Goal: Task Accomplishment & Management: Use online tool/utility

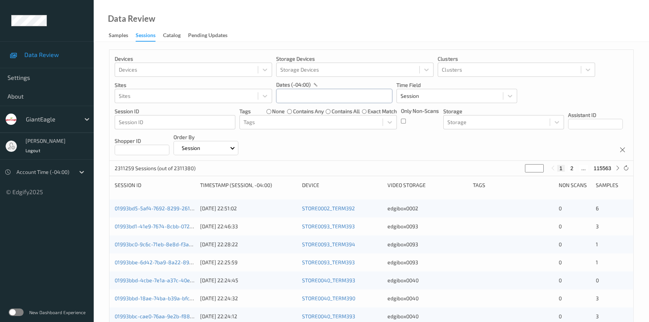
click at [292, 101] on input "text" at bounding box center [334, 96] width 116 height 14
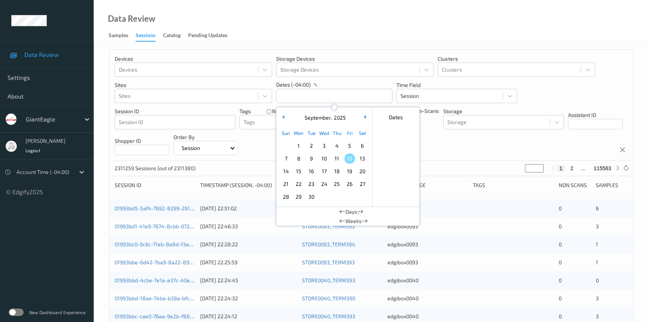
click at [311, 161] on span "9" at bounding box center [311, 158] width 10 height 10
type input "09/09/2025 00:00 -> 09/09/2025 23:59"
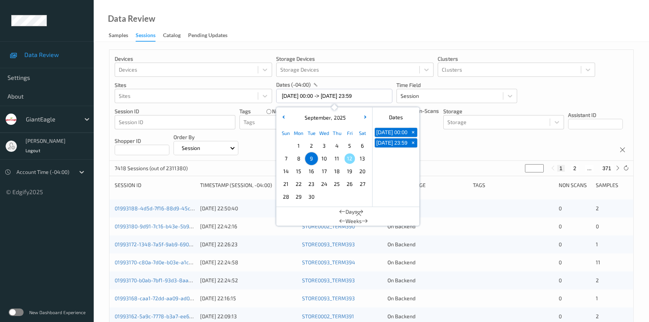
click at [420, 9] on div "Data Review Samples Sessions Catalog Pending Updates" at bounding box center [372, 21] width 556 height 42
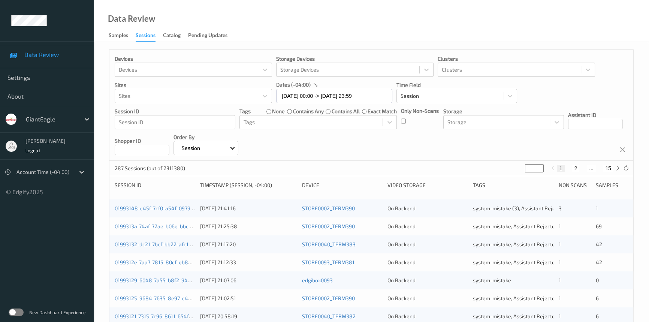
drag, startPoint x: 532, startPoint y: 169, endPoint x: 507, endPoint y: 172, distance: 25.3
click at [507, 172] on div "287 Sessions (out of 2311380) * 1 2 ... 15" at bounding box center [371, 168] width 524 height 15
type input "*"
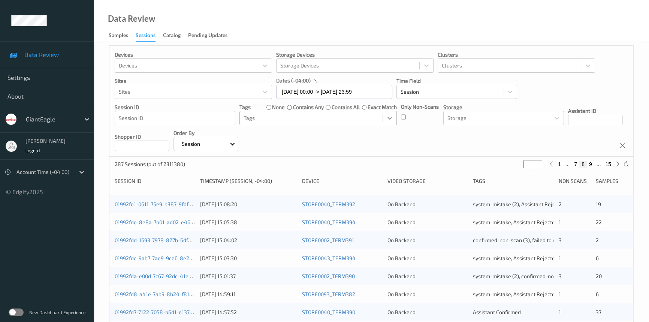
scroll to position [68, 0]
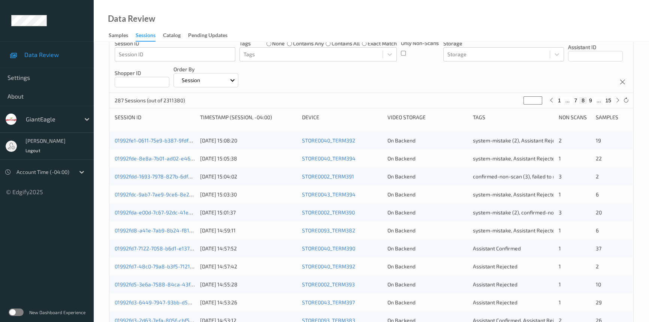
drag, startPoint x: 270, startPoint y: 254, endPoint x: 265, endPoint y: 252, distance: 5.2
click at [270, 254] on div "01992fd7-7122-7058-b6d1-e137d58eb2bb 09/09/2025 14:57:52 STORE0040_TERM390 On B…" at bounding box center [371, 249] width 524 height 18
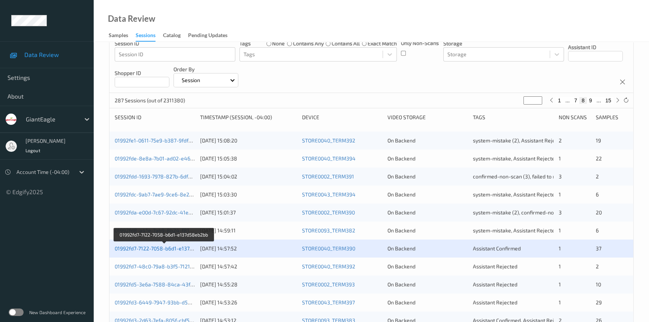
click at [165, 247] on link "01992fd7-7122-7058-b6d1-e137d58eb2bb" at bounding box center [164, 248] width 99 height 6
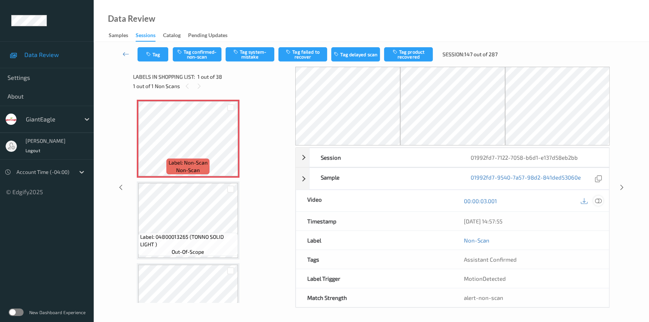
click at [596, 200] on icon at bounding box center [598, 201] width 7 height 7
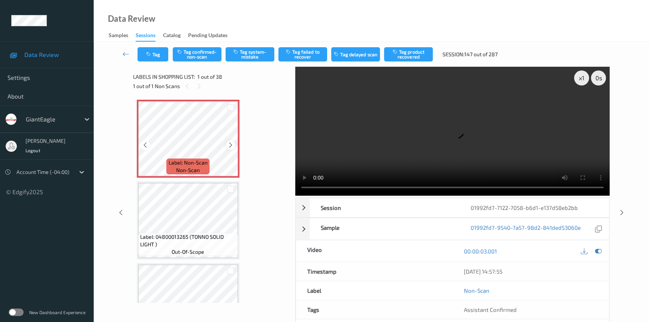
click at [228, 144] on icon at bounding box center [231, 145] width 6 height 7
click at [579, 79] on div "x 1" at bounding box center [581, 77] width 15 height 15
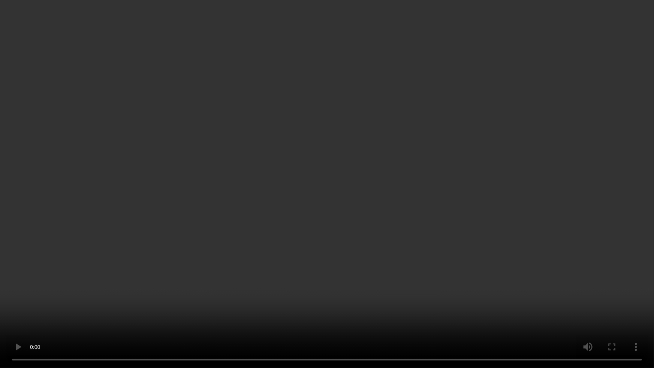
click at [520, 206] on video at bounding box center [327, 184] width 654 height 368
click at [433, 237] on video at bounding box center [327, 184] width 654 height 368
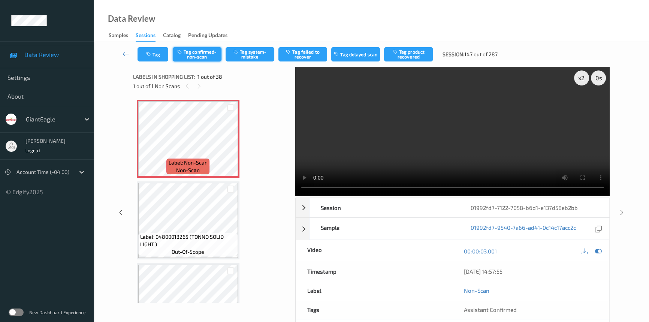
click at [202, 58] on button "Tag confirmed-non-scan" at bounding box center [197, 54] width 49 height 14
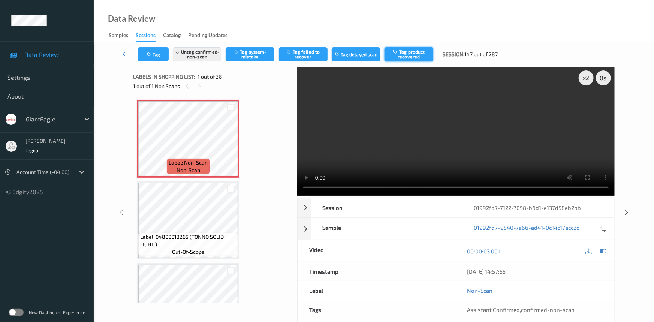
click at [416, 51] on button "Tag product recovered" at bounding box center [409, 54] width 49 height 14
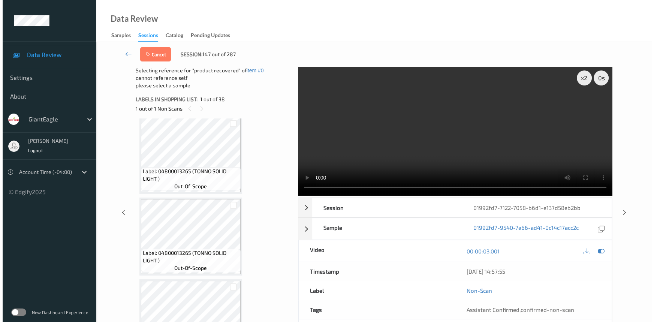
scroll to position [170, 0]
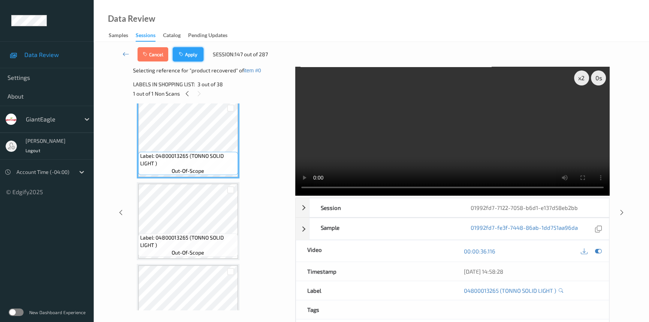
click at [195, 60] on button "Apply" at bounding box center [188, 54] width 31 height 14
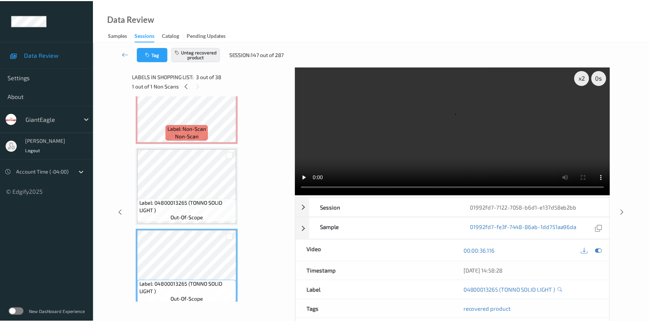
scroll to position [0, 0]
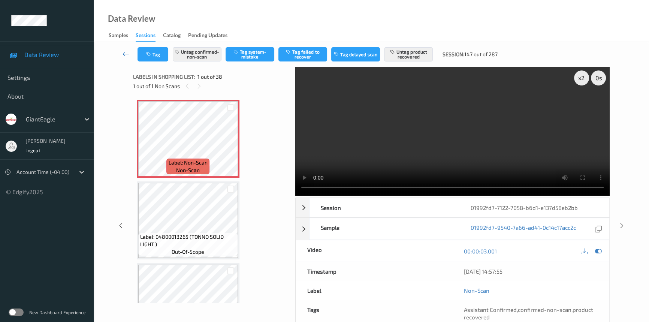
click at [124, 49] on link at bounding box center [125, 54] width 23 height 14
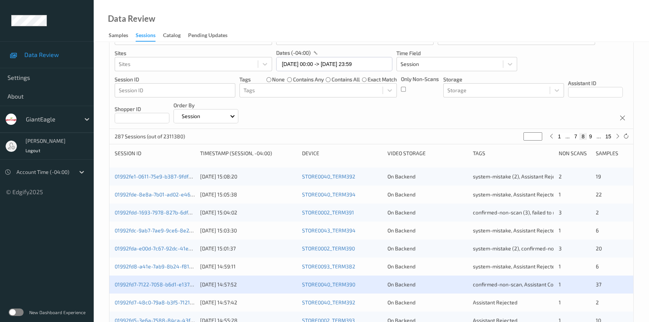
scroll to position [102, 0]
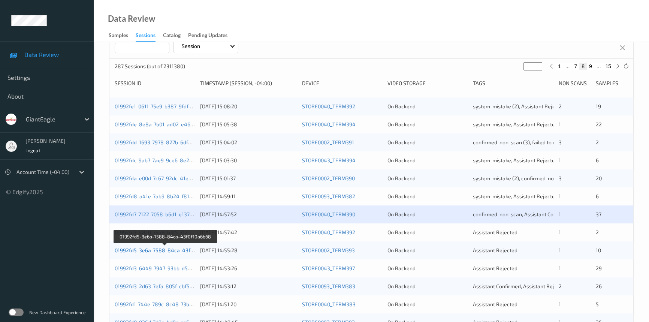
click at [147, 250] on link "01992fd5-3e6a-7588-84ca-43f0f10a6b68" at bounding box center [165, 250] width 101 height 6
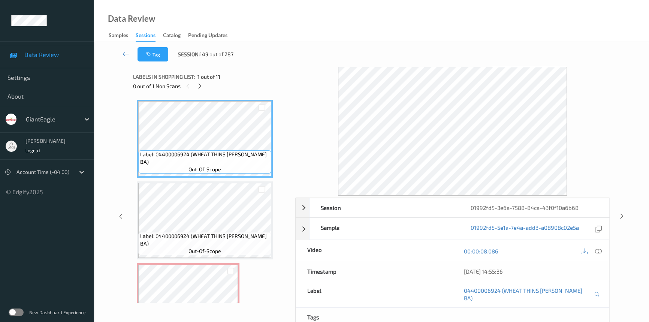
drag, startPoint x: 201, startPoint y: 89, endPoint x: 214, endPoint y: 94, distance: 14.2
click at [201, 89] on icon at bounding box center [200, 86] width 6 height 7
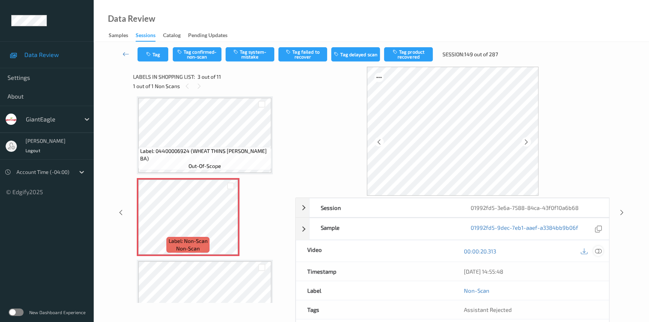
click at [596, 249] on icon at bounding box center [598, 251] width 7 height 7
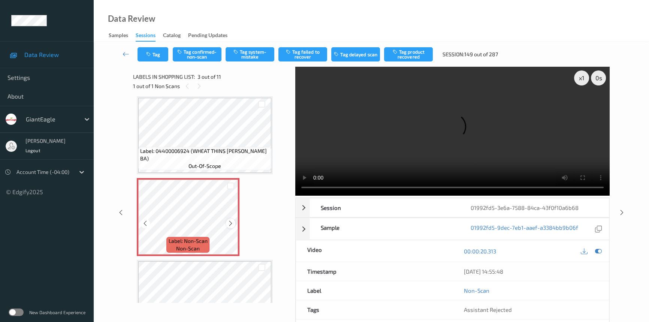
click at [230, 222] on icon at bounding box center [231, 223] width 6 height 7
click at [391, 163] on video at bounding box center [452, 131] width 314 height 129
drag, startPoint x: 585, startPoint y: 78, endPoint x: 585, endPoint y: 85, distance: 7.1
click at [584, 78] on div "x 1" at bounding box center [581, 77] width 15 height 15
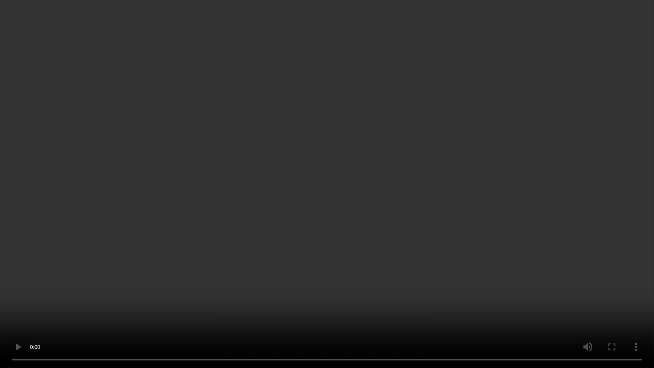
click at [547, 199] on video at bounding box center [327, 184] width 654 height 368
click at [211, 277] on video at bounding box center [327, 184] width 654 height 368
click at [301, 252] on video at bounding box center [327, 184] width 654 height 368
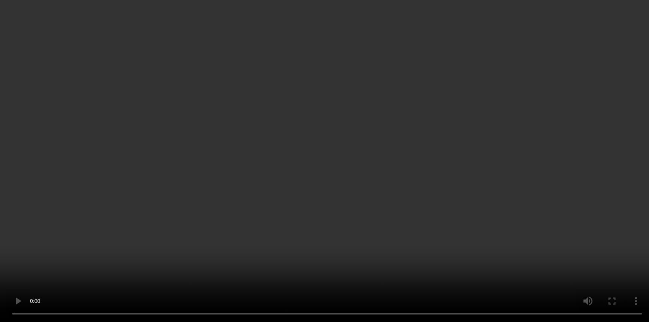
scroll to position [0, 0]
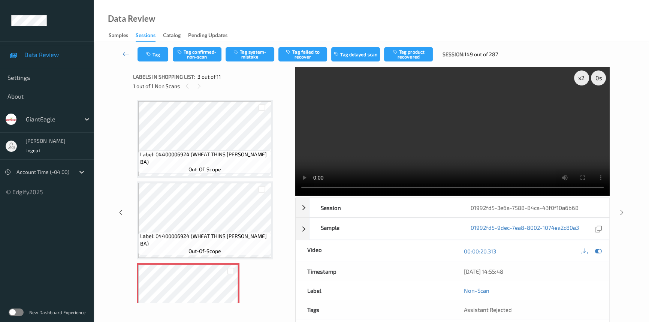
click at [320, 162] on video at bounding box center [452, 131] width 314 height 129
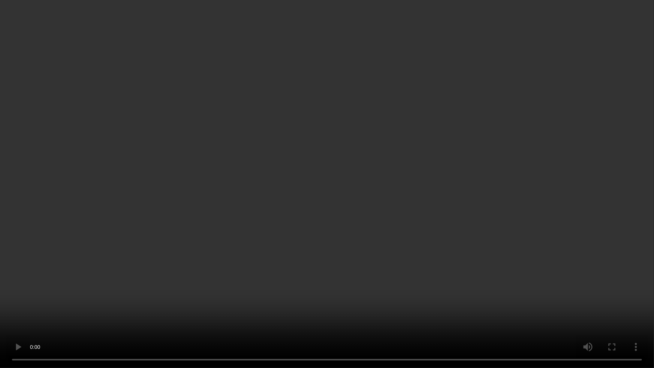
click at [211, 215] on video at bounding box center [327, 184] width 654 height 368
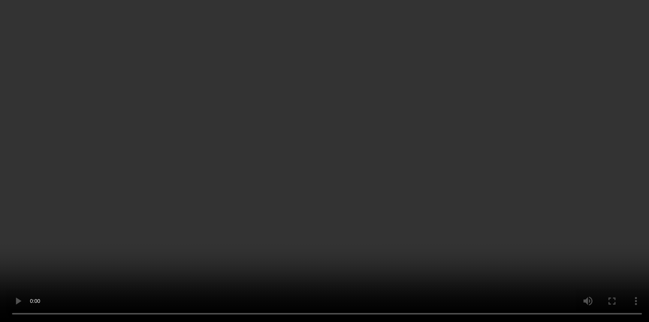
scroll to position [136, 0]
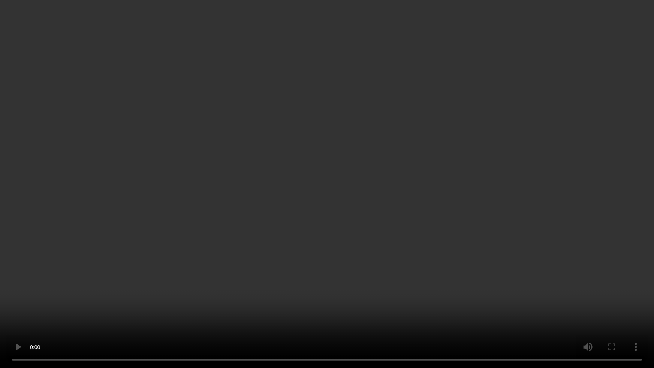
click at [449, 246] on video at bounding box center [327, 184] width 654 height 368
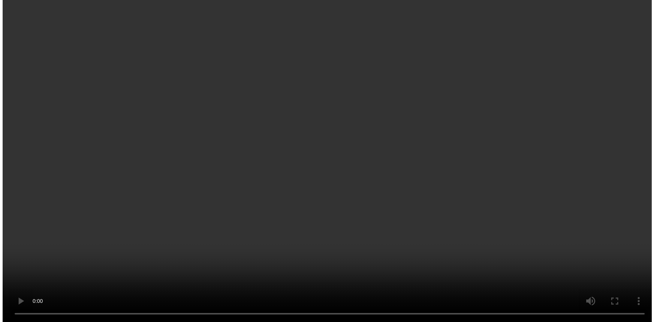
scroll to position [341, 0]
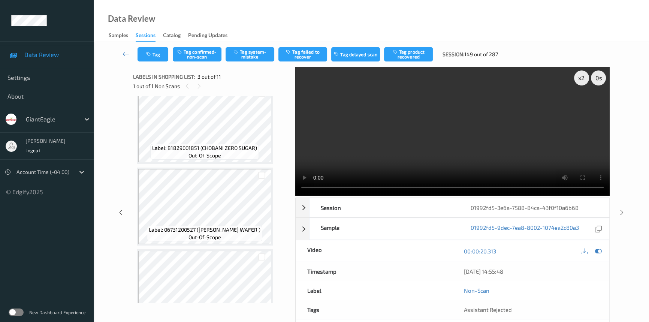
click at [451, 123] on video at bounding box center [452, 131] width 314 height 129
click at [256, 56] on button "Tag system-mistake" at bounding box center [250, 54] width 49 height 14
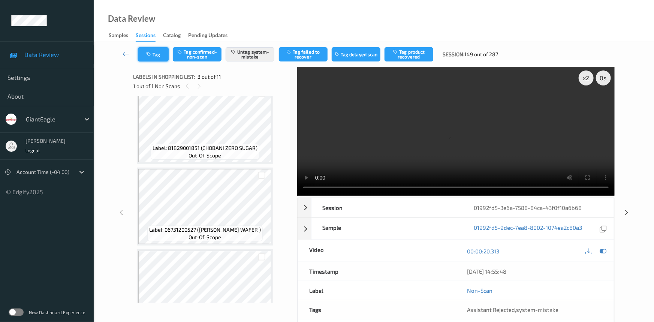
click at [160, 56] on button "Tag" at bounding box center [153, 54] width 31 height 14
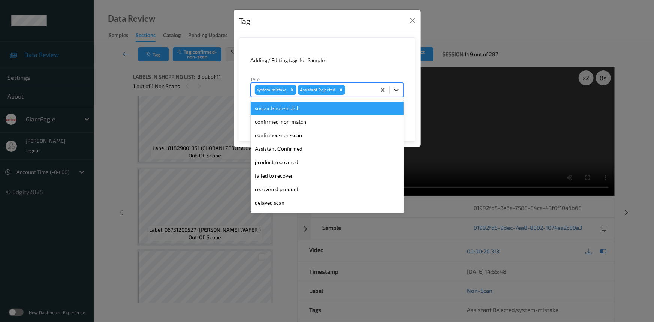
click at [401, 93] on div at bounding box center [396, 89] width 13 height 13
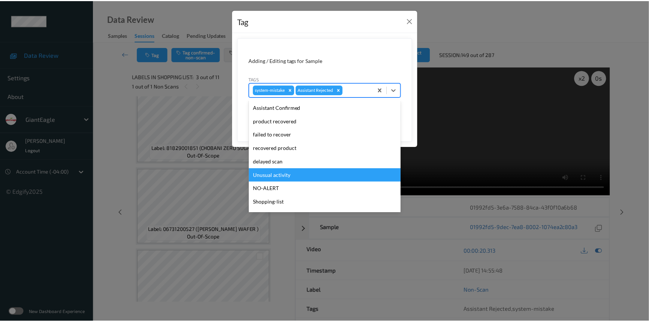
scroll to position [66, 0]
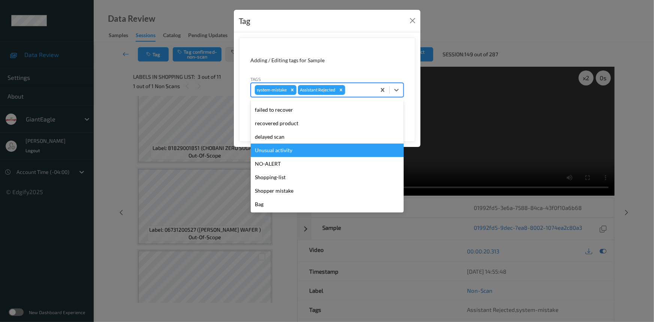
click at [267, 148] on div "Unusual activity" at bounding box center [327, 150] width 153 height 13
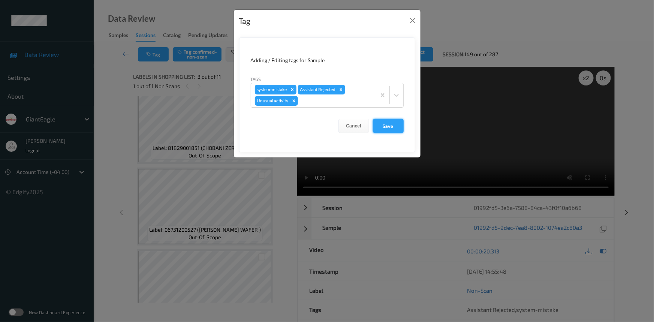
click at [386, 125] on button "Save" at bounding box center [388, 126] width 31 height 14
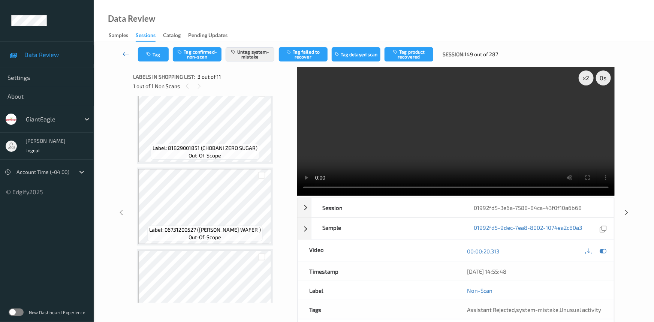
click at [123, 49] on link at bounding box center [126, 54] width 24 height 14
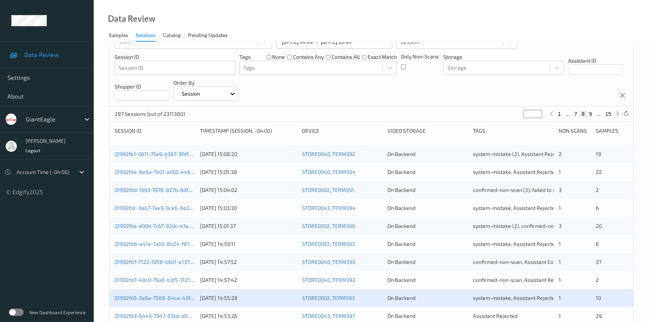
scroll to position [204, 0]
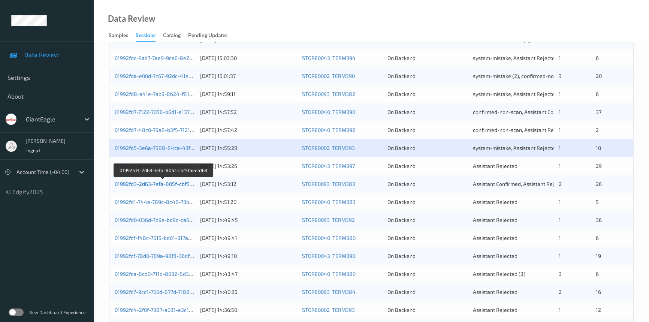
click at [154, 184] on link "01992fd3-2d63-7efa-805f-cbf5faeea163" at bounding box center [163, 184] width 97 height 6
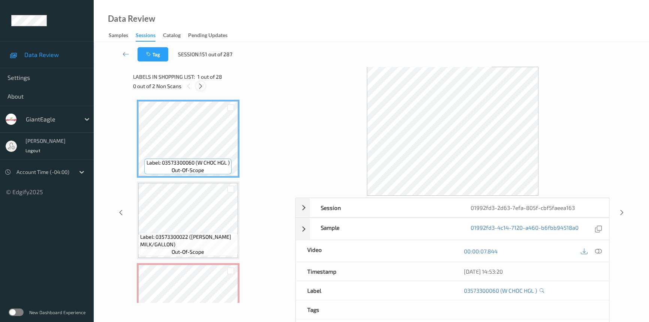
click at [200, 86] on icon at bounding box center [201, 86] width 6 height 7
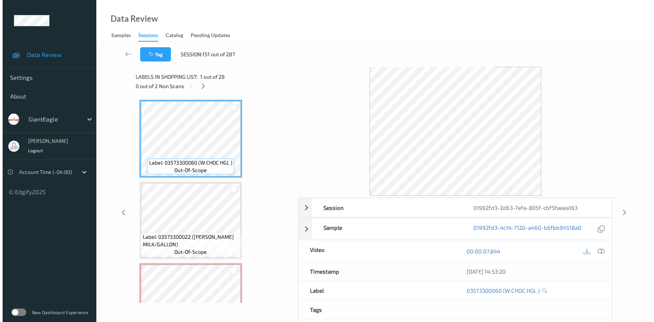
scroll to position [85, 0]
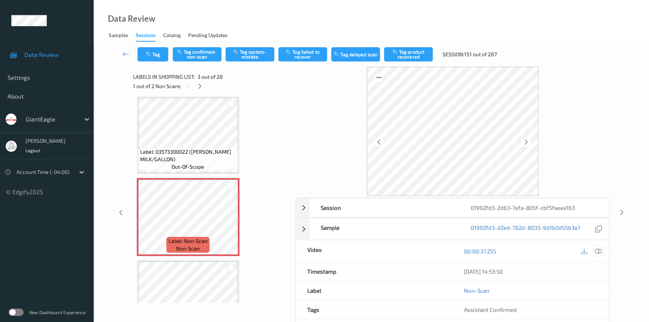
click at [600, 248] on icon at bounding box center [598, 251] width 7 height 7
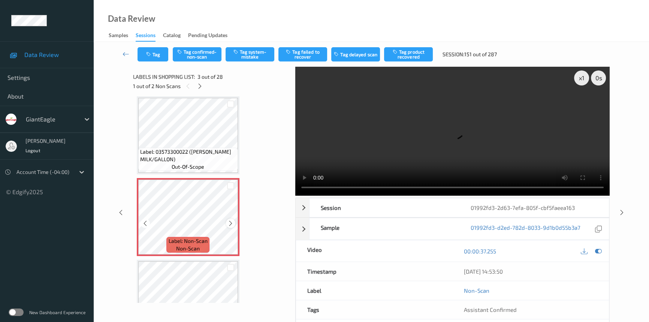
click at [232, 223] on icon at bounding box center [231, 223] width 6 height 7
click at [234, 222] on div at bounding box center [230, 223] width 9 height 9
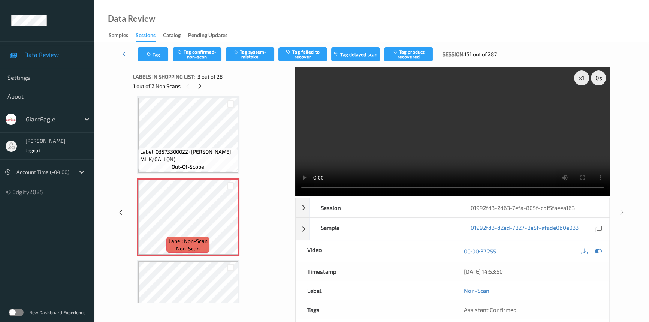
click at [379, 151] on video at bounding box center [452, 131] width 314 height 129
click at [365, 148] on video at bounding box center [452, 131] width 314 height 129
click at [385, 142] on video at bounding box center [452, 131] width 314 height 129
click at [581, 80] on div "x 1" at bounding box center [581, 77] width 15 height 15
click at [582, 81] on div "x 2" at bounding box center [581, 77] width 15 height 15
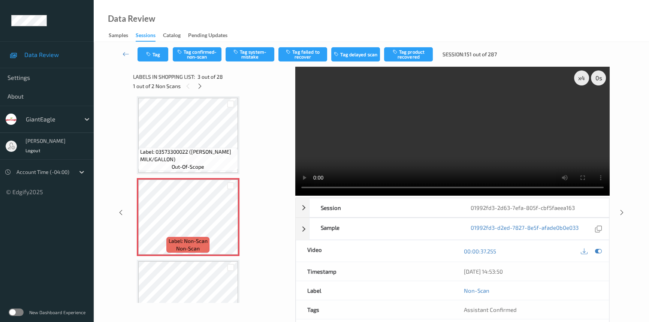
click at [517, 127] on video at bounding box center [452, 131] width 314 height 129
click at [582, 79] on div "x 4" at bounding box center [581, 77] width 15 height 15
click at [585, 76] on div "x 8" at bounding box center [581, 77] width 15 height 15
click at [585, 79] on div "x 1" at bounding box center [581, 77] width 15 height 15
click at [547, 106] on video at bounding box center [452, 131] width 314 height 129
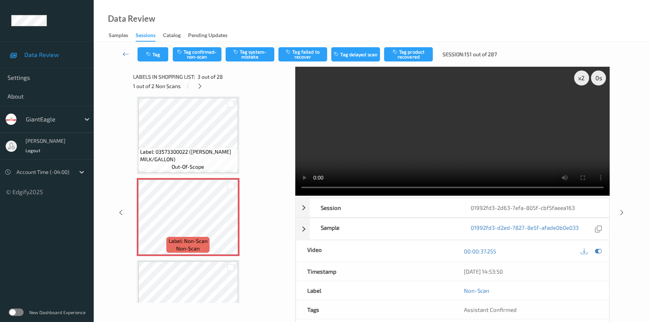
click at [533, 153] on video at bounding box center [452, 131] width 314 height 129
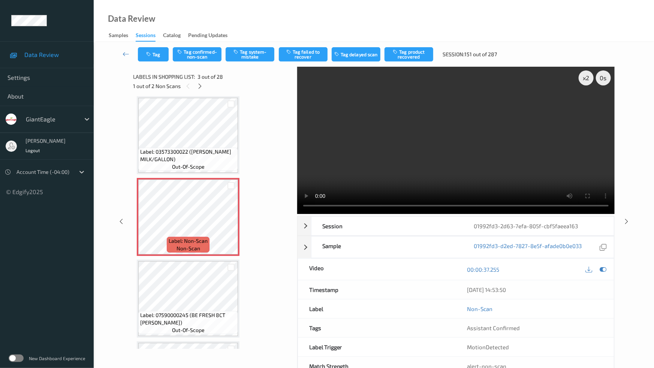
click at [475, 214] on video at bounding box center [455, 140] width 317 height 147
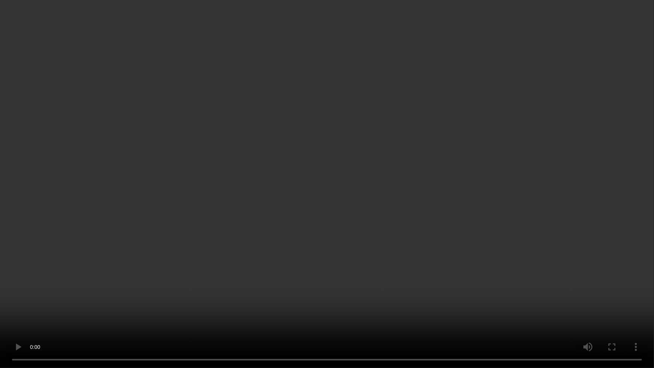
click at [313, 268] on video at bounding box center [327, 184] width 654 height 368
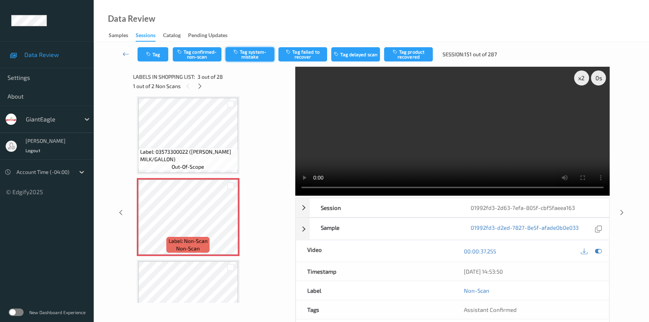
click at [267, 52] on button "Tag system-mistake" at bounding box center [250, 54] width 49 height 14
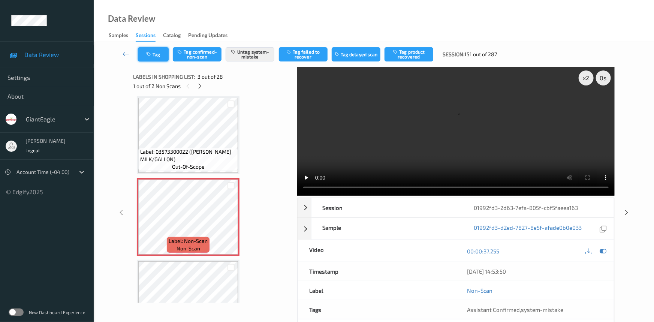
click at [165, 47] on div "Tag Tag confirmed-non-scan Untag system-mistake Tag failed to recover Tag delay…" at bounding box center [374, 54] width 530 height 25
click at [154, 49] on button "Tag" at bounding box center [153, 54] width 31 height 14
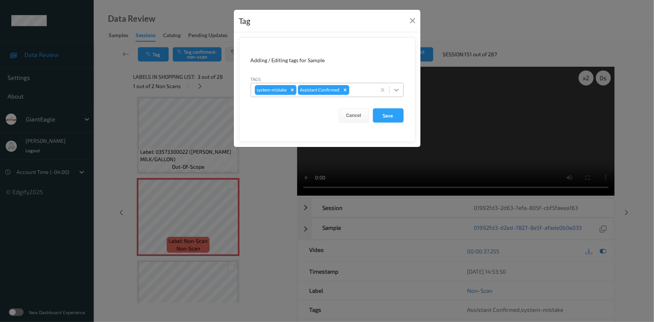
click at [398, 89] on icon at bounding box center [396, 90] width 4 height 3
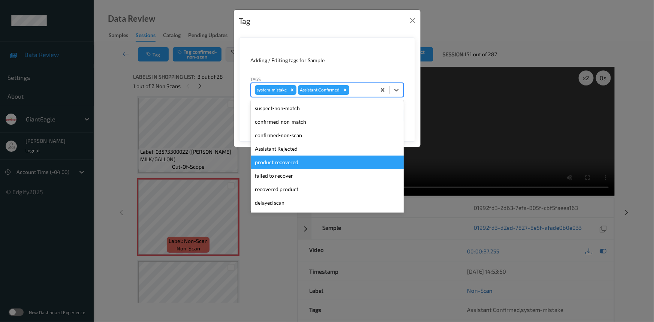
scroll to position [66, 0]
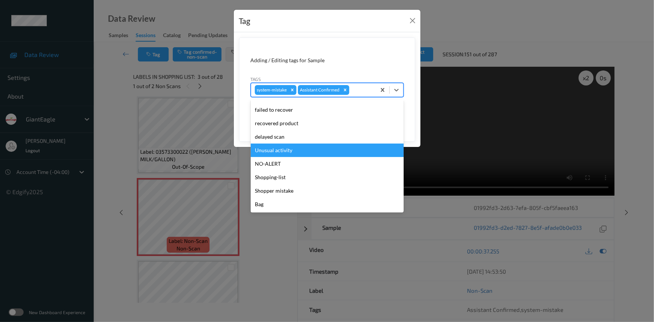
click at [273, 153] on div "Unusual activity" at bounding box center [327, 150] width 153 height 13
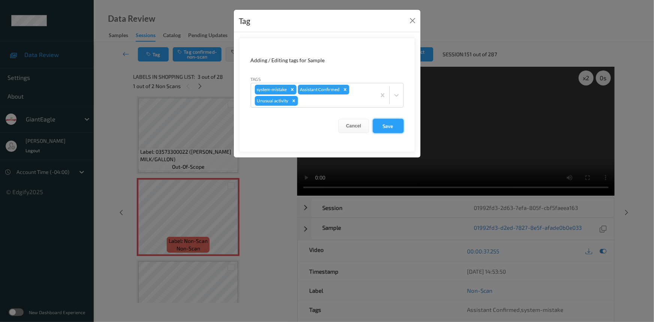
click at [391, 129] on button "Save" at bounding box center [388, 126] width 31 height 14
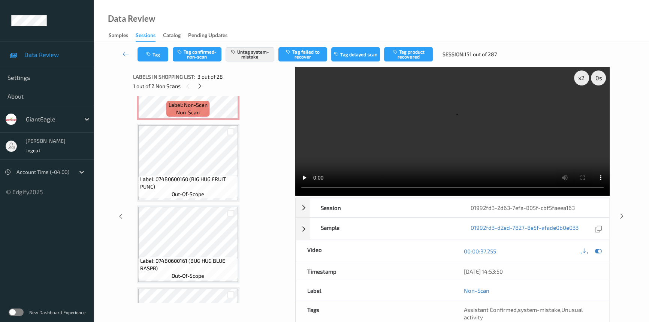
scroll to position [1276, 0]
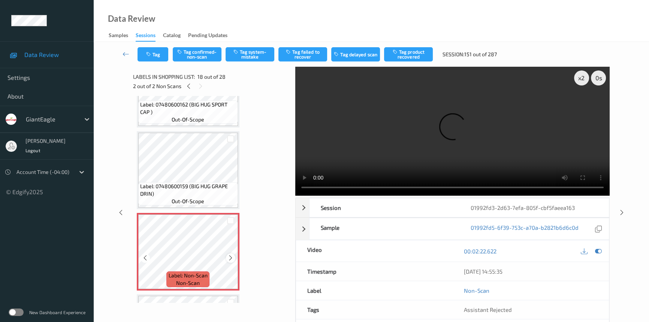
click at [231, 255] on icon at bounding box center [231, 258] width 6 height 7
click at [435, 152] on video at bounding box center [452, 131] width 314 height 129
click at [578, 78] on div "x 2" at bounding box center [581, 77] width 15 height 15
click at [581, 79] on div "x 4" at bounding box center [581, 77] width 15 height 15
click at [582, 79] on div "x 8" at bounding box center [581, 77] width 15 height 15
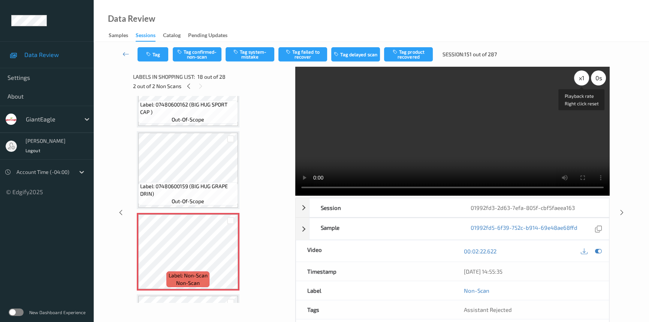
click at [582, 79] on div "x 1" at bounding box center [581, 77] width 15 height 15
click at [437, 139] on video at bounding box center [452, 131] width 314 height 129
click at [432, 147] on video at bounding box center [452, 131] width 314 height 129
click at [472, 142] on video at bounding box center [452, 131] width 314 height 129
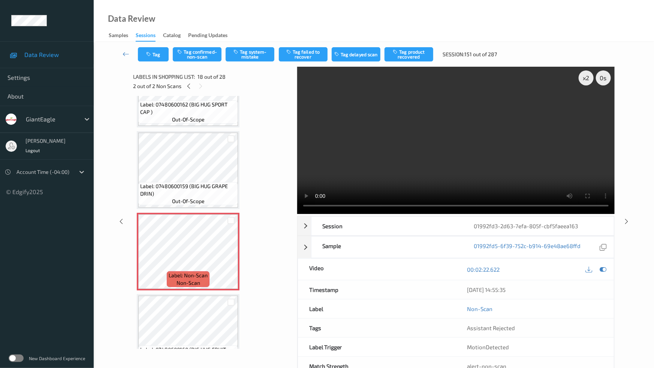
click at [350, 214] on video at bounding box center [455, 140] width 317 height 147
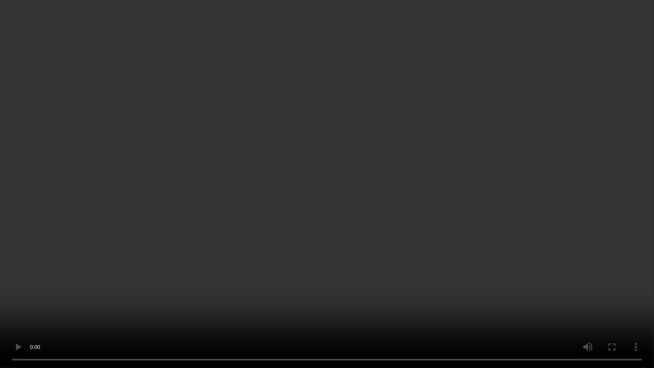
click at [370, 305] on video at bounding box center [327, 184] width 654 height 368
click at [341, 262] on video at bounding box center [327, 184] width 654 height 368
click at [359, 250] on video at bounding box center [327, 184] width 654 height 368
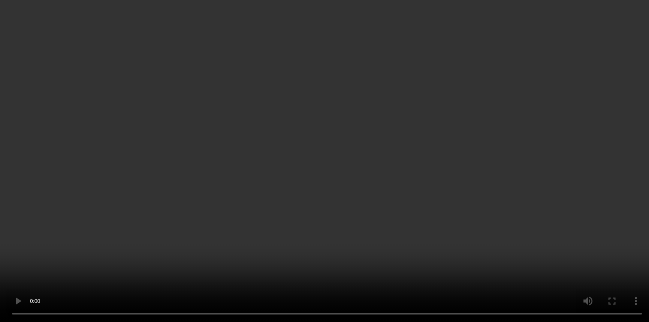
scroll to position [1548, 0]
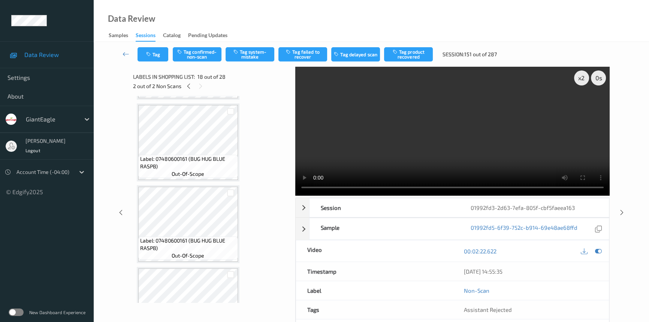
click at [427, 157] on video at bounding box center [452, 131] width 314 height 129
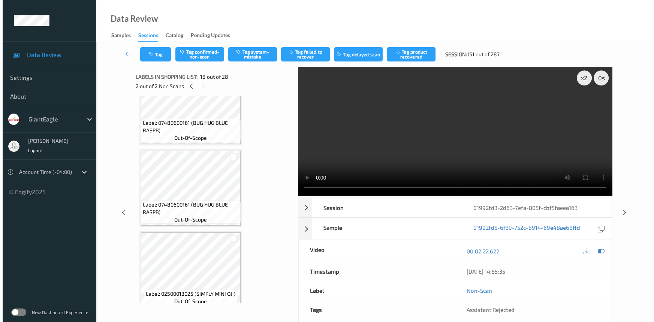
scroll to position [1685, 0]
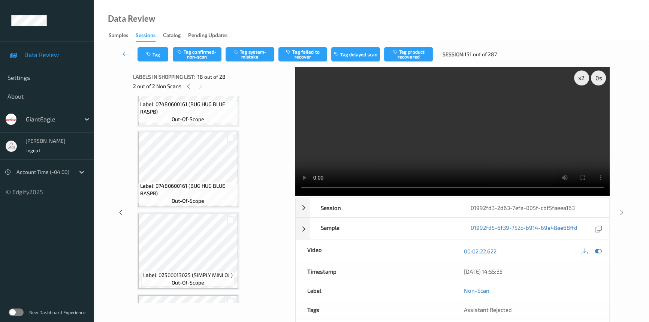
click at [388, 136] on video at bounding box center [452, 131] width 314 height 129
click at [216, 57] on button "Tag confirmed-non-scan" at bounding box center [197, 54] width 49 height 14
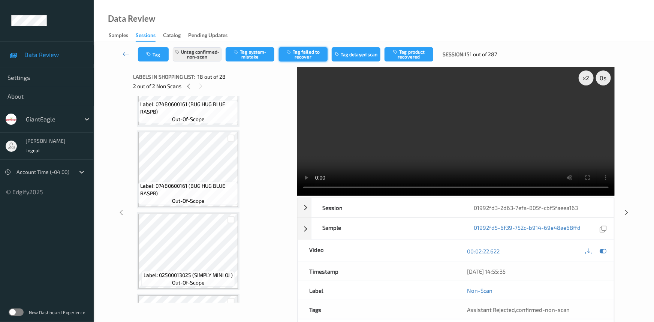
click at [312, 57] on button "Tag failed to recover" at bounding box center [303, 54] width 49 height 14
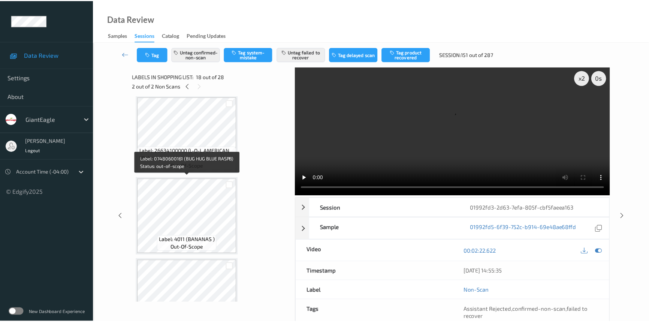
scroll to position [1889, 0]
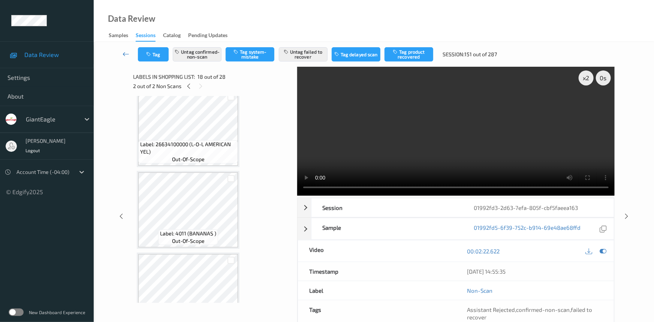
click at [123, 48] on link at bounding box center [126, 54] width 24 height 14
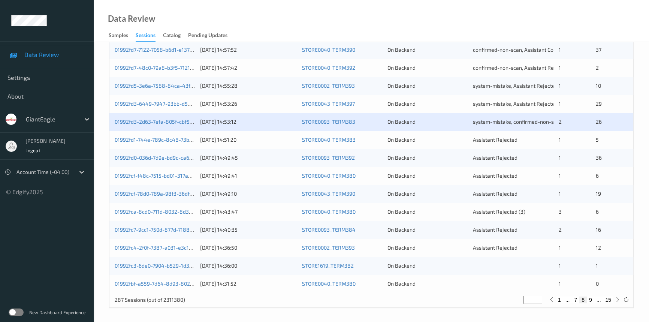
scroll to position [267, 0]
click at [145, 156] on link "01992fd0-036d-7d9e-bd9c-ca6cd5fe9b30" at bounding box center [165, 157] width 100 height 6
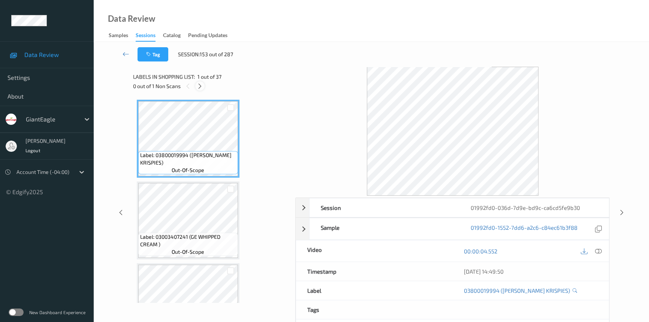
click at [200, 90] on div at bounding box center [199, 85] width 9 height 9
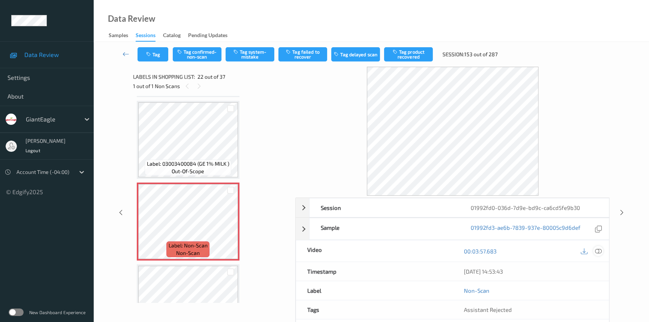
click at [602, 249] on div at bounding box center [598, 251] width 10 height 10
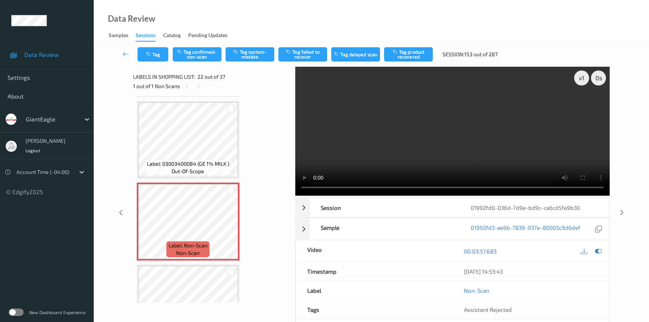
click at [457, 148] on video at bounding box center [452, 131] width 314 height 129
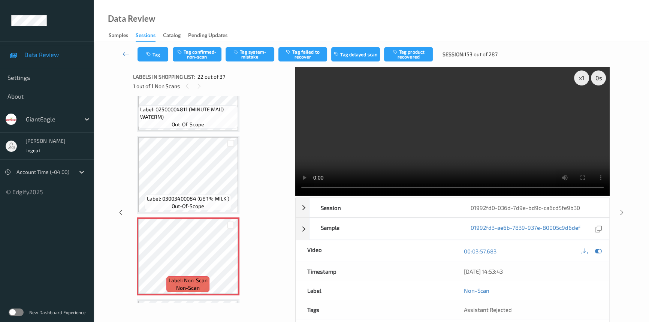
scroll to position [1564, 0]
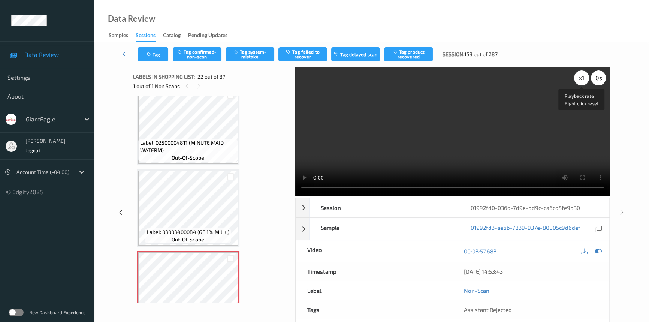
click at [583, 80] on div "x 1" at bounding box center [581, 77] width 15 height 15
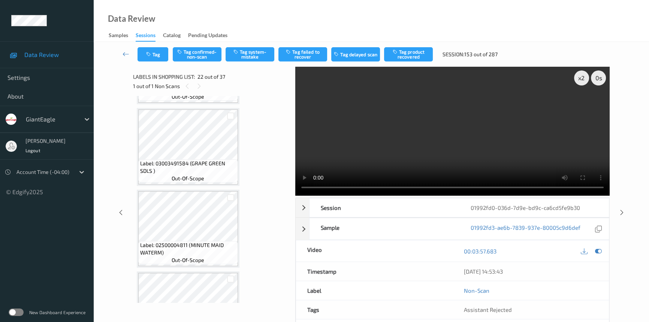
scroll to position [1496, 0]
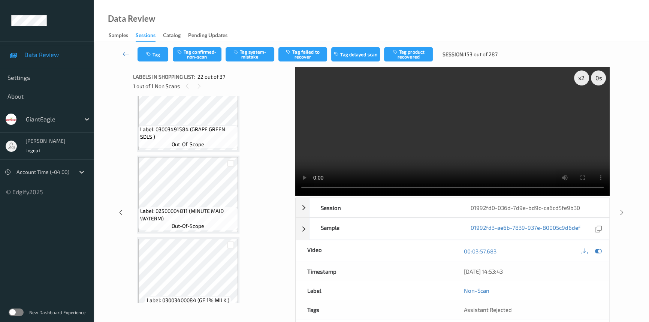
click at [450, 126] on video at bounding box center [452, 131] width 314 height 129
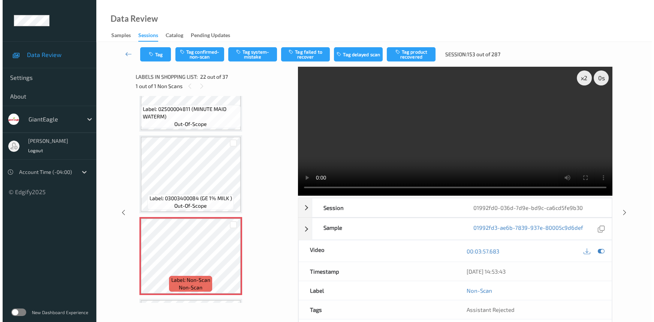
scroll to position [1598, 0]
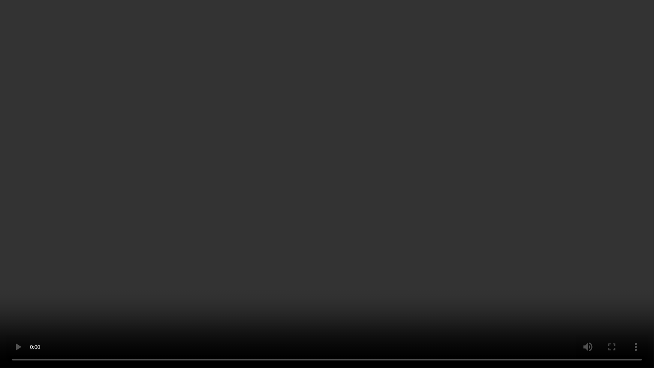
drag, startPoint x: 466, startPoint y: 220, endPoint x: 480, endPoint y: 220, distance: 13.9
click at [466, 220] on video at bounding box center [327, 184] width 654 height 368
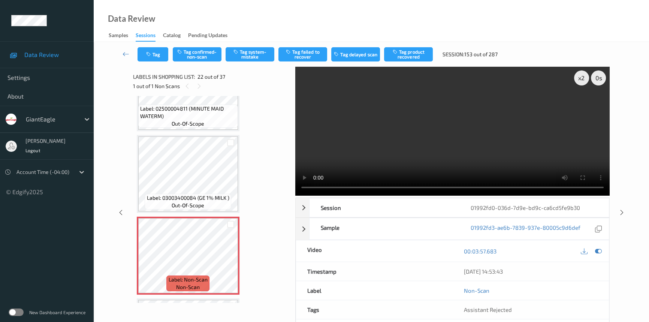
drag, startPoint x: 449, startPoint y: 157, endPoint x: 437, endPoint y: 158, distance: 12.0
click at [449, 157] on video at bounding box center [452, 131] width 314 height 129
click at [244, 55] on button "Tag system-mistake" at bounding box center [250, 54] width 49 height 14
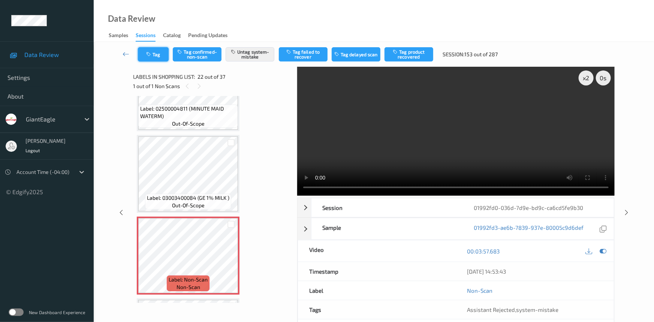
click at [156, 57] on button "Tag" at bounding box center [153, 54] width 31 height 14
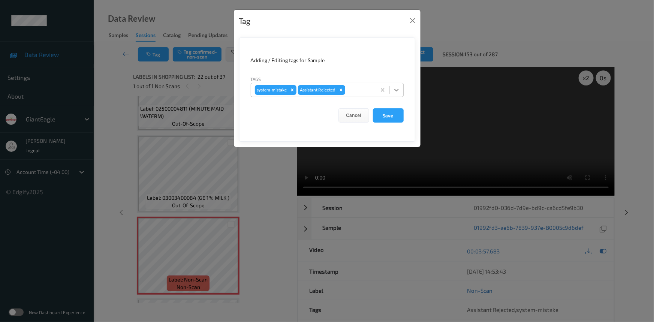
click at [392, 89] on div at bounding box center [396, 89] width 13 height 13
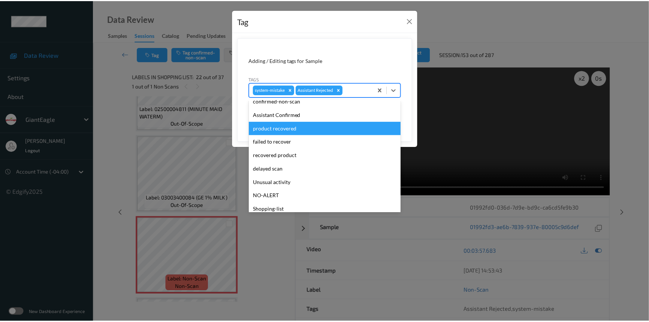
scroll to position [66, 0]
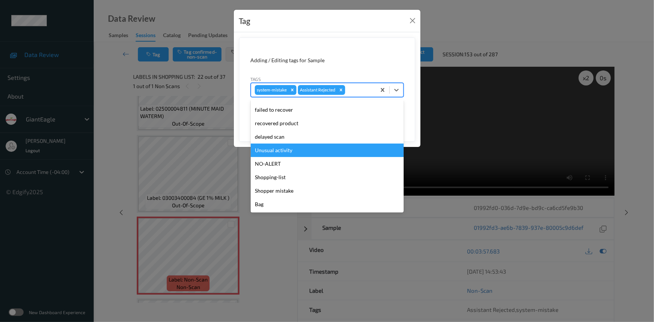
click at [277, 149] on div "Unusual activity" at bounding box center [327, 150] width 153 height 13
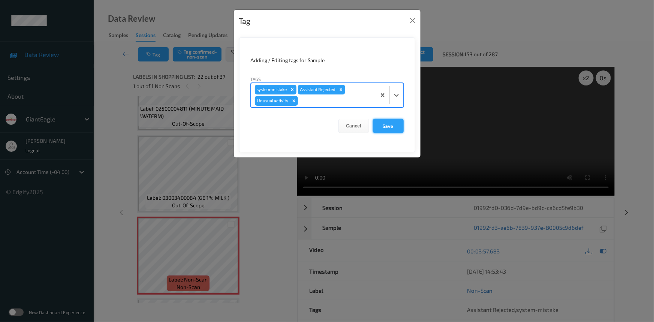
click at [400, 127] on button "Save" at bounding box center [388, 126] width 31 height 14
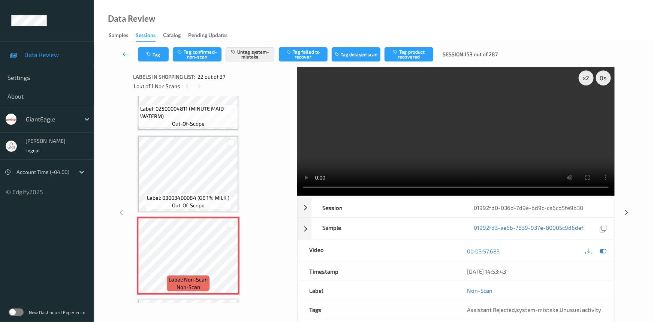
click at [125, 50] on icon at bounding box center [126, 53] width 7 height 7
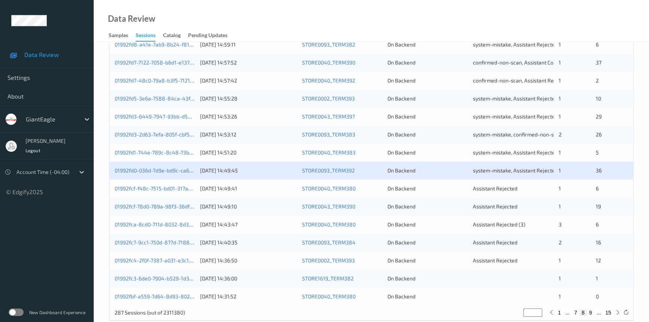
scroll to position [267, 0]
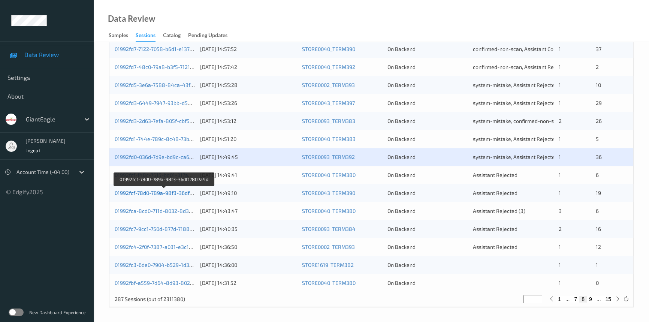
click at [146, 193] on link "01992fcf-78d0-789a-98f3-36df17807a4d" at bounding box center [164, 193] width 98 height 6
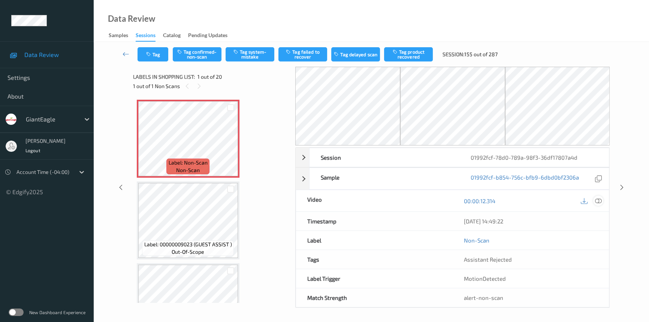
click at [598, 199] on icon at bounding box center [598, 201] width 7 height 7
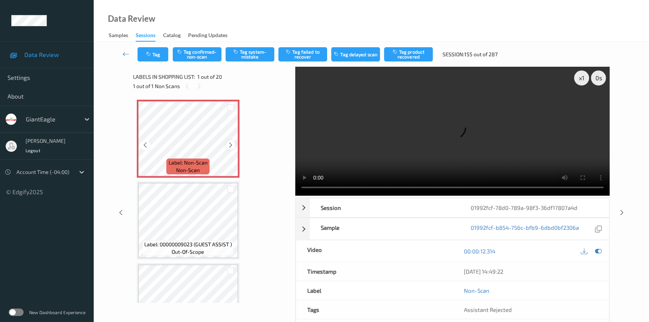
click at [230, 143] on icon at bounding box center [231, 145] width 6 height 7
click at [318, 146] on video at bounding box center [452, 131] width 314 height 129
click at [578, 80] on div "x 1" at bounding box center [581, 77] width 15 height 15
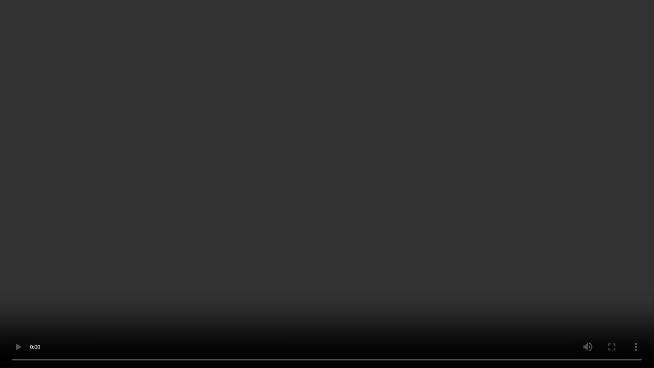
click at [481, 228] on video at bounding box center [327, 184] width 654 height 368
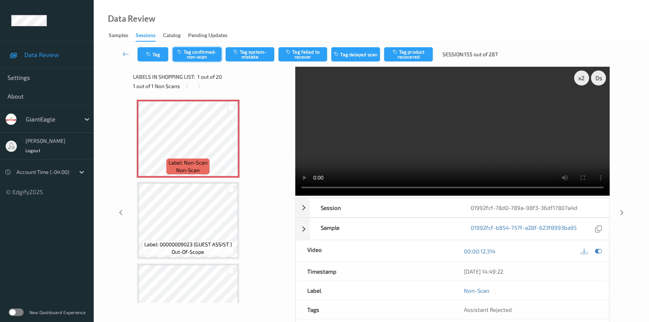
click at [210, 60] on button "Tag confirmed-non-scan" at bounding box center [197, 54] width 49 height 14
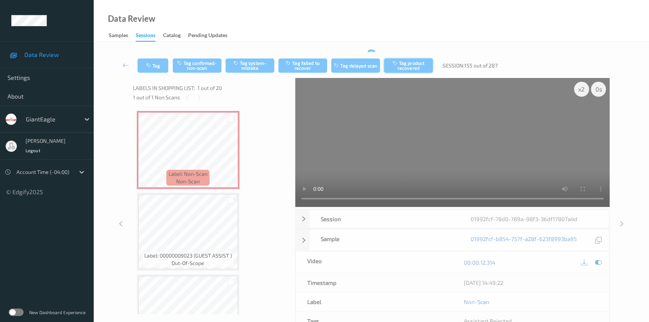
click at [409, 67] on button "Tag product recovered" at bounding box center [408, 65] width 49 height 14
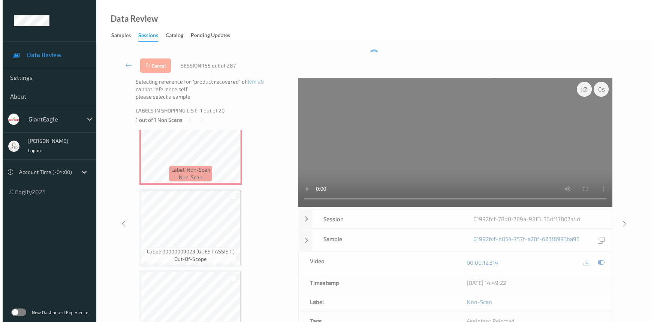
scroll to position [68, 0]
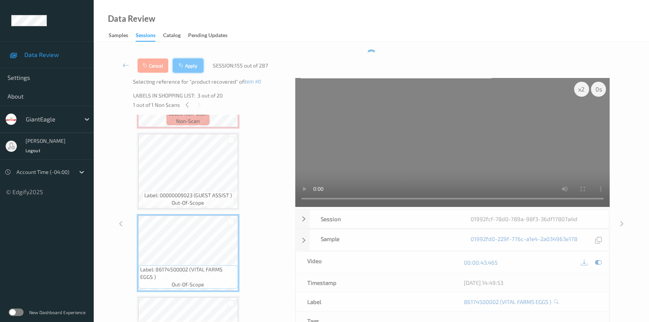
click at [195, 67] on button "Apply" at bounding box center [188, 65] width 31 height 14
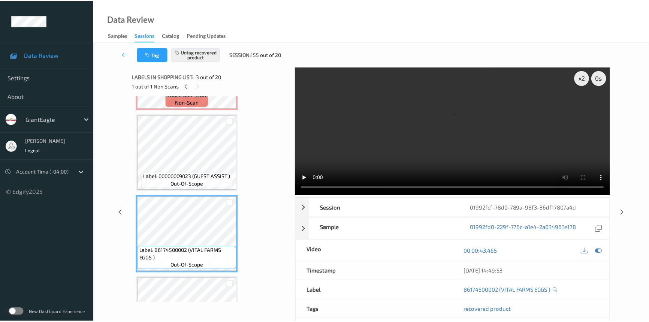
scroll to position [0, 0]
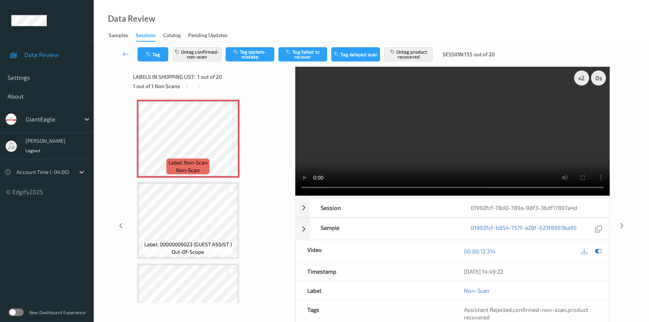
click at [127, 49] on link at bounding box center [125, 54] width 23 height 14
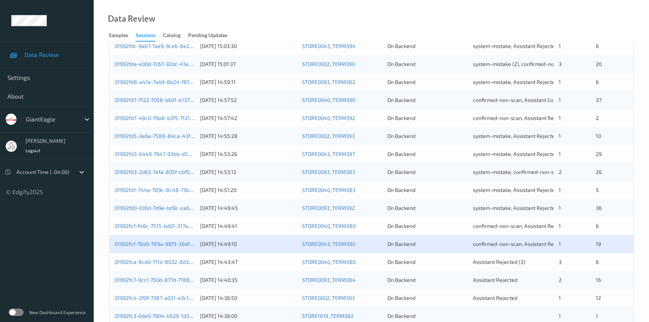
scroll to position [267, 0]
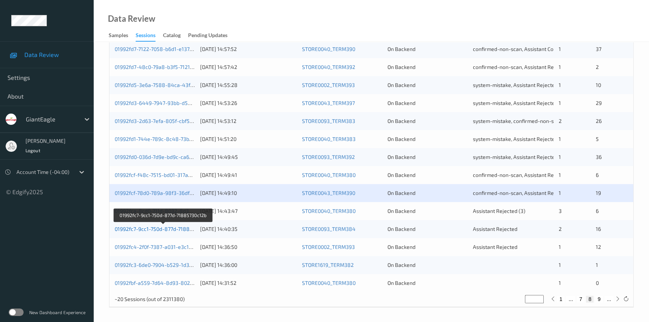
click at [149, 229] on link "01992fc7-9cc1-750d-877d-71885730c12b" at bounding box center [163, 229] width 97 height 6
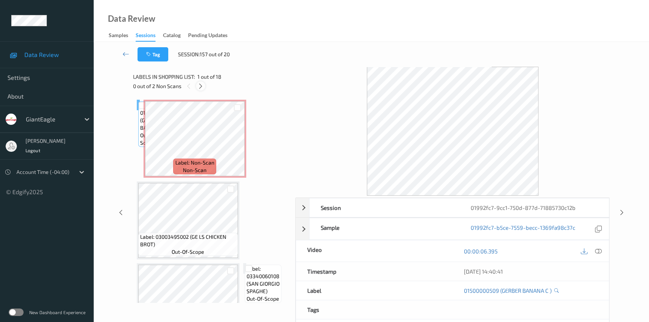
click at [199, 83] on icon at bounding box center [201, 86] width 6 height 7
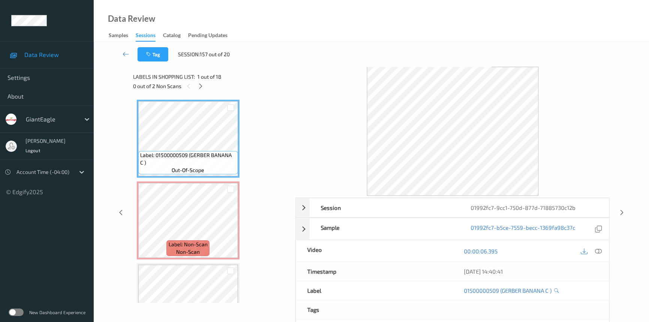
scroll to position [4, 0]
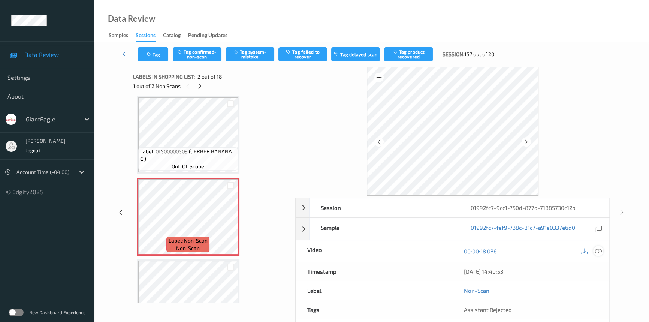
click at [599, 249] on icon at bounding box center [598, 251] width 7 height 7
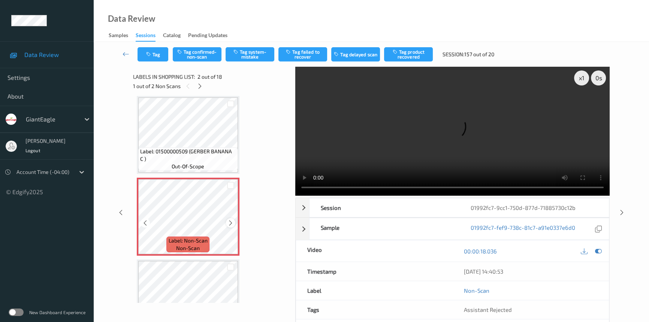
click at [228, 221] on icon at bounding box center [231, 223] width 6 height 7
click at [231, 220] on icon at bounding box center [231, 223] width 6 height 7
click at [585, 78] on div "x 1" at bounding box center [581, 77] width 15 height 15
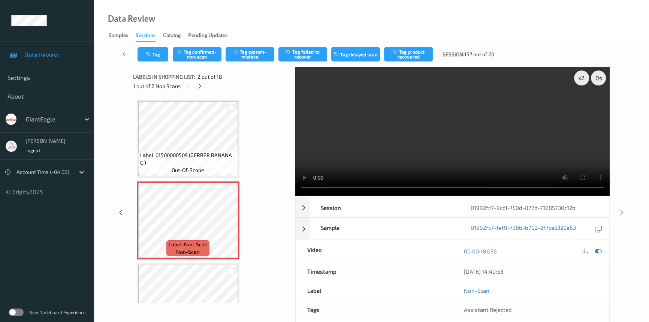
click at [416, 126] on video at bounding box center [452, 131] width 314 height 129
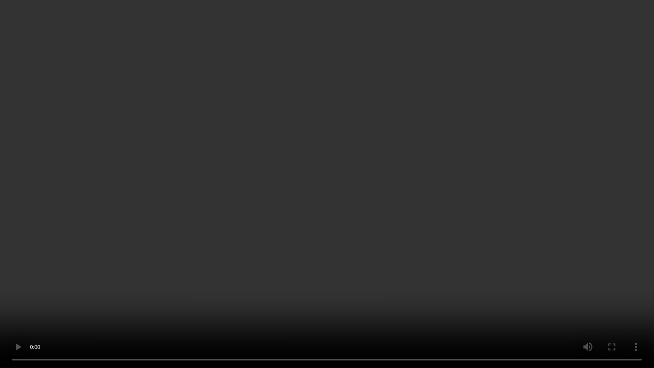
click at [425, 217] on video at bounding box center [327, 184] width 654 height 368
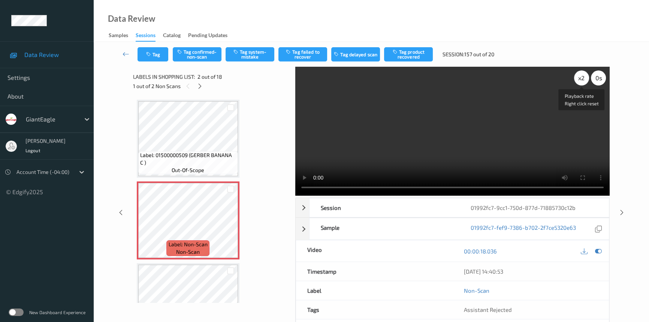
click at [578, 78] on div "x 2" at bounding box center [581, 77] width 15 height 15
click at [451, 143] on video at bounding box center [452, 131] width 314 height 129
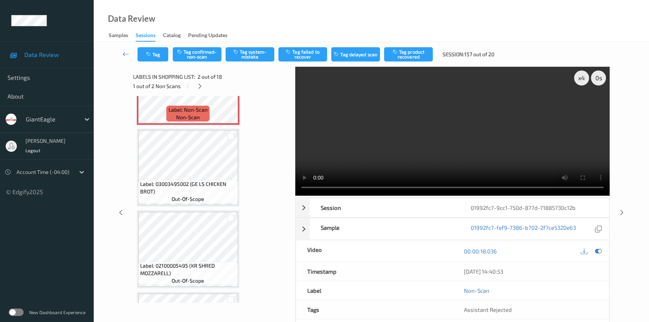
scroll to position [136, 0]
click at [431, 134] on video at bounding box center [452, 131] width 314 height 129
click at [430, 134] on video at bounding box center [452, 131] width 314 height 129
click at [431, 133] on video at bounding box center [452, 131] width 314 height 129
click at [424, 134] on video at bounding box center [452, 131] width 314 height 129
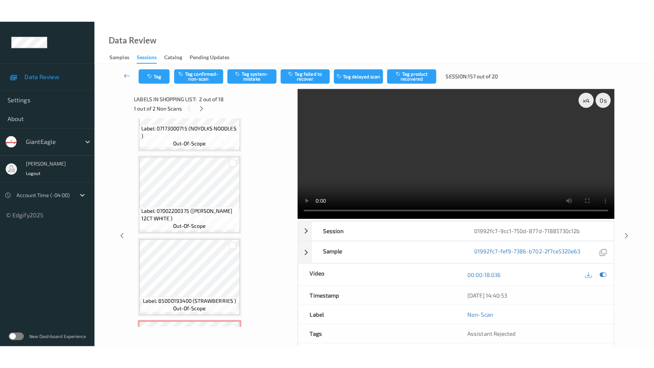
scroll to position [1263, 0]
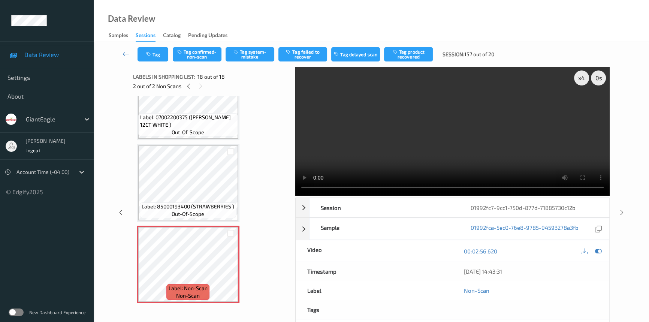
click at [467, 156] on video at bounding box center [452, 131] width 314 height 129
click at [475, 165] on video at bounding box center [452, 131] width 314 height 129
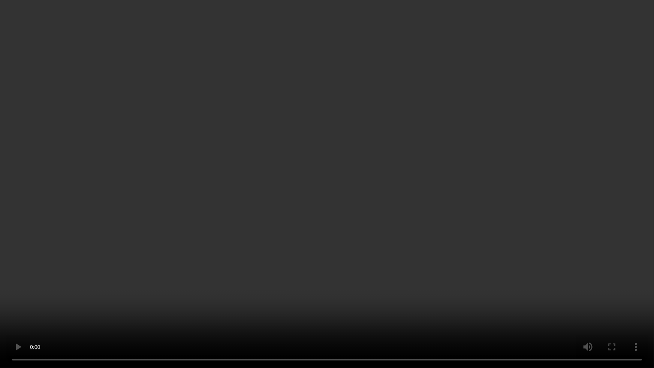
click at [507, 217] on video at bounding box center [327, 184] width 654 height 368
click at [479, 226] on video at bounding box center [327, 184] width 654 height 368
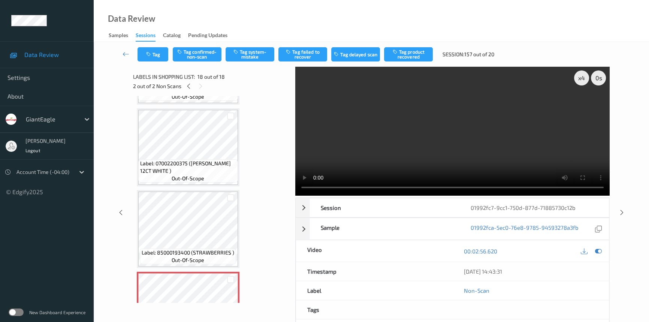
click at [421, 146] on video at bounding box center [452, 131] width 314 height 129
click at [439, 145] on video at bounding box center [452, 131] width 314 height 129
click at [467, 161] on video at bounding box center [452, 131] width 314 height 129
click at [469, 160] on video at bounding box center [452, 131] width 314 height 129
click at [477, 160] on video at bounding box center [452, 131] width 314 height 129
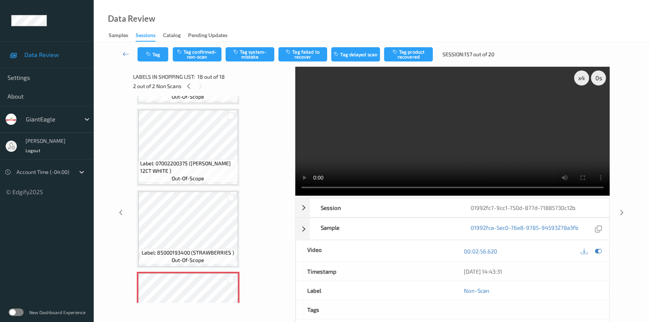
click at [471, 158] on video at bounding box center [452, 131] width 314 height 129
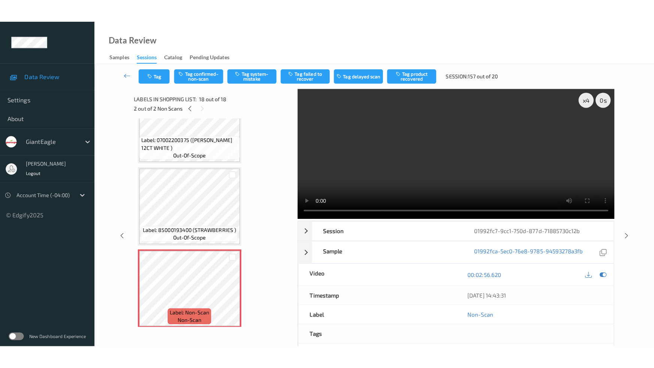
scroll to position [1263, 0]
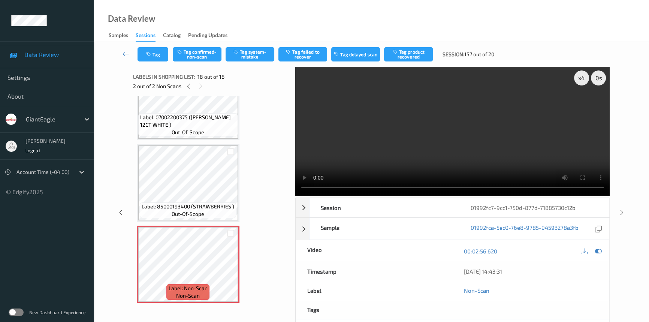
click at [481, 162] on video at bounding box center [452, 131] width 314 height 129
click at [481, 155] on video at bounding box center [452, 131] width 314 height 129
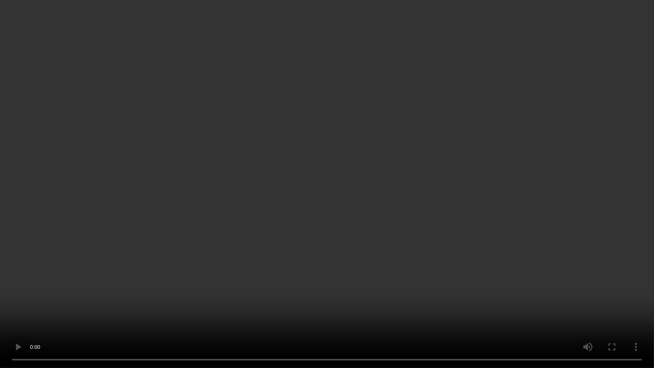
click at [458, 215] on video at bounding box center [327, 184] width 654 height 368
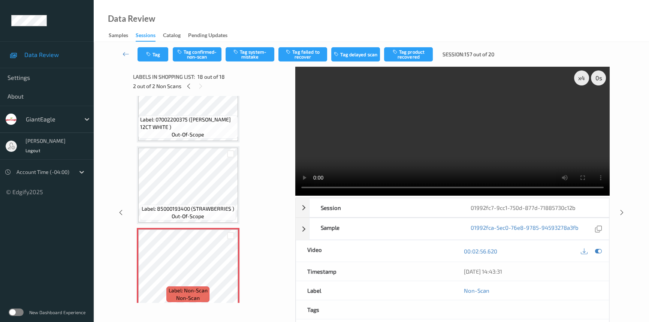
scroll to position [1263, 0]
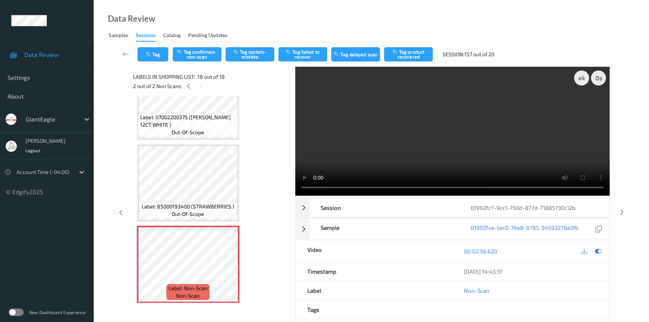
click at [500, 134] on video at bounding box center [452, 131] width 314 height 129
click at [499, 123] on video at bounding box center [452, 131] width 314 height 129
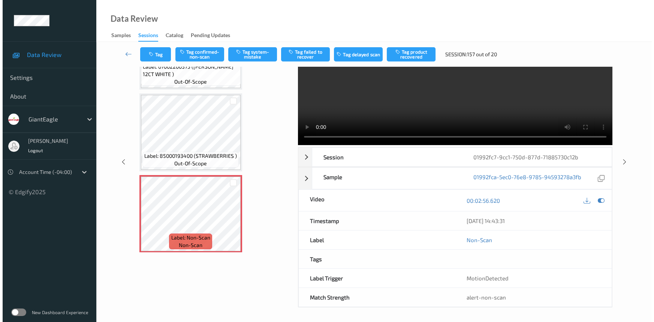
scroll to position [0, 0]
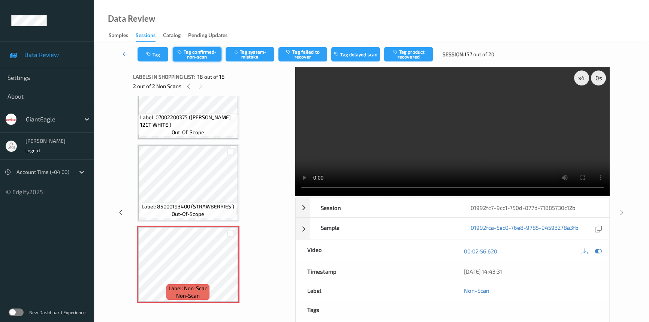
click at [208, 53] on button "Tag confirmed-non-scan" at bounding box center [197, 54] width 49 height 14
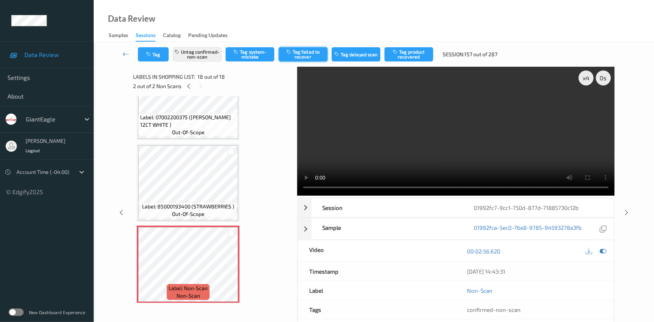
click at [313, 54] on button "Tag failed to recover" at bounding box center [303, 54] width 49 height 14
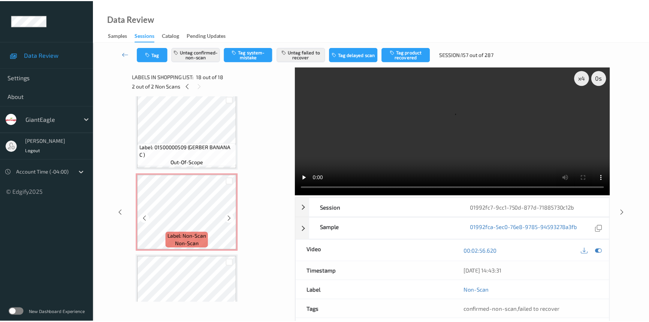
scroll to position [2, 0]
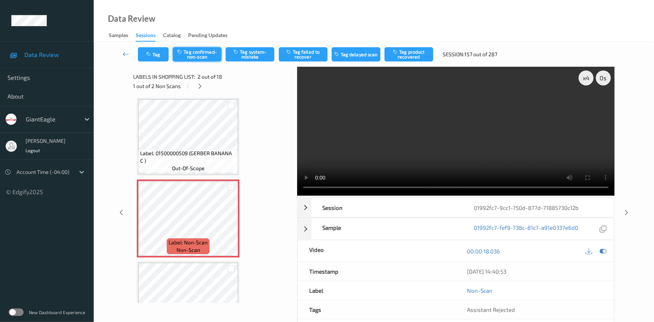
click at [198, 54] on button "Tag confirmed-non-scan" at bounding box center [197, 54] width 49 height 14
click at [414, 55] on button "Tag product recovered" at bounding box center [409, 54] width 49 height 14
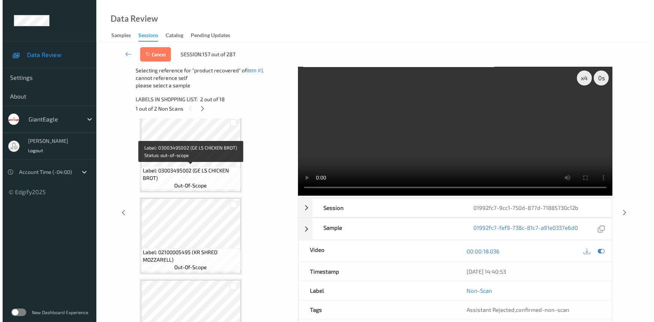
scroll to position [240, 0]
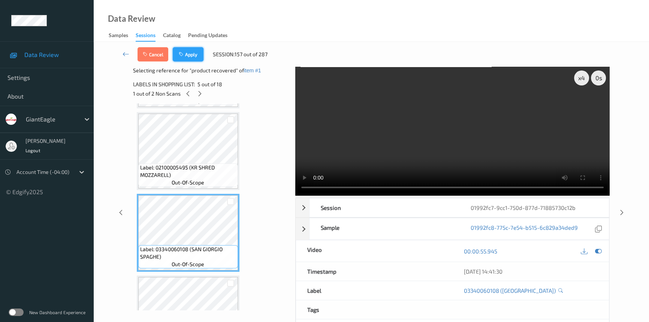
click at [190, 57] on button "Apply" at bounding box center [188, 54] width 31 height 14
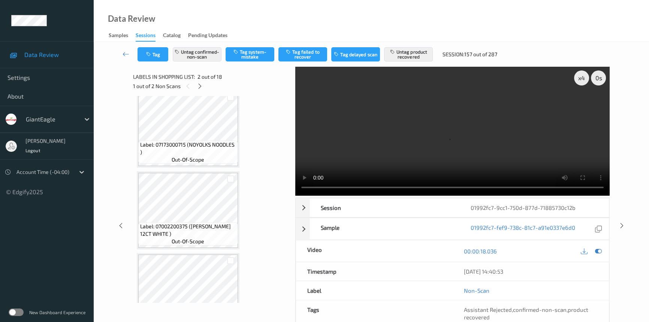
scroll to position [1263, 0]
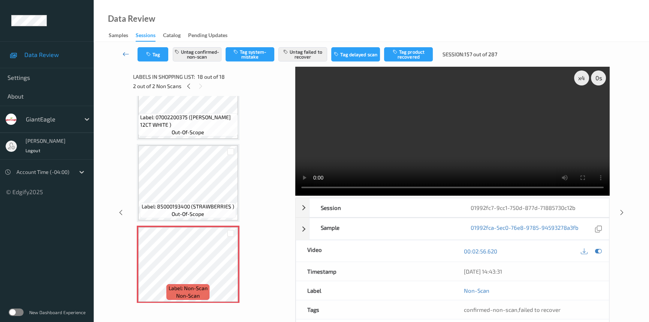
click at [123, 50] on icon at bounding box center [126, 53] width 7 height 7
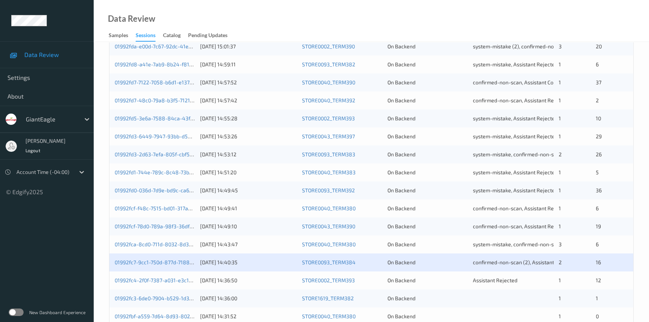
scroll to position [267, 0]
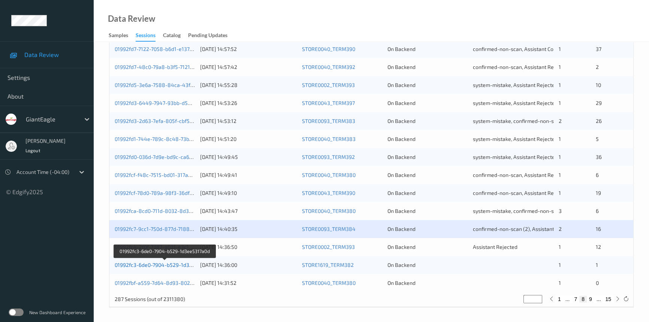
click at [152, 264] on link "01992fc3-6de0-7904-b529-1d3ee5317a0d" at bounding box center [165, 265] width 100 height 6
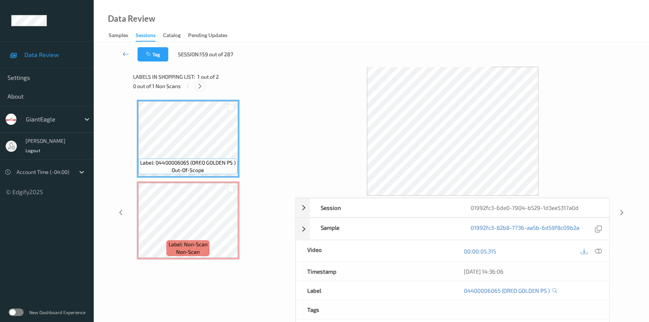
click at [199, 85] on icon at bounding box center [200, 86] width 6 height 7
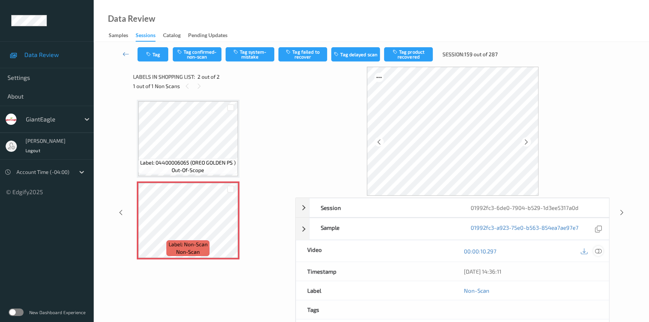
click at [598, 252] on icon at bounding box center [598, 251] width 7 height 7
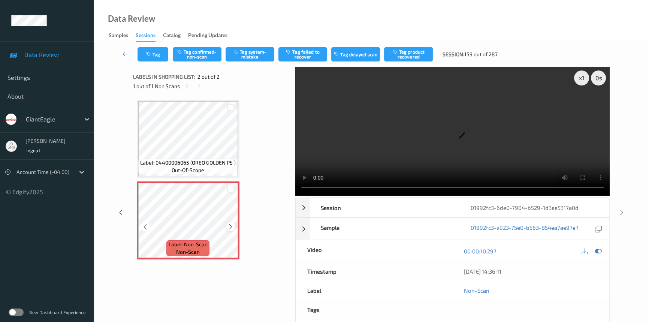
click at [226, 225] on div at bounding box center [230, 226] width 9 height 9
click at [229, 225] on icon at bounding box center [231, 226] width 6 height 7
click at [380, 151] on video at bounding box center [452, 131] width 314 height 129
click at [582, 81] on div "x 1" at bounding box center [581, 77] width 15 height 15
click at [582, 80] on div "x 2" at bounding box center [581, 77] width 15 height 15
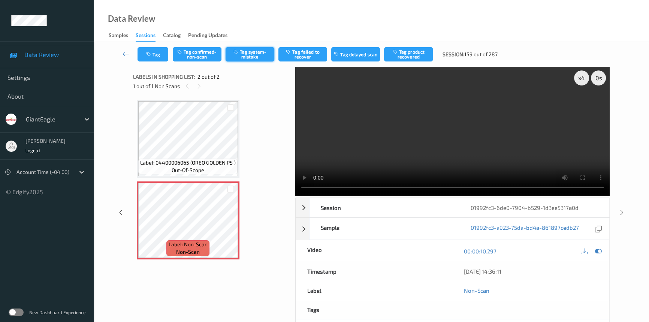
click at [246, 57] on button "Tag system-mistake" at bounding box center [250, 54] width 49 height 14
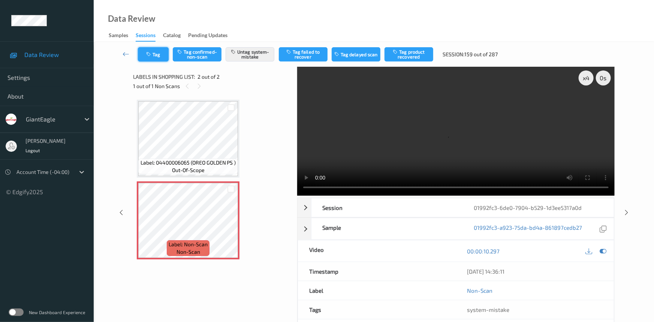
click at [162, 56] on button "Tag" at bounding box center [153, 54] width 31 height 14
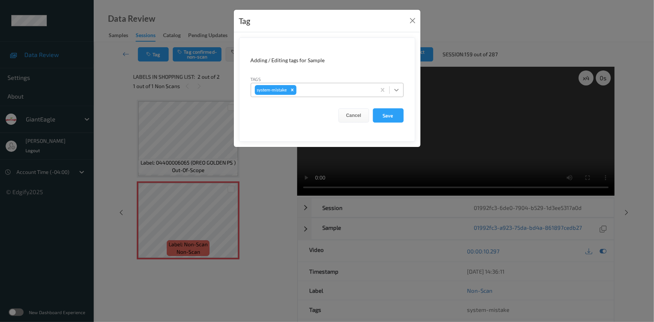
click at [395, 91] on icon at bounding box center [396, 89] width 7 height 7
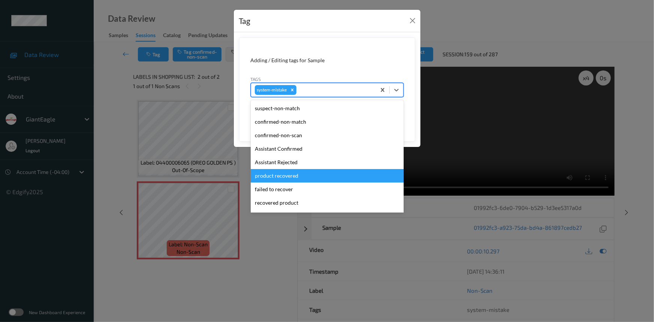
scroll to position [79, 0]
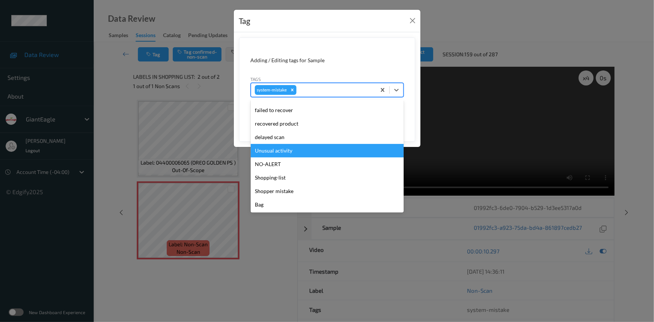
click at [258, 150] on div "Unusual activity" at bounding box center [327, 150] width 153 height 13
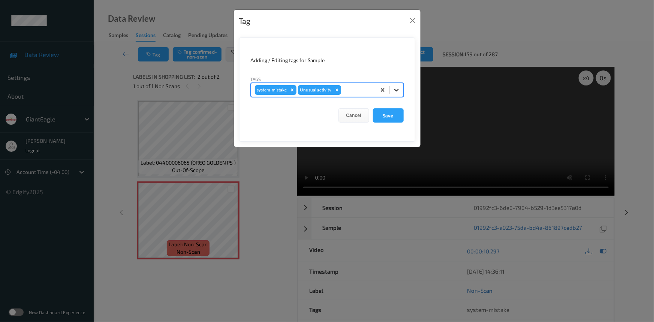
click at [393, 91] on icon at bounding box center [396, 89] width 7 height 7
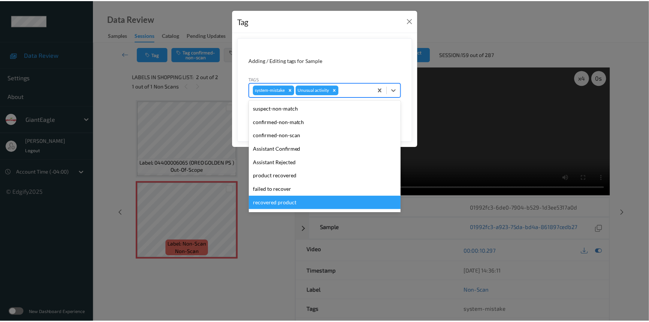
scroll to position [66, 0]
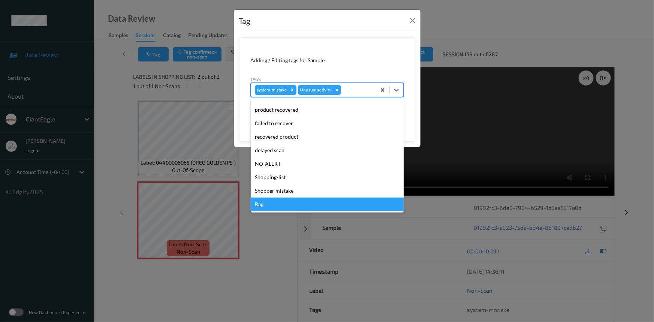
click at [265, 210] on div "Bag" at bounding box center [327, 204] width 153 height 13
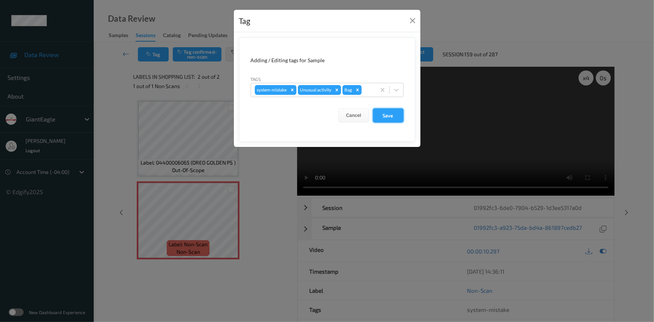
click at [384, 114] on button "Save" at bounding box center [388, 115] width 31 height 14
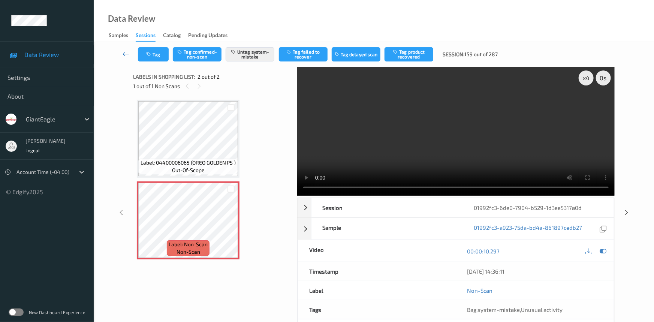
click at [122, 51] on link at bounding box center [126, 54] width 24 height 14
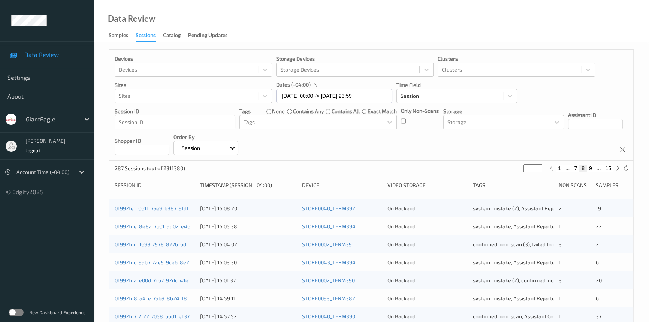
drag, startPoint x: 531, startPoint y: 166, endPoint x: 499, endPoint y: 176, distance: 33.3
click at [499, 176] on div "Devices Devices Storage Devices Storage Devices Clusters Clusters Sites Sites d…" at bounding box center [371, 311] width 525 height 525
type input "*"
type input "**"
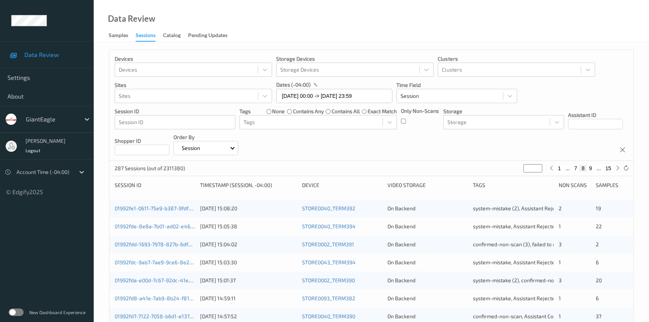
type input "**"
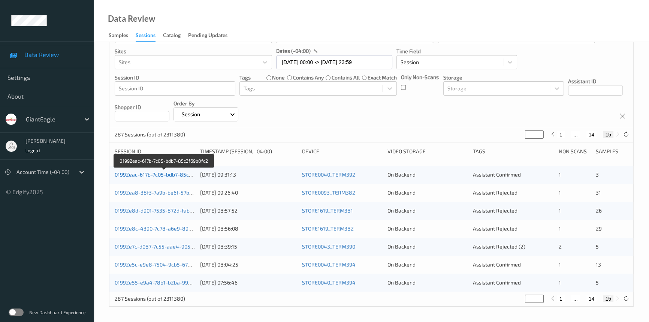
type input "**"
click at [171, 172] on link "01992eac-617b-7c05-bdb7-85c3f69b0fc2" at bounding box center [164, 174] width 99 height 6
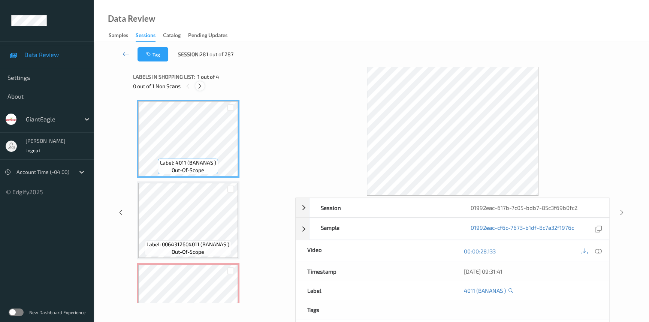
click at [198, 86] on icon at bounding box center [200, 86] width 6 height 7
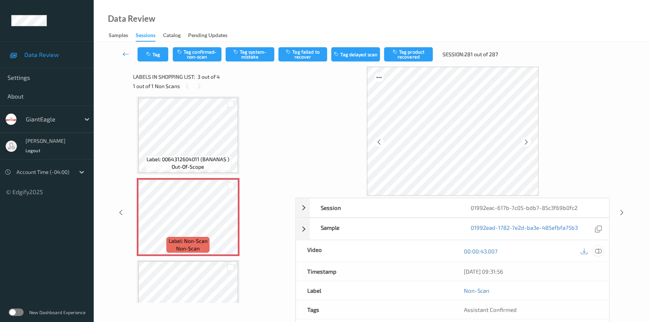
click at [599, 251] on icon at bounding box center [598, 251] width 7 height 7
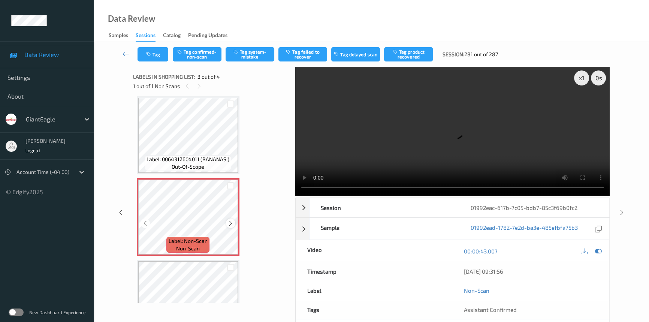
click at [229, 223] on icon at bounding box center [231, 223] width 6 height 7
click at [229, 222] on icon at bounding box center [231, 223] width 6 height 7
click at [395, 159] on video at bounding box center [452, 131] width 314 height 129
click at [579, 81] on div "x 1" at bounding box center [581, 77] width 15 height 15
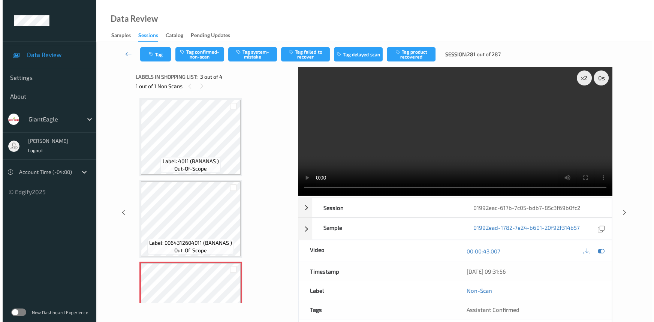
scroll to position [0, 0]
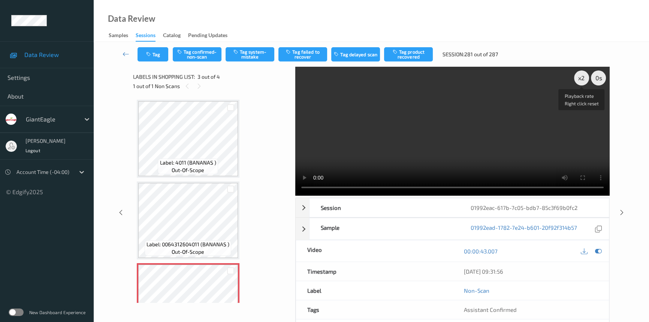
drag, startPoint x: 580, startPoint y: 75, endPoint x: 594, endPoint y: 116, distance: 43.7
click at [581, 76] on div "x 2" at bounding box center [581, 77] width 15 height 15
click at [247, 54] on button "Tag system-mistake" at bounding box center [250, 54] width 49 height 14
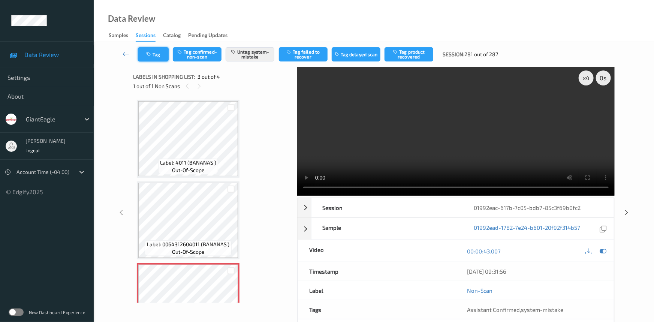
click at [162, 54] on button "Tag" at bounding box center [153, 54] width 31 height 14
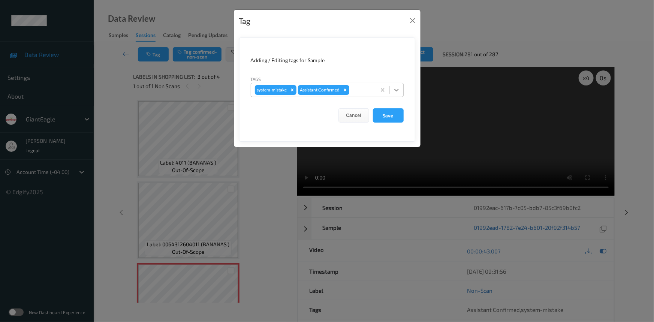
click at [397, 90] on icon at bounding box center [396, 89] width 7 height 7
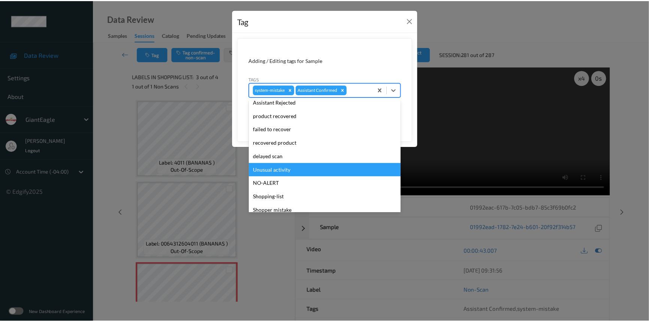
scroll to position [66, 0]
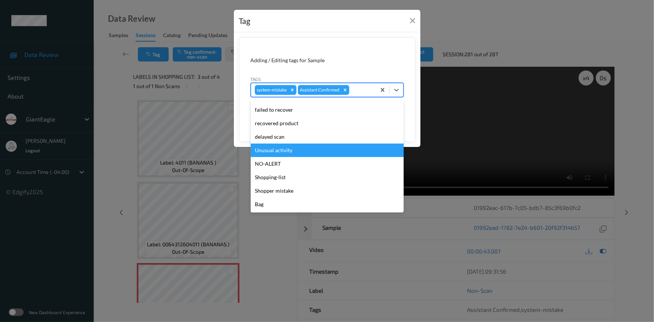
click at [279, 150] on div "Unusual activity" at bounding box center [327, 150] width 153 height 13
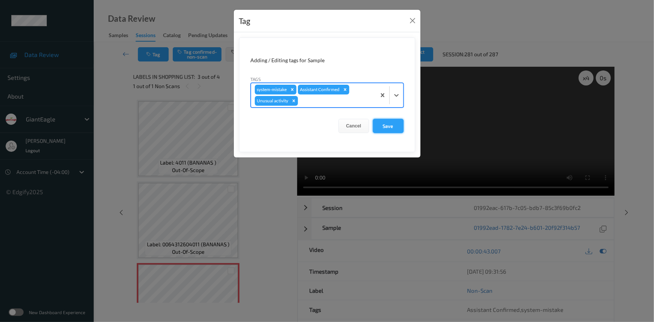
click at [391, 125] on button "Save" at bounding box center [388, 126] width 31 height 14
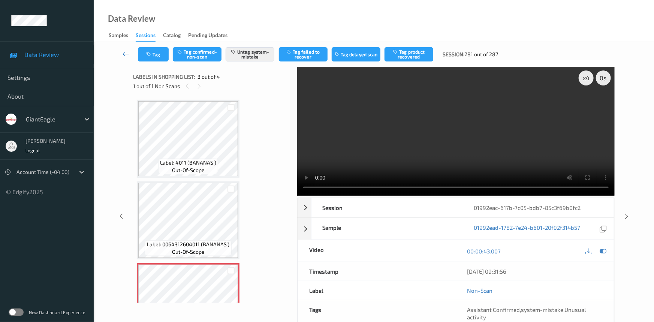
click at [126, 49] on link at bounding box center [126, 54] width 24 height 14
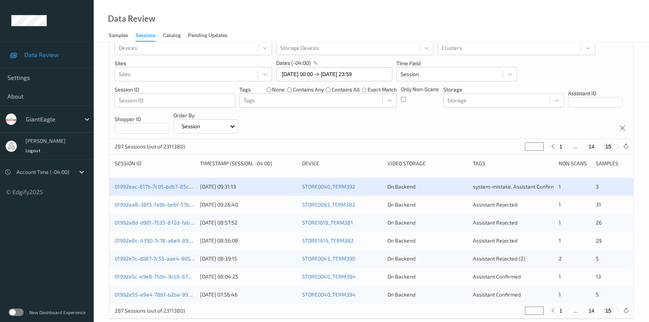
scroll to position [34, 0]
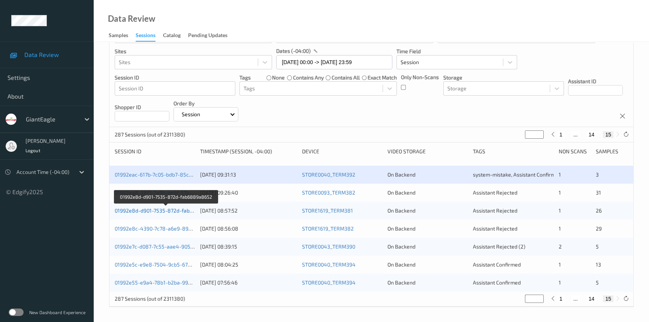
click at [147, 211] on link "01992e8d-d901-7535-872d-fab6889a8652" at bounding box center [166, 210] width 103 height 6
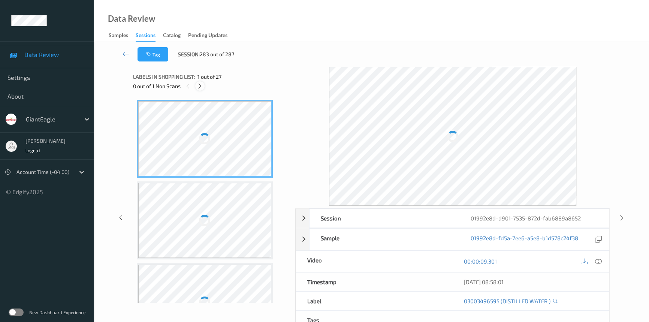
click at [198, 88] on icon at bounding box center [200, 86] width 6 height 7
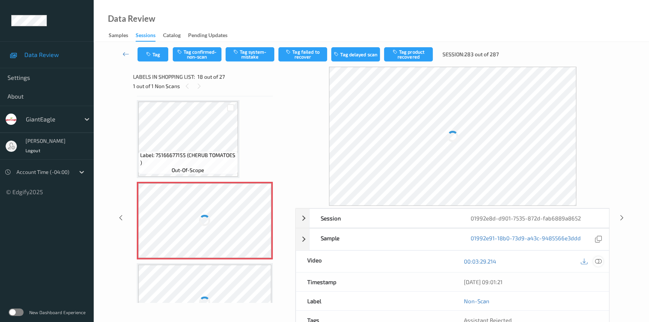
click at [600, 259] on icon at bounding box center [598, 261] width 7 height 7
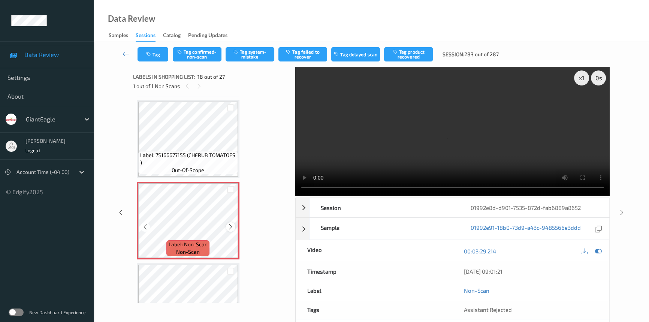
click at [234, 222] on div at bounding box center [230, 226] width 9 height 9
click at [429, 154] on video at bounding box center [452, 131] width 314 height 129
click at [582, 78] on div "x 1" at bounding box center [581, 77] width 15 height 15
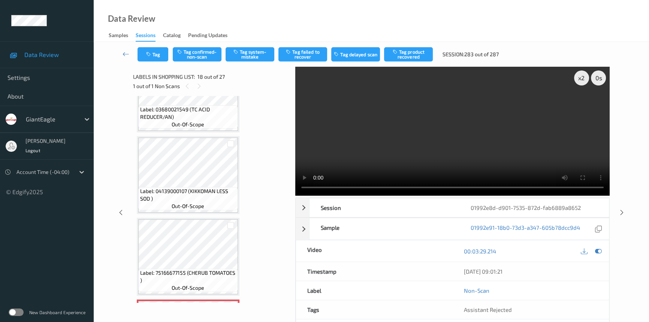
scroll to position [1204, 0]
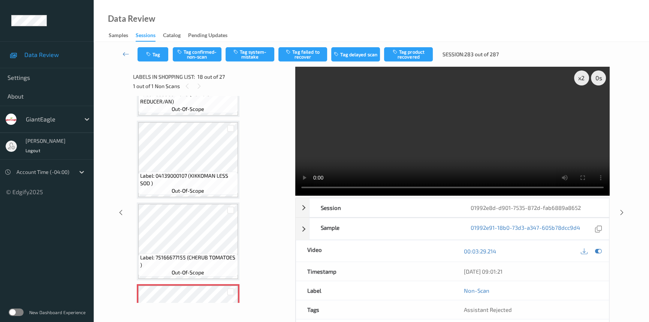
click at [464, 153] on video at bounding box center [452, 131] width 314 height 129
click at [472, 150] on video at bounding box center [452, 131] width 314 height 129
click at [475, 139] on video at bounding box center [452, 131] width 314 height 129
click at [487, 124] on video at bounding box center [452, 131] width 314 height 129
click at [497, 125] on video at bounding box center [452, 131] width 314 height 129
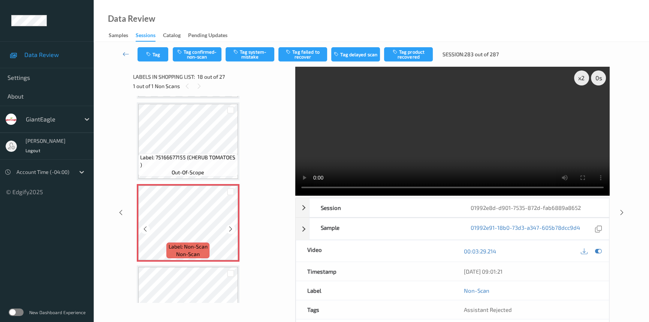
scroll to position [1307, 0]
click at [440, 156] on video at bounding box center [452, 131] width 314 height 129
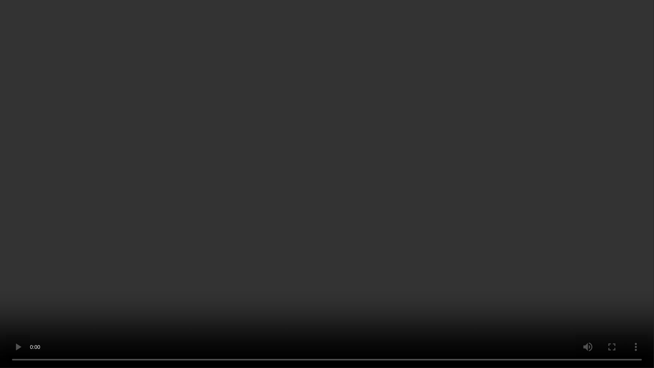
click at [518, 229] on video at bounding box center [327, 184] width 654 height 368
click at [513, 320] on video at bounding box center [327, 184] width 654 height 368
click at [518, 295] on video at bounding box center [327, 184] width 654 height 368
drag, startPoint x: 500, startPoint y: 267, endPoint x: 567, endPoint y: 283, distance: 68.8
click at [501, 267] on video at bounding box center [327, 184] width 654 height 368
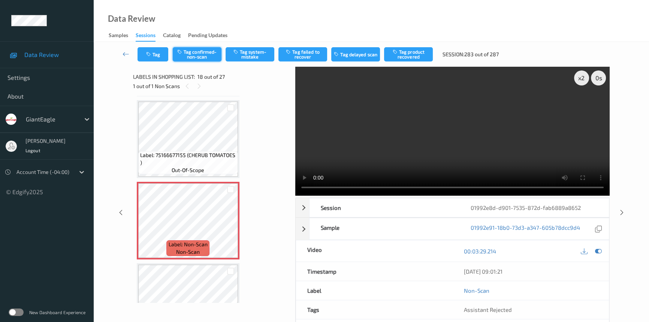
click at [203, 56] on button "Tag confirmed-non-scan" at bounding box center [197, 54] width 49 height 14
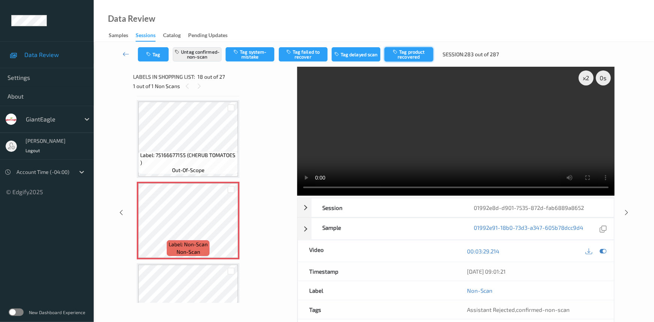
click at [412, 57] on button "Tag product recovered" at bounding box center [409, 54] width 49 height 14
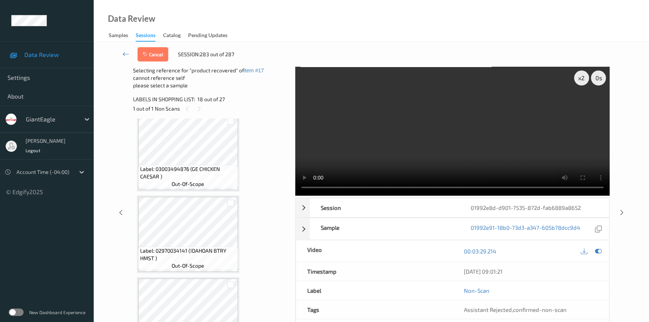
scroll to position [1545, 0]
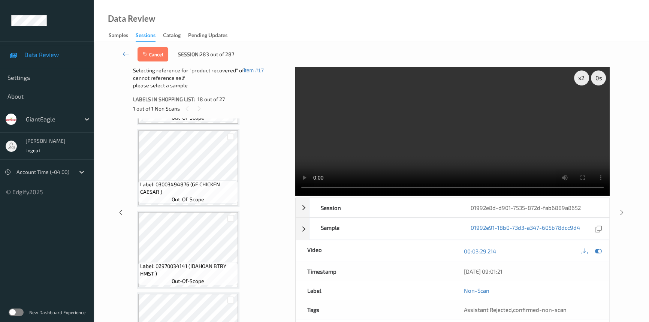
click at [481, 161] on video at bounding box center [452, 131] width 314 height 129
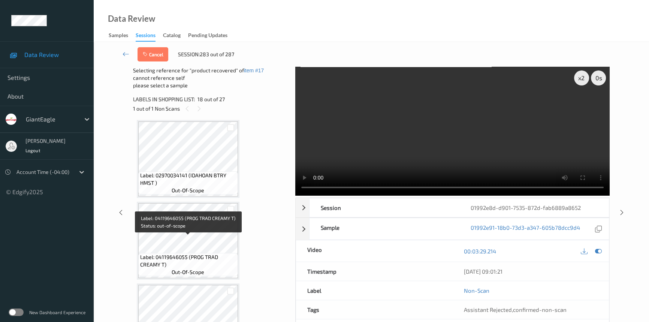
scroll to position [1647, 0]
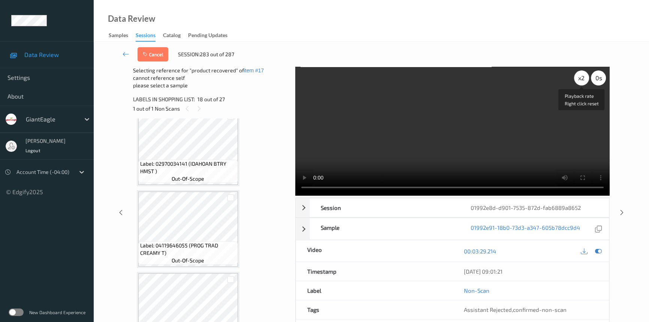
click at [581, 78] on div "x 2" at bounding box center [581, 77] width 15 height 15
click at [513, 156] on video at bounding box center [452, 131] width 314 height 129
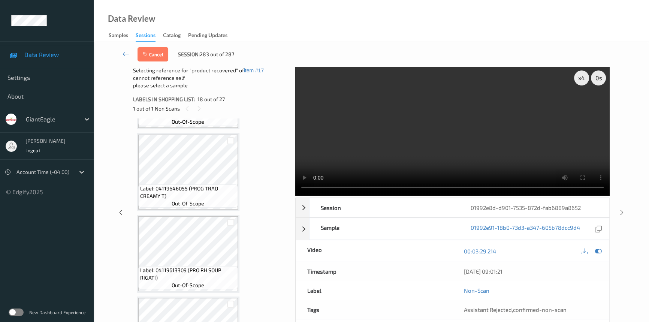
scroll to position [1716, 0]
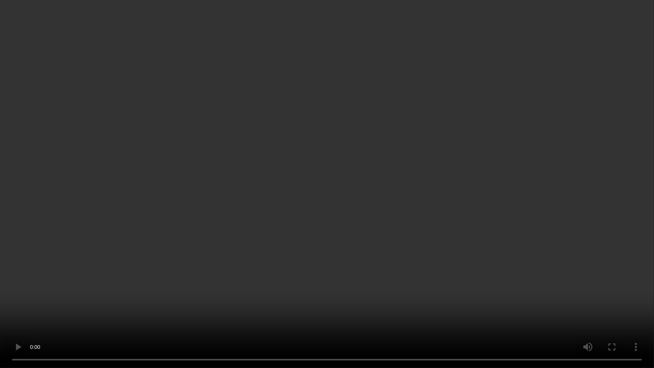
click at [508, 308] on video at bounding box center [327, 184] width 654 height 368
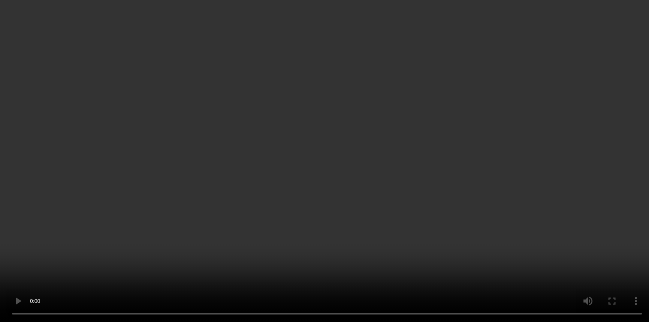
scroll to position [1682, 0]
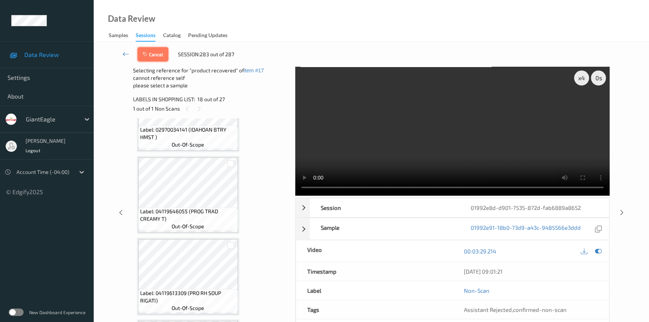
click at [162, 54] on button "Cancel" at bounding box center [153, 54] width 31 height 14
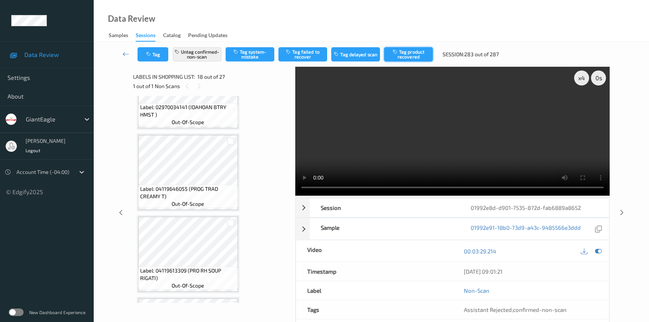
click at [409, 54] on button "Tag product recovered" at bounding box center [408, 54] width 49 height 14
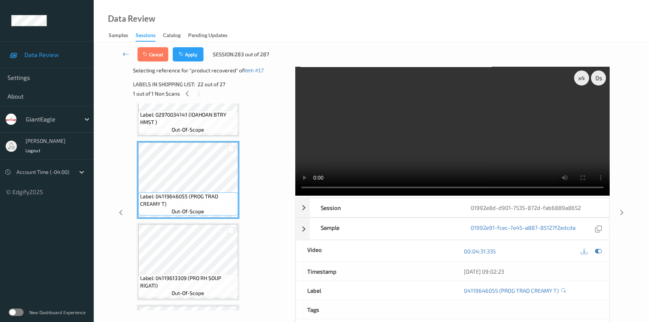
drag, startPoint x: 184, startPoint y: 52, endPoint x: 201, endPoint y: 45, distance: 17.7
click at [184, 52] on icon "button" at bounding box center [182, 54] width 6 height 5
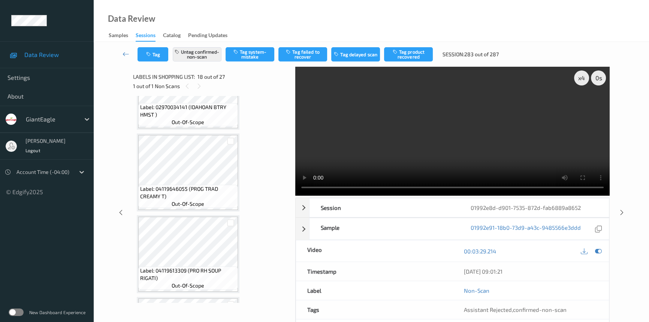
scroll to position [1307, 0]
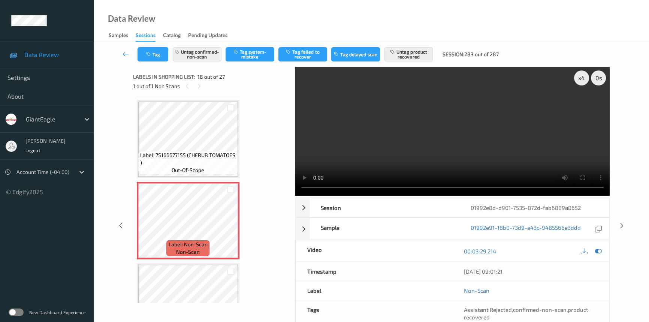
click at [122, 50] on link at bounding box center [125, 54] width 23 height 14
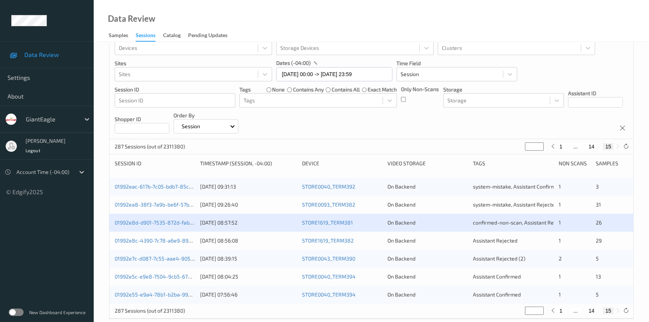
scroll to position [34, 0]
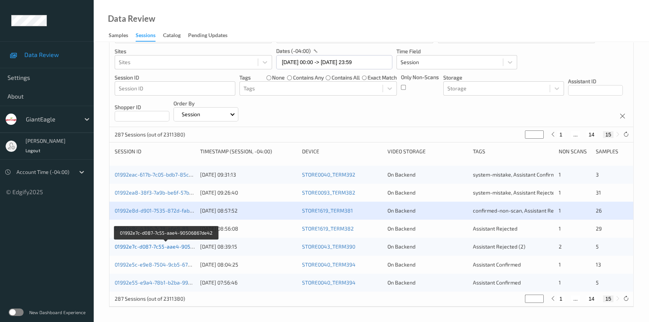
click at [144, 245] on link "01992e7c-d087-7c55-aae4-90506867de42" at bounding box center [166, 246] width 103 height 6
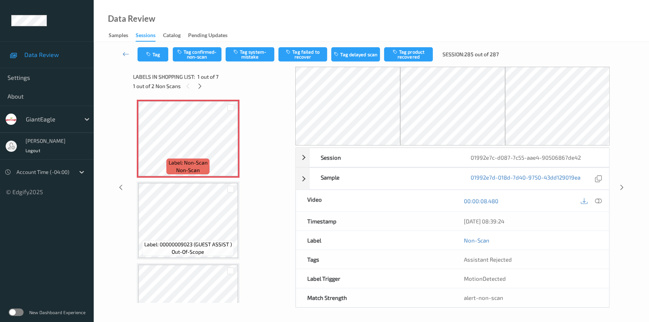
drag, startPoint x: 197, startPoint y: 84, endPoint x: 206, endPoint y: 87, distance: 8.9
click at [199, 85] on icon at bounding box center [200, 86] width 6 height 7
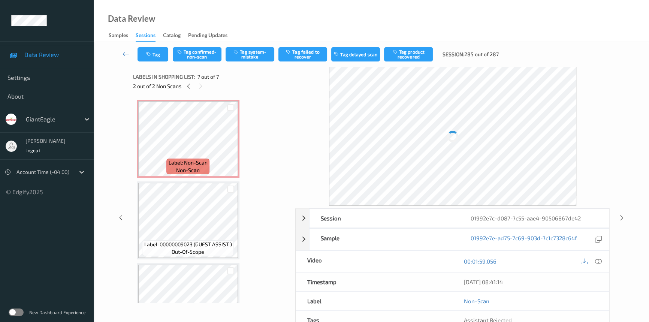
scroll to position [367, 0]
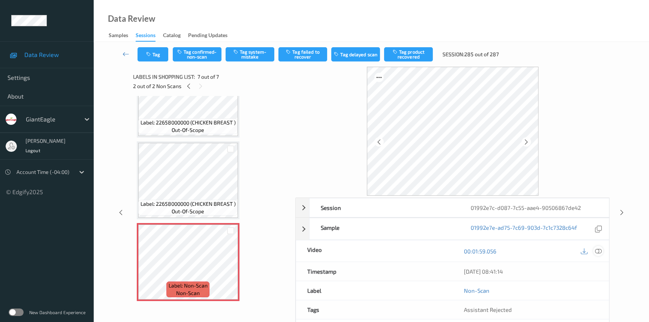
click at [599, 251] on icon at bounding box center [598, 251] width 7 height 7
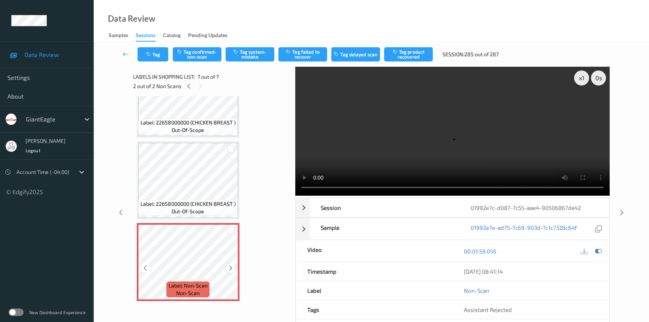
click at [231, 265] on icon at bounding box center [231, 268] width 6 height 7
click at [435, 164] on video at bounding box center [452, 131] width 314 height 129
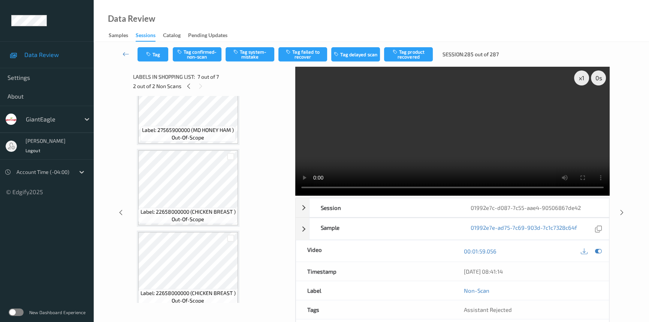
scroll to position [265, 0]
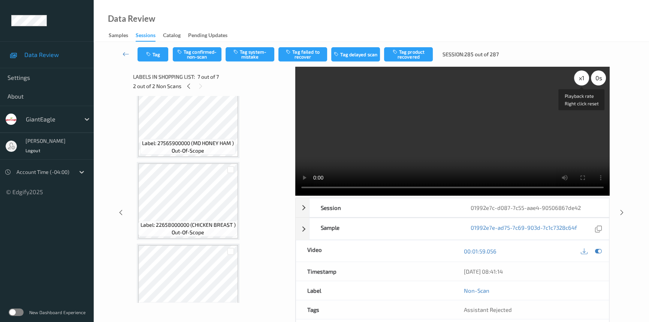
click at [581, 77] on div "x 1" at bounding box center [581, 77] width 15 height 15
click at [582, 79] on div "x 2" at bounding box center [581, 77] width 15 height 15
click at [395, 145] on video at bounding box center [452, 131] width 314 height 129
click at [399, 138] on video at bounding box center [452, 131] width 314 height 129
click at [416, 131] on video at bounding box center [452, 131] width 314 height 129
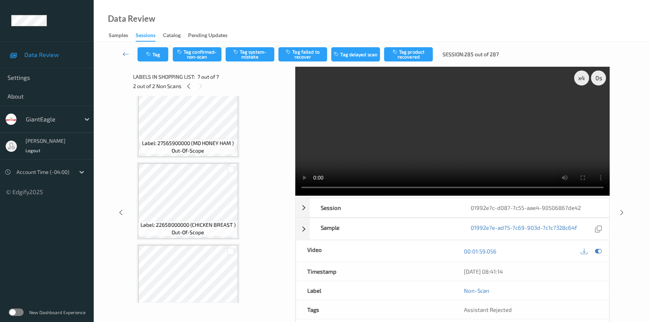
click at [417, 141] on video at bounding box center [452, 131] width 314 height 129
click at [393, 151] on video at bounding box center [452, 131] width 314 height 129
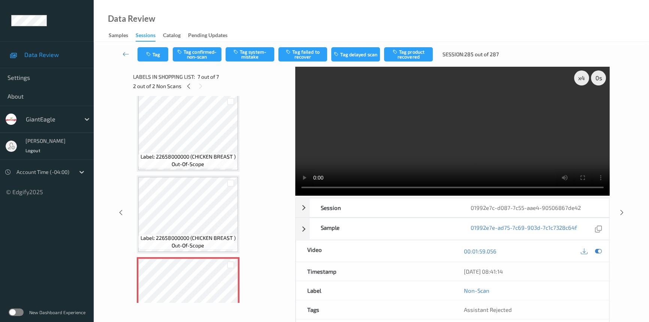
scroll to position [321, 0]
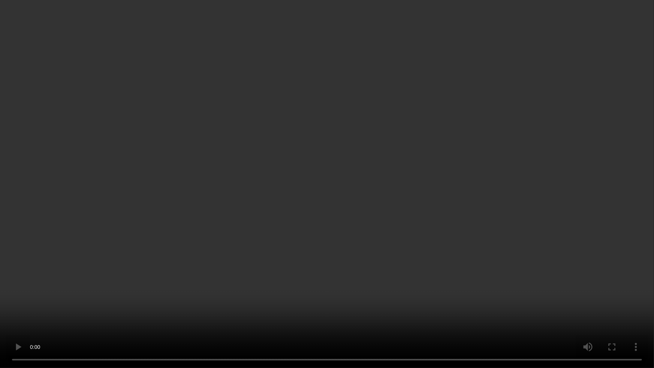
click at [499, 212] on video at bounding box center [327, 184] width 654 height 368
click at [516, 311] on video at bounding box center [327, 184] width 654 height 368
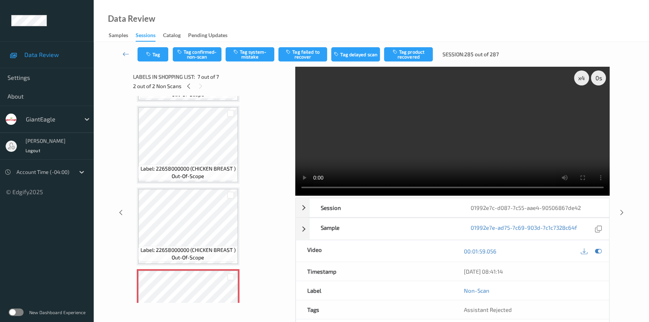
click at [526, 152] on video at bounding box center [452, 131] width 314 height 129
click at [584, 76] on div "x 4" at bounding box center [581, 77] width 15 height 15
click at [585, 78] on div "x 8" at bounding box center [581, 77] width 15 height 15
click at [583, 79] on div "x 1" at bounding box center [581, 77] width 15 height 15
drag, startPoint x: 532, startPoint y: 149, endPoint x: 550, endPoint y: 158, distance: 20.8
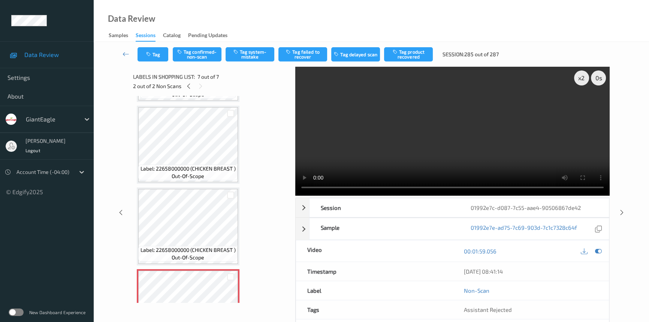
click at [532, 150] on video at bounding box center [452, 131] width 314 height 129
click at [392, 114] on video at bounding box center [452, 131] width 314 height 129
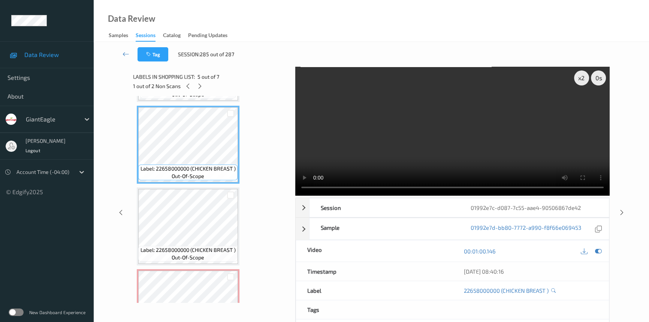
click at [416, 154] on video at bounding box center [452, 131] width 314 height 129
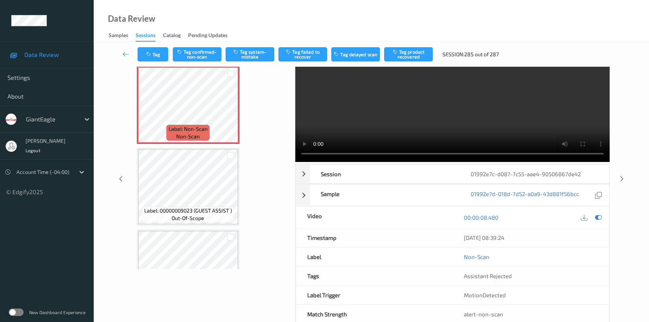
scroll to position [0, 0]
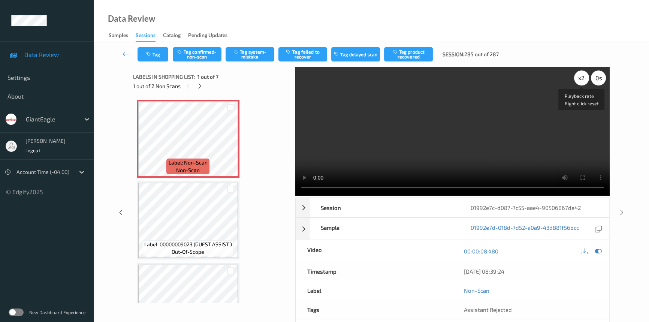
click at [581, 81] on div "x 2" at bounding box center [581, 77] width 15 height 15
click at [581, 81] on div "x 4" at bounding box center [581, 77] width 15 height 15
click at [581, 79] on div "x 8" at bounding box center [581, 77] width 15 height 15
click at [581, 79] on div "x 1" at bounding box center [581, 77] width 15 height 15
click at [583, 76] on div "x 2" at bounding box center [581, 77] width 15 height 15
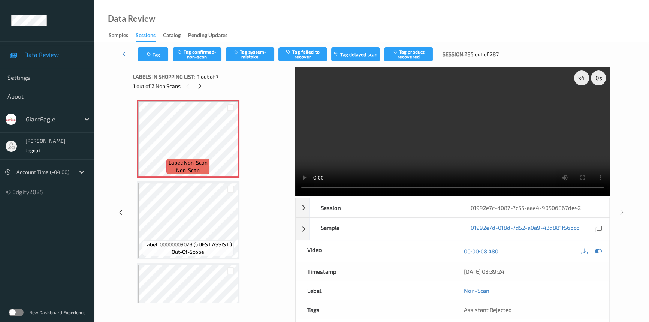
click at [574, 151] on video at bounding box center [452, 131] width 314 height 129
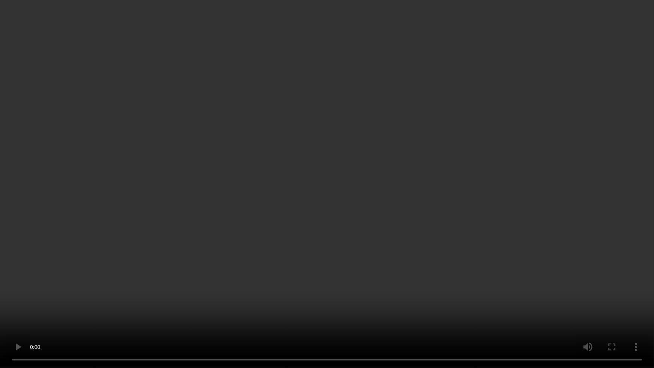
click at [292, 243] on video at bounding box center [327, 184] width 654 height 368
drag, startPoint x: 431, startPoint y: 247, endPoint x: 499, endPoint y: 263, distance: 69.6
click at [434, 247] on video at bounding box center [327, 184] width 654 height 368
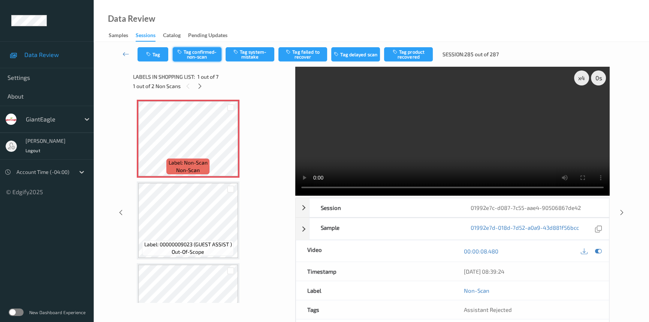
click at [195, 55] on button "Tag confirmed-non-scan" at bounding box center [197, 54] width 49 height 14
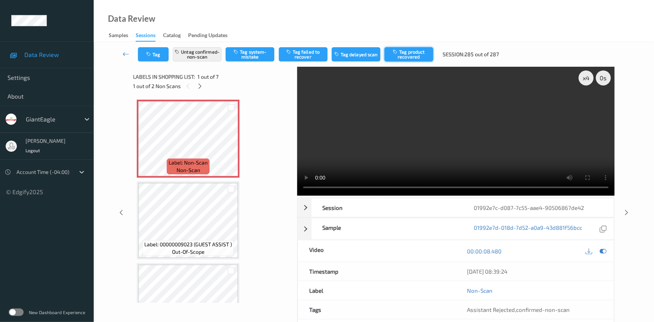
click at [411, 56] on button "Tag product recovered" at bounding box center [409, 54] width 49 height 14
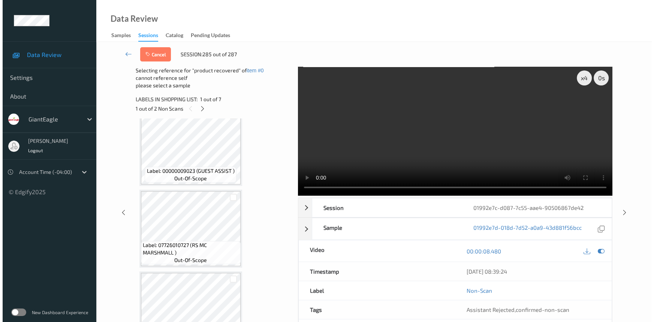
scroll to position [136, 0]
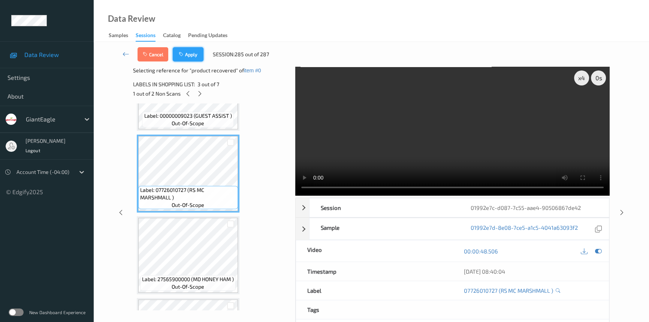
click at [192, 55] on button "Apply" at bounding box center [188, 54] width 31 height 14
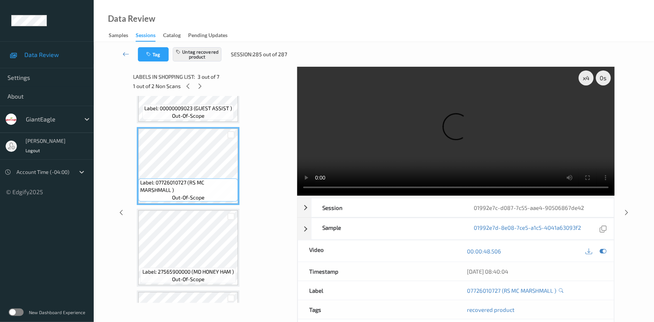
scroll to position [367, 0]
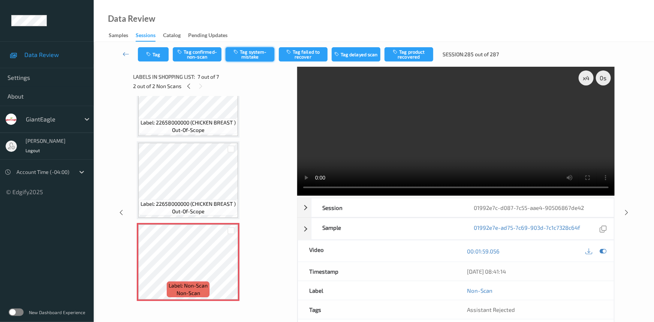
click at [253, 50] on button "Tag system-mistake" at bounding box center [250, 54] width 49 height 14
click at [159, 58] on button "Tag" at bounding box center [153, 54] width 31 height 14
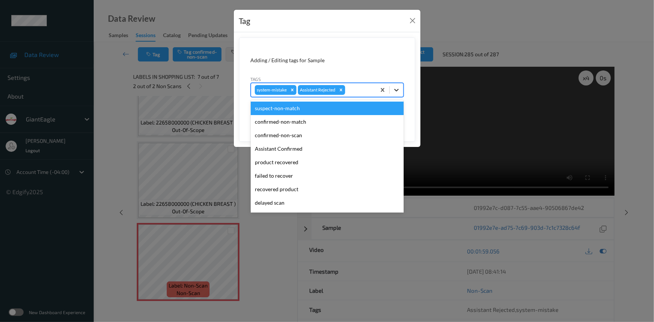
click at [400, 91] on icon at bounding box center [396, 89] width 7 height 7
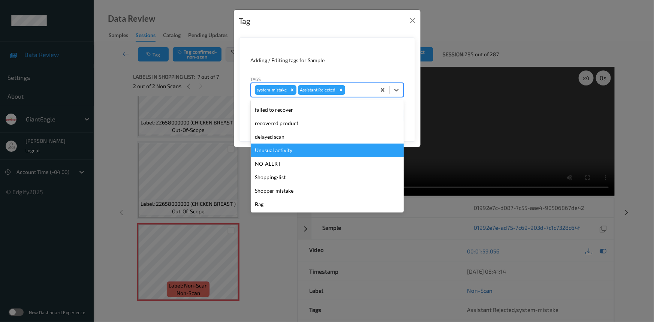
click at [276, 155] on div "Unusual activity" at bounding box center [327, 150] width 153 height 13
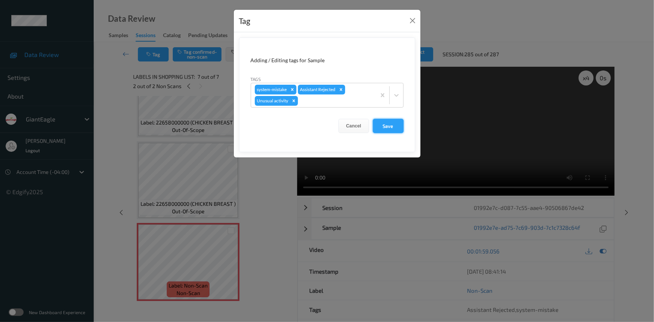
click at [386, 124] on button "Save" at bounding box center [388, 126] width 31 height 14
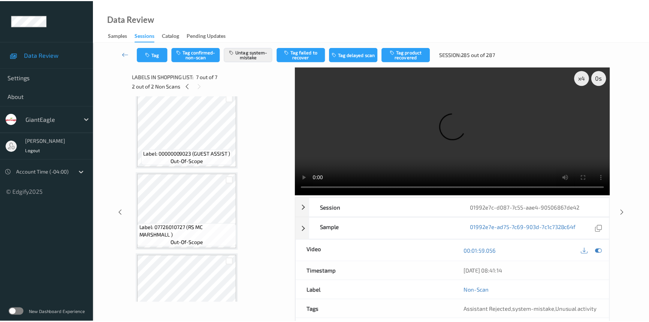
scroll to position [0, 0]
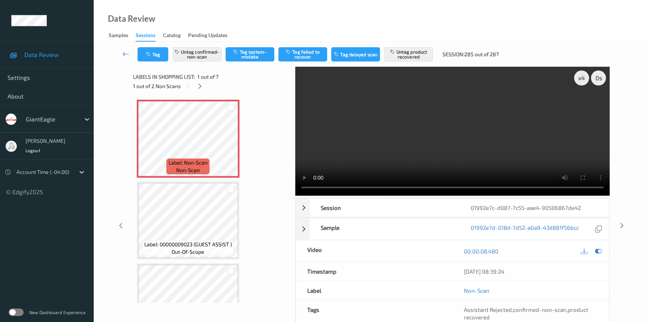
click at [123, 49] on link at bounding box center [125, 54] width 23 height 14
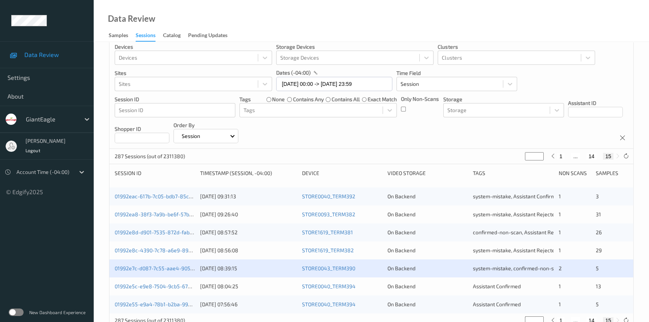
scroll to position [34, 0]
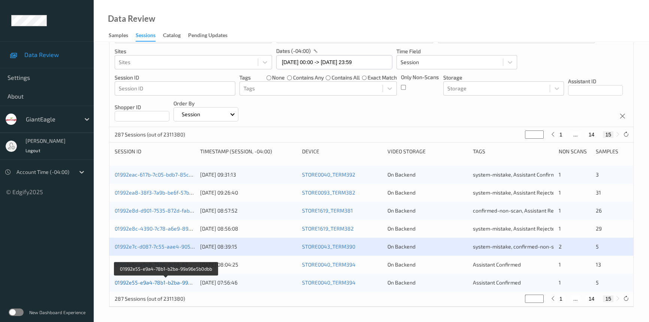
click at [152, 282] on link "01992e55-e9a4-78b1-b2ba-99a96e5b0dbb" at bounding box center [166, 282] width 103 height 6
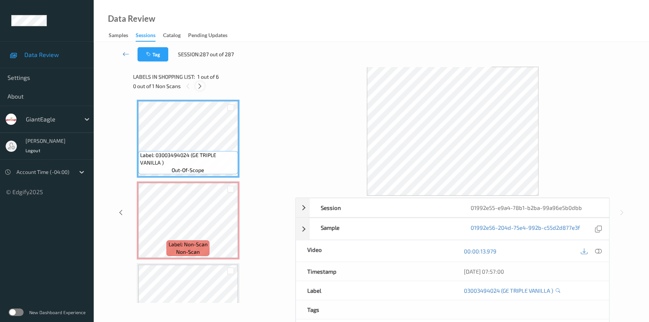
click at [202, 85] on icon at bounding box center [200, 86] width 6 height 7
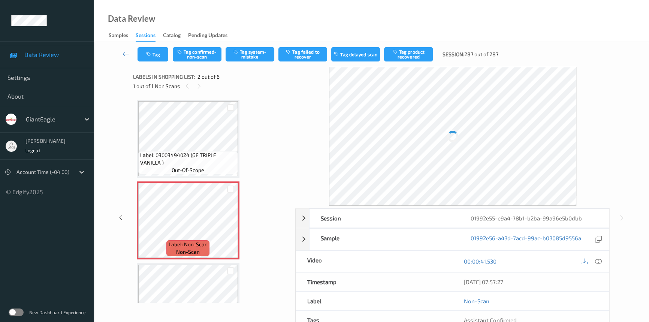
scroll to position [4, 0]
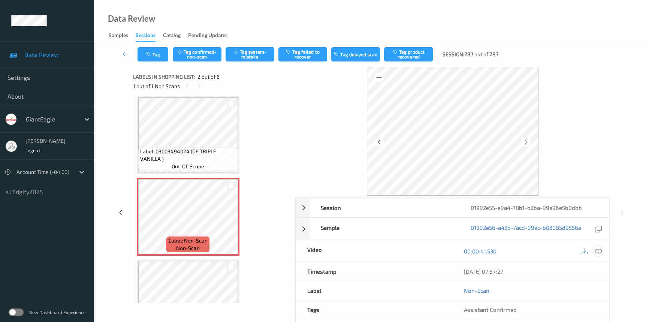
click at [597, 250] on icon at bounding box center [598, 251] width 7 height 7
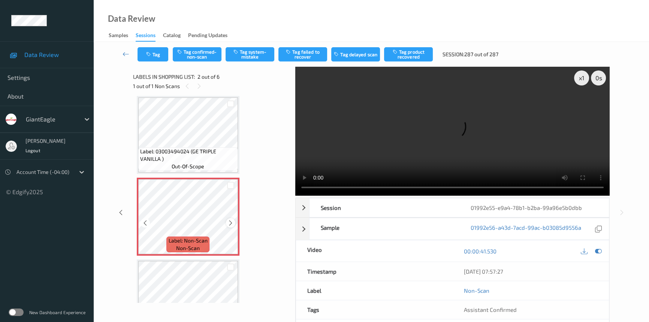
click at [231, 223] on icon at bounding box center [231, 223] width 6 height 7
click at [229, 225] on icon at bounding box center [231, 223] width 6 height 7
click at [229, 224] on icon at bounding box center [231, 223] width 6 height 7
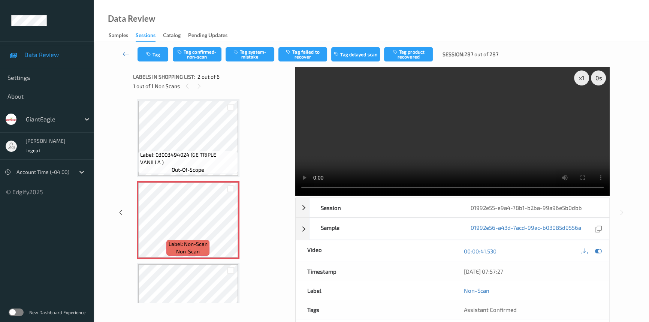
scroll to position [0, 0]
click at [584, 80] on div "x 1" at bounding box center [581, 77] width 15 height 15
click at [469, 139] on video at bounding box center [452, 131] width 314 height 129
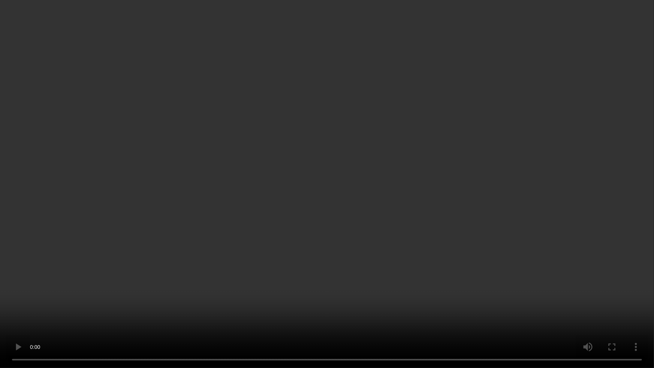
click at [484, 206] on video at bounding box center [327, 184] width 654 height 368
click at [491, 261] on video at bounding box center [327, 184] width 654 height 368
click at [455, 229] on video at bounding box center [327, 184] width 654 height 368
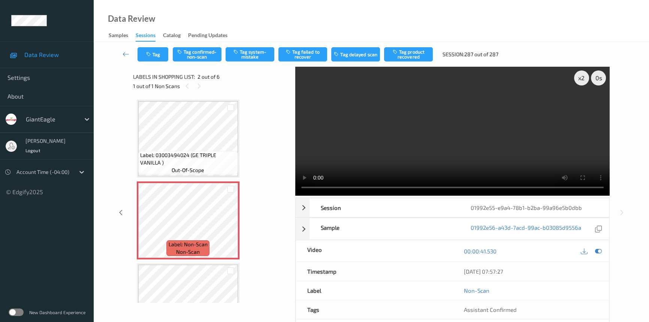
click at [475, 116] on video at bounding box center [452, 131] width 314 height 129
click at [455, 116] on video at bounding box center [452, 131] width 314 height 129
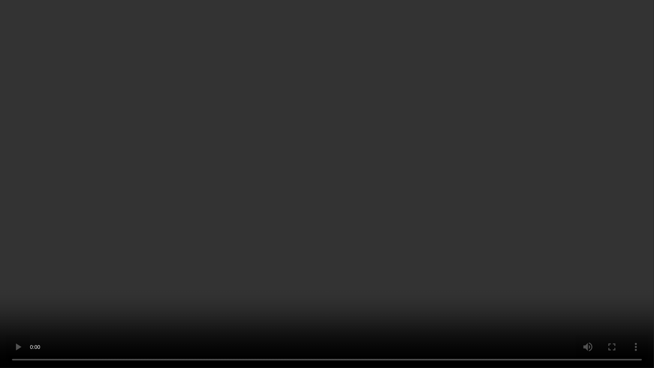
click at [377, 247] on video at bounding box center [327, 184] width 654 height 368
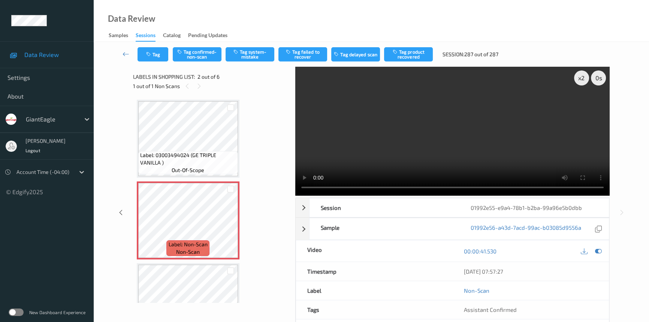
click at [475, 108] on video at bounding box center [452, 131] width 314 height 129
click at [433, 143] on video at bounding box center [452, 131] width 314 height 129
click at [252, 52] on button "Tag system-mistake" at bounding box center [250, 54] width 49 height 14
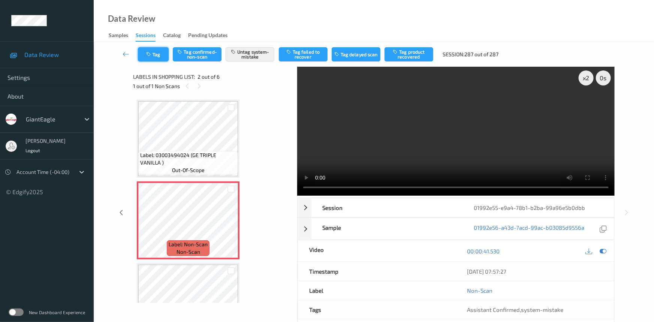
click at [153, 53] on button "Tag" at bounding box center [153, 54] width 31 height 14
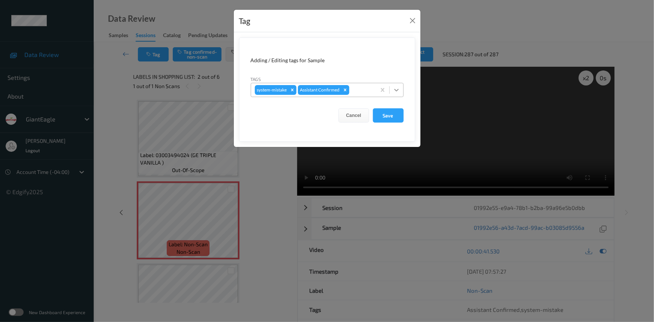
click at [394, 89] on icon at bounding box center [396, 89] width 7 height 7
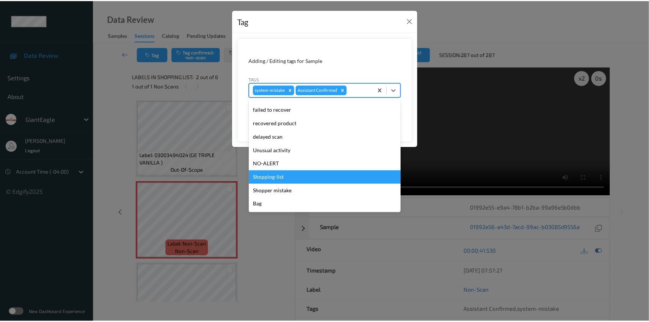
scroll to position [66, 0]
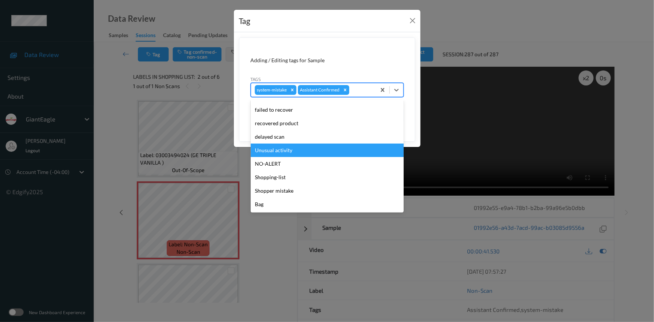
click at [290, 153] on div "Unusual activity" at bounding box center [327, 150] width 153 height 13
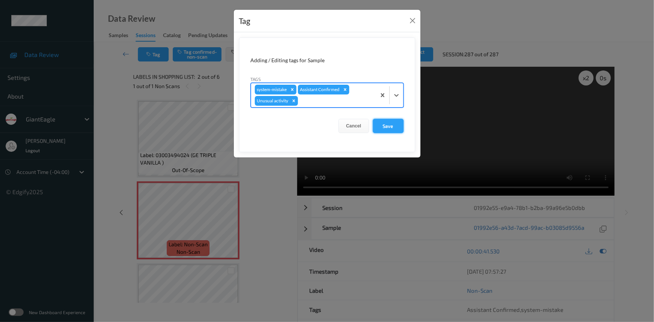
click at [391, 125] on button "Save" at bounding box center [388, 126] width 31 height 14
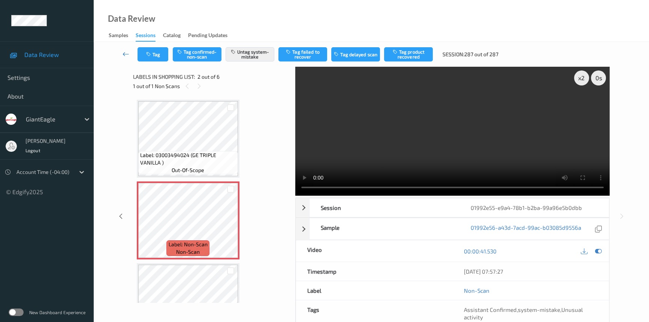
click at [123, 48] on link at bounding box center [125, 54] width 23 height 14
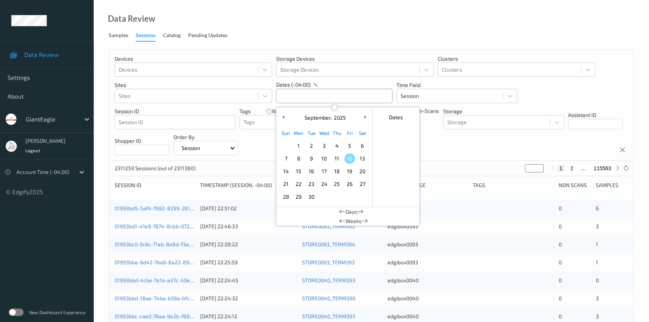
click at [308, 90] on input "text" at bounding box center [334, 96] width 116 height 14
click at [310, 156] on span "9" at bounding box center [311, 158] width 10 height 10
type input "09/09/2025 00:00 -> 09/09/2025 23:59"
click at [331, 19] on div "Data Review Samples Sessions Catalog Pending Updates" at bounding box center [372, 21] width 556 height 42
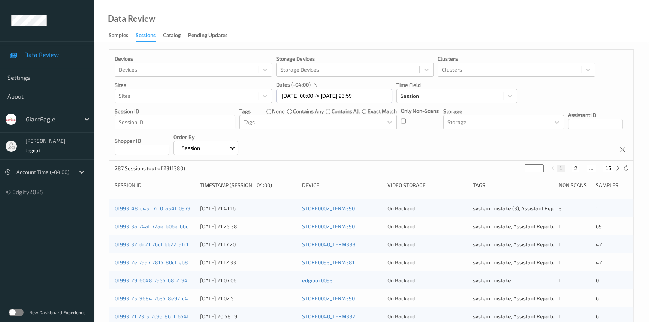
drag, startPoint x: 531, startPoint y: 168, endPoint x: 490, endPoint y: 180, distance: 42.5
click at [490, 180] on div "Devices Devices Storage Devices Storage Devices Clusters Clusters Sites Sites d…" at bounding box center [371, 311] width 525 height 525
type input "*"
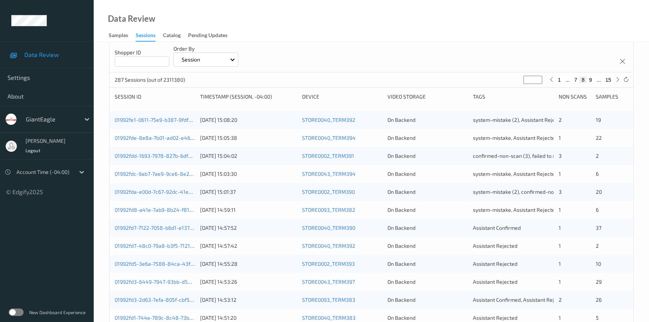
scroll to position [102, 0]
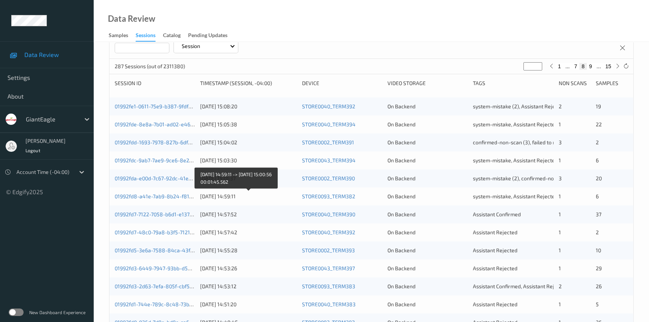
click at [277, 196] on div "09/09/2025 14:59:11" at bounding box center [248, 196] width 96 height 7
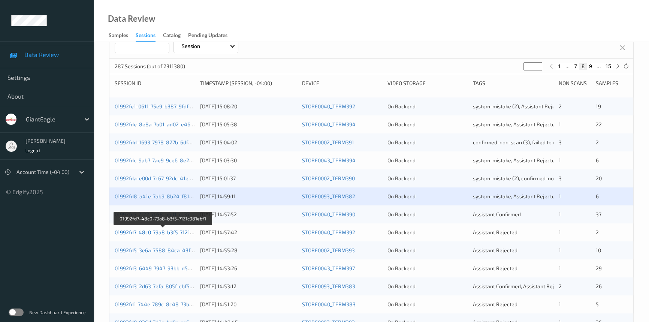
click at [149, 232] on link "01992fd7-48c0-79a8-b3f5-7121c981ebf1" at bounding box center [163, 232] width 97 height 6
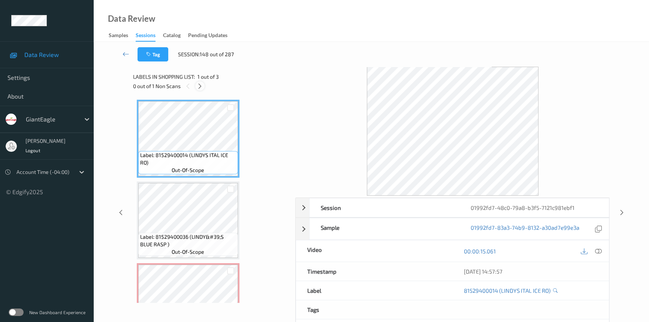
click at [200, 86] on icon at bounding box center [200, 86] width 6 height 7
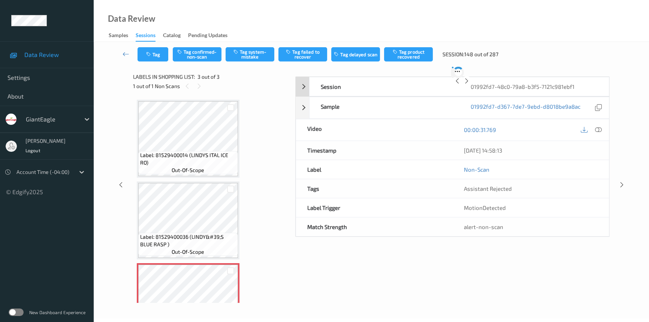
scroll to position [41, 0]
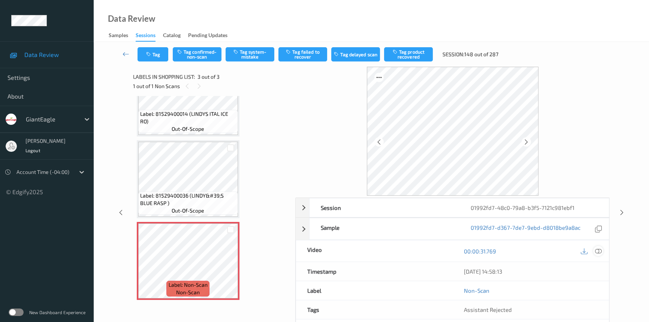
click at [597, 248] on icon at bounding box center [598, 251] width 7 height 7
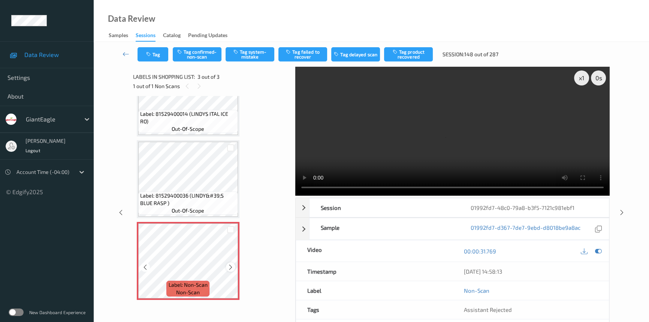
click at [231, 268] on icon at bounding box center [231, 267] width 6 height 7
click at [229, 264] on icon at bounding box center [231, 267] width 6 height 7
click at [578, 78] on div "x 1" at bounding box center [581, 77] width 15 height 15
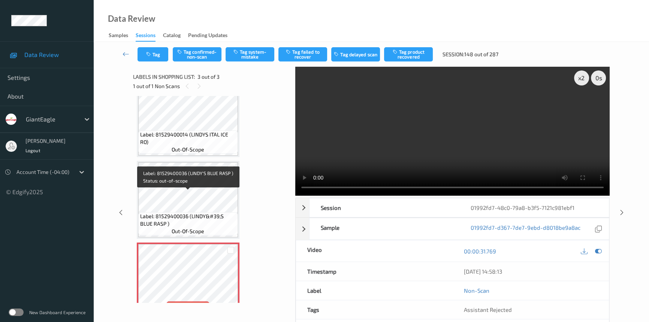
scroll to position [0, 0]
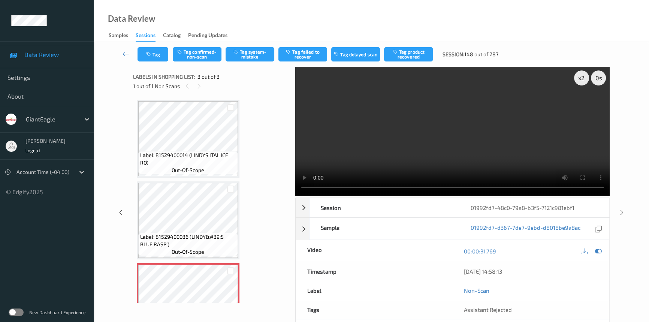
click at [492, 141] on video at bounding box center [452, 131] width 314 height 129
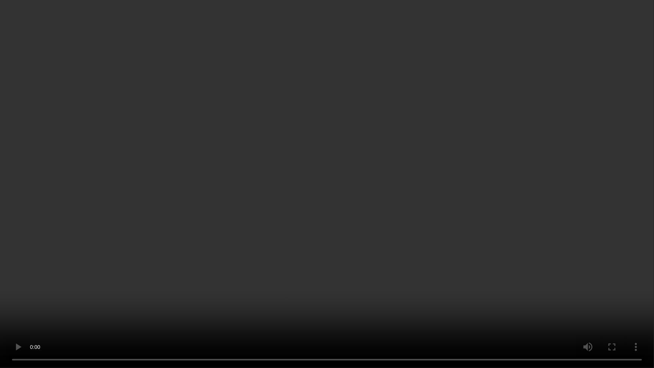
click at [505, 229] on video at bounding box center [327, 184] width 654 height 368
click at [502, 227] on video at bounding box center [327, 184] width 654 height 368
click at [532, 232] on video at bounding box center [327, 184] width 654 height 368
click at [325, 210] on video at bounding box center [327, 184] width 654 height 368
click at [440, 259] on video at bounding box center [327, 184] width 654 height 368
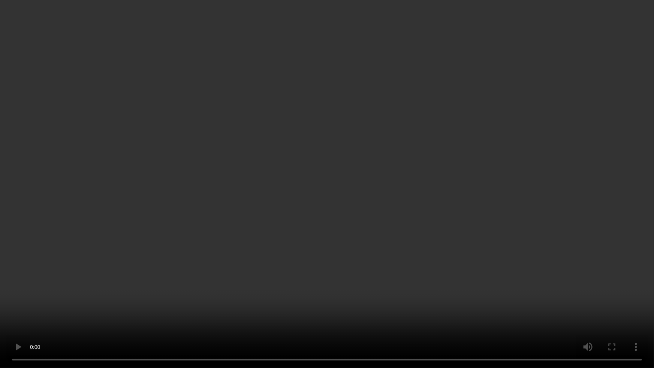
drag, startPoint x: 409, startPoint y: 239, endPoint x: 551, endPoint y: 279, distance: 146.8
click at [410, 239] on video at bounding box center [327, 184] width 654 height 368
click at [516, 213] on video at bounding box center [327, 184] width 654 height 368
click at [433, 322] on video at bounding box center [327, 184] width 654 height 368
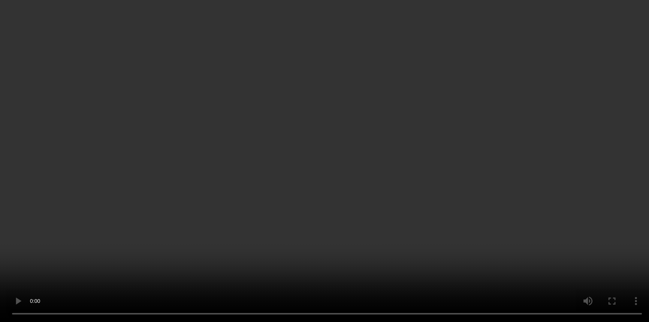
scroll to position [34, 0]
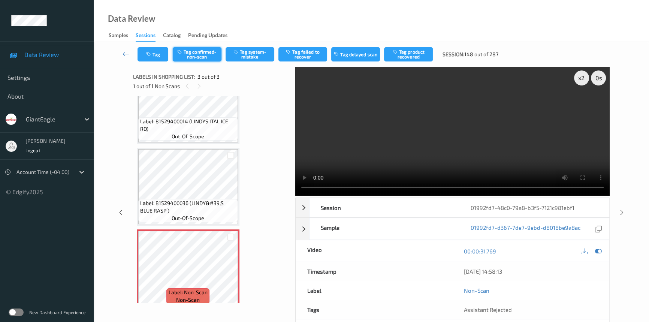
click at [195, 51] on button "Tag confirmed-non-scan" at bounding box center [197, 54] width 49 height 14
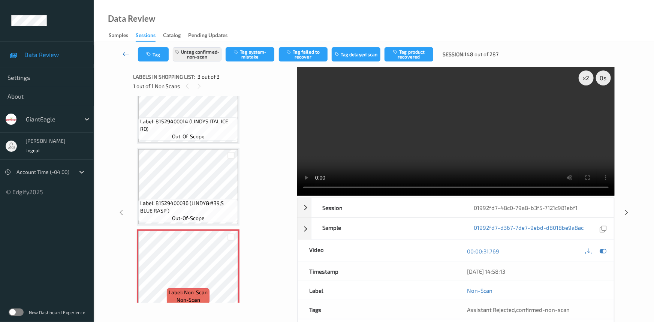
click at [124, 49] on link at bounding box center [126, 54] width 24 height 14
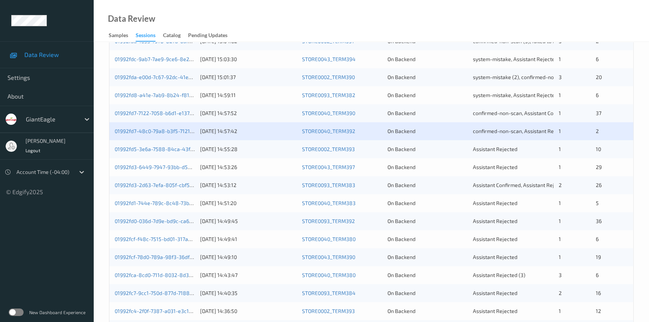
scroll to position [204, 0]
click at [138, 165] on link "01992fd3-6449-7947-93bb-d58e1fa67c64" at bounding box center [165, 166] width 101 height 6
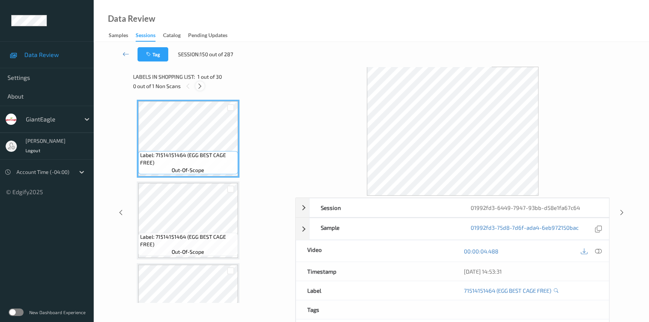
click at [199, 86] on icon at bounding box center [200, 86] width 6 height 7
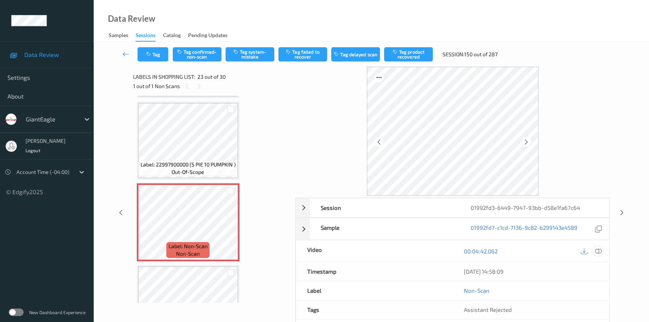
click at [600, 248] on icon at bounding box center [598, 251] width 7 height 7
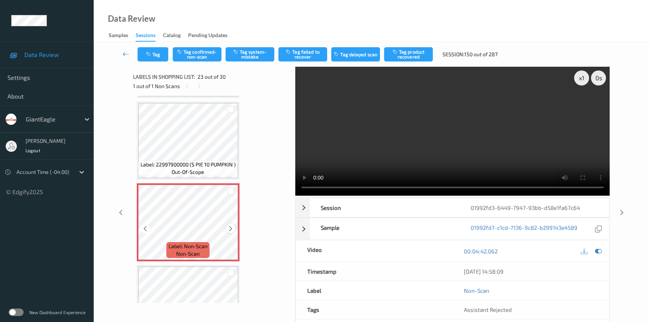
click at [231, 225] on icon at bounding box center [231, 228] width 6 height 7
click at [578, 80] on div "x 1" at bounding box center [581, 77] width 15 height 15
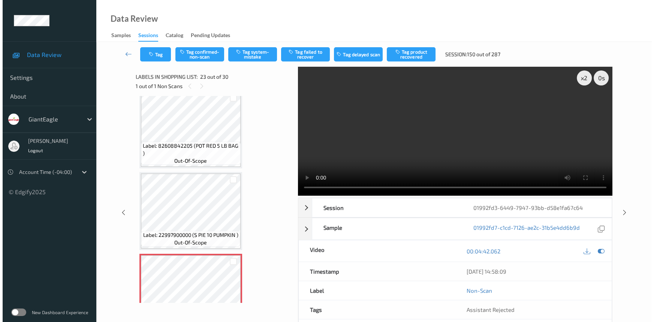
scroll to position [1646, 0]
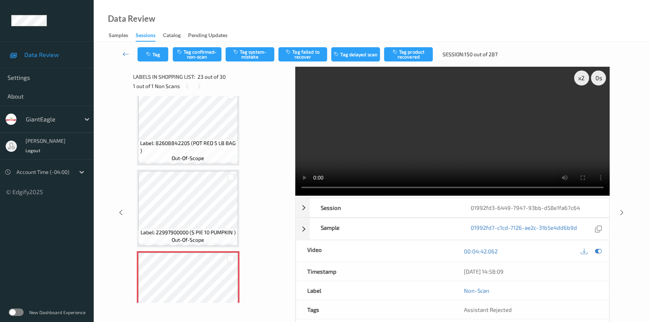
click at [451, 146] on video at bounding box center [452, 131] width 314 height 129
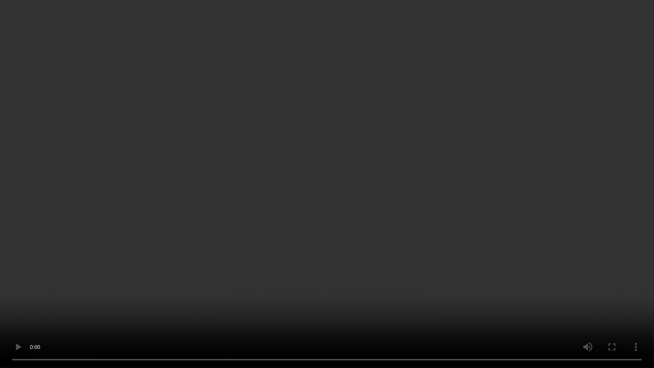
click at [499, 199] on video at bounding box center [327, 184] width 654 height 368
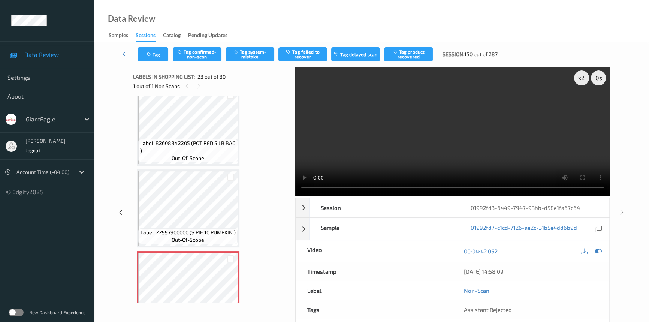
click at [396, 157] on video at bounding box center [452, 131] width 314 height 129
click at [247, 48] on button "Tag system-mistake" at bounding box center [250, 54] width 49 height 14
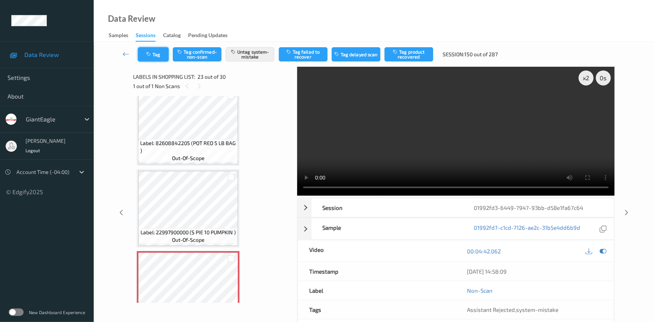
click at [157, 54] on button "Tag" at bounding box center [153, 54] width 31 height 14
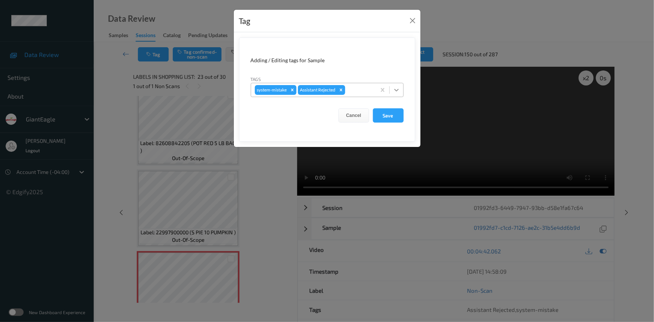
click at [401, 90] on div at bounding box center [396, 89] width 13 height 13
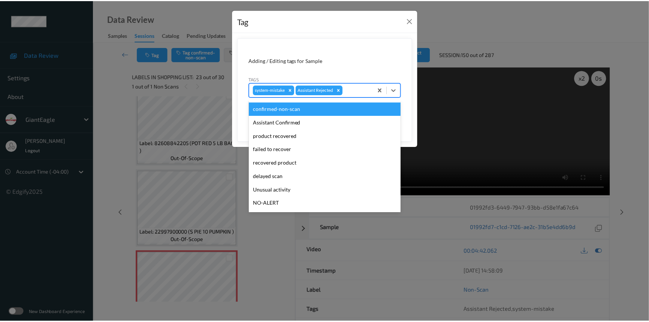
scroll to position [66, 0]
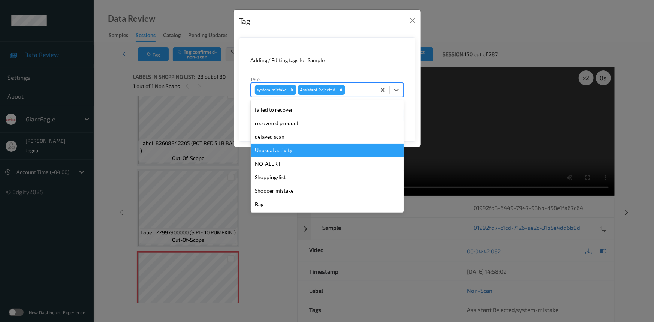
click at [266, 150] on div "Unusual activity" at bounding box center [327, 150] width 153 height 13
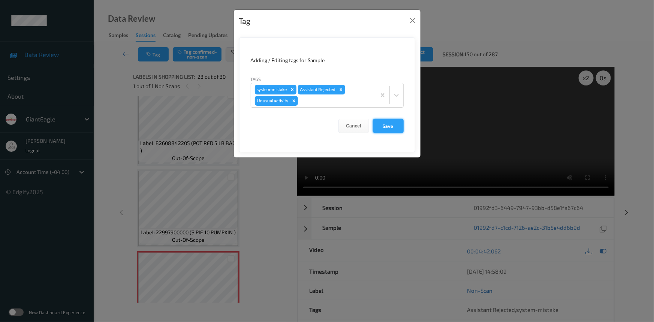
click at [391, 129] on button "Save" at bounding box center [388, 126] width 31 height 14
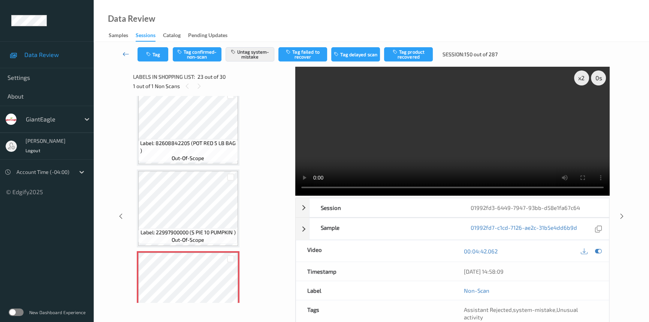
click at [124, 50] on icon at bounding box center [126, 53] width 7 height 7
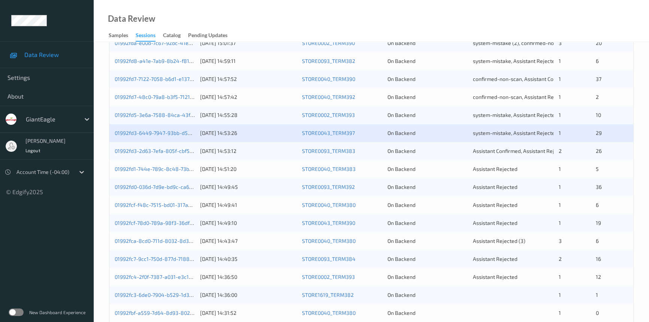
scroll to position [238, 0]
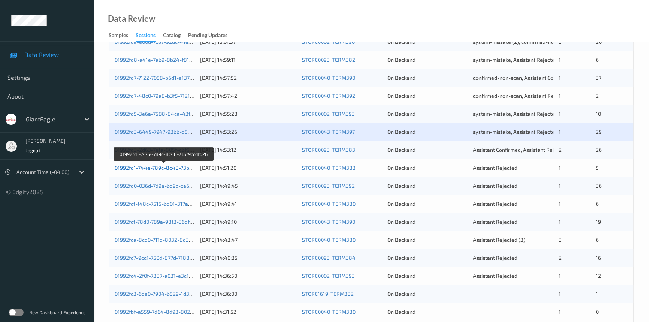
click at [144, 168] on link "01992fd1-744e-789c-8c48-73bf9ccdfd26" at bounding box center [164, 168] width 99 height 6
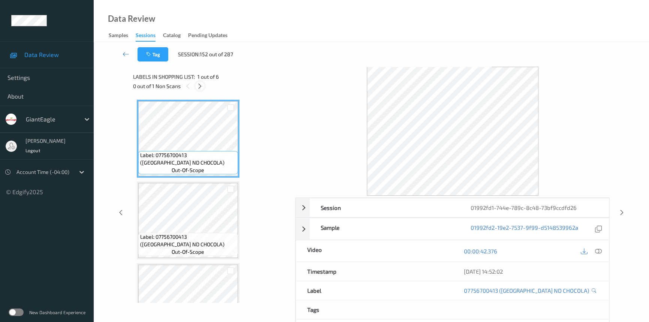
click at [201, 88] on icon at bounding box center [200, 86] width 6 height 7
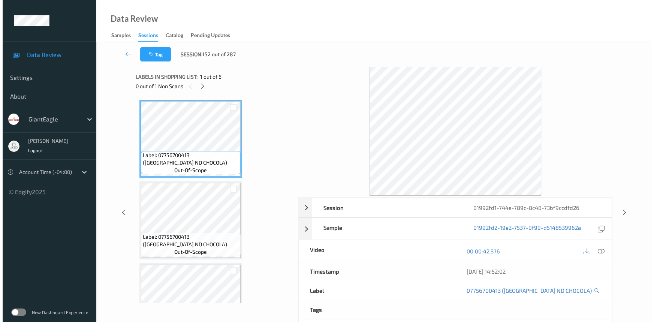
scroll to position [167, 0]
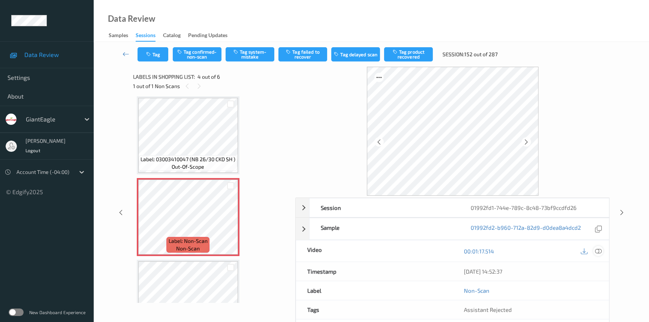
click at [600, 249] on icon at bounding box center [598, 251] width 7 height 7
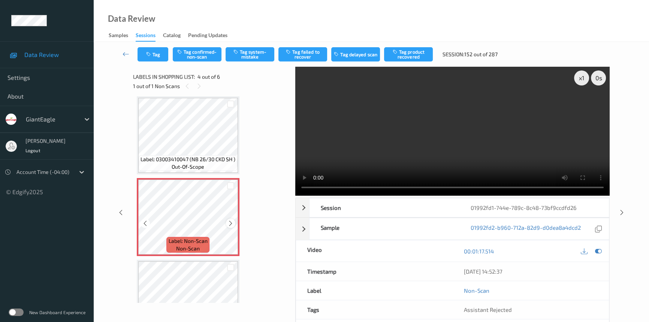
click at [231, 224] on icon at bounding box center [231, 223] width 6 height 7
click at [438, 155] on video at bounding box center [452, 131] width 314 height 129
click at [579, 75] on div "x 1" at bounding box center [581, 77] width 15 height 15
click at [510, 135] on video at bounding box center [452, 131] width 314 height 129
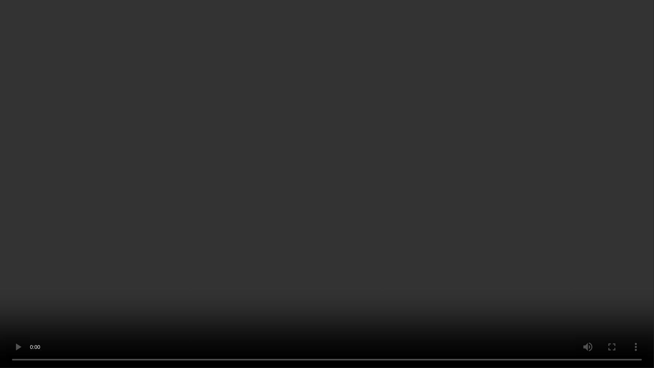
click at [540, 205] on video at bounding box center [327, 184] width 654 height 368
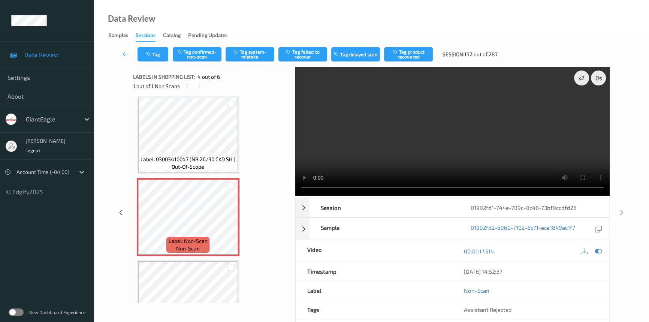
click at [472, 102] on video at bounding box center [452, 131] width 314 height 129
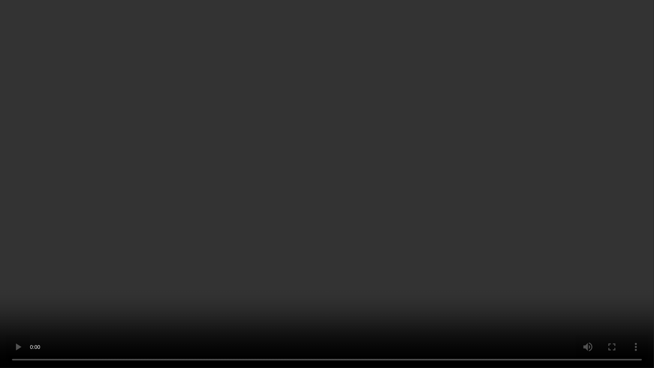
click at [495, 214] on video at bounding box center [327, 184] width 654 height 368
click at [397, 287] on video at bounding box center [327, 184] width 654 height 368
click at [435, 235] on video at bounding box center [327, 184] width 654 height 368
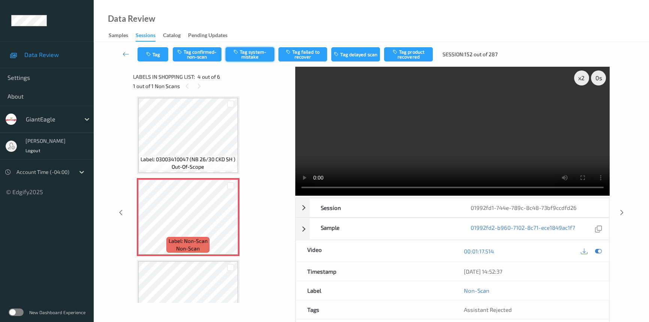
click at [247, 52] on button "Tag system-mistake" at bounding box center [250, 54] width 49 height 14
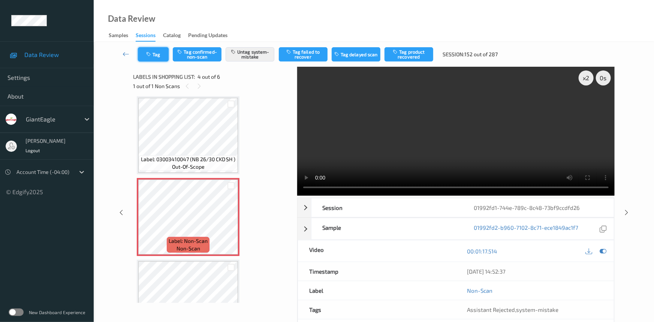
click at [156, 55] on button "Tag" at bounding box center [153, 54] width 31 height 14
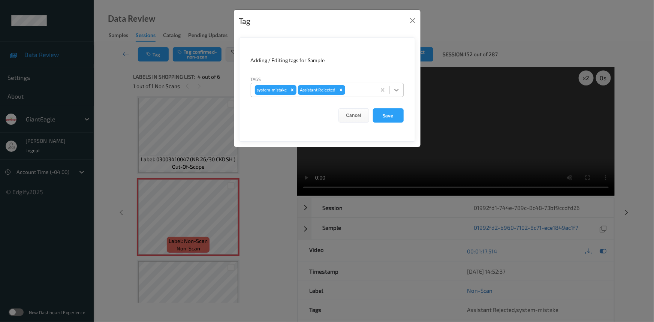
click at [397, 89] on icon at bounding box center [396, 89] width 7 height 7
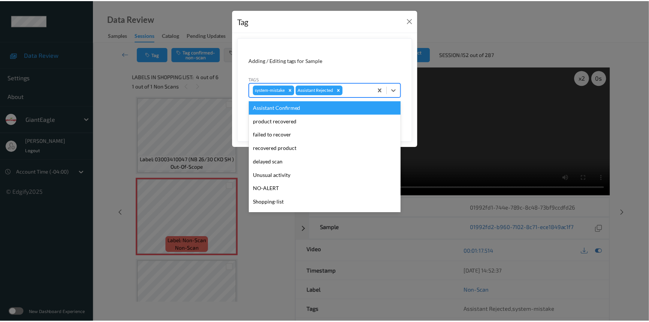
scroll to position [66, 0]
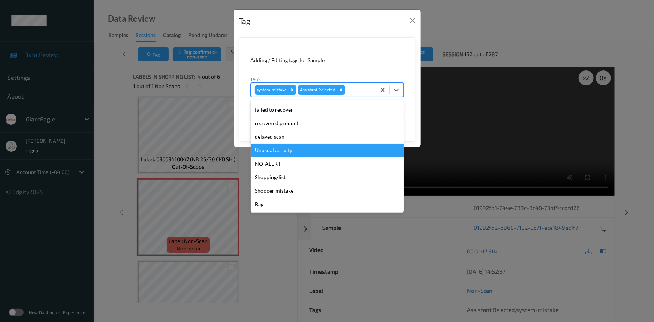
click at [275, 150] on div "Unusual activity" at bounding box center [327, 150] width 153 height 13
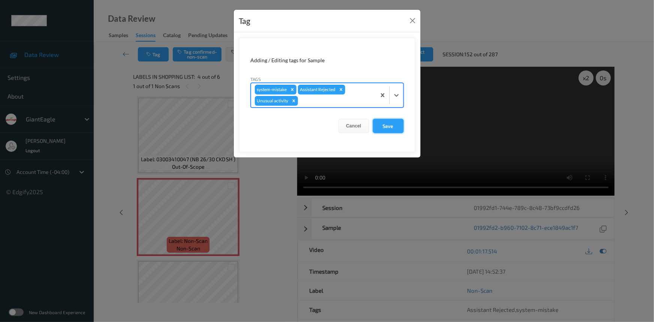
click at [389, 124] on button "Save" at bounding box center [388, 126] width 31 height 14
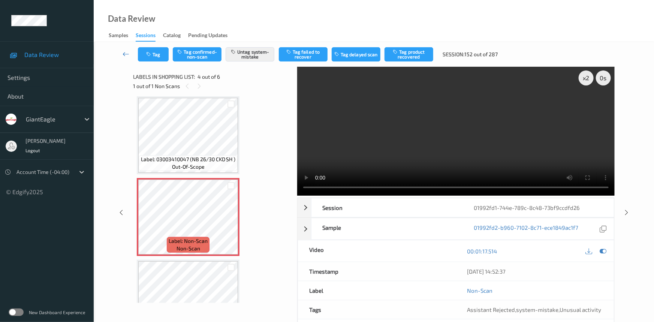
click at [121, 47] on link at bounding box center [126, 54] width 24 height 14
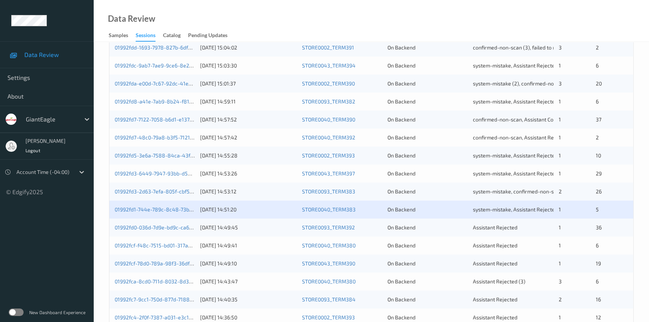
scroll to position [238, 0]
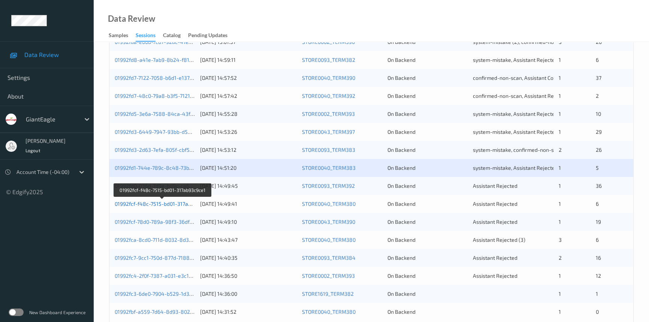
click at [145, 204] on link "01992fcf-f48c-7515-bd01-317ab93c9ce1" at bounding box center [163, 204] width 96 height 6
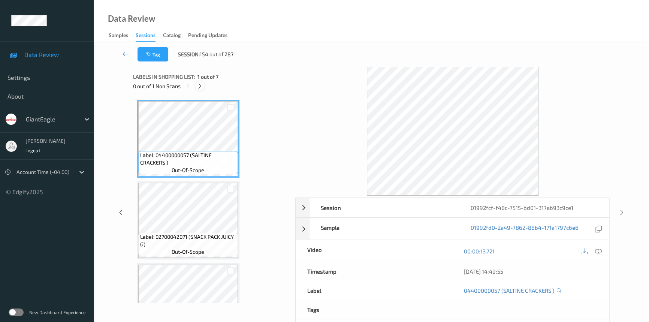
click at [197, 84] on icon at bounding box center [200, 86] width 6 height 7
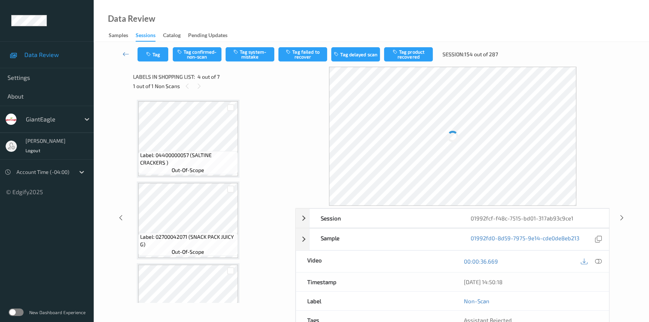
scroll to position [167, 0]
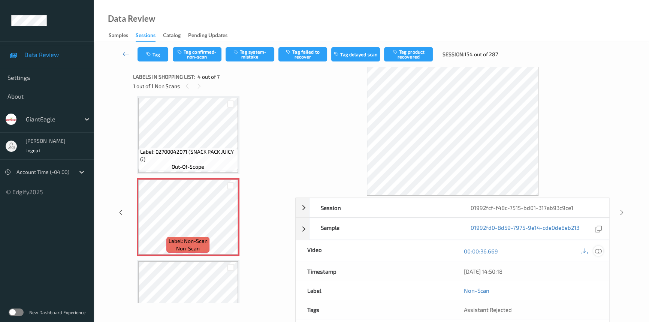
click at [598, 249] on icon at bounding box center [598, 251] width 7 height 7
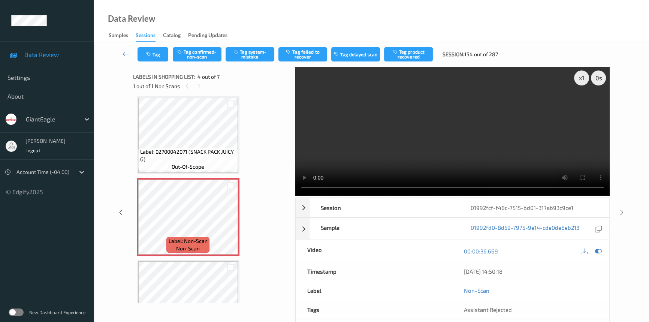
click at [392, 146] on video at bounding box center [452, 131] width 314 height 129
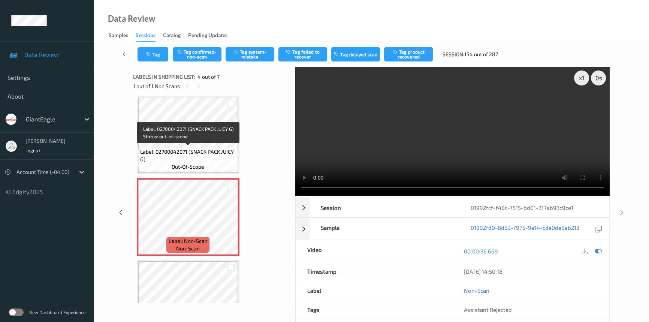
scroll to position [133, 0]
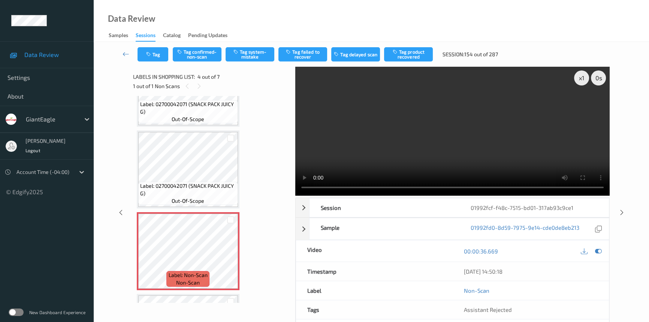
click at [401, 141] on video at bounding box center [452, 131] width 314 height 129
click at [406, 102] on video at bounding box center [452, 131] width 314 height 129
click at [576, 78] on div "x 1" at bounding box center [581, 77] width 15 height 15
click at [500, 165] on video at bounding box center [452, 131] width 314 height 129
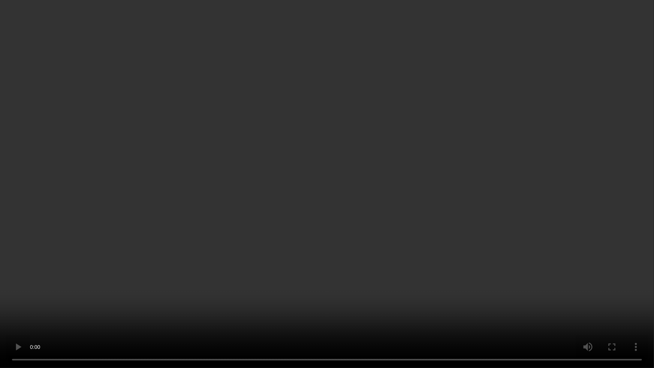
drag, startPoint x: 420, startPoint y: 206, endPoint x: 427, endPoint y: 206, distance: 7.1
click at [420, 206] on video at bounding box center [327, 184] width 654 height 368
click at [454, 205] on video at bounding box center [327, 184] width 654 height 368
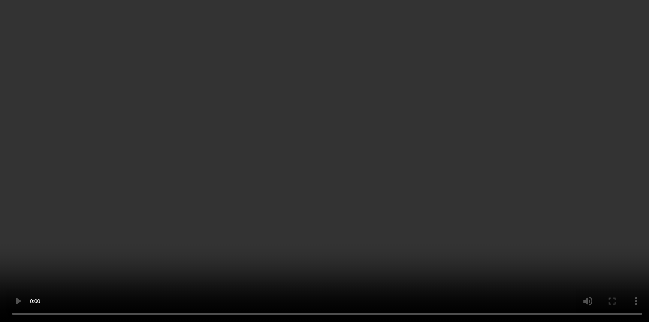
scroll to position [167, 0]
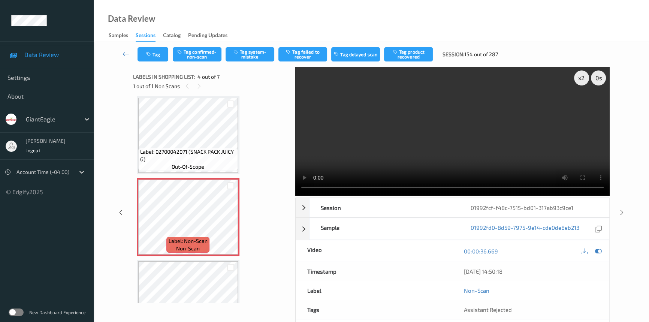
click at [417, 151] on video at bounding box center [452, 131] width 314 height 129
click at [418, 154] on video at bounding box center [452, 131] width 314 height 129
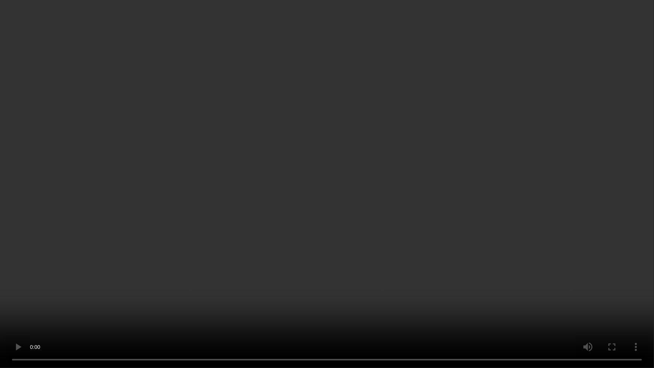
click at [269, 293] on video at bounding box center [327, 184] width 654 height 368
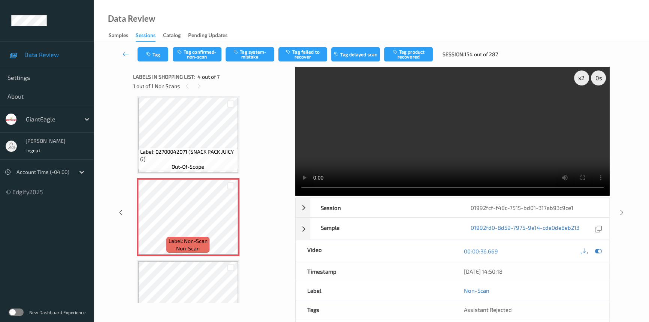
click at [449, 109] on video at bounding box center [452, 131] width 314 height 129
click at [413, 159] on video at bounding box center [452, 131] width 314 height 129
click at [500, 144] on video at bounding box center [452, 131] width 314 height 129
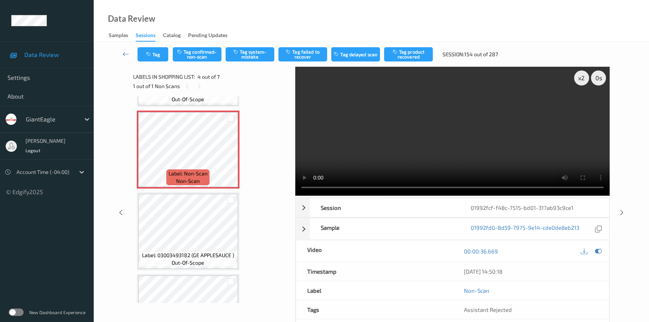
scroll to position [235, 0]
click at [537, 153] on video at bounding box center [452, 131] width 314 height 129
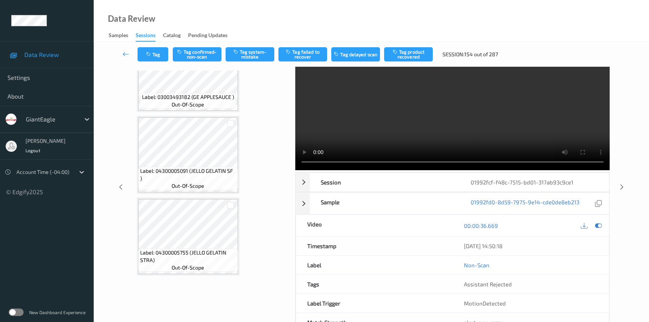
scroll to position [0, 0]
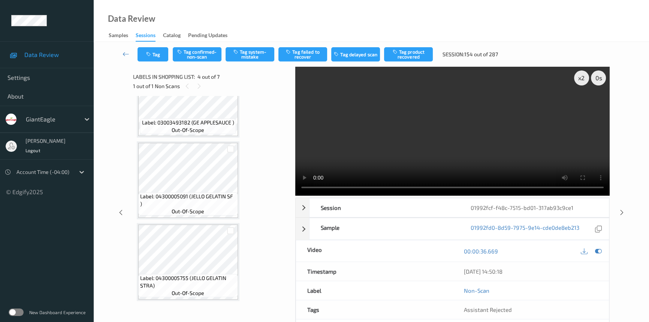
click at [380, 136] on video at bounding box center [452, 131] width 314 height 129
click at [188, 53] on button "Tag confirmed-non-scan" at bounding box center [197, 54] width 49 height 14
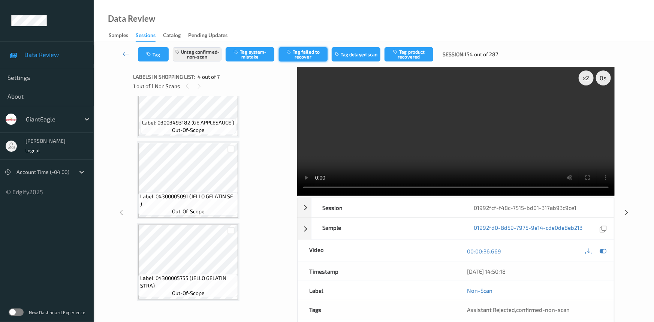
click at [316, 52] on button "Tag failed to recover" at bounding box center [303, 54] width 49 height 14
click at [124, 50] on icon at bounding box center [126, 53] width 7 height 7
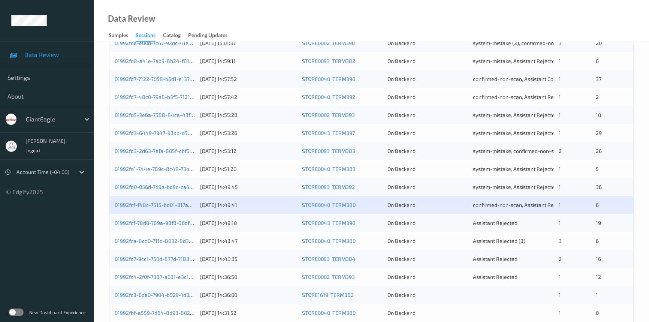
scroll to position [238, 0]
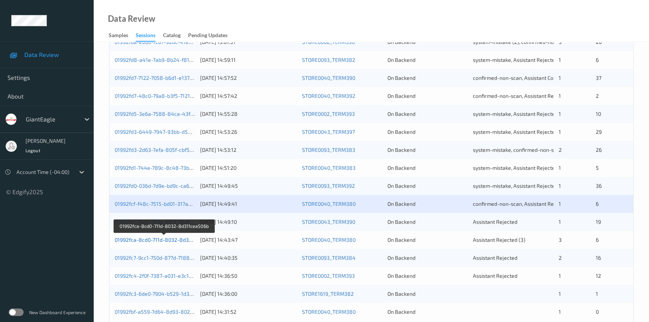
click at [146, 239] on link "01992fca-8cd0-711d-8032-8d311cea506b" at bounding box center [164, 240] width 99 height 6
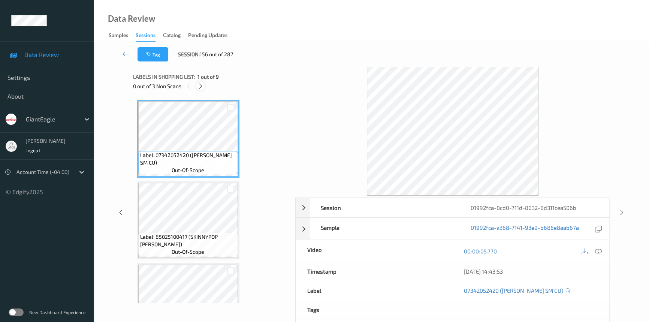
click at [202, 90] on div at bounding box center [200, 85] width 9 height 9
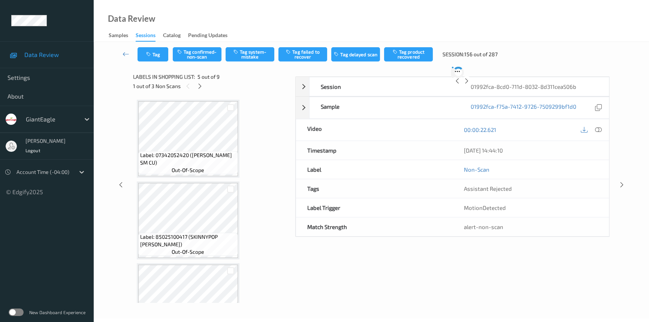
scroll to position [248, 0]
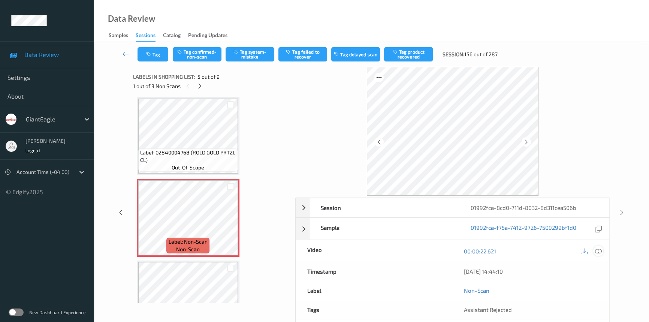
click at [600, 252] on icon at bounding box center [598, 251] width 7 height 7
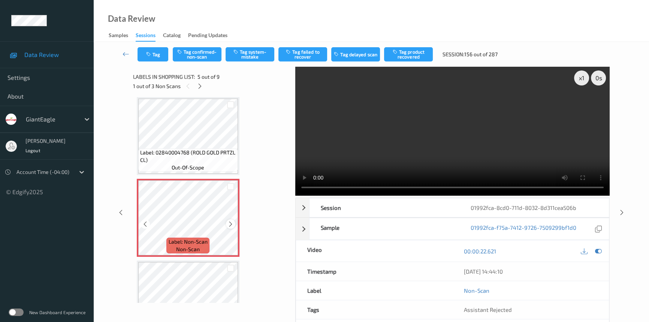
click at [231, 222] on icon at bounding box center [231, 224] width 6 height 7
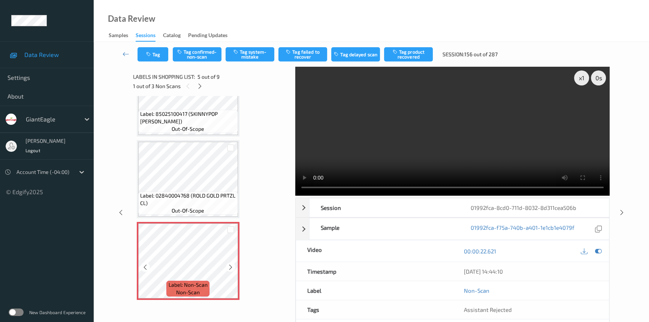
scroll to position [204, 0]
click at [453, 136] on video at bounding box center [452, 131] width 314 height 129
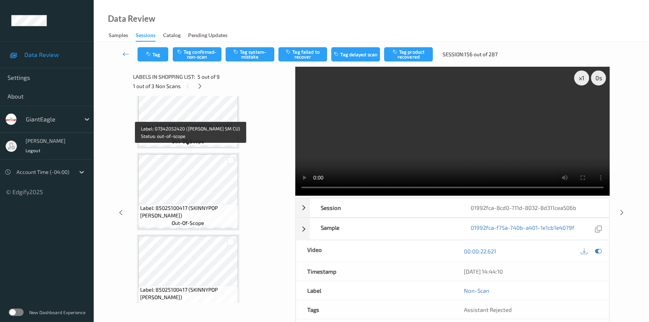
scroll to position [68, 0]
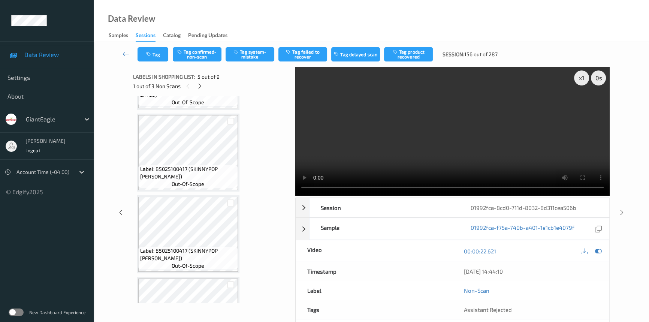
click at [413, 139] on video at bounding box center [452, 131] width 314 height 129
click at [584, 77] on div "x 1" at bounding box center [581, 77] width 15 height 15
click at [532, 129] on video at bounding box center [452, 131] width 314 height 129
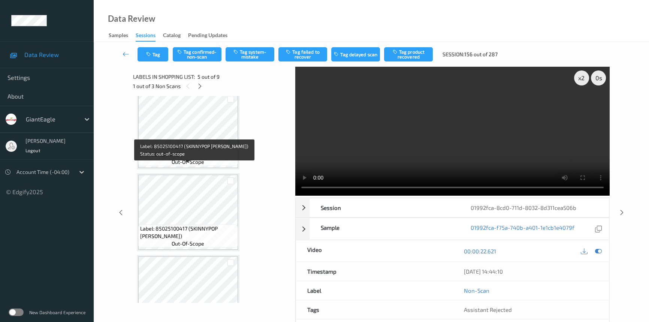
scroll to position [136, 0]
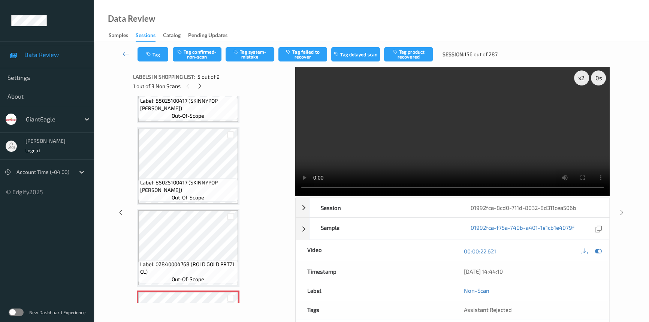
click at [413, 136] on video at bounding box center [452, 131] width 314 height 129
click at [379, 136] on video at bounding box center [452, 131] width 314 height 129
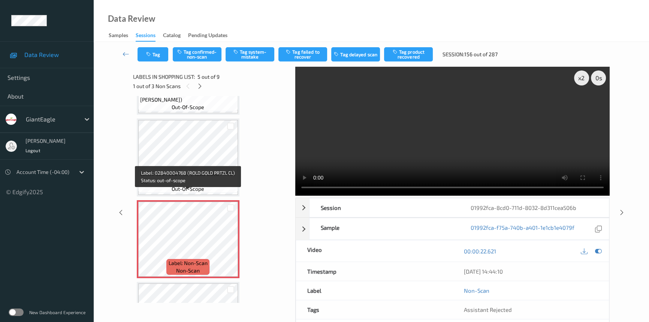
scroll to position [238, 0]
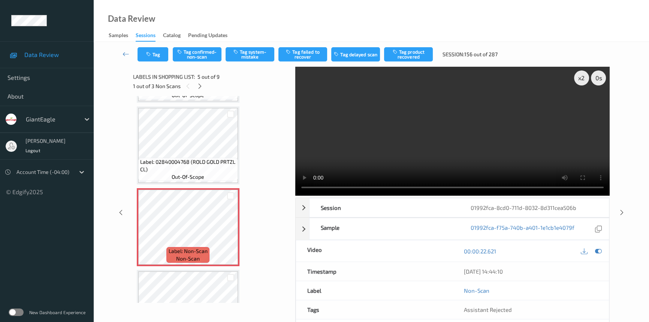
drag, startPoint x: 471, startPoint y: 166, endPoint x: 475, endPoint y: 166, distance: 4.5
click at [471, 166] on video at bounding box center [452, 131] width 314 height 129
click at [477, 127] on video at bounding box center [452, 131] width 314 height 129
click at [448, 120] on video at bounding box center [452, 131] width 314 height 129
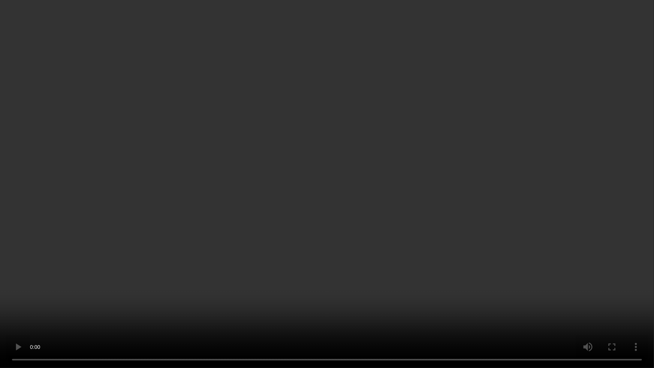
click at [490, 208] on video at bounding box center [327, 184] width 654 height 368
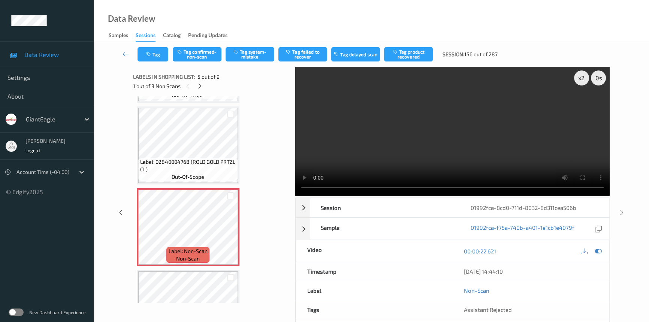
drag, startPoint x: 485, startPoint y: 154, endPoint x: 480, endPoint y: 157, distance: 5.5
click at [485, 154] on video at bounding box center [452, 131] width 314 height 129
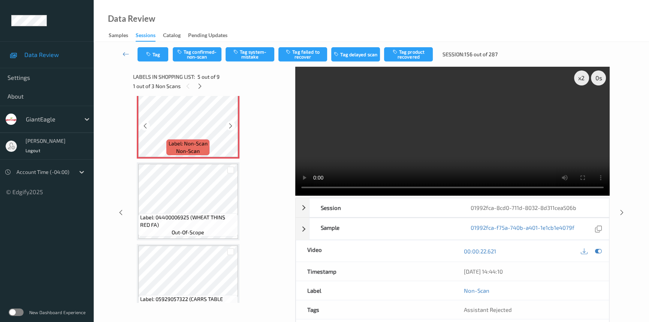
scroll to position [375, 0]
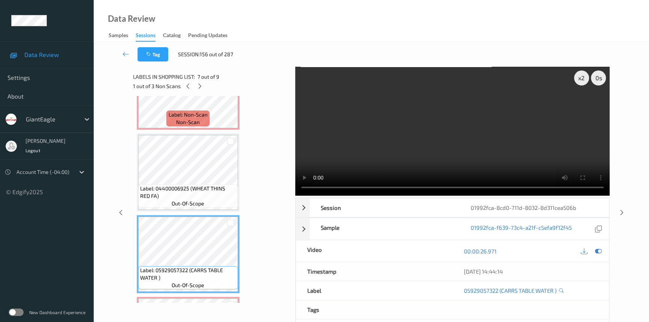
click at [409, 127] on video at bounding box center [452, 131] width 314 height 129
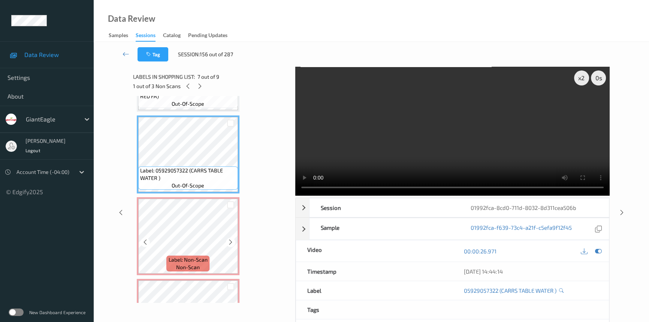
scroll to position [477, 0]
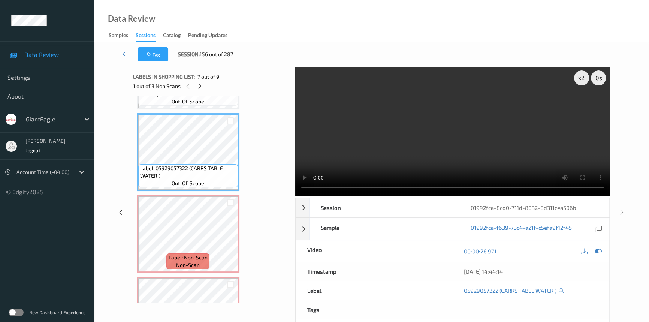
click at [473, 134] on video at bounding box center [452, 131] width 314 height 129
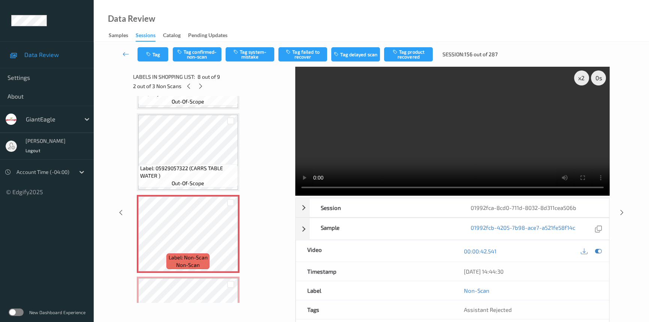
click at [382, 164] on video at bounding box center [452, 131] width 314 height 129
click at [480, 148] on video at bounding box center [452, 131] width 314 height 129
click at [449, 124] on video at bounding box center [452, 131] width 314 height 129
click at [419, 139] on video at bounding box center [452, 131] width 314 height 129
click at [436, 139] on video at bounding box center [452, 131] width 314 height 129
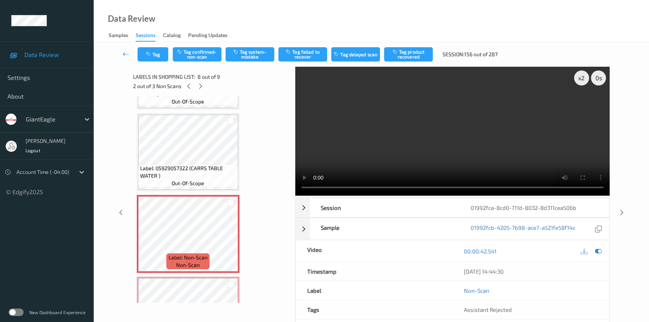
click at [472, 130] on video at bounding box center [452, 131] width 314 height 129
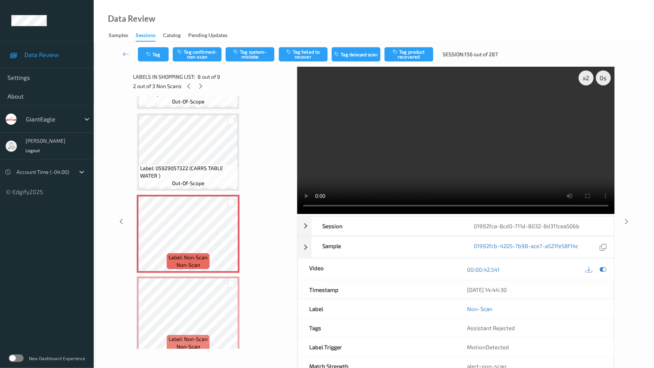
click at [475, 196] on video at bounding box center [455, 140] width 317 height 147
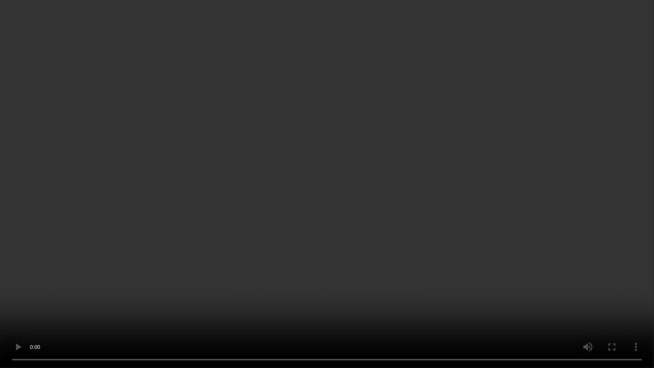
click at [403, 303] on video at bounding box center [327, 184] width 654 height 368
click at [341, 299] on video at bounding box center [327, 184] width 654 height 368
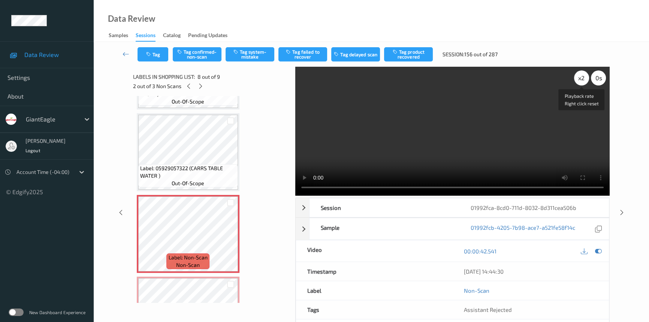
click at [582, 78] on div "x 2" at bounding box center [581, 77] width 15 height 15
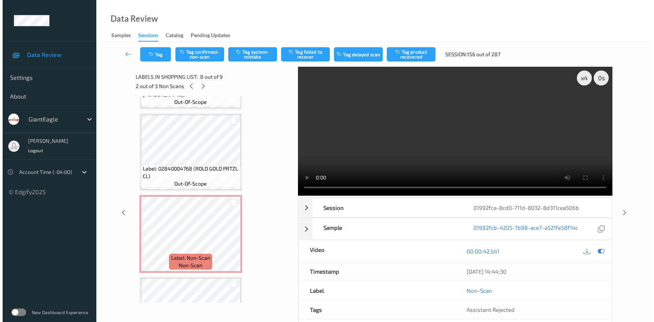
scroll to position [273, 0]
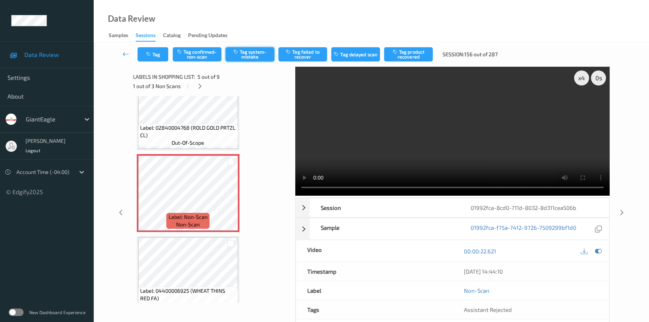
click at [257, 57] on button "Tag system-mistake" at bounding box center [250, 54] width 49 height 14
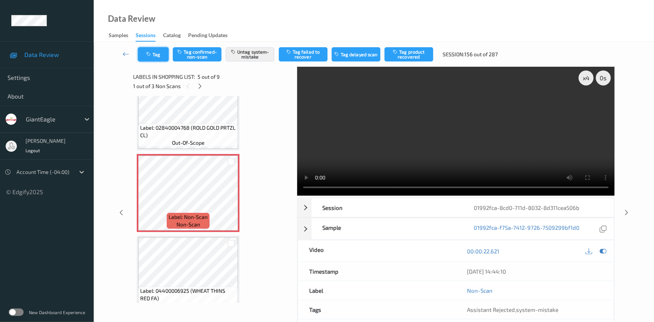
click at [163, 54] on button "Tag" at bounding box center [153, 54] width 31 height 14
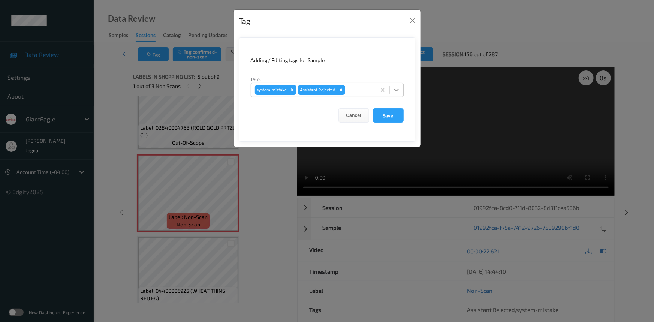
click at [394, 87] on icon at bounding box center [396, 89] width 7 height 7
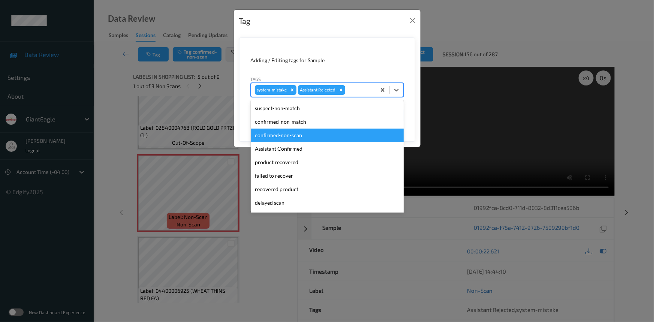
scroll to position [66, 0]
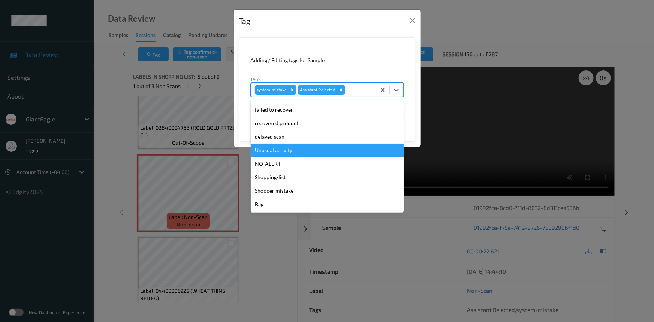
click at [284, 150] on div "Unusual activity" at bounding box center [327, 150] width 153 height 13
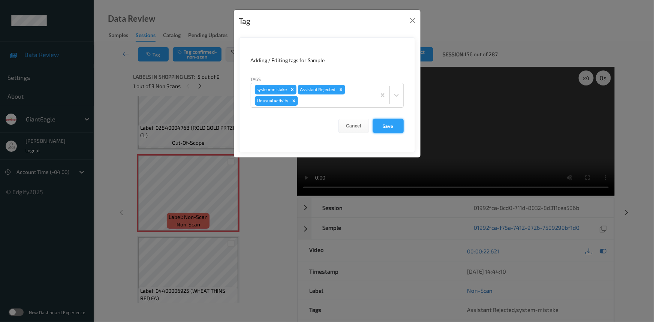
click at [388, 126] on button "Save" at bounding box center [388, 126] width 31 height 14
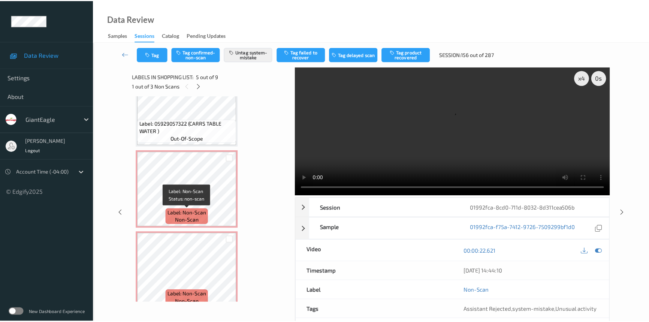
scroll to position [530, 0]
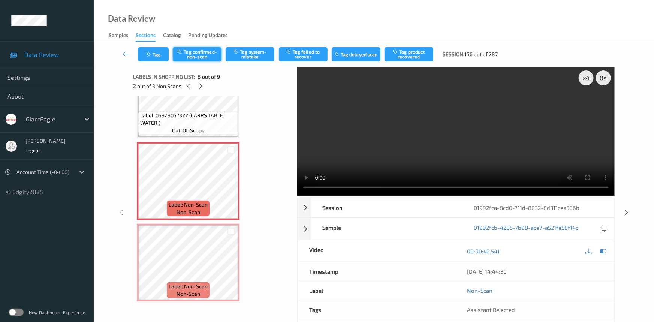
click at [202, 56] on button "Tag confirmed-non-scan" at bounding box center [197, 54] width 49 height 14
click at [313, 54] on button "Tag failed to recover" at bounding box center [303, 54] width 49 height 14
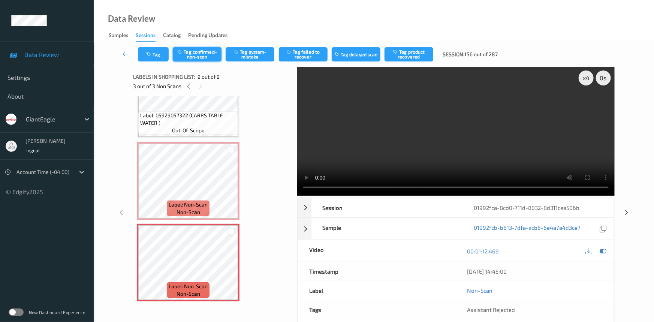
click at [210, 57] on button "Tag confirmed-non-scan" at bounding box center [197, 54] width 49 height 14
click at [310, 54] on button "Tag failed to recover" at bounding box center [303, 54] width 49 height 14
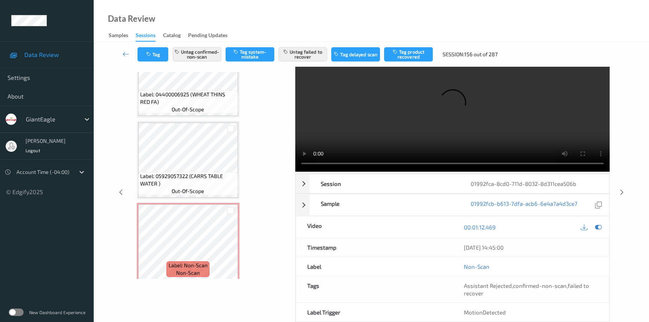
scroll to position [394, 0]
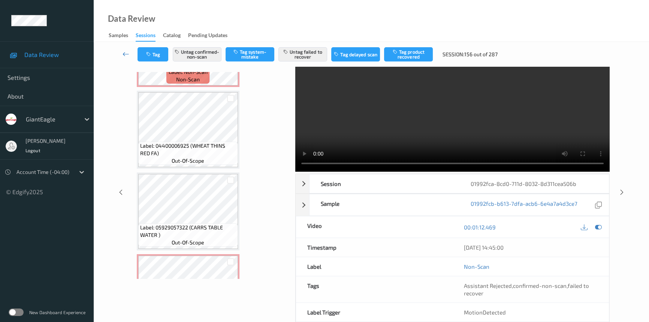
click at [126, 51] on icon at bounding box center [126, 53] width 7 height 7
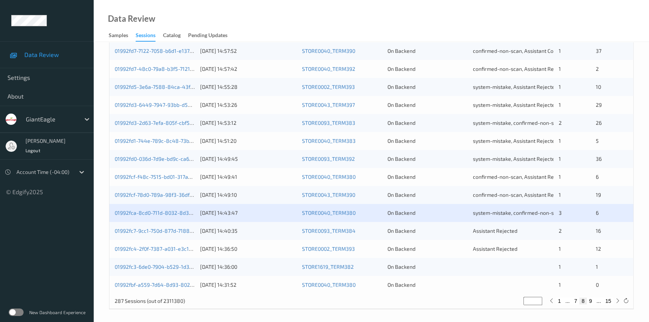
scroll to position [267, 0]
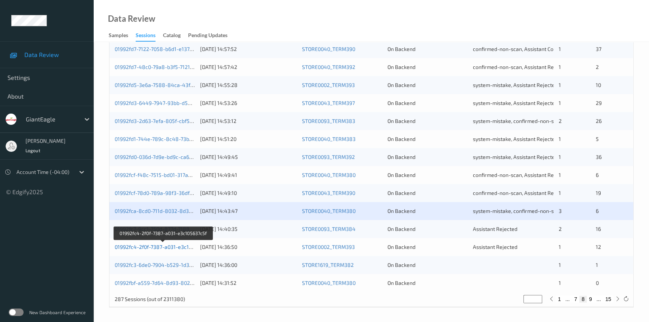
click at [145, 246] on link "01992fc4-2f0f-7387-a031-e3c105637c5f" at bounding box center [163, 247] width 96 height 6
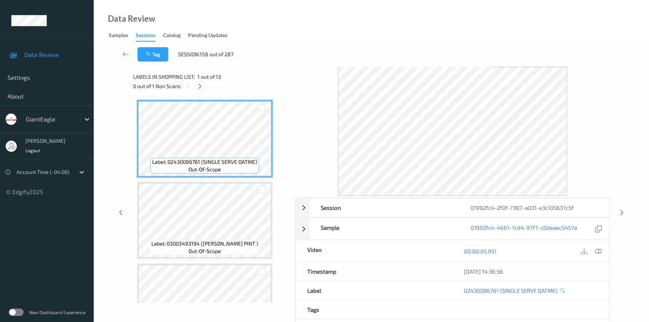
click at [203, 86] on div at bounding box center [199, 85] width 9 height 9
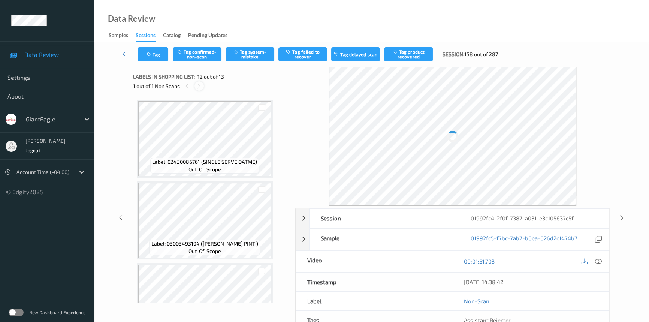
scroll to position [818, 0]
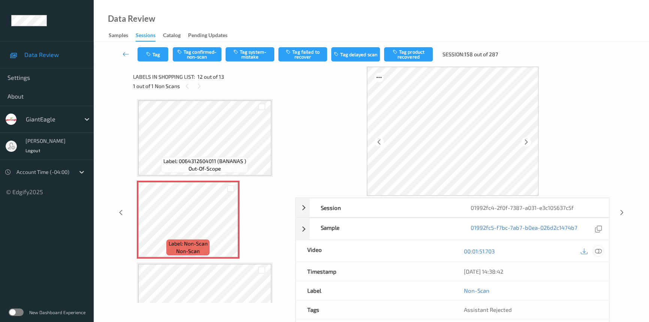
click at [600, 250] on icon at bounding box center [598, 251] width 7 height 7
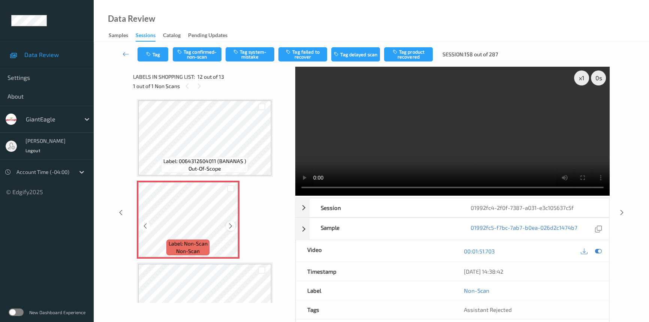
click at [229, 223] on icon at bounding box center [231, 226] width 6 height 7
click at [231, 223] on icon at bounding box center [231, 226] width 6 height 7
click at [582, 75] on div "x 1" at bounding box center [581, 77] width 15 height 15
click at [585, 76] on div "x 2" at bounding box center [581, 77] width 15 height 15
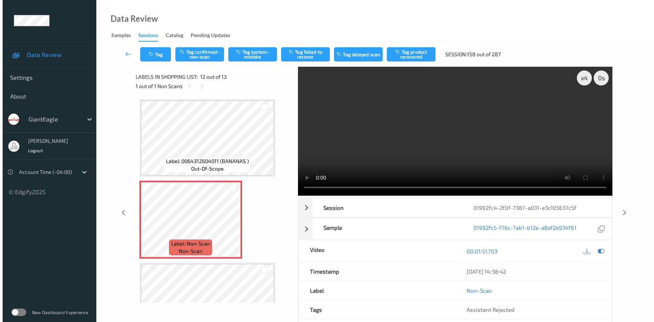
scroll to position [810, 0]
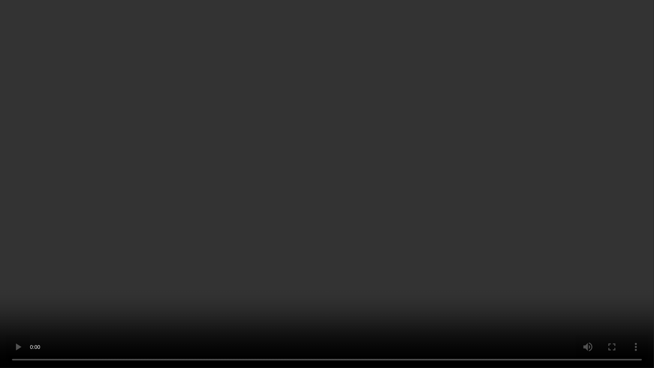
click at [457, 312] on video at bounding box center [327, 184] width 654 height 368
click at [436, 308] on video at bounding box center [327, 184] width 654 height 368
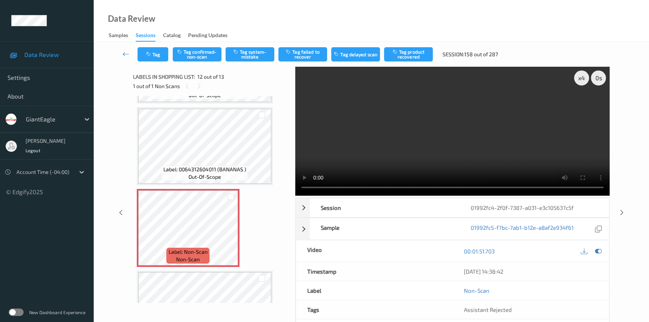
click at [402, 139] on video at bounding box center [452, 131] width 314 height 129
click at [261, 49] on button "Tag system-mistake" at bounding box center [250, 54] width 49 height 14
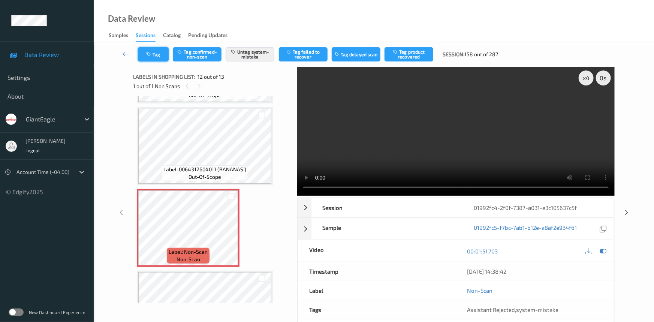
click at [156, 56] on button "Tag" at bounding box center [153, 54] width 31 height 14
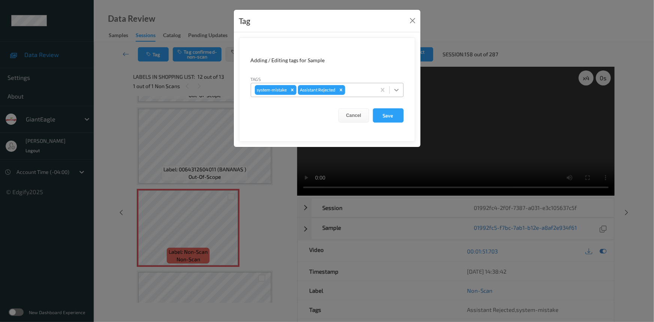
click at [397, 92] on icon at bounding box center [396, 89] width 7 height 7
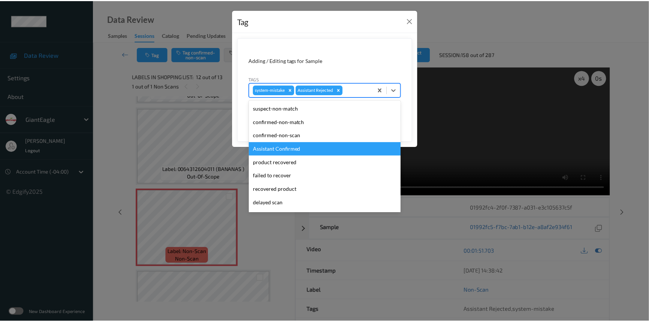
scroll to position [66, 0]
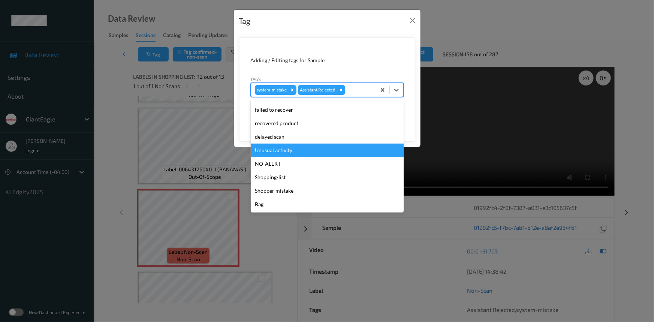
click at [279, 149] on div "Unusual activity" at bounding box center [327, 150] width 153 height 13
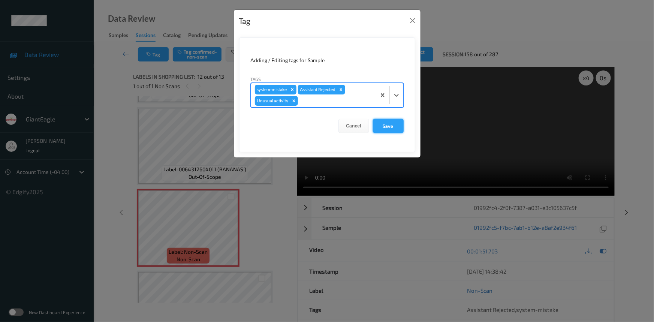
click at [394, 130] on button "Save" at bounding box center [388, 126] width 31 height 14
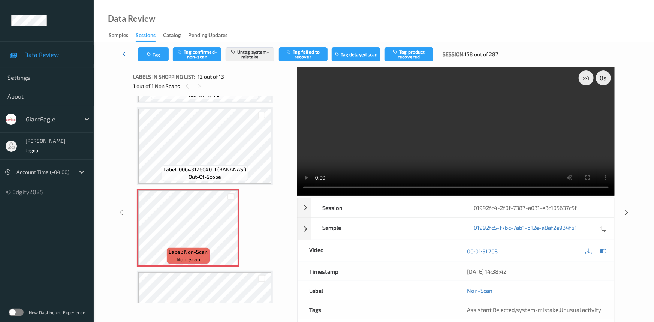
click at [125, 49] on link at bounding box center [126, 54] width 24 height 14
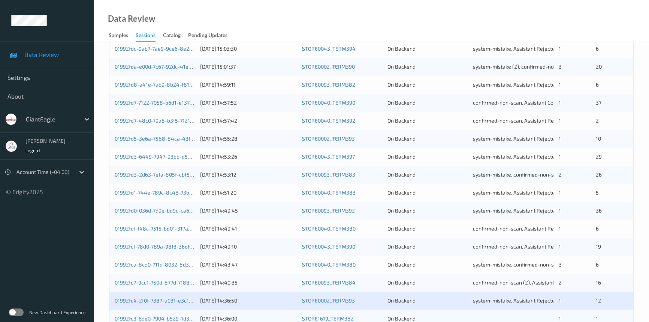
scroll to position [267, 0]
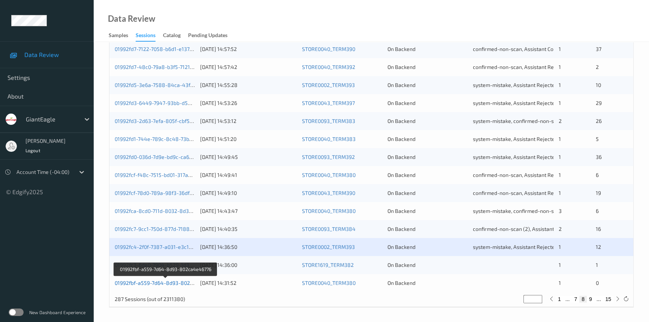
click at [148, 282] on link "01992fbf-a559-7d64-8d93-802ca4e46776" at bounding box center [166, 283] width 102 height 6
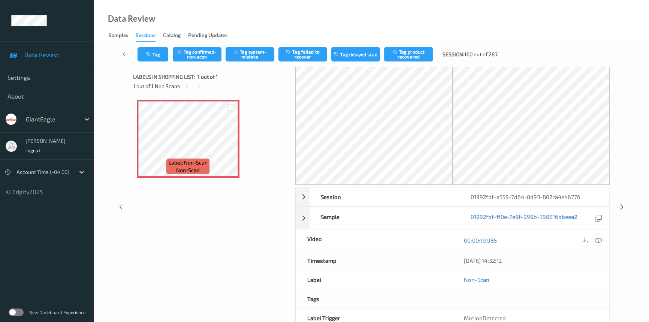
click at [599, 238] on icon at bounding box center [598, 240] width 7 height 7
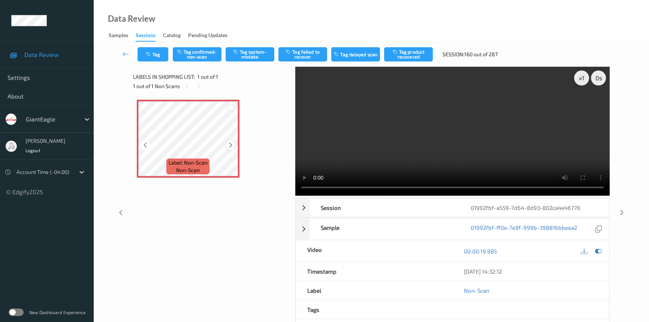
click at [232, 146] on icon at bounding box center [231, 145] width 6 height 7
click at [342, 165] on video at bounding box center [452, 131] width 314 height 129
drag, startPoint x: 579, startPoint y: 77, endPoint x: 571, endPoint y: 85, distance: 11.9
click at [579, 77] on div "x 1" at bounding box center [581, 77] width 15 height 15
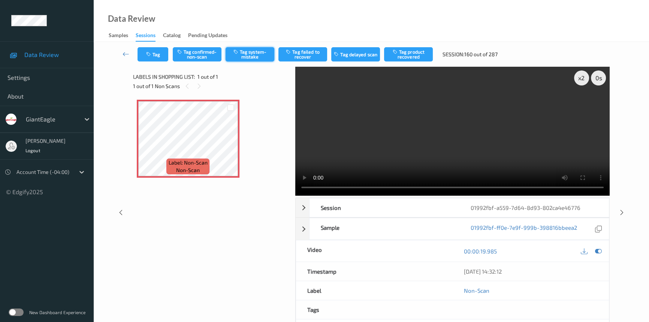
click at [252, 52] on button "Tag system-mistake" at bounding box center [250, 54] width 49 height 14
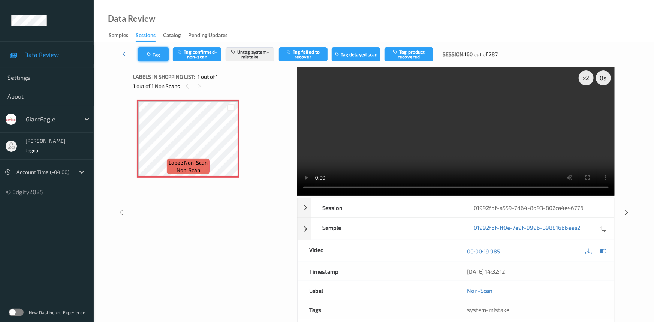
click at [154, 57] on button "Tag" at bounding box center [153, 54] width 31 height 14
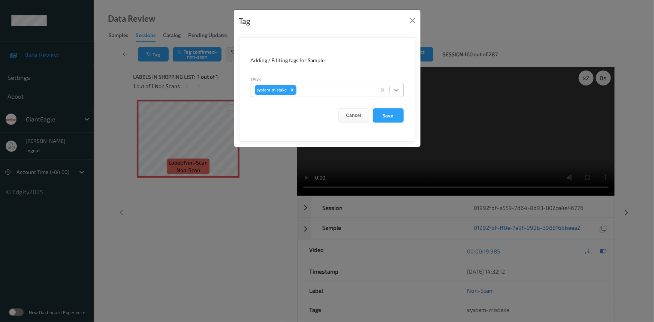
click at [395, 89] on icon at bounding box center [396, 89] width 7 height 7
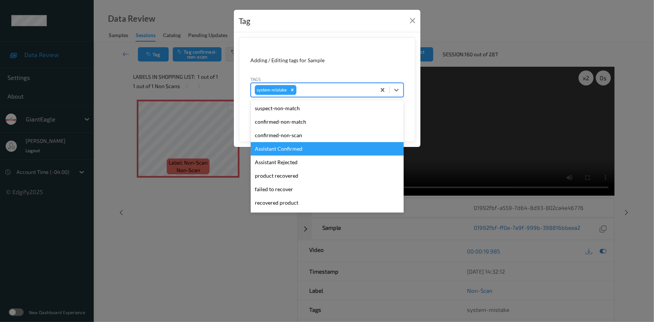
scroll to position [79, 0]
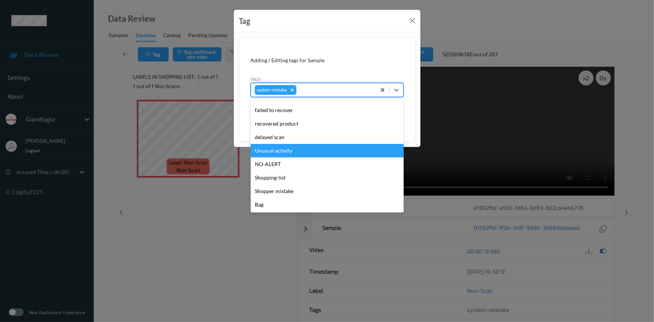
click at [282, 146] on div "Unusual activity" at bounding box center [327, 150] width 153 height 13
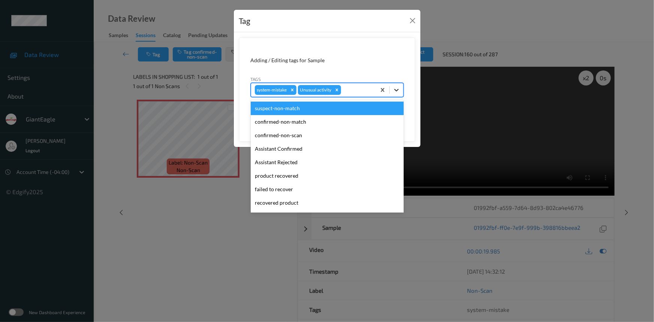
click at [402, 93] on div at bounding box center [396, 89] width 13 height 13
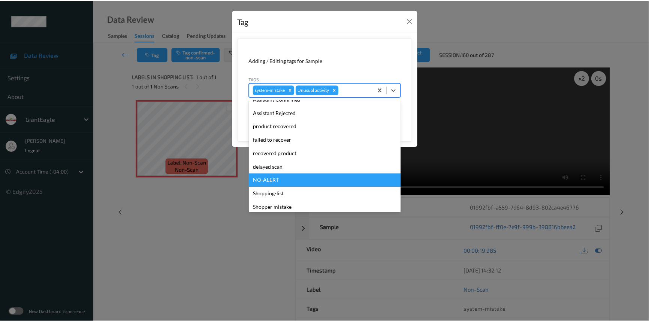
scroll to position [66, 0]
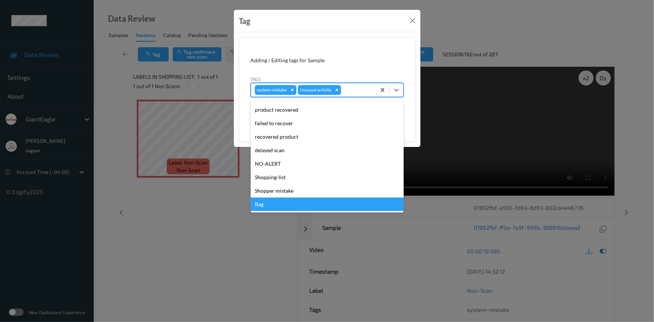
click at [264, 203] on div "Bag" at bounding box center [327, 204] width 153 height 13
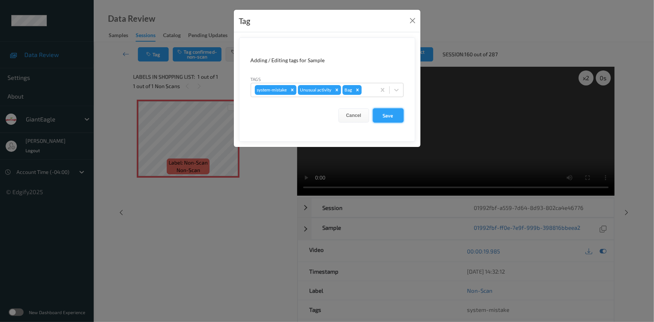
click at [385, 113] on button "Save" at bounding box center [388, 115] width 31 height 14
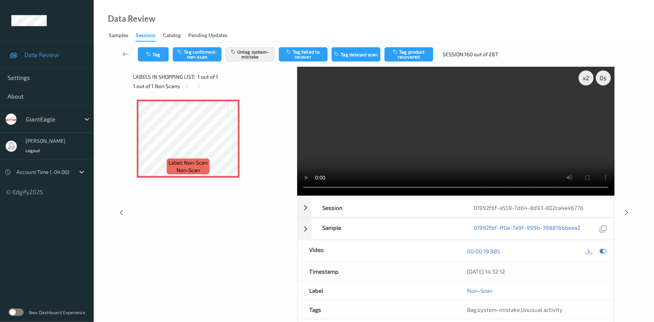
click at [123, 49] on link at bounding box center [126, 54] width 24 height 14
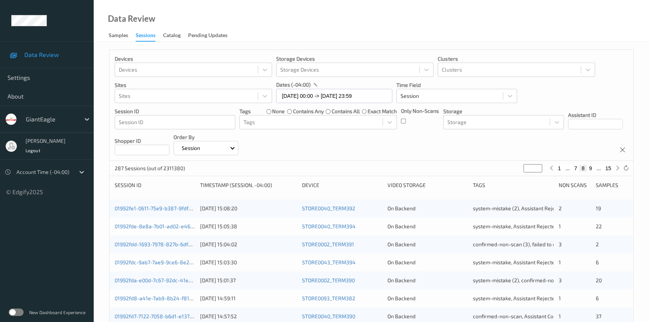
drag, startPoint x: 532, startPoint y: 168, endPoint x: 480, endPoint y: 180, distance: 53.0
click at [480, 180] on div "Devices Devices Storage Devices Storage Devices Clusters Clusters Sites Sites d…" at bounding box center [371, 311] width 525 height 525
type input "*"
type input "**"
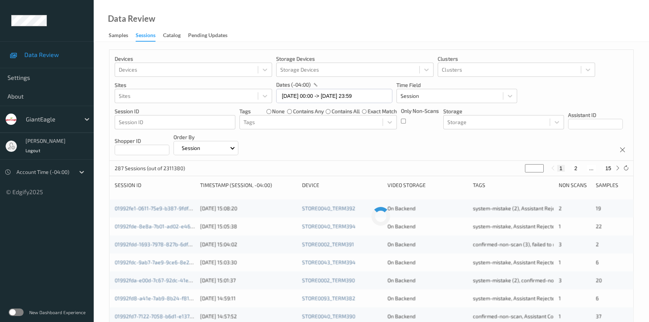
type input "**"
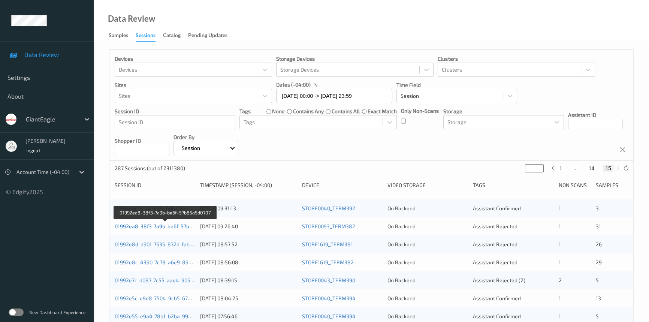
click at [145, 227] on link "01992ea8-38f3-7a9b-be6f-57b85a5d0707" at bounding box center [165, 226] width 101 height 6
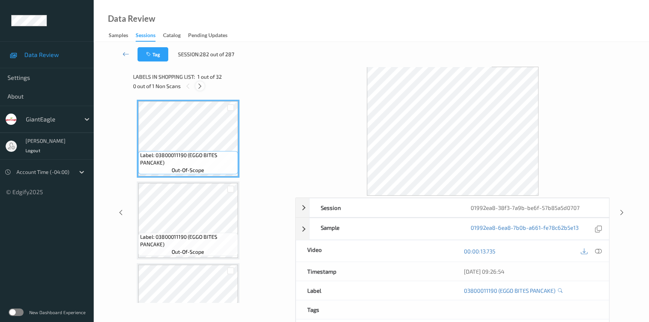
click at [200, 84] on icon at bounding box center [200, 86] width 6 height 7
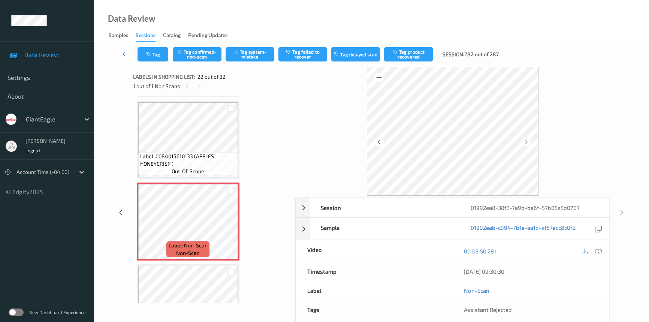
drag, startPoint x: 597, startPoint y: 251, endPoint x: 541, endPoint y: 207, distance: 71.2
click at [598, 251] on icon at bounding box center [598, 251] width 7 height 7
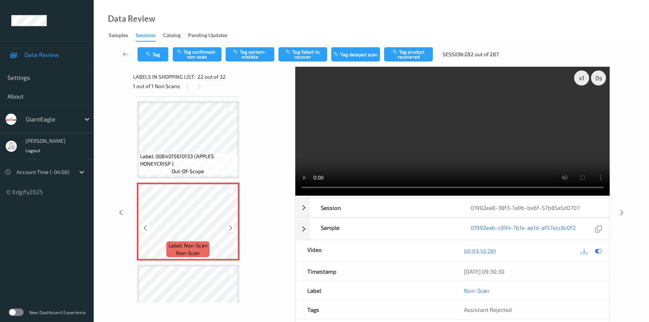
click at [232, 225] on icon at bounding box center [231, 228] width 6 height 7
click at [233, 225] on icon at bounding box center [231, 228] width 6 height 7
click at [435, 149] on video at bounding box center [452, 131] width 314 height 129
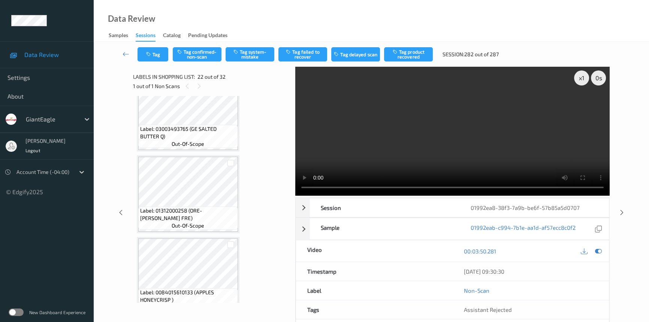
scroll to position [1496, 0]
click at [582, 81] on div "x 1" at bounding box center [581, 77] width 15 height 15
click at [469, 154] on video at bounding box center [452, 131] width 314 height 129
click at [456, 151] on video at bounding box center [452, 131] width 314 height 129
click at [483, 142] on video at bounding box center [452, 131] width 314 height 129
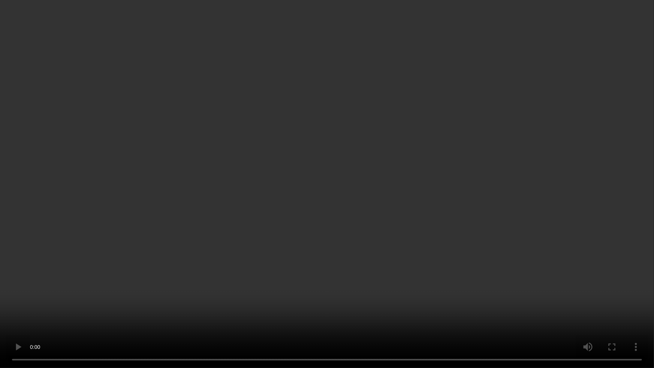
click at [521, 213] on video at bounding box center [327, 184] width 654 height 368
click at [464, 223] on video at bounding box center [327, 184] width 654 height 368
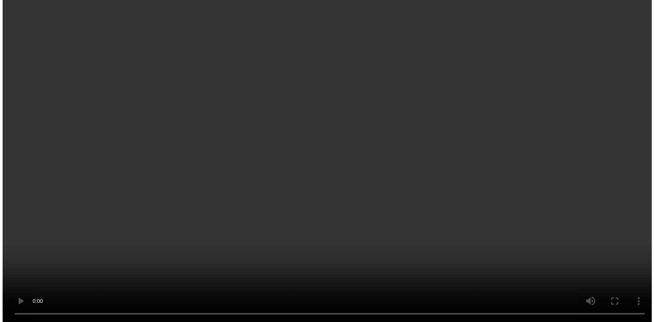
scroll to position [1667, 0]
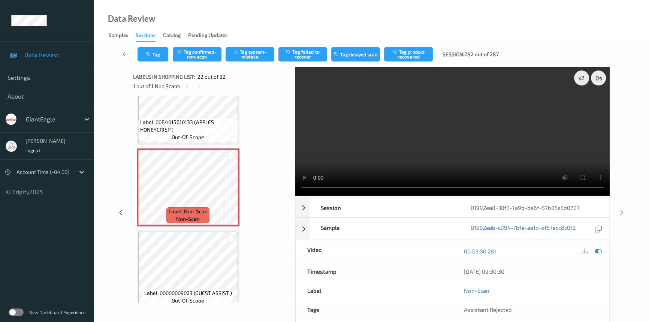
click at [384, 160] on video at bounding box center [452, 131] width 314 height 129
click at [390, 152] on video at bounding box center [452, 131] width 314 height 129
click at [249, 50] on button "Tag system-mistake" at bounding box center [250, 54] width 49 height 14
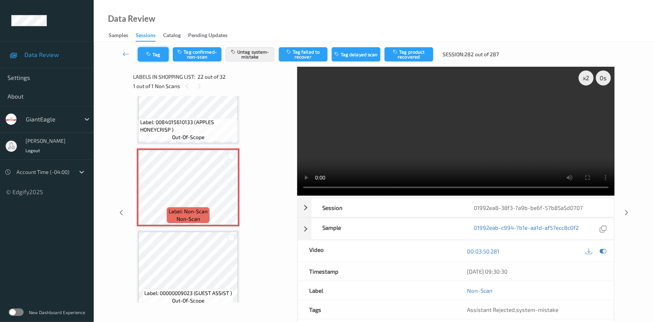
click at [154, 55] on button "Tag" at bounding box center [153, 54] width 31 height 14
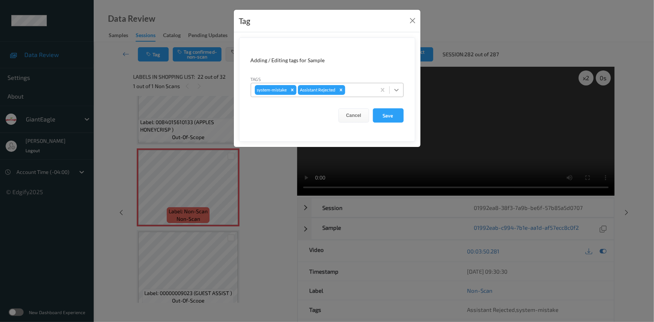
click at [394, 90] on icon at bounding box center [396, 89] width 7 height 7
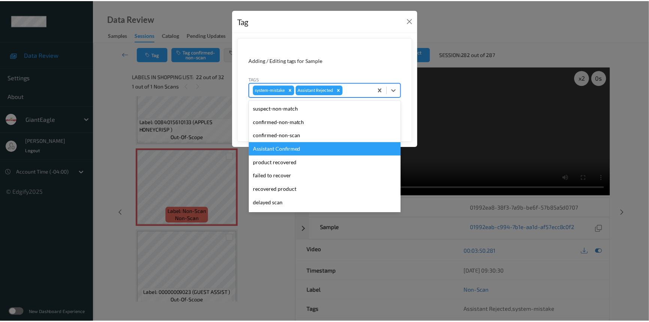
scroll to position [66, 0]
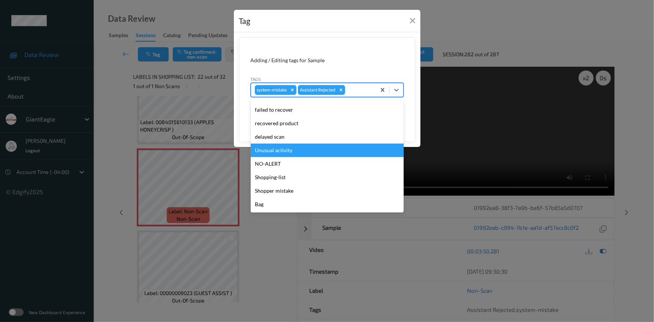
click at [266, 148] on div "Unusual activity" at bounding box center [327, 150] width 153 height 13
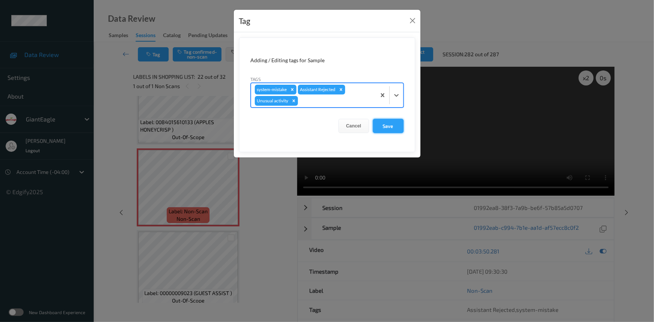
click at [386, 124] on button "Save" at bounding box center [388, 126] width 31 height 14
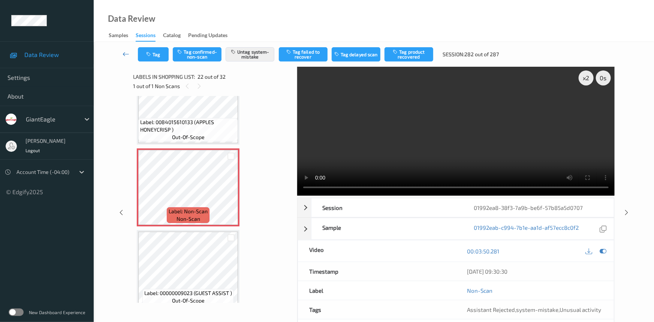
click at [124, 49] on link at bounding box center [126, 54] width 24 height 14
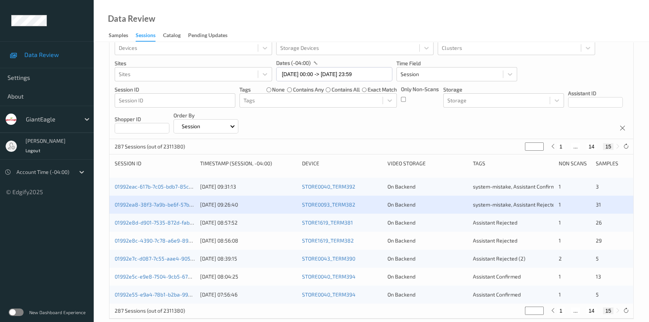
scroll to position [34, 0]
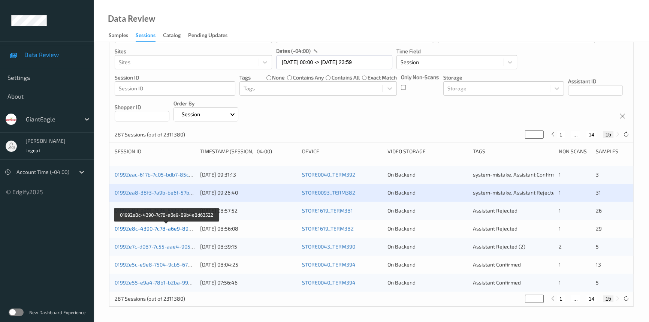
click at [148, 226] on link "01992e8c-4390-7c78-a6e9-89b4e8d63522" at bounding box center [167, 228] width 105 height 6
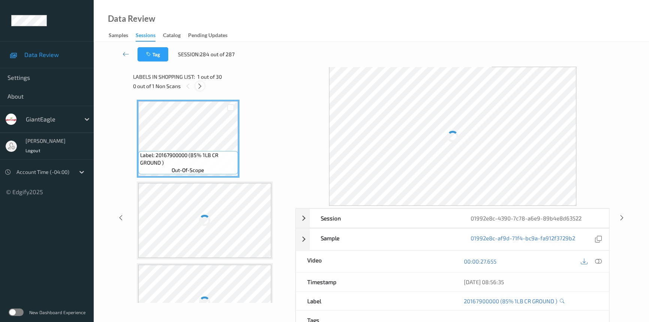
click at [198, 86] on icon at bounding box center [200, 86] width 6 height 7
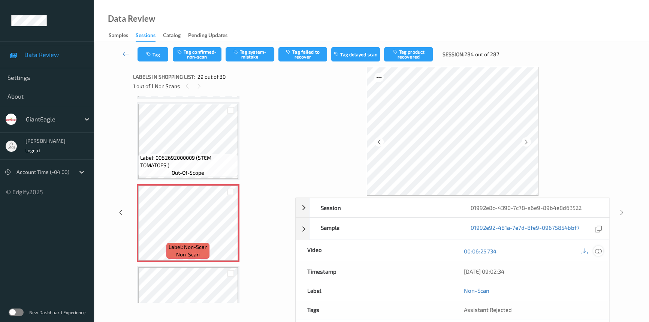
click at [600, 251] on icon at bounding box center [598, 251] width 7 height 7
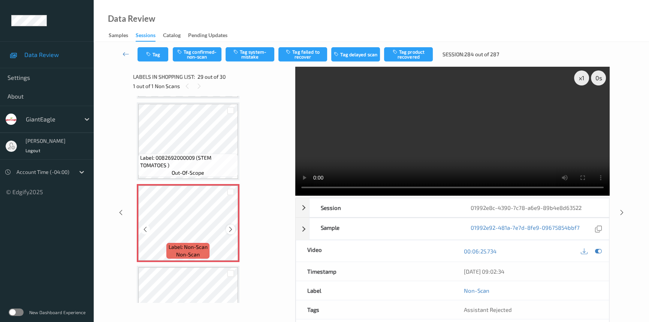
click at [232, 226] on icon at bounding box center [231, 229] width 6 height 7
click at [515, 159] on video at bounding box center [452, 131] width 314 height 129
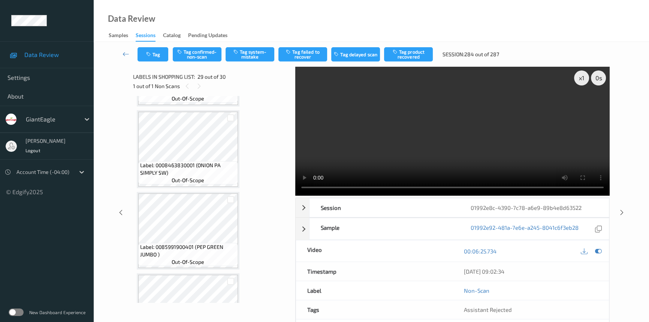
scroll to position [2032, 0]
click at [585, 80] on div "x 1" at bounding box center [581, 77] width 15 height 15
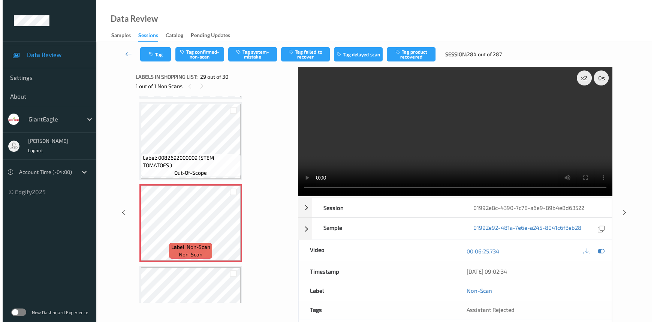
scroll to position [2194, 0]
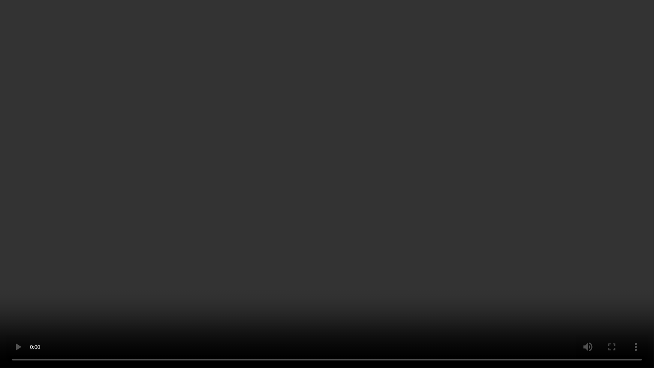
click at [488, 300] on video at bounding box center [327, 184] width 654 height 368
click at [499, 300] on video at bounding box center [327, 184] width 654 height 368
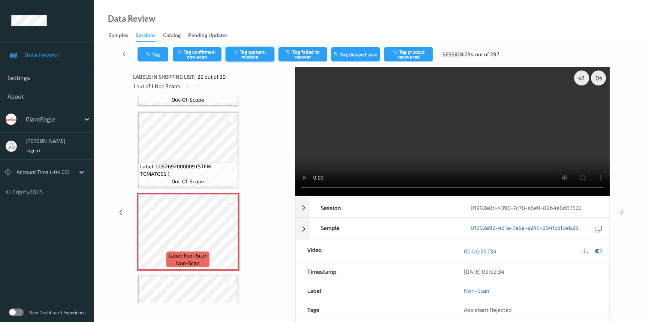
click at [249, 51] on button "Tag system-mistake" at bounding box center [250, 54] width 49 height 14
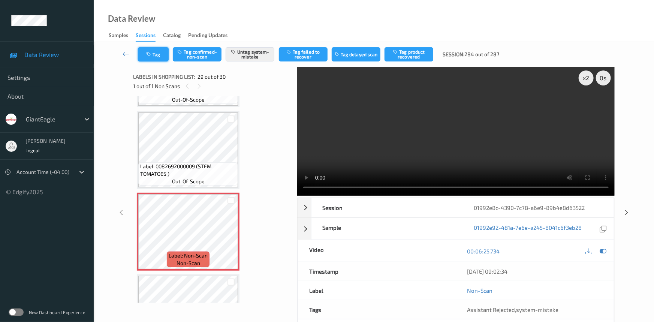
click at [159, 58] on button "Tag" at bounding box center [153, 54] width 31 height 14
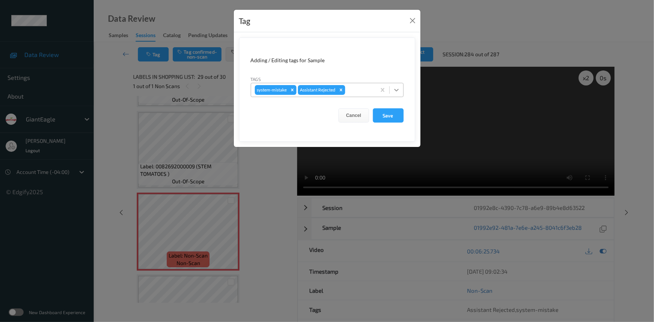
click at [392, 90] on div at bounding box center [396, 89] width 13 height 13
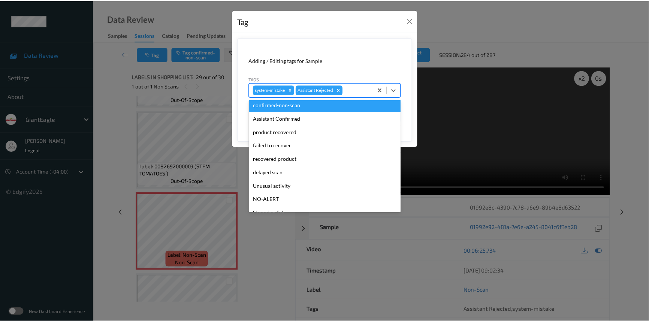
scroll to position [66, 0]
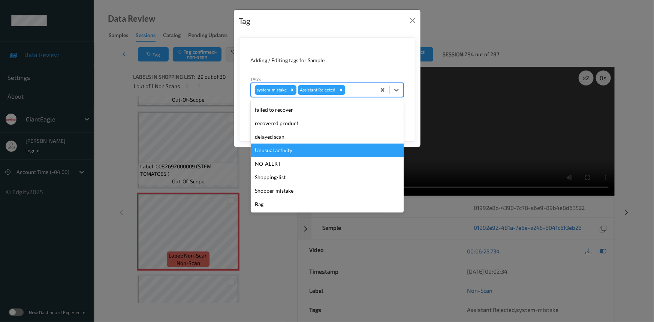
drag, startPoint x: 277, startPoint y: 150, endPoint x: 281, endPoint y: 146, distance: 5.6
click at [277, 150] on div "Unusual activity" at bounding box center [327, 150] width 153 height 13
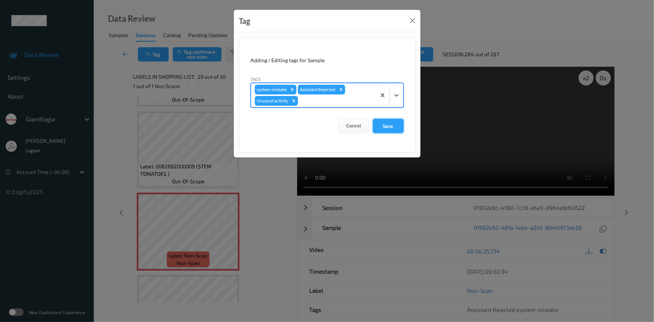
click at [386, 125] on button "Save" at bounding box center [388, 126] width 31 height 14
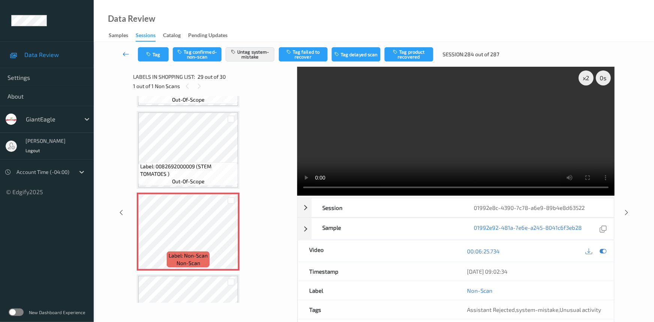
click at [124, 50] on icon at bounding box center [126, 53] width 7 height 7
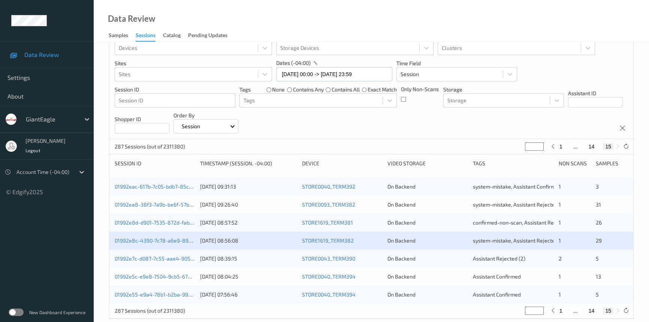
scroll to position [34, 0]
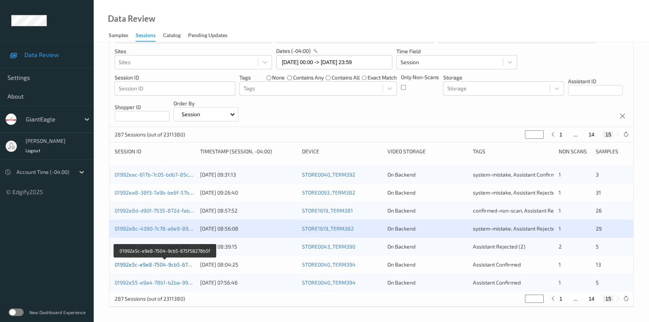
click at [150, 262] on link "01992e5c-e9e8-7504-9cb5-675f58278b5f" at bounding box center [165, 264] width 101 height 6
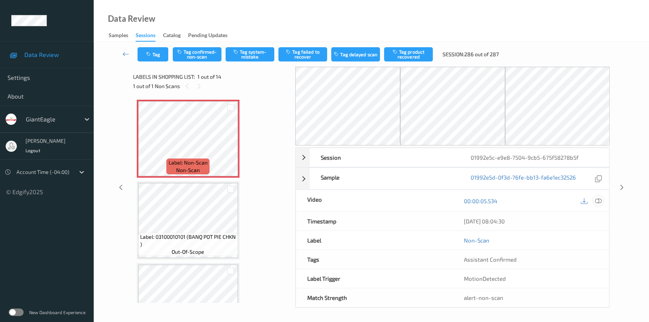
click at [597, 201] on icon at bounding box center [598, 201] width 7 height 7
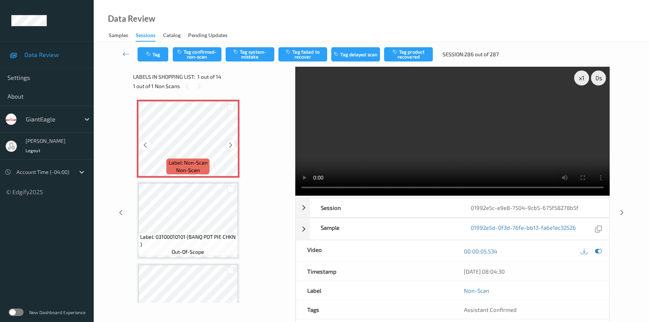
click at [229, 145] on icon at bounding box center [231, 145] width 6 height 7
click at [350, 156] on video at bounding box center [452, 131] width 314 height 129
click at [581, 75] on div "x 1" at bounding box center [581, 77] width 15 height 15
drag, startPoint x: 578, startPoint y: 75, endPoint x: 582, endPoint y: 126, distance: 51.1
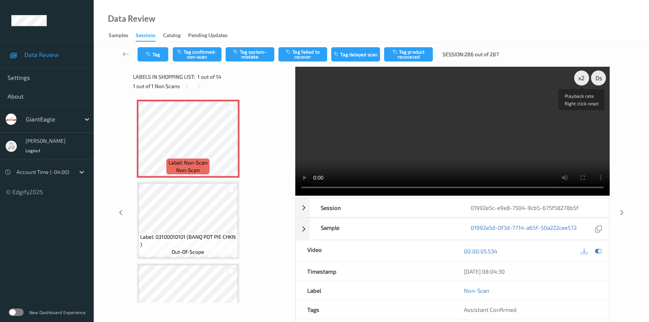
click at [579, 77] on div "x 2" at bounding box center [581, 77] width 15 height 15
click at [389, 117] on video at bounding box center [452, 131] width 314 height 129
click at [246, 53] on button "Tag system-mistake" at bounding box center [250, 54] width 49 height 14
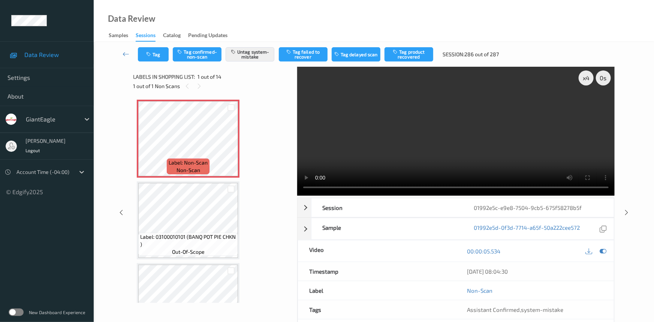
click at [153, 61] on div "Tag Tag confirmed-non-scan Untag system-mistake Tag failed to recover Tag delay…" at bounding box center [374, 54] width 530 height 25
click at [158, 57] on button "Tag" at bounding box center [153, 54] width 31 height 14
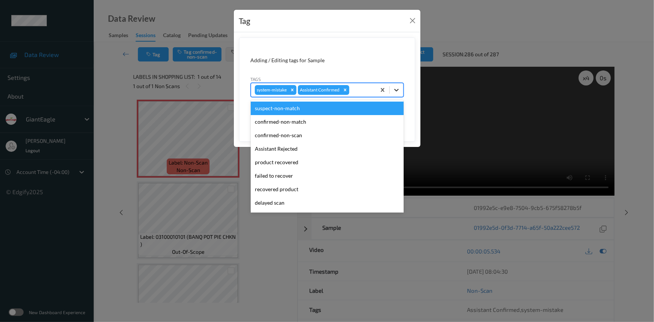
click at [395, 88] on icon at bounding box center [396, 89] width 7 height 7
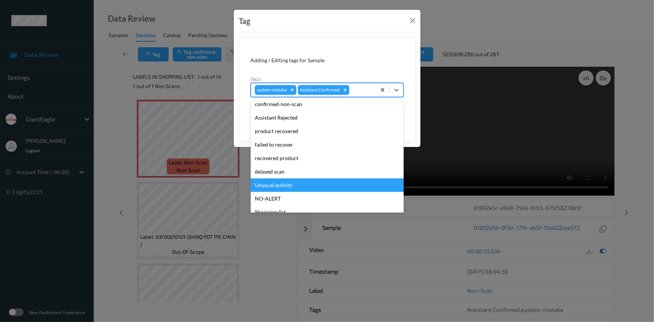
scroll to position [66, 0]
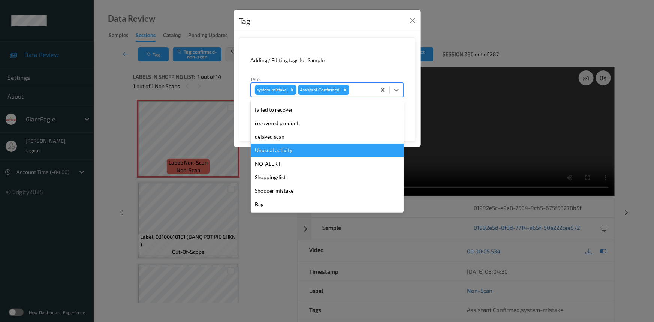
drag, startPoint x: 286, startPoint y: 150, endPoint x: 352, endPoint y: 121, distance: 71.7
click at [288, 150] on div "Unusual activity" at bounding box center [327, 150] width 153 height 13
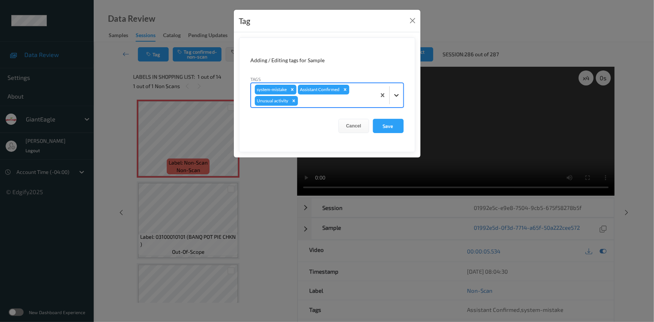
click at [391, 99] on div at bounding box center [396, 94] width 13 height 13
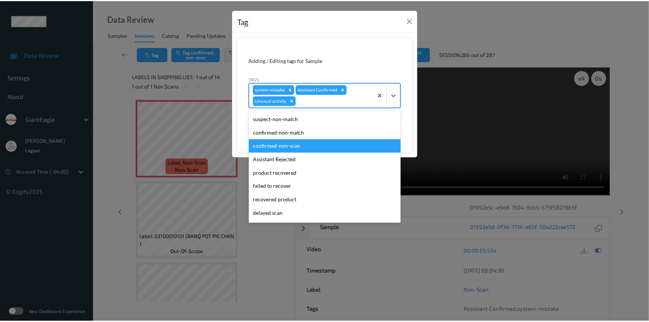
scroll to position [52, 0]
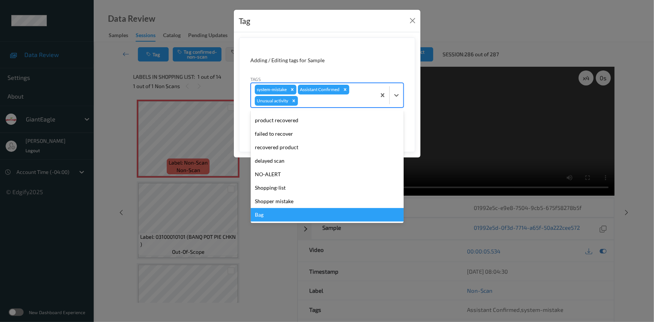
click at [257, 213] on div "Bag" at bounding box center [327, 214] width 153 height 13
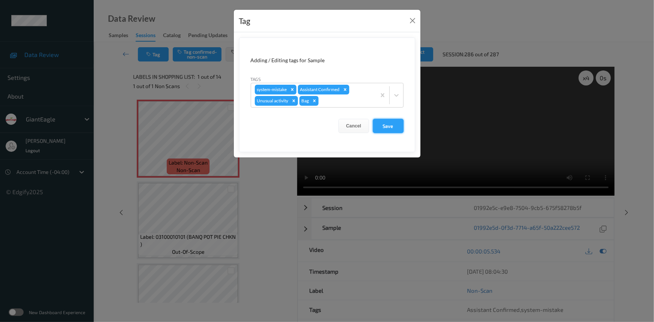
click at [380, 124] on button "Save" at bounding box center [388, 126] width 31 height 14
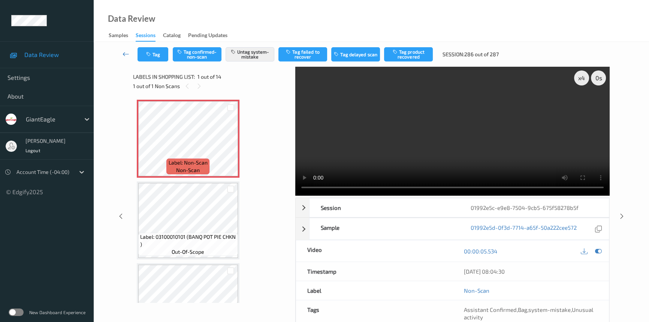
click at [126, 49] on link at bounding box center [125, 54] width 23 height 14
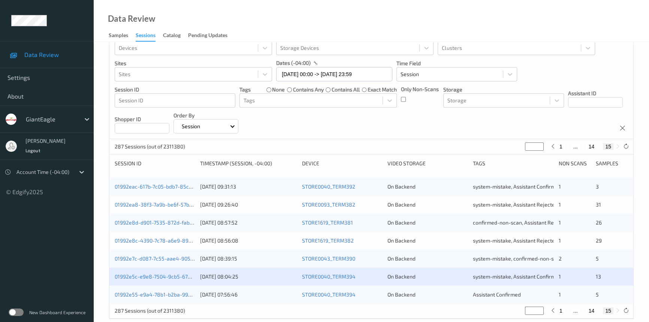
scroll to position [34, 0]
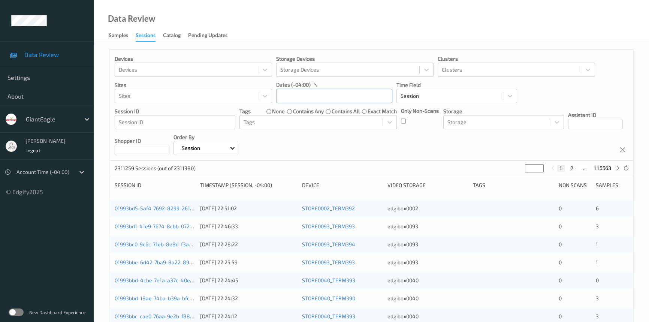
drag, startPoint x: 307, startPoint y: 96, endPoint x: 311, endPoint y: 104, distance: 9.1
click at [310, 100] on input "text" at bounding box center [334, 96] width 116 height 14
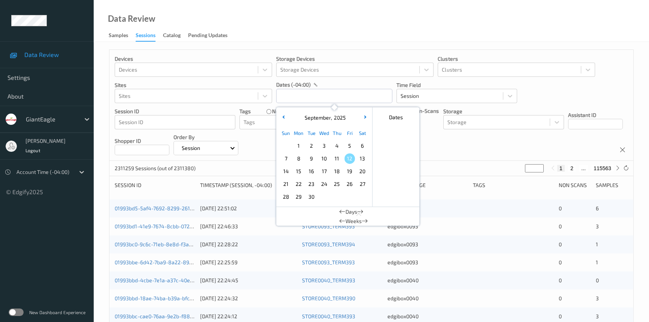
click at [325, 159] on span "10" at bounding box center [324, 158] width 10 height 10
drag, startPoint x: 325, startPoint y: 159, endPoint x: 329, endPoint y: 86, distance: 72.4
click at [326, 159] on span "10" at bounding box center [324, 158] width 10 height 10
type input "[DATE] 00:00 -> [DATE] 23:59"
click at [326, 34] on div "Data Review Samples Sessions Catalog Pending Updates" at bounding box center [372, 21] width 556 height 42
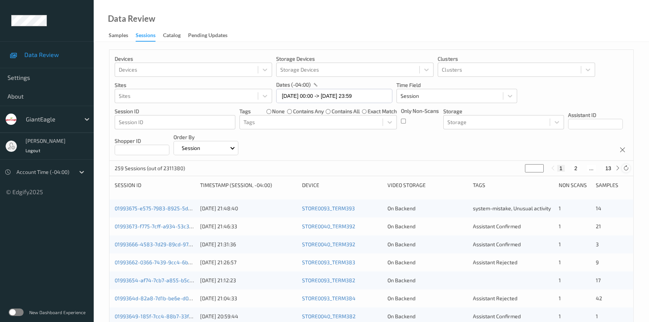
click at [622, 168] on div at bounding box center [626, 168] width 8 height 8
drag, startPoint x: 617, startPoint y: 169, endPoint x: 610, endPoint y: 176, distance: 10.1
click at [617, 169] on icon at bounding box center [618, 168] width 6 height 6
type input "*"
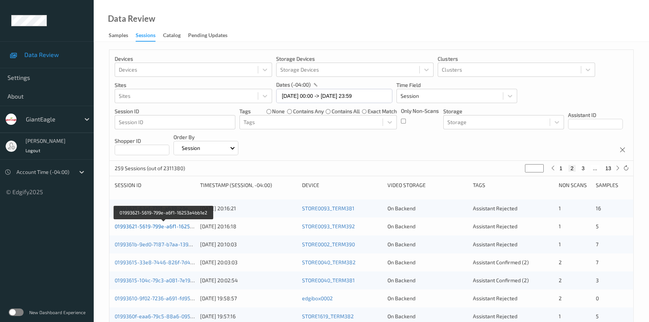
click at [147, 226] on link "01993621-5619-799e-a6f1-16253a4bb1e2" at bounding box center [164, 226] width 99 height 6
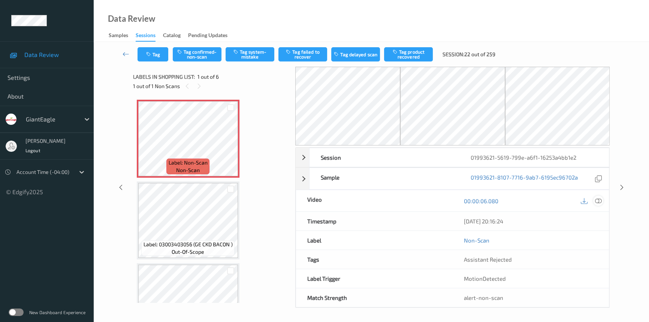
click at [599, 201] on icon at bounding box center [598, 201] width 7 height 7
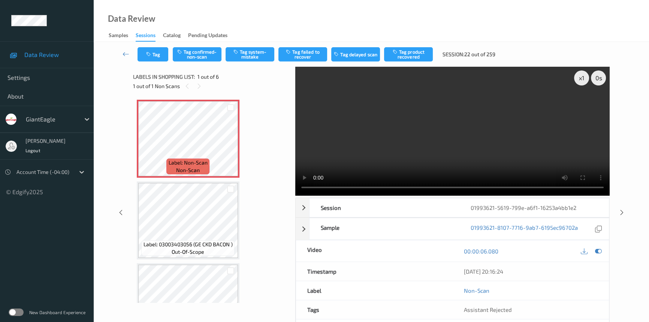
click at [342, 142] on video at bounding box center [452, 131] width 314 height 129
click at [579, 77] on div "x 1" at bounding box center [581, 77] width 15 height 15
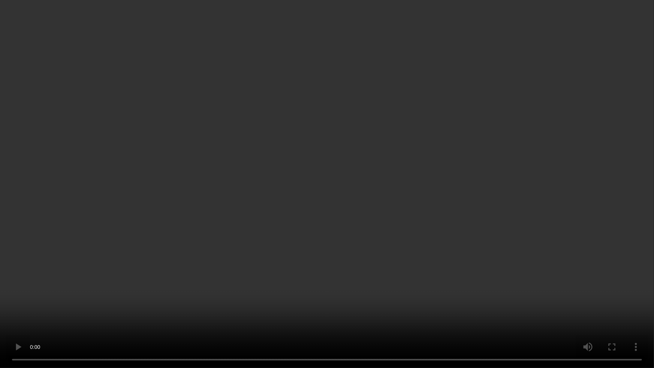
drag, startPoint x: 564, startPoint y: 215, endPoint x: 574, endPoint y: 223, distance: 12.5
click at [564, 215] on video at bounding box center [327, 184] width 654 height 368
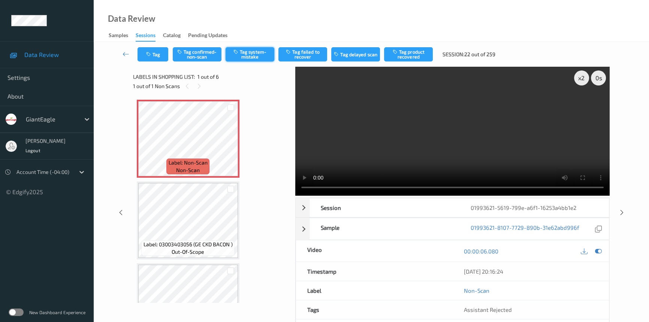
click at [263, 52] on button "Tag system-mistake" at bounding box center [250, 54] width 49 height 14
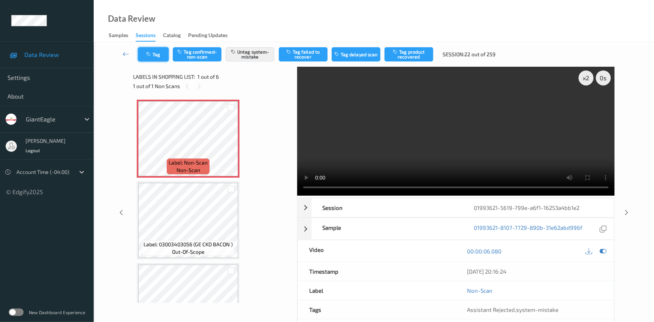
click at [158, 56] on button "Tag" at bounding box center [153, 54] width 31 height 14
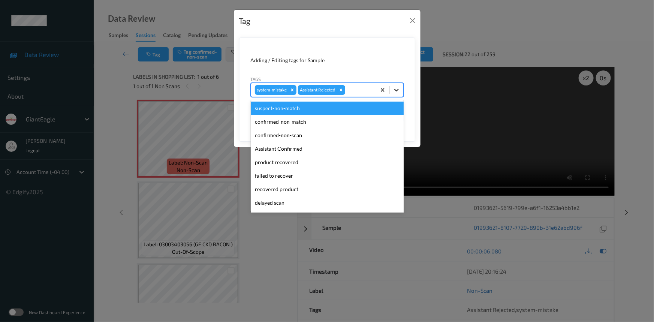
click at [403, 89] on div at bounding box center [396, 89] width 13 height 13
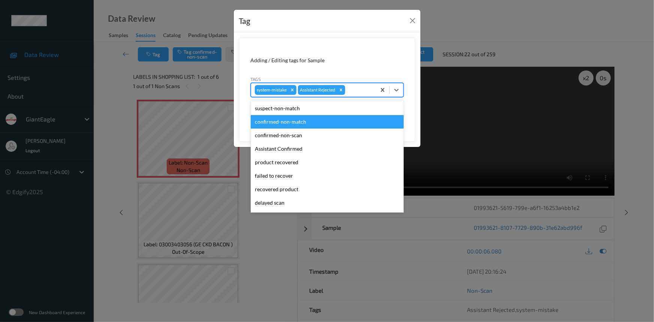
scroll to position [66, 0]
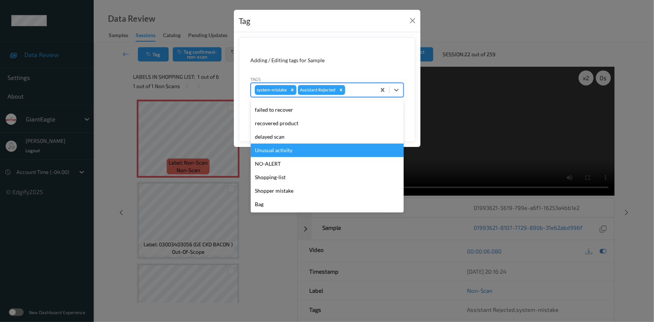
click at [264, 150] on div "Unusual activity" at bounding box center [327, 150] width 153 height 13
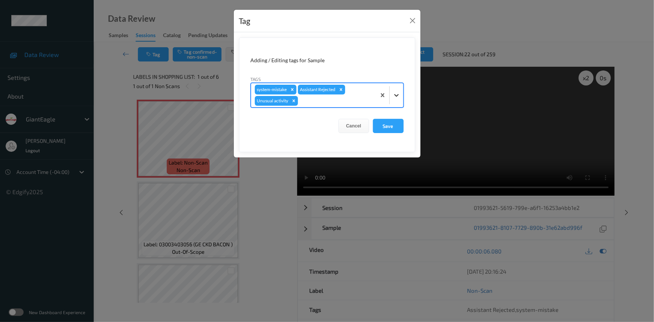
click at [397, 95] on icon at bounding box center [396, 95] width 4 height 3
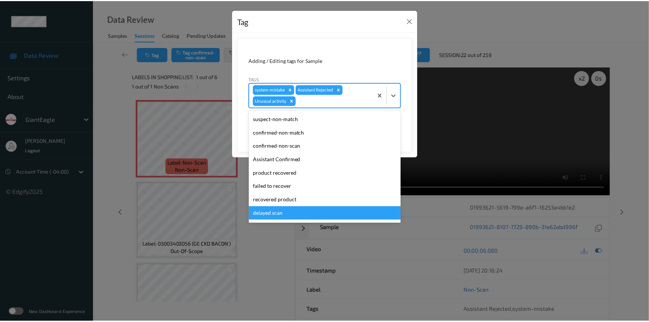
scroll to position [52, 0]
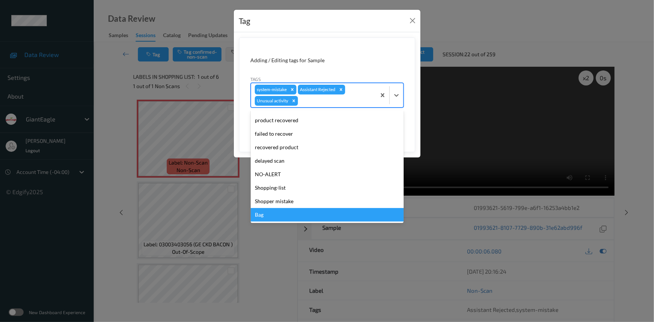
click at [280, 214] on div "Bag" at bounding box center [327, 214] width 153 height 13
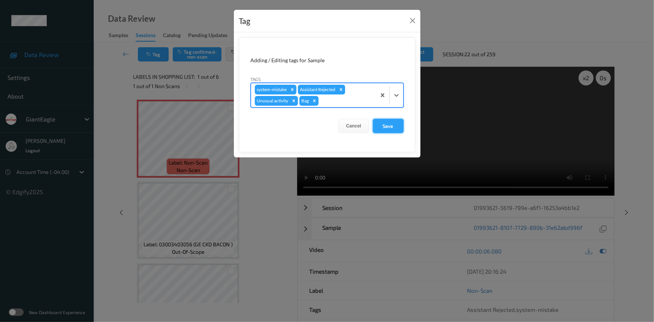
click at [383, 127] on button "Save" at bounding box center [388, 126] width 31 height 14
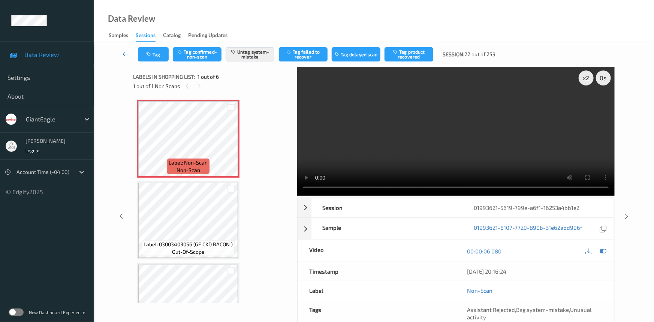
click at [123, 49] on link at bounding box center [126, 54] width 24 height 14
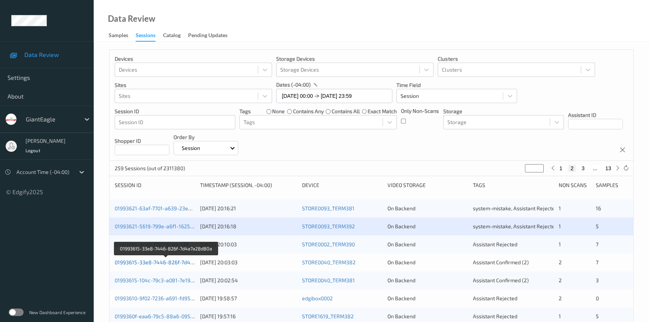
click at [144, 261] on link "01993615-33e8-7446-826f-7d4a7a28d80a" at bounding box center [166, 262] width 103 height 6
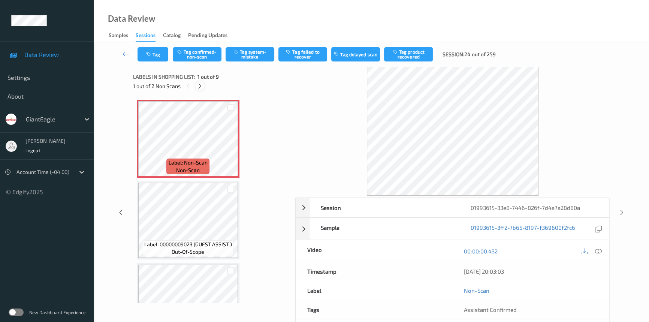
click at [199, 86] on icon at bounding box center [200, 86] width 6 height 7
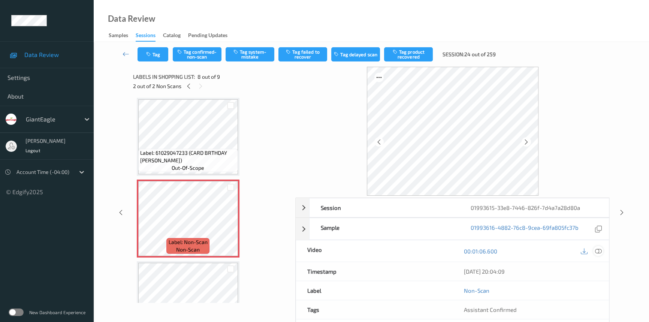
click at [599, 249] on icon at bounding box center [598, 251] width 7 height 7
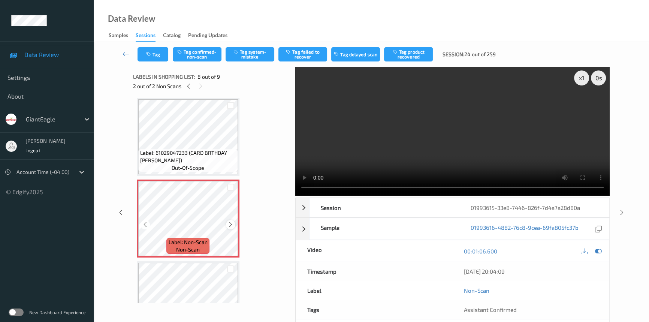
click at [232, 223] on icon at bounding box center [231, 224] width 6 height 7
click at [427, 162] on video at bounding box center [452, 131] width 314 height 129
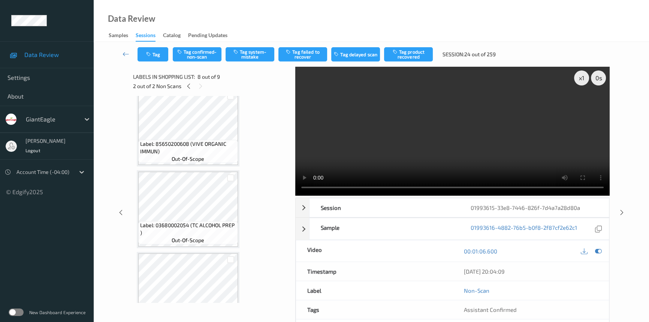
scroll to position [322, 0]
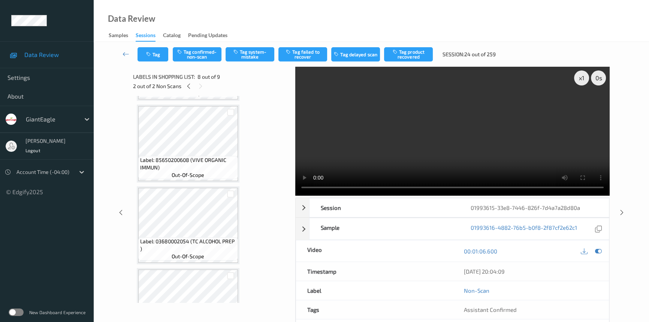
click at [363, 146] on video at bounding box center [452, 131] width 314 height 129
click at [400, 123] on video at bounding box center [452, 131] width 314 height 129
click at [588, 77] on div "x 1" at bounding box center [581, 77] width 15 height 15
click at [356, 162] on video at bounding box center [452, 131] width 314 height 129
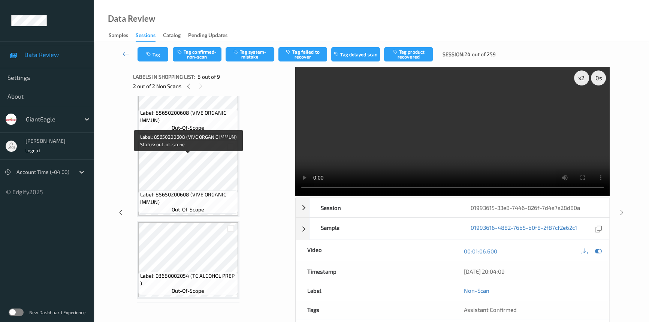
scroll to position [254, 0]
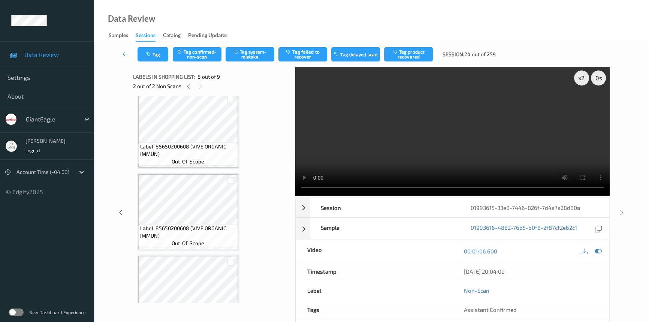
click at [379, 149] on video at bounding box center [452, 131] width 314 height 129
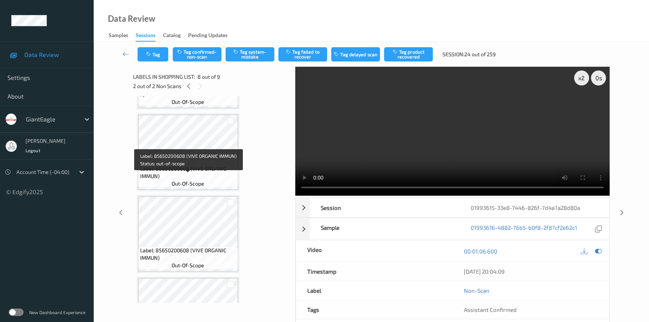
scroll to position [220, 0]
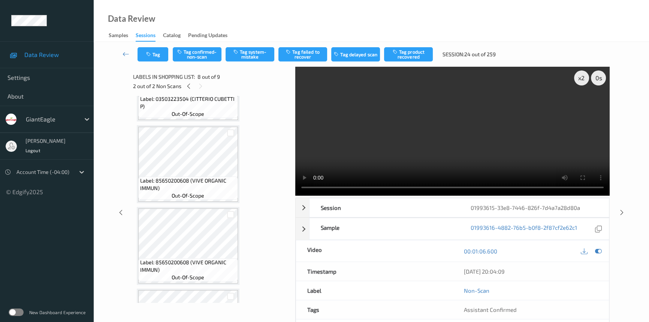
click at [364, 147] on video at bounding box center [452, 131] width 314 height 129
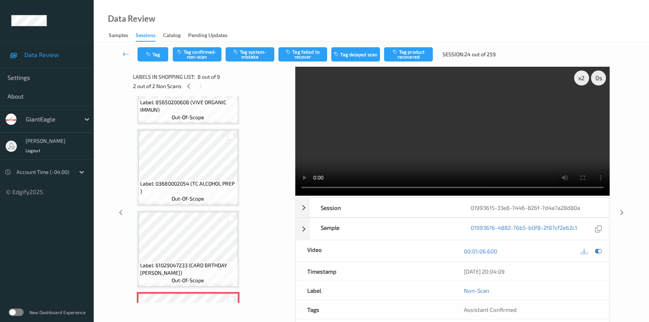
scroll to position [390, 0]
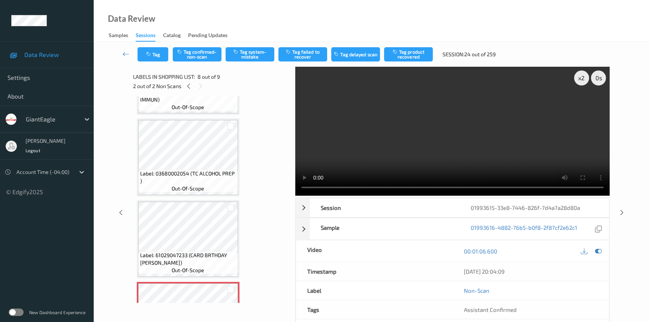
click at [400, 146] on video at bounding box center [452, 131] width 314 height 129
click at [580, 81] on div "x 2" at bounding box center [581, 77] width 15 height 15
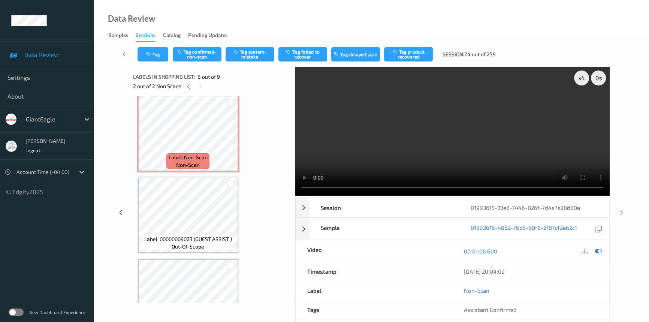
scroll to position [0, 0]
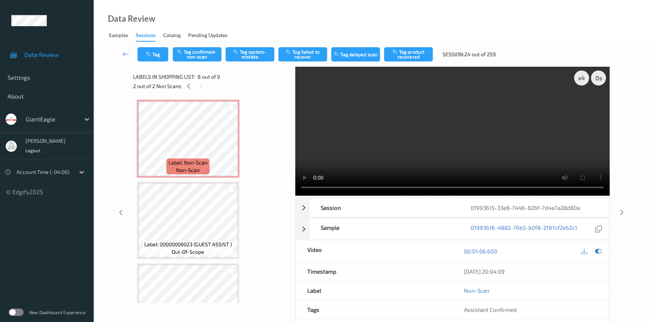
click at [369, 149] on video at bounding box center [452, 131] width 314 height 129
click at [464, 146] on video at bounding box center [452, 131] width 314 height 129
click at [400, 135] on video at bounding box center [452, 131] width 314 height 129
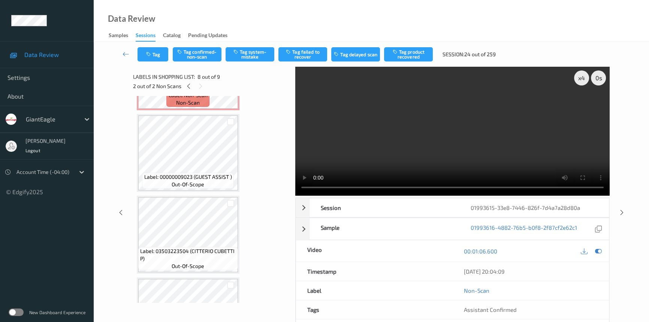
scroll to position [68, 0]
click at [429, 147] on video at bounding box center [452, 131] width 314 height 129
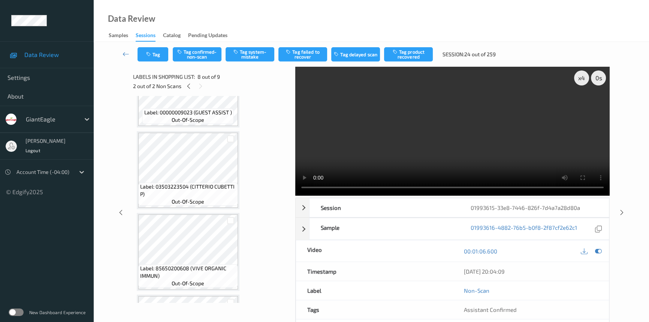
scroll to position [136, 0]
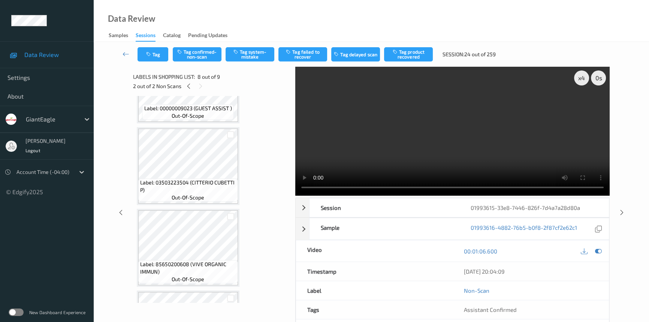
click at [477, 146] on video at bounding box center [452, 131] width 314 height 129
click at [584, 76] on div "x 4" at bounding box center [581, 77] width 15 height 15
click at [583, 76] on div "x 8" at bounding box center [581, 77] width 15 height 15
drag, startPoint x: 584, startPoint y: 79, endPoint x: 573, endPoint y: 89, distance: 14.9
click at [583, 82] on div "x 1" at bounding box center [581, 77] width 15 height 15
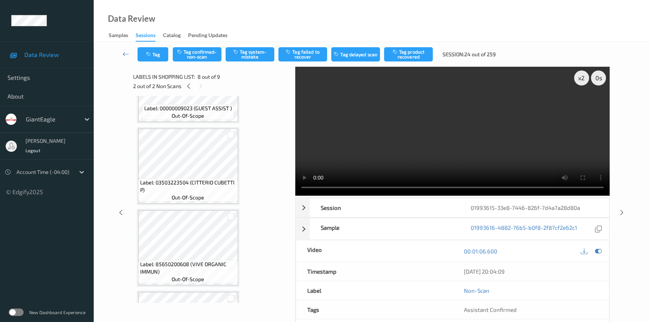
click at [489, 141] on video at bounding box center [452, 131] width 314 height 129
click at [489, 156] on video at bounding box center [452, 131] width 314 height 129
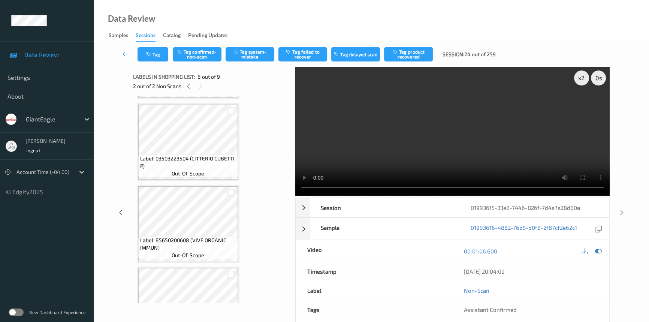
scroll to position [170, 0]
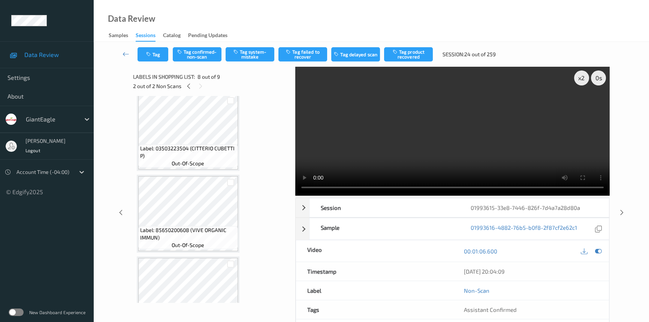
click at [404, 166] on video at bounding box center [452, 131] width 314 height 129
click at [461, 165] on video at bounding box center [452, 131] width 314 height 129
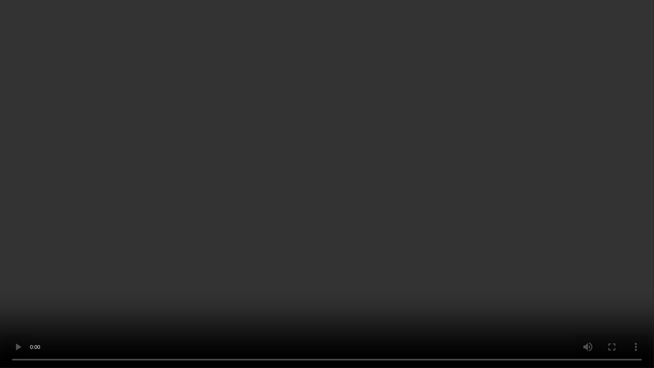
click at [436, 238] on video at bounding box center [327, 184] width 654 height 368
click at [399, 255] on video at bounding box center [327, 184] width 654 height 368
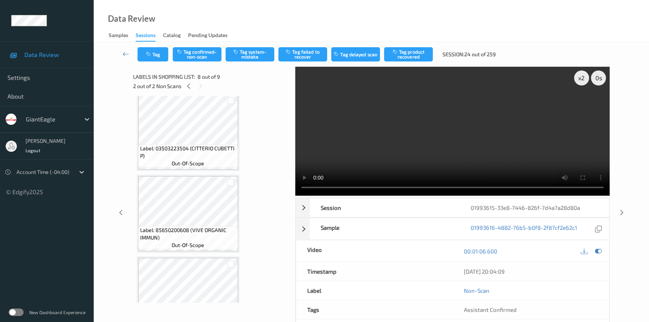
click at [424, 144] on video at bounding box center [452, 131] width 314 height 129
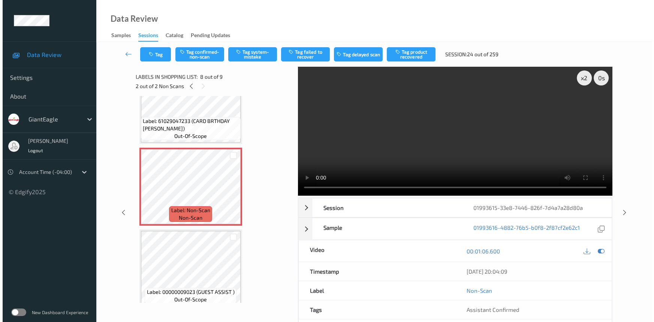
scroll to position [530, 0]
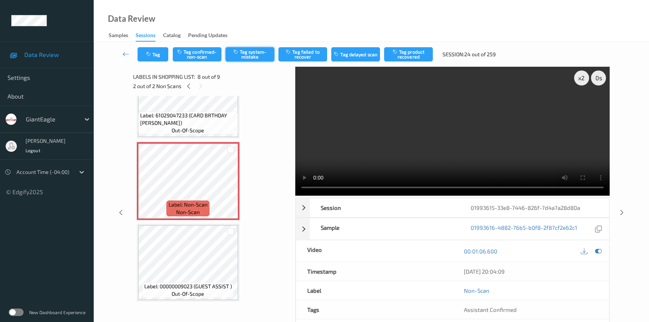
click at [250, 55] on button "Tag system-mistake" at bounding box center [250, 54] width 49 height 14
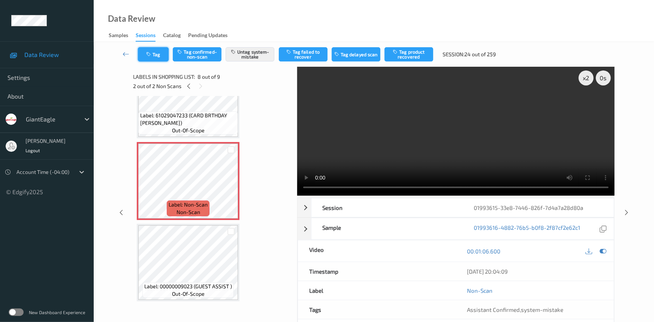
click at [155, 54] on button "Tag" at bounding box center [153, 54] width 31 height 14
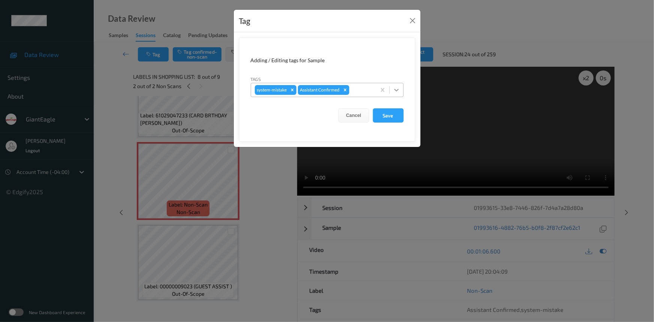
click at [397, 91] on icon at bounding box center [396, 89] width 7 height 7
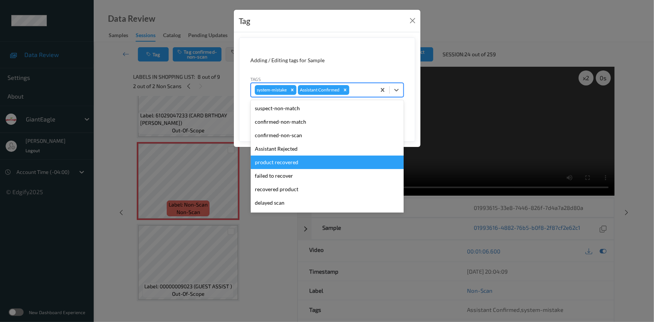
scroll to position [66, 0]
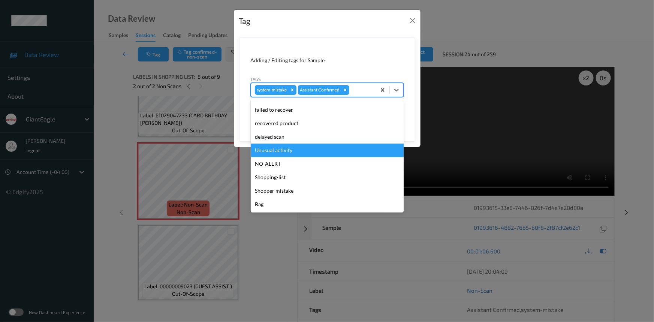
click at [262, 152] on div "Unusual activity" at bounding box center [327, 150] width 153 height 13
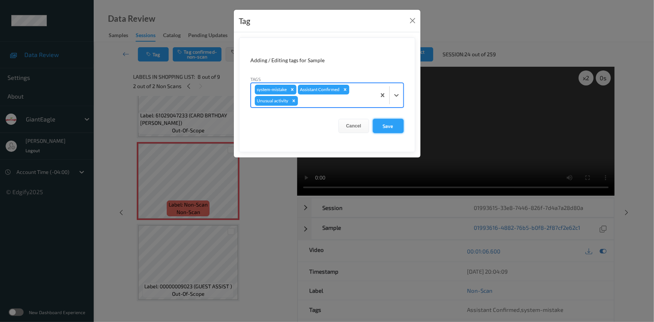
click at [382, 129] on button "Save" at bounding box center [388, 126] width 31 height 14
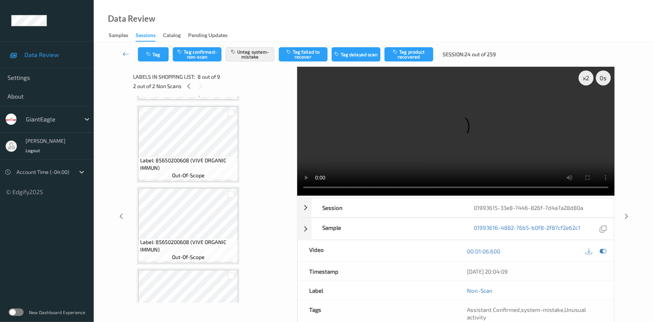
scroll to position [0, 0]
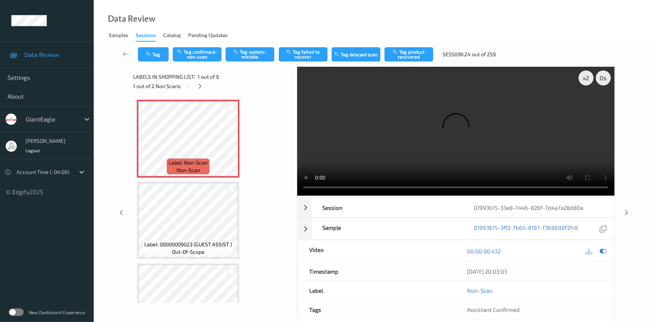
click at [251, 67] on div "Labels in shopping list: 1 out of 9 1 out of 2 Non Scans" at bounding box center [212, 81] width 159 height 29
click at [254, 58] on button "Tag system-mistake" at bounding box center [250, 54] width 49 height 14
click at [160, 51] on button "Tag" at bounding box center [153, 54] width 31 height 14
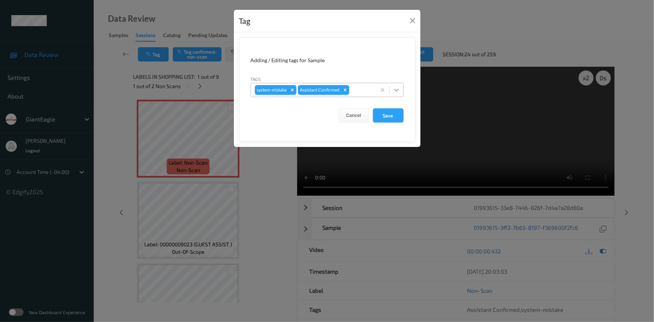
click at [400, 90] on icon at bounding box center [396, 89] width 7 height 7
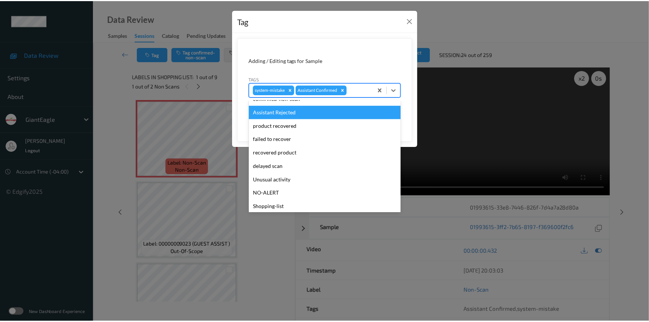
scroll to position [66, 0]
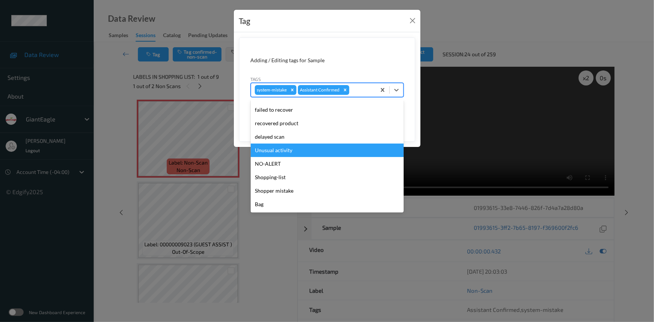
click at [270, 153] on div "Unusual activity" at bounding box center [327, 150] width 153 height 13
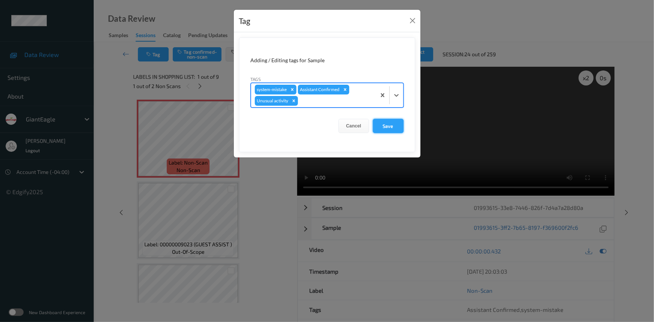
click at [399, 126] on button "Save" at bounding box center [388, 126] width 31 height 14
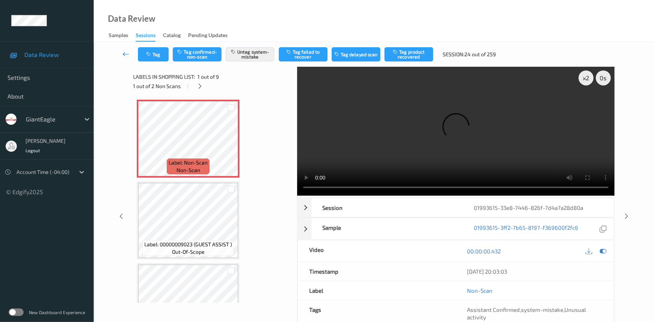
click at [124, 51] on icon at bounding box center [126, 53] width 7 height 7
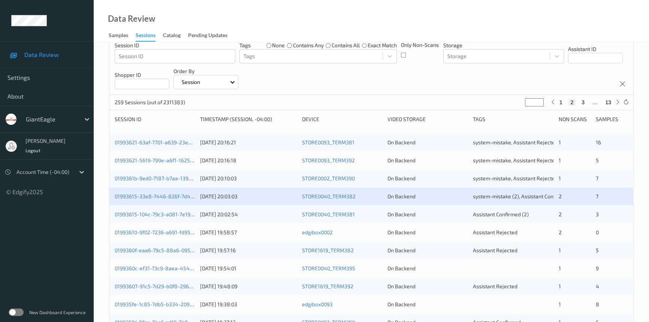
scroll to position [68, 0]
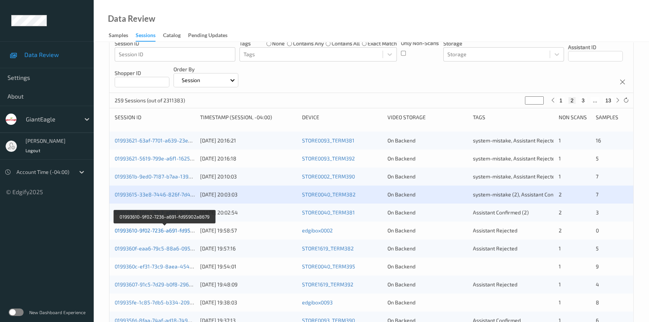
click at [146, 231] on link "01993610-9f02-7236-a691-fd95902a8679" at bounding box center [165, 230] width 100 height 6
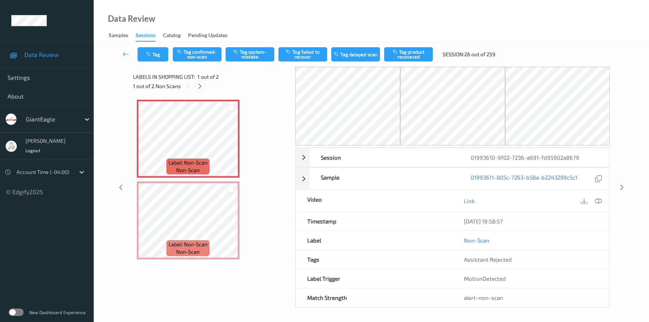
drag, startPoint x: 197, startPoint y: 86, endPoint x: 241, endPoint y: 94, distance: 44.6
click at [200, 86] on icon at bounding box center [200, 86] width 6 height 7
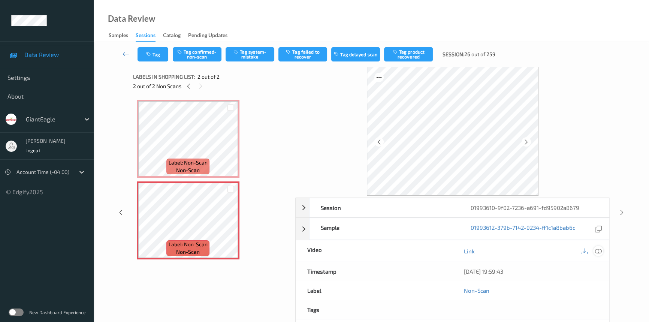
click at [599, 249] on icon at bounding box center [598, 251] width 7 height 7
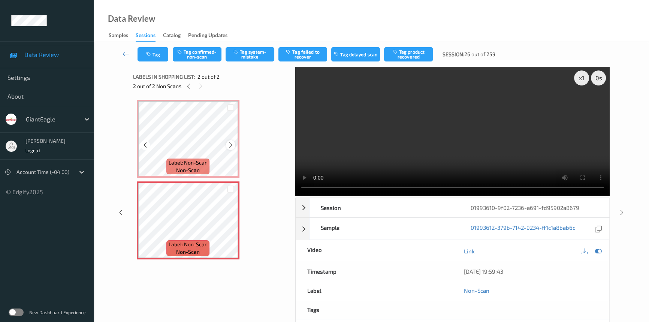
click at [229, 147] on icon at bounding box center [231, 145] width 6 height 7
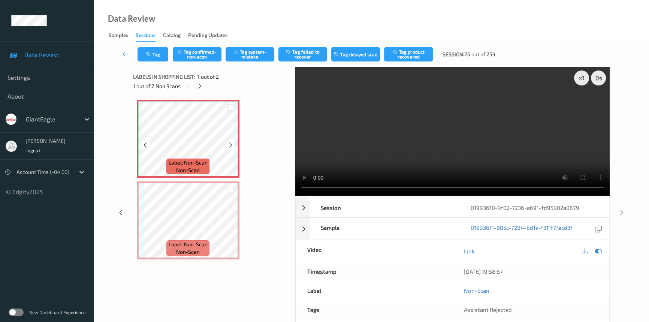
click at [229, 147] on icon at bounding box center [231, 145] width 6 height 7
click at [583, 74] on div "x 1" at bounding box center [581, 77] width 15 height 15
click at [581, 78] on div "x 2" at bounding box center [581, 77] width 15 height 15
click at [514, 123] on video at bounding box center [452, 131] width 314 height 129
click at [577, 77] on div "x 4" at bounding box center [581, 77] width 15 height 15
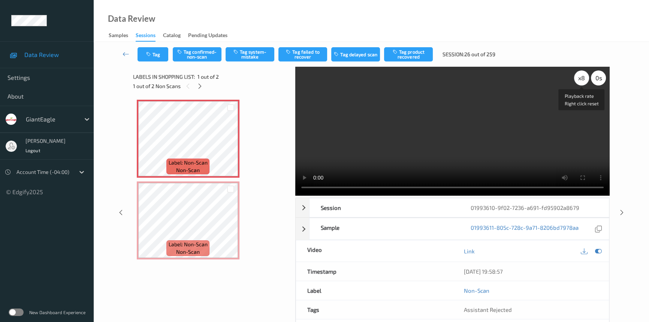
click at [577, 77] on div "x 8" at bounding box center [581, 77] width 15 height 15
click at [580, 78] on div "x 1" at bounding box center [581, 77] width 15 height 15
click at [531, 108] on video at bounding box center [452, 131] width 314 height 129
click at [471, 123] on video at bounding box center [452, 131] width 314 height 129
click at [584, 81] on div "x 2" at bounding box center [581, 77] width 15 height 15
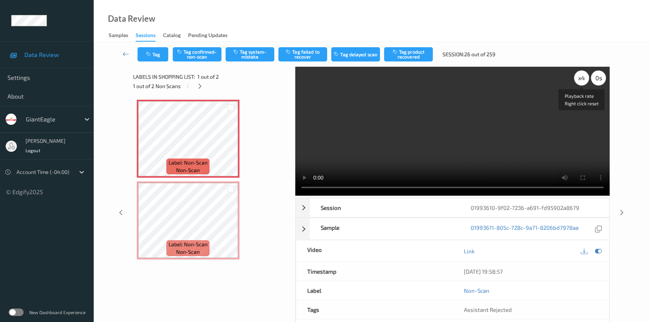
click at [584, 81] on div "x 4" at bounding box center [581, 77] width 15 height 15
click at [587, 81] on div "x 8" at bounding box center [581, 77] width 15 height 15
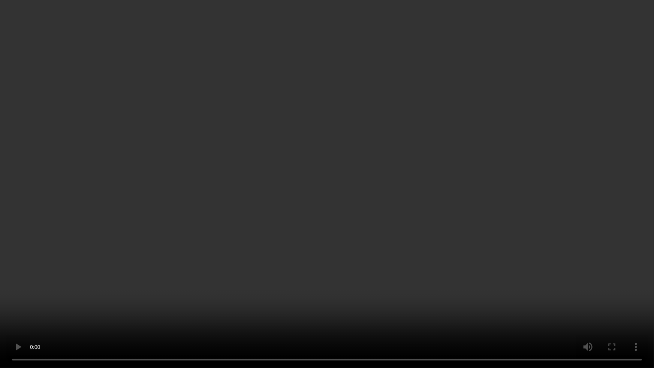
click at [533, 203] on video at bounding box center [327, 184] width 654 height 368
click at [522, 257] on video at bounding box center [327, 184] width 654 height 368
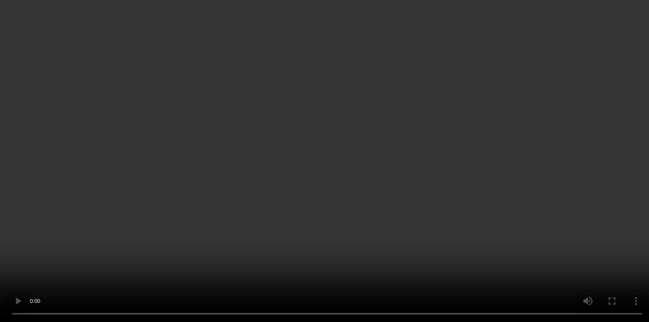
click at [494, 111] on video at bounding box center [324, 161] width 649 height 322
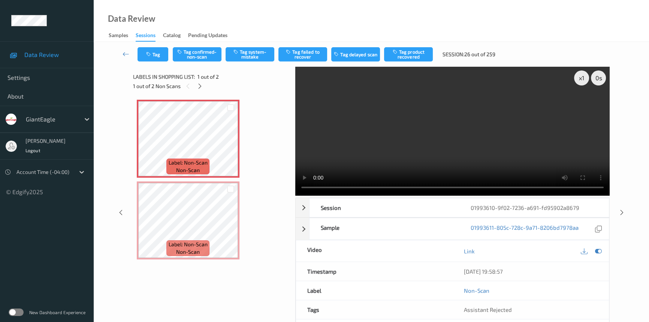
click at [508, 132] on video at bounding box center [452, 131] width 314 height 129
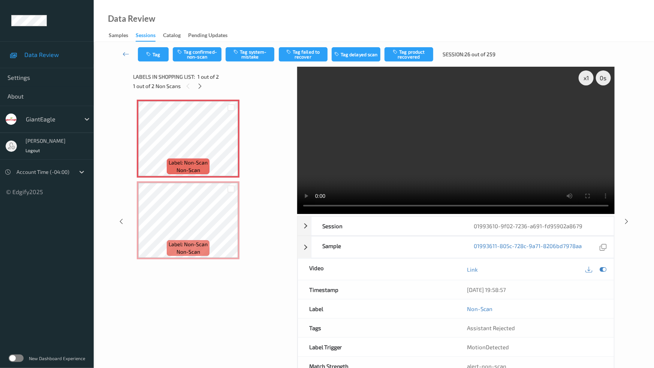
drag, startPoint x: 496, startPoint y: 197, endPoint x: 513, endPoint y: 195, distance: 17.0
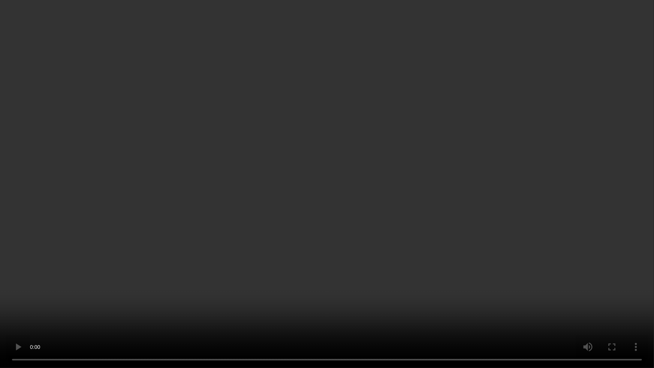
click at [496, 197] on video at bounding box center [327, 184] width 654 height 368
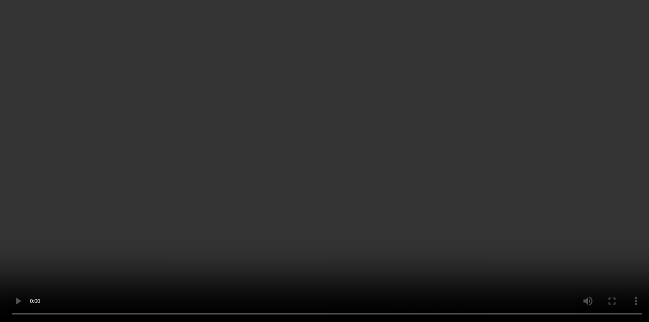
click at [483, 125] on video at bounding box center [324, 161] width 649 height 322
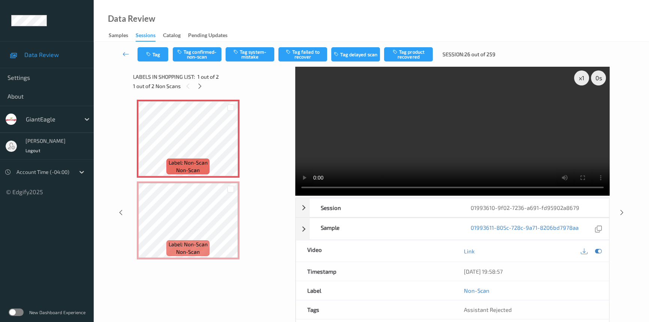
click at [521, 133] on video at bounding box center [452, 131] width 314 height 129
click at [578, 80] on div "x 1" at bounding box center [581, 77] width 15 height 15
click at [555, 137] on video at bounding box center [452, 131] width 314 height 129
click at [529, 135] on video at bounding box center [452, 131] width 314 height 129
click at [506, 135] on video at bounding box center [452, 131] width 314 height 129
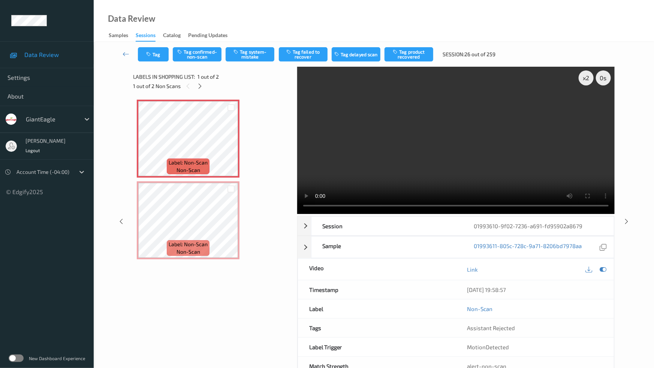
click at [496, 214] on video at bounding box center [455, 140] width 317 height 147
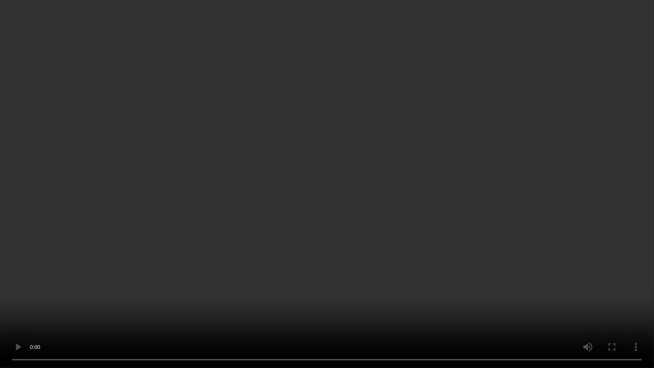
click at [564, 206] on video at bounding box center [327, 184] width 654 height 368
click at [515, 276] on video at bounding box center [327, 184] width 654 height 368
click at [433, 277] on video at bounding box center [327, 184] width 654 height 368
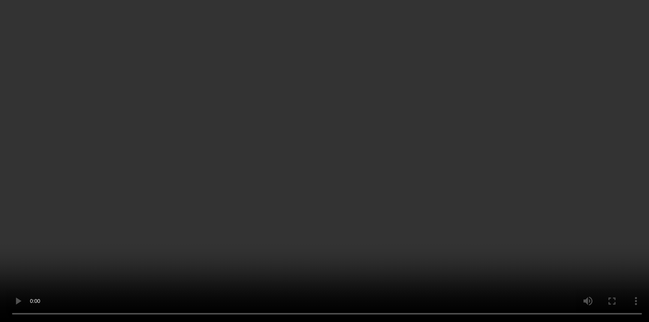
click at [491, 165] on video at bounding box center [324, 161] width 649 height 322
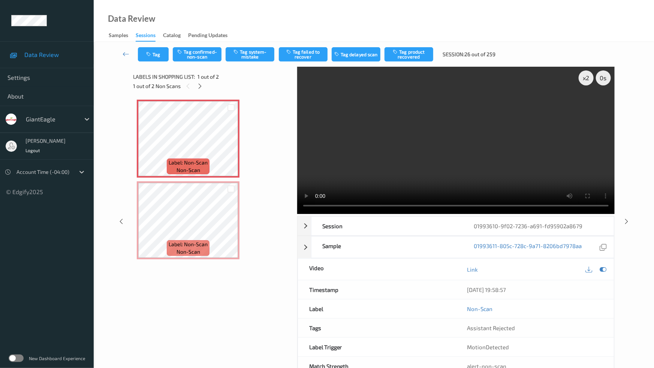
click at [483, 214] on video at bounding box center [455, 140] width 317 height 147
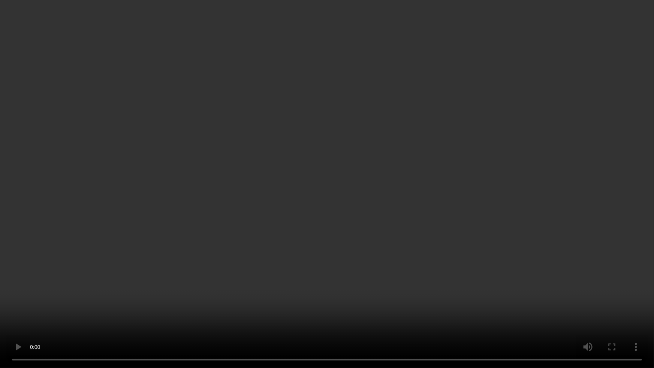
click at [427, 242] on video at bounding box center [327, 184] width 654 height 368
click at [446, 224] on video at bounding box center [327, 184] width 654 height 368
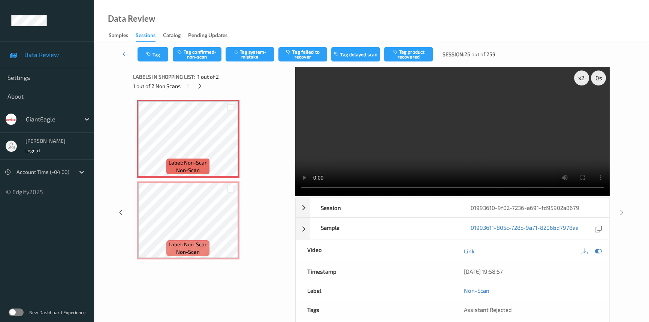
click at [454, 155] on video at bounding box center [452, 131] width 314 height 129
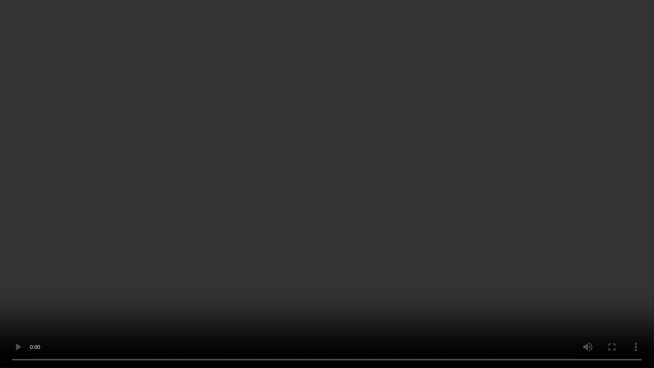
drag, startPoint x: 420, startPoint y: 290, endPoint x: 450, endPoint y: 289, distance: 30.0
click at [421, 290] on video at bounding box center [327, 184] width 654 height 368
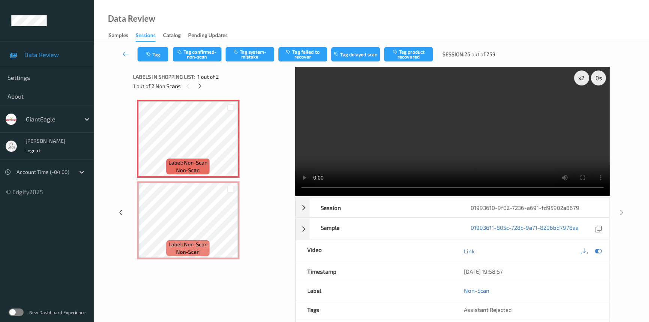
click at [486, 141] on video at bounding box center [452, 131] width 314 height 129
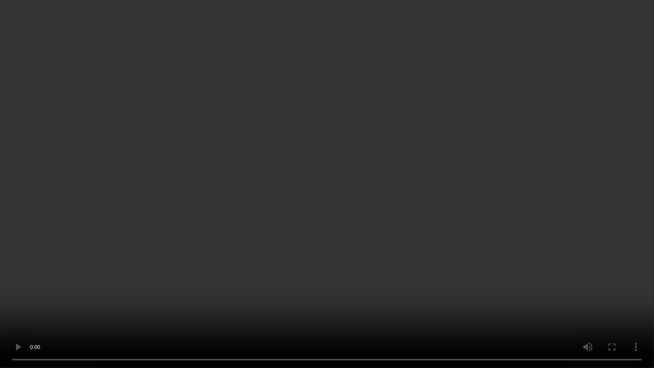
drag, startPoint x: 510, startPoint y: 274, endPoint x: 518, endPoint y: 274, distance: 7.9
click at [518, 274] on video at bounding box center [327, 184] width 654 height 368
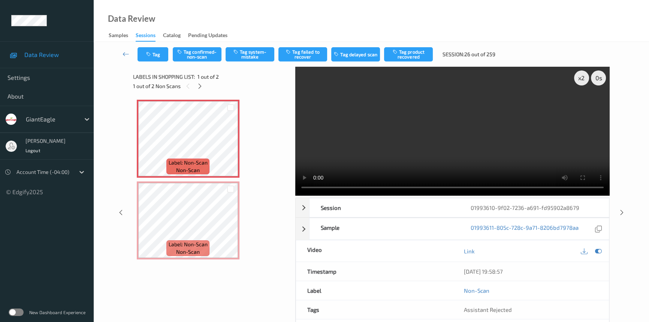
click at [453, 154] on video at bounding box center [452, 131] width 314 height 129
click at [539, 162] on video at bounding box center [452, 131] width 314 height 129
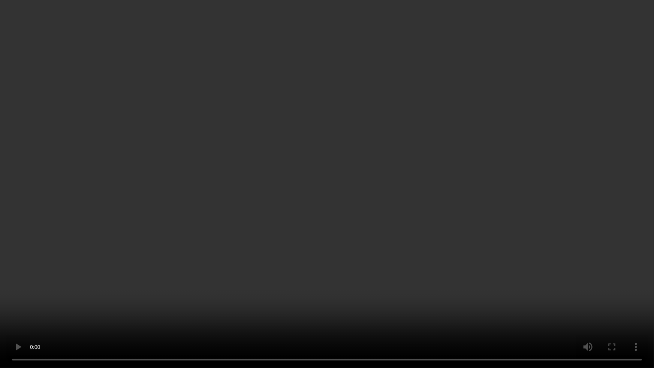
drag, startPoint x: 504, startPoint y: 223, endPoint x: 509, endPoint y: 221, distance: 5.1
click at [506, 222] on video at bounding box center [327, 184] width 654 height 368
click at [536, 271] on video at bounding box center [327, 184] width 654 height 368
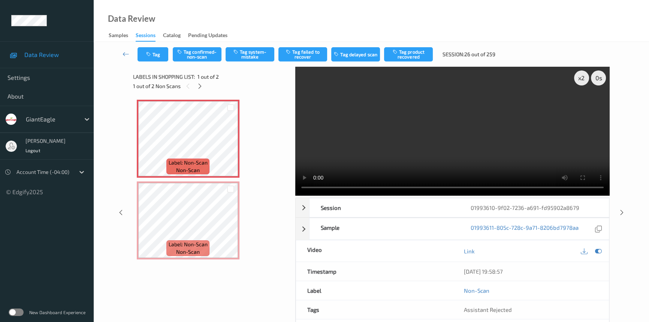
click at [445, 153] on video at bounding box center [452, 131] width 314 height 129
click at [581, 75] on div "x 2" at bounding box center [581, 77] width 15 height 15
click at [581, 76] on div "x 4" at bounding box center [581, 77] width 15 height 15
click at [580, 80] on div "x 8" at bounding box center [581, 77] width 15 height 15
click at [580, 80] on div "x 1" at bounding box center [581, 77] width 15 height 15
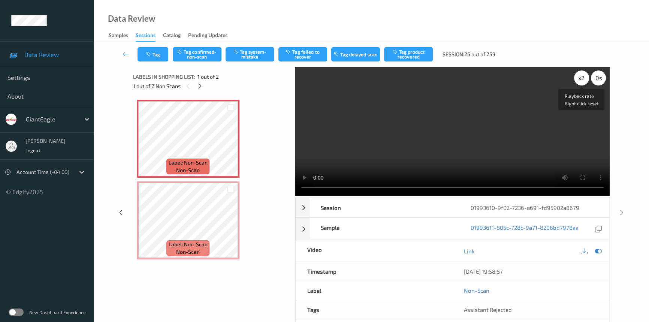
click at [580, 81] on div "x 2" at bounding box center [581, 77] width 15 height 15
click at [232, 144] on icon at bounding box center [231, 145] width 6 height 7
click at [231, 145] on icon at bounding box center [231, 145] width 6 height 7
click at [232, 144] on icon at bounding box center [231, 145] width 6 height 7
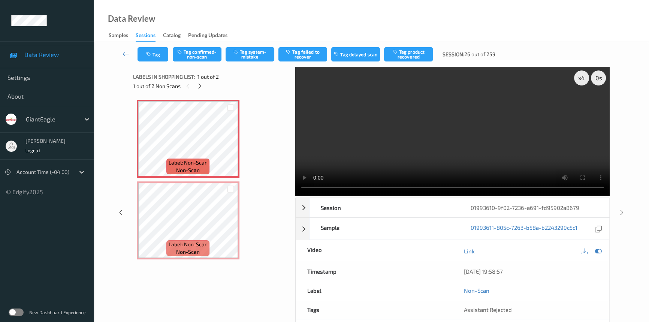
click at [423, 162] on video at bounding box center [452, 131] width 314 height 129
click at [393, 157] on video at bounding box center [452, 131] width 314 height 129
click at [578, 78] on div "x 4" at bounding box center [581, 77] width 15 height 15
click at [578, 78] on div "x 8" at bounding box center [581, 77] width 15 height 15
click at [578, 78] on div "x 1" at bounding box center [581, 77] width 15 height 15
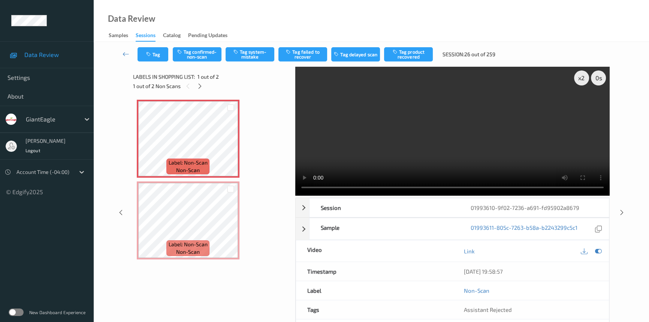
click at [413, 142] on video at bounding box center [452, 131] width 314 height 129
click at [418, 145] on video at bounding box center [452, 131] width 314 height 129
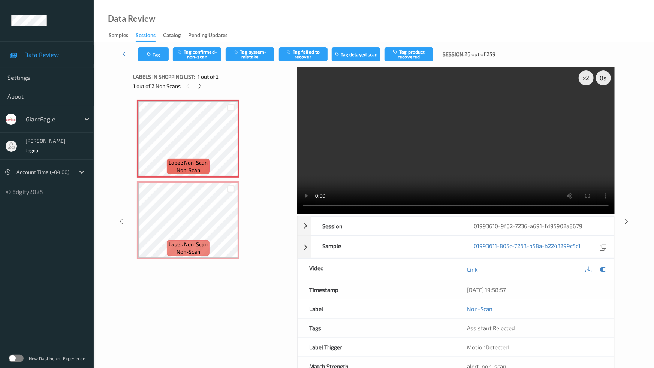
click at [397, 214] on video at bounding box center [455, 140] width 317 height 147
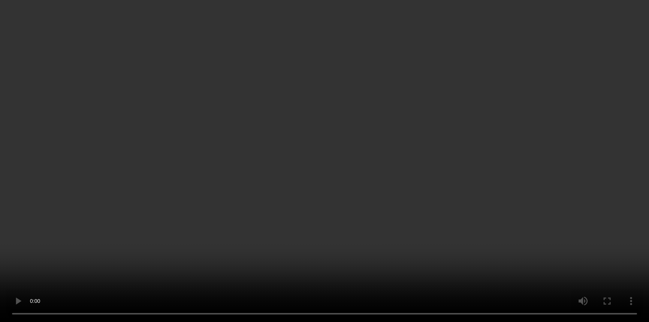
click at [432, 108] on video at bounding box center [324, 161] width 649 height 322
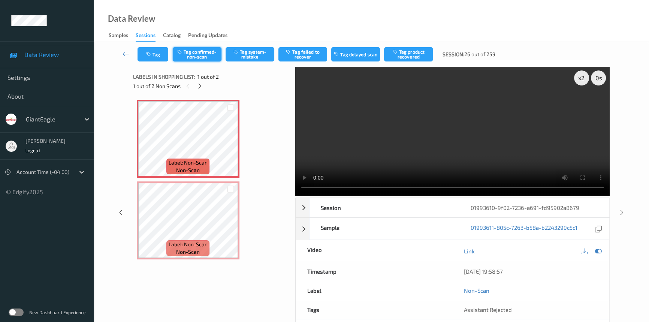
click at [189, 51] on button "Tag confirmed-non-scan" at bounding box center [197, 54] width 49 height 14
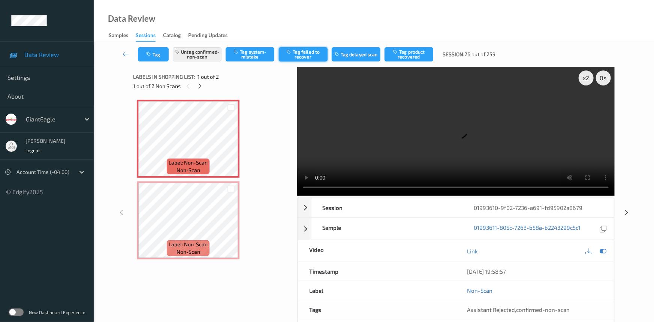
click at [317, 51] on button "Tag failed to recover" at bounding box center [303, 54] width 49 height 14
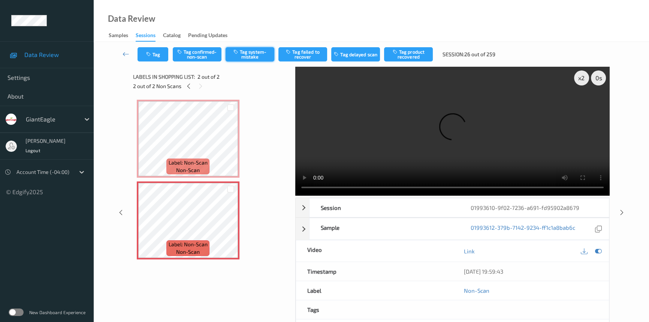
click at [251, 49] on button "Tag system-mistake" at bounding box center [250, 54] width 49 height 14
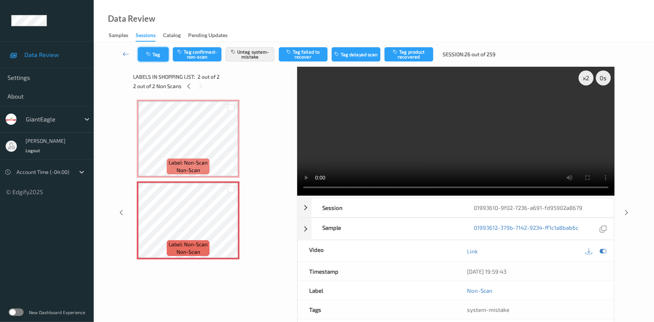
click at [158, 56] on button "Tag" at bounding box center [153, 54] width 31 height 14
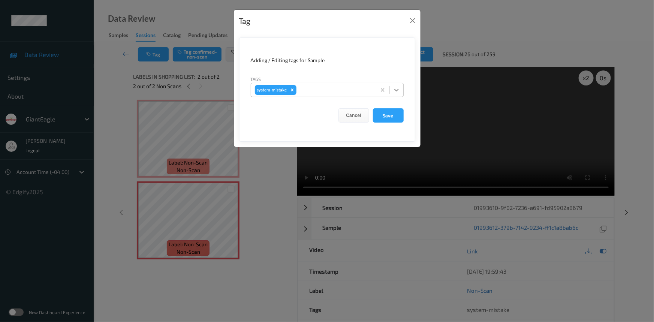
click at [395, 91] on icon at bounding box center [396, 89] width 7 height 7
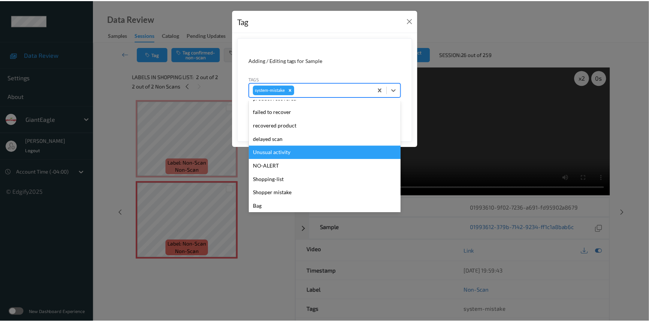
scroll to position [79, 0]
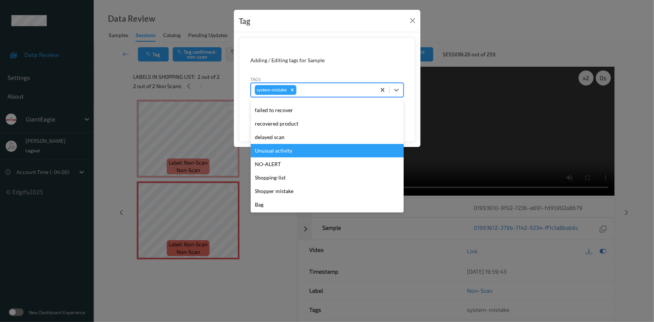
click at [306, 150] on div "Unusual activity" at bounding box center [327, 150] width 153 height 13
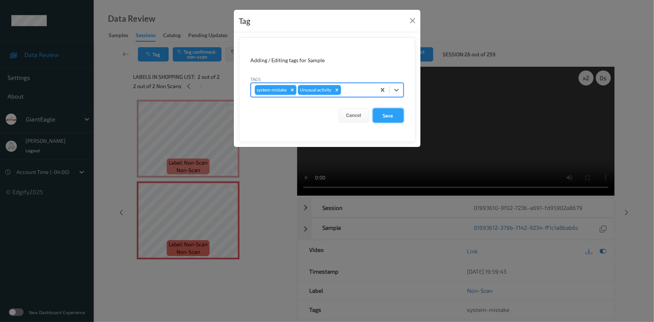
click at [377, 117] on button "Save" at bounding box center [388, 115] width 31 height 14
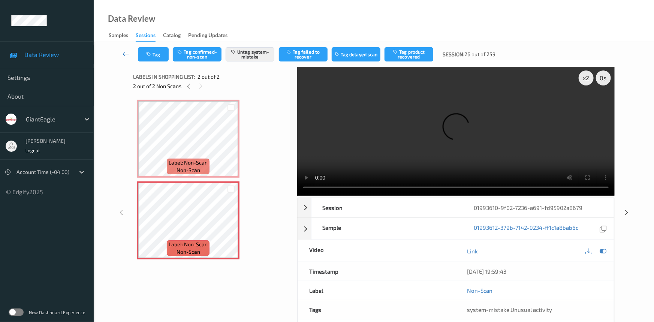
click at [122, 49] on link at bounding box center [126, 54] width 24 height 14
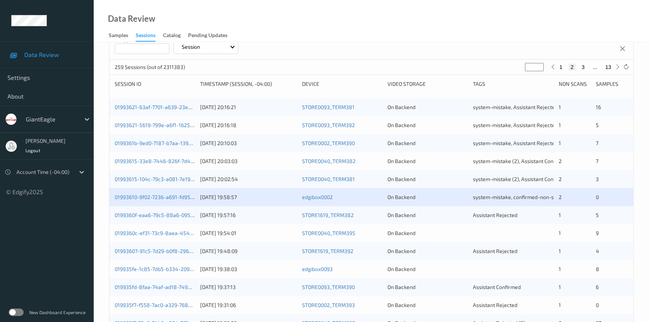
scroll to position [102, 0]
click at [143, 232] on link "0199360c-ef31-73c9-8aea-4549c0e5bb03" at bounding box center [166, 232] width 102 height 6
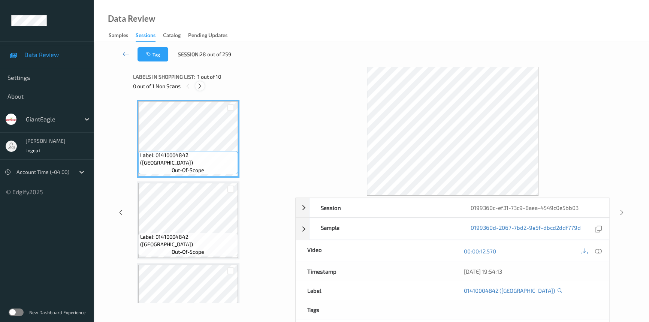
click at [197, 85] on icon at bounding box center [200, 86] width 6 height 7
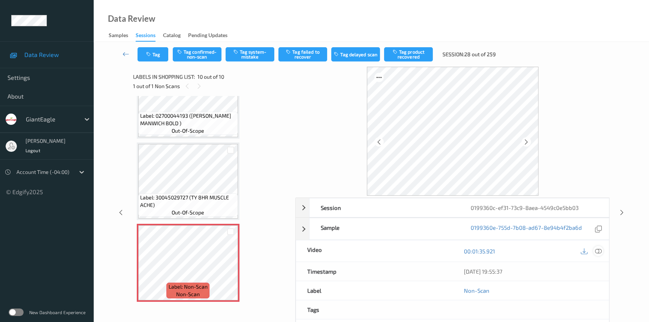
click at [600, 251] on icon at bounding box center [598, 251] width 7 height 7
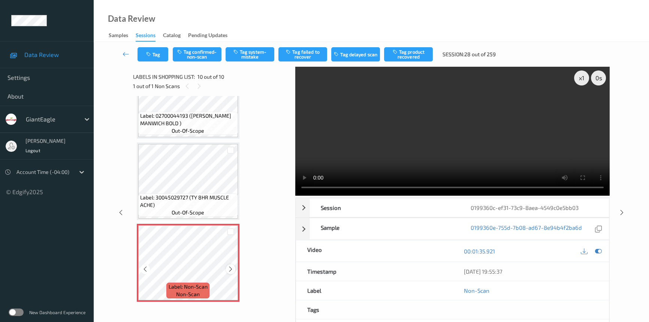
click at [229, 267] on icon at bounding box center [231, 269] width 6 height 7
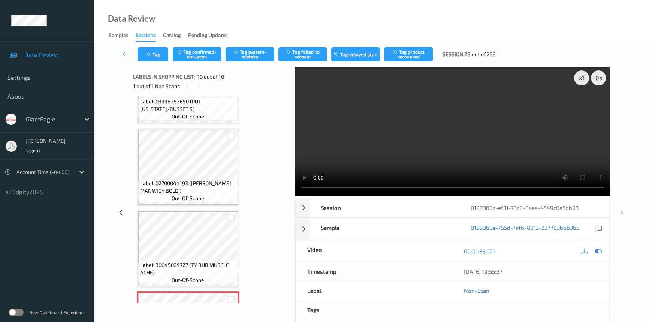
scroll to position [543, 0]
drag, startPoint x: 420, startPoint y: 158, endPoint x: 439, endPoint y: 156, distance: 19.6
click at [421, 158] on video at bounding box center [452, 131] width 314 height 129
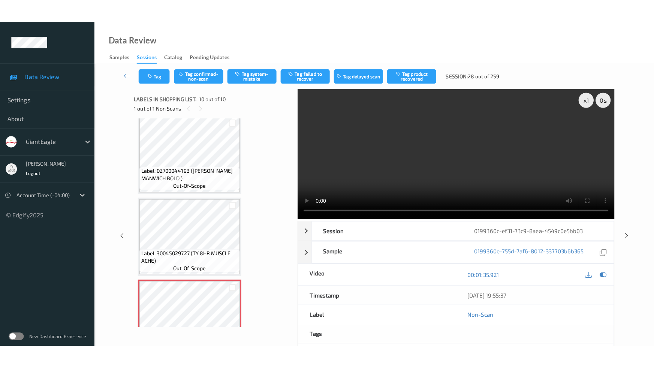
scroll to position [611, 0]
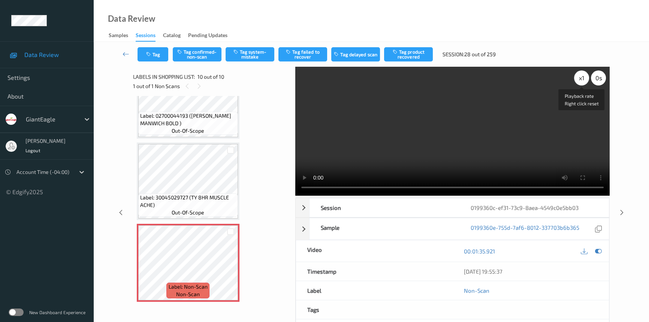
click at [581, 77] on div "x 1" at bounding box center [581, 77] width 15 height 15
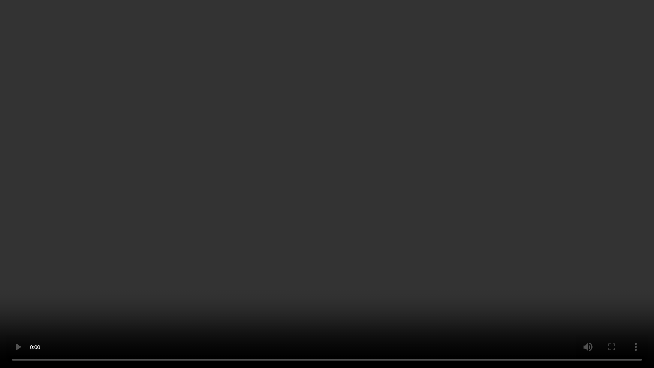
click at [510, 244] on video at bounding box center [327, 184] width 654 height 368
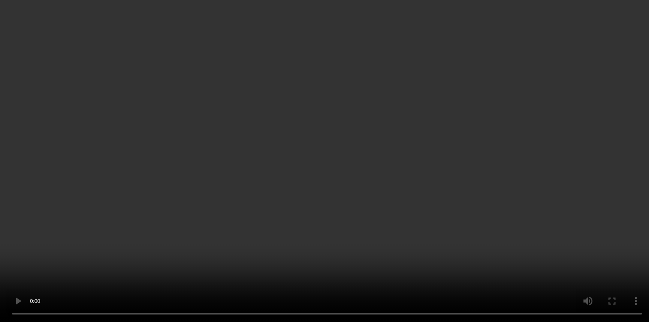
scroll to position [463, 0]
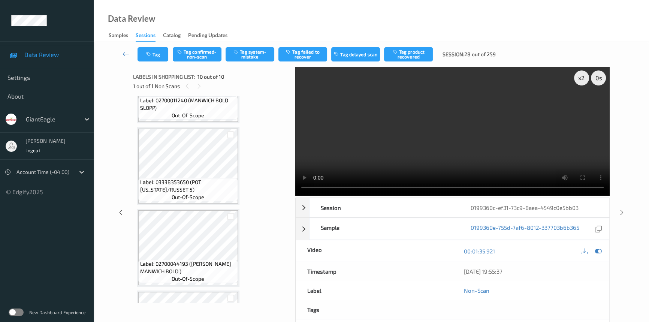
click at [450, 96] on video at bounding box center [452, 131] width 314 height 129
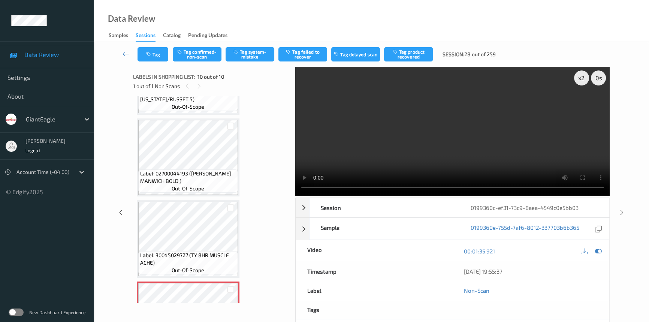
scroll to position [565, 0]
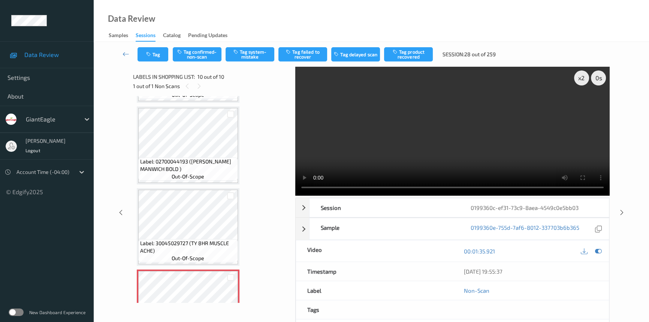
click at [370, 134] on video at bounding box center [452, 131] width 314 height 129
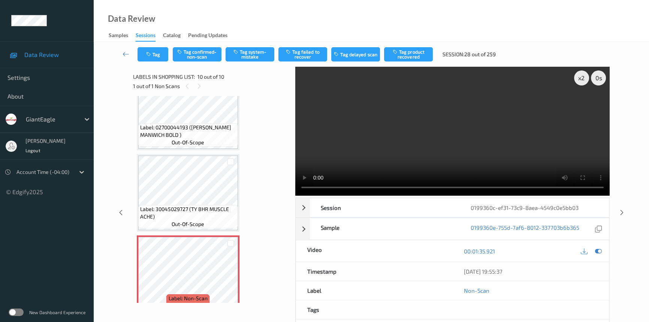
click at [405, 125] on video at bounding box center [452, 131] width 314 height 129
click at [444, 127] on video at bounding box center [452, 131] width 314 height 129
click at [424, 137] on video at bounding box center [452, 131] width 314 height 129
click at [439, 131] on video at bounding box center [452, 131] width 314 height 129
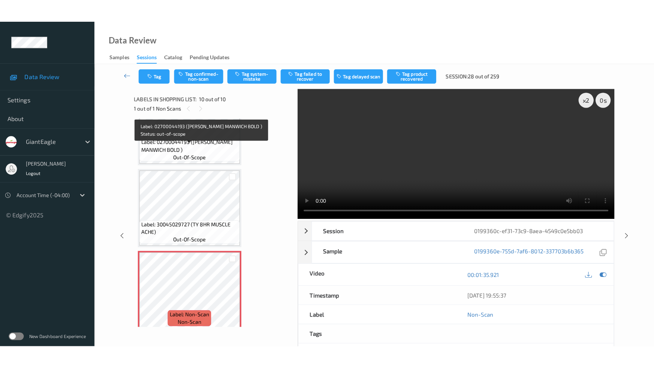
scroll to position [611, 0]
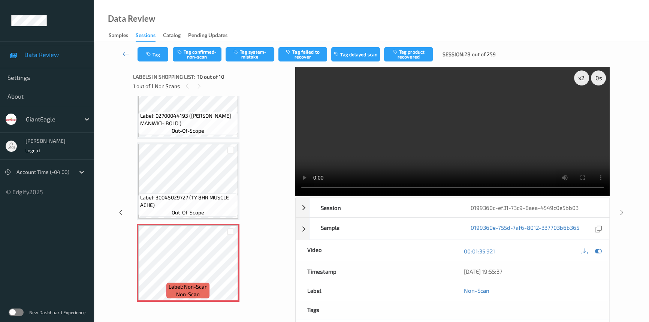
click at [422, 146] on video at bounding box center [452, 131] width 314 height 129
click at [492, 147] on video at bounding box center [452, 131] width 314 height 129
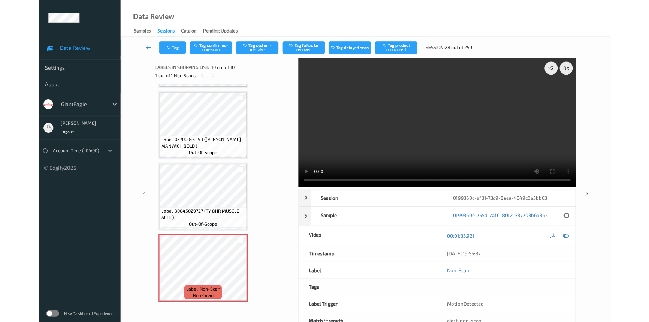
scroll to position [565, 0]
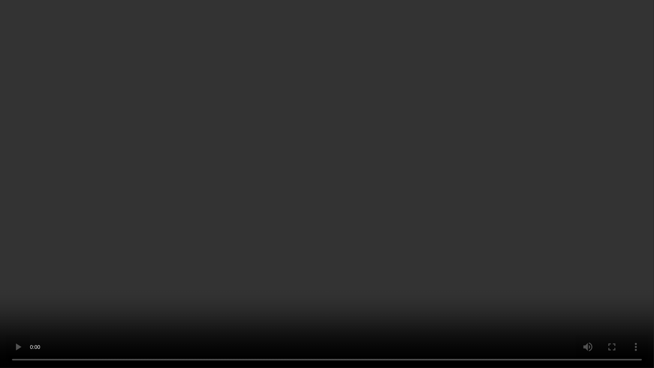
click at [526, 211] on video at bounding box center [327, 184] width 654 height 368
click at [405, 300] on video at bounding box center [327, 184] width 654 height 368
click at [408, 213] on video at bounding box center [327, 184] width 654 height 368
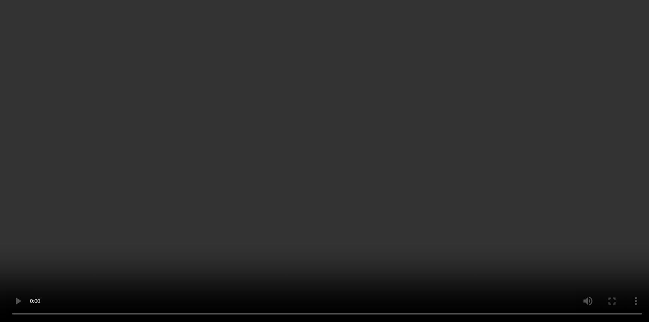
scroll to position [611, 0]
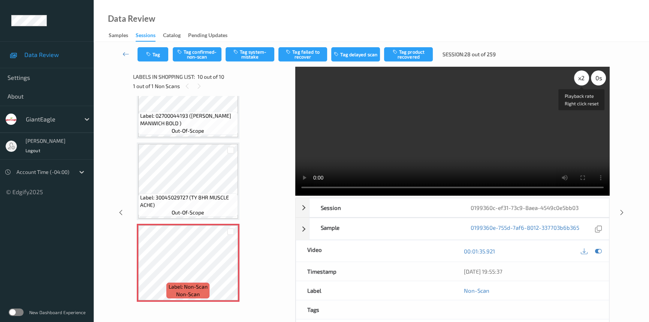
click at [577, 73] on div "x 2" at bounding box center [581, 77] width 15 height 15
click at [451, 108] on video at bounding box center [452, 131] width 314 height 129
click at [206, 58] on button "Tag confirmed-non-scan" at bounding box center [197, 54] width 49 height 14
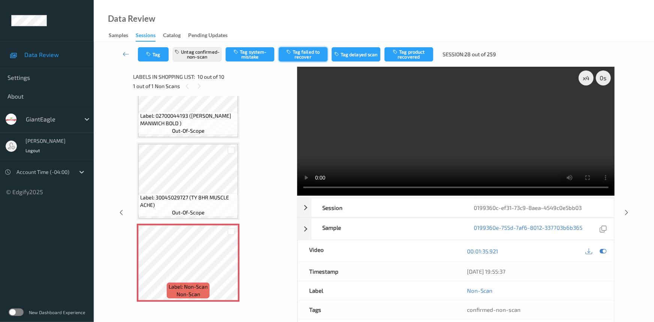
click at [318, 54] on button "Tag failed to recover" at bounding box center [303, 54] width 49 height 14
click at [124, 48] on link at bounding box center [126, 54] width 24 height 14
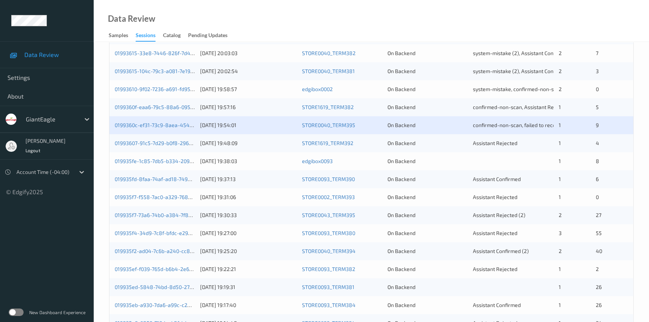
scroll to position [238, 0]
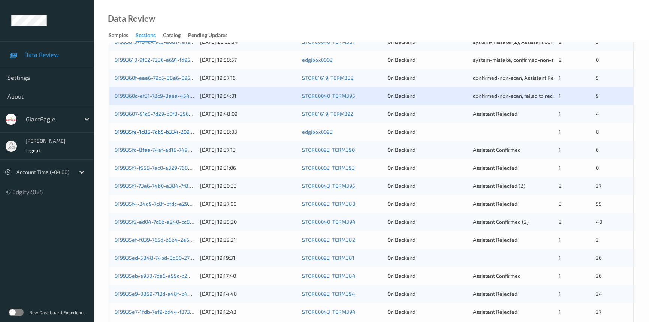
click at [159, 133] on link "019935fe-1c85-7db5-b334-209a89bd31f2" at bounding box center [165, 132] width 100 height 6
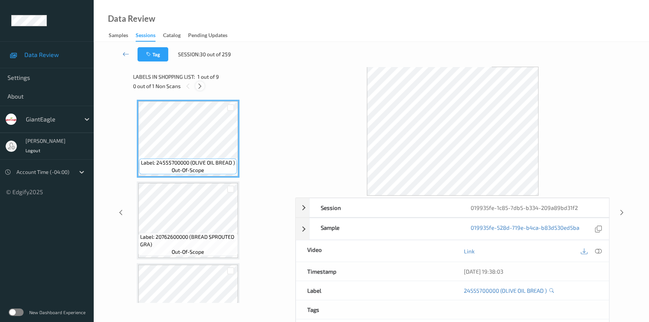
click at [198, 87] on icon at bounding box center [200, 86] width 6 height 7
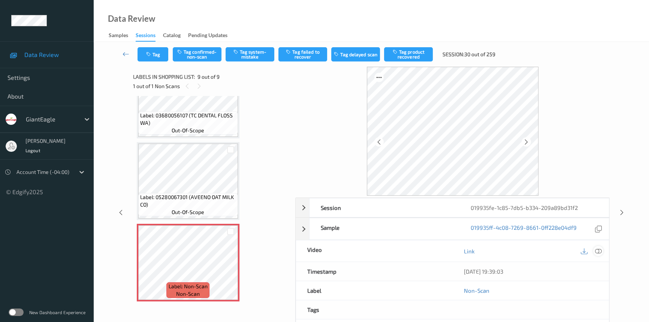
click at [599, 248] on icon at bounding box center [598, 251] width 7 height 7
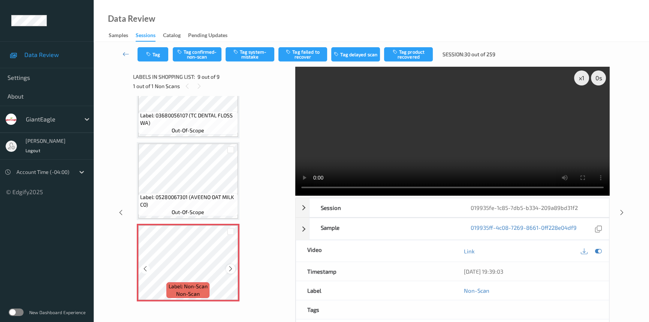
click at [232, 266] on icon at bounding box center [231, 268] width 6 height 7
click at [579, 78] on div "x 1" at bounding box center [581, 77] width 15 height 15
click at [579, 78] on div "x 2" at bounding box center [581, 77] width 15 height 15
click at [492, 124] on video at bounding box center [452, 131] width 314 height 129
click at [468, 132] on video at bounding box center [452, 131] width 314 height 129
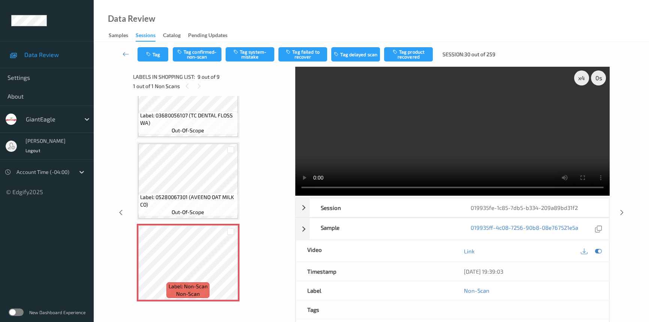
click at [427, 144] on video at bounding box center [452, 131] width 314 height 129
click at [579, 79] on div "x 4" at bounding box center [581, 77] width 15 height 15
click at [579, 79] on div "x 8" at bounding box center [581, 77] width 15 height 15
click at [579, 79] on div "x 1" at bounding box center [581, 77] width 15 height 15
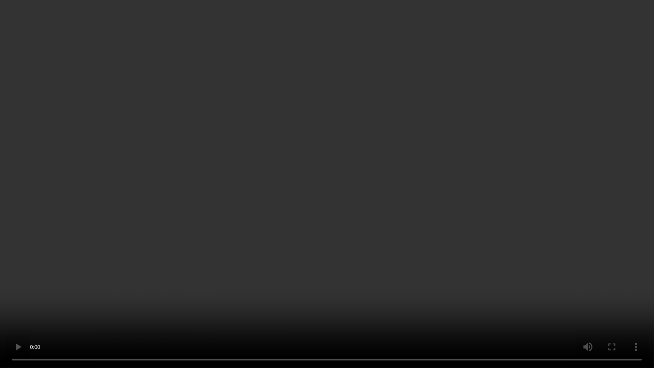
drag, startPoint x: 506, startPoint y: 210, endPoint x: 510, endPoint y: 210, distance: 3.8
click at [506, 210] on video at bounding box center [327, 184] width 654 height 368
drag, startPoint x: 502, startPoint y: 210, endPoint x: 550, endPoint y: 220, distance: 49.7
click at [502, 210] on video at bounding box center [327, 184] width 654 height 368
drag, startPoint x: 374, startPoint y: 254, endPoint x: 383, endPoint y: 252, distance: 9.6
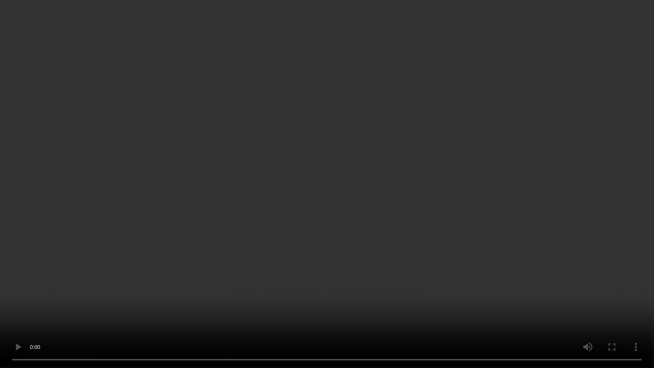
click at [374, 254] on video at bounding box center [327, 184] width 654 height 368
click at [348, 243] on video at bounding box center [327, 184] width 654 height 368
click at [446, 222] on video at bounding box center [327, 184] width 654 height 368
click at [450, 222] on video at bounding box center [327, 184] width 654 height 368
click at [428, 214] on video at bounding box center [327, 184] width 654 height 368
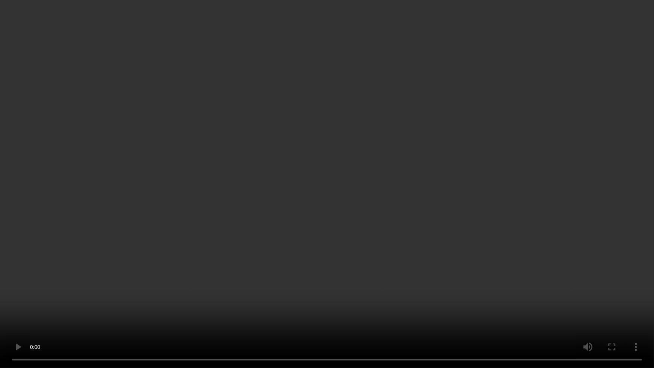
click at [506, 244] on video at bounding box center [327, 184] width 654 height 368
click at [461, 246] on video at bounding box center [327, 184] width 654 height 368
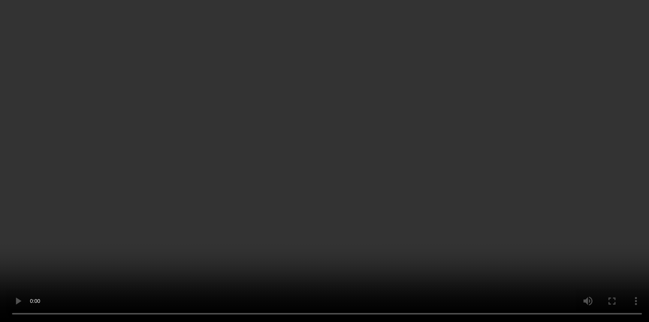
click at [581, 74] on div "x 2" at bounding box center [581, 77] width 15 height 15
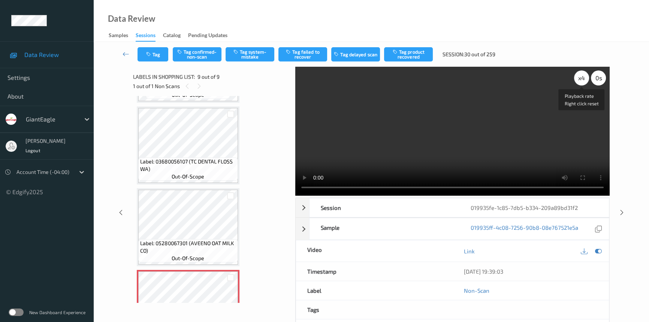
click at [581, 75] on div "x 4" at bounding box center [581, 77] width 15 height 15
click at [582, 78] on div "x 8" at bounding box center [581, 77] width 15 height 15
click at [582, 78] on div "x 1" at bounding box center [581, 77] width 15 height 15
click at [377, 136] on video at bounding box center [452, 131] width 314 height 129
click at [251, 51] on button "Tag system-mistake" at bounding box center [250, 54] width 49 height 14
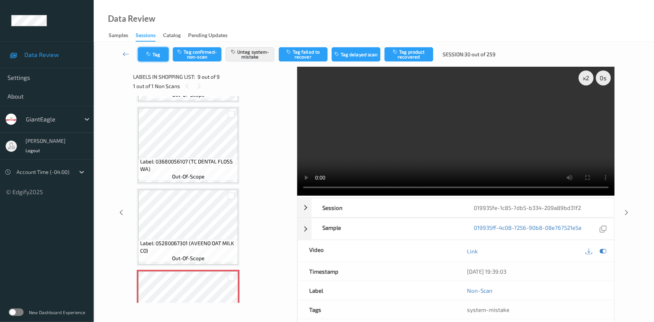
drag, startPoint x: 157, startPoint y: 56, endPoint x: 161, endPoint y: 57, distance: 4.1
click at [161, 57] on button "Tag" at bounding box center [153, 54] width 31 height 14
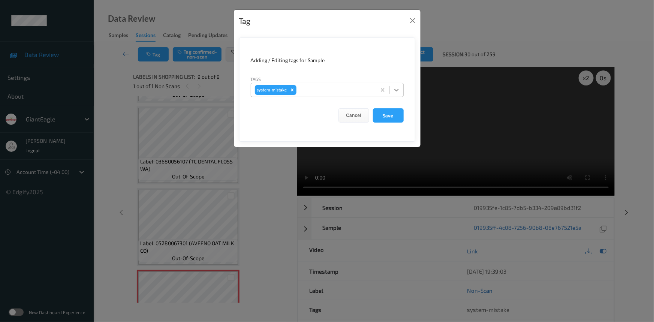
click at [395, 91] on icon at bounding box center [396, 89] width 7 height 7
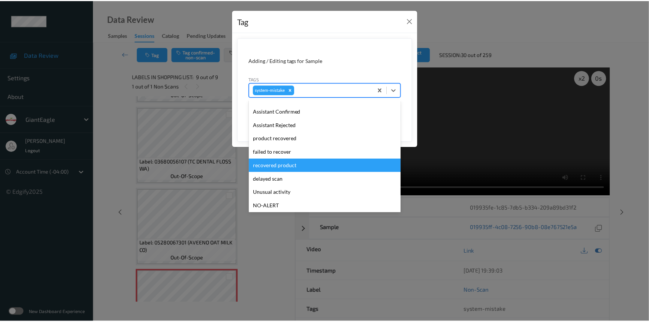
scroll to position [79, 0]
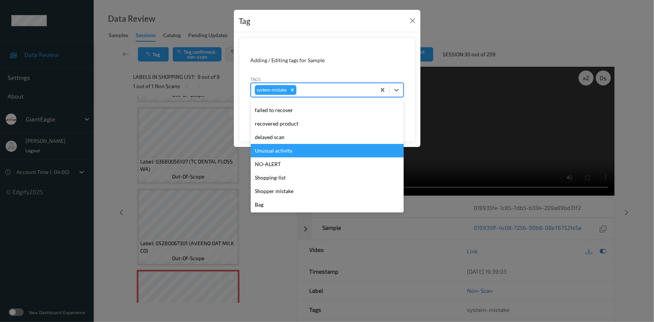
drag, startPoint x: 295, startPoint y: 149, endPoint x: 353, endPoint y: 134, distance: 60.0
click at [296, 148] on div "Unusual activity" at bounding box center [327, 150] width 153 height 13
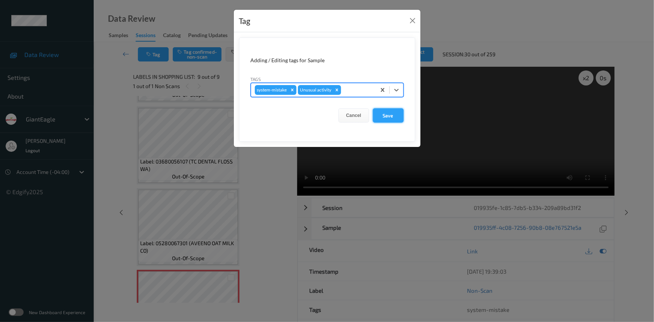
click at [385, 115] on button "Save" at bounding box center [388, 115] width 31 height 14
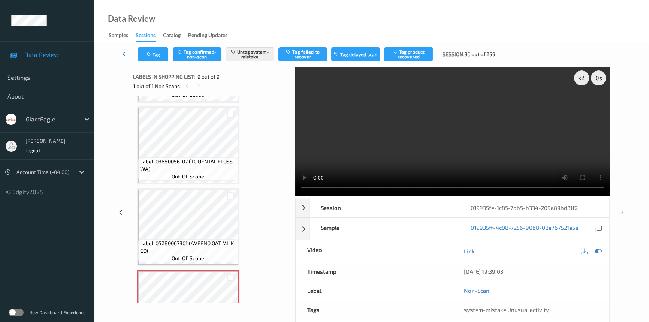
click at [124, 51] on icon at bounding box center [126, 53] width 7 height 7
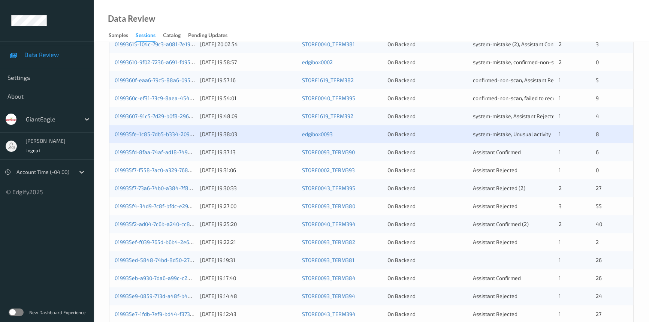
scroll to position [238, 0]
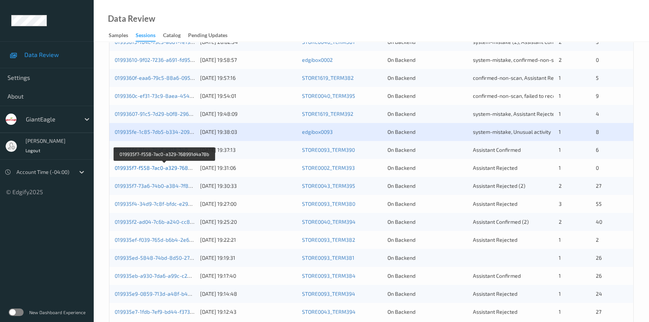
click at [143, 166] on link "019935f7-f558-7ac0-a329-768991d4a78b" at bounding box center [165, 168] width 100 height 6
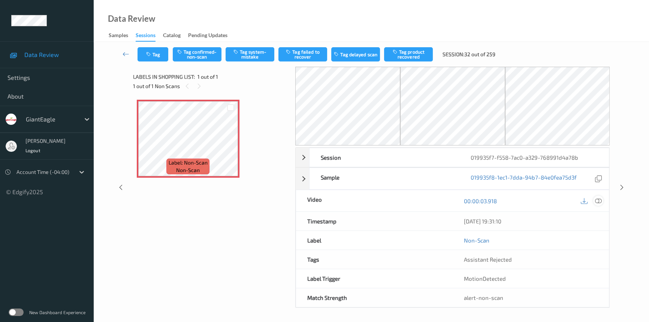
click at [601, 198] on icon at bounding box center [598, 201] width 7 height 7
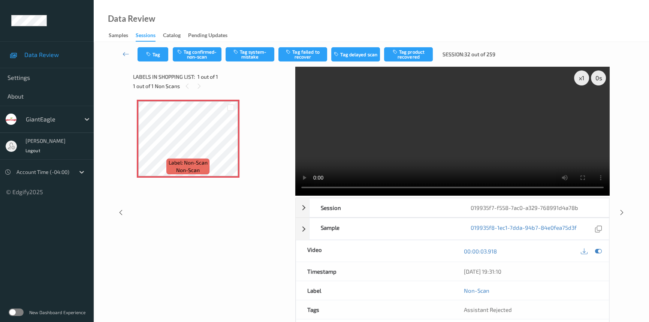
click at [382, 141] on video at bounding box center [452, 131] width 314 height 129
drag, startPoint x: 576, startPoint y: 78, endPoint x: 588, endPoint y: 103, distance: 28.2
click at [577, 78] on div "x 1" at bounding box center [581, 77] width 15 height 15
click at [449, 115] on video at bounding box center [452, 131] width 314 height 129
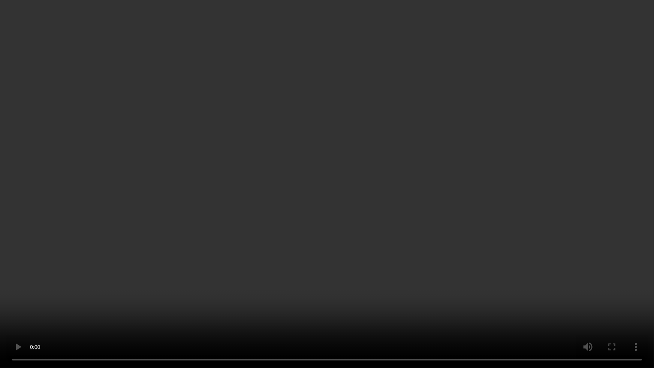
click at [506, 226] on video at bounding box center [327, 184] width 654 height 368
click at [491, 265] on video at bounding box center [327, 184] width 654 height 368
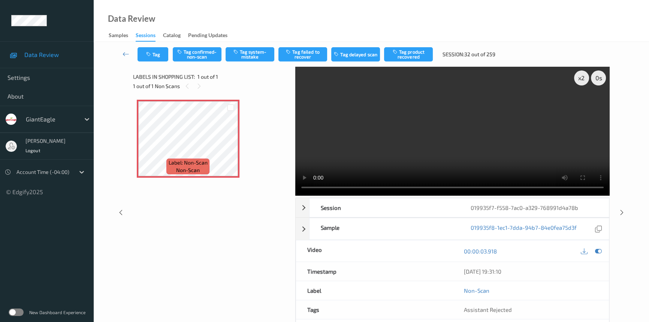
click at [463, 137] on video at bounding box center [452, 131] width 314 height 129
click at [372, 135] on video at bounding box center [452, 131] width 314 height 129
click at [266, 56] on button "Tag system-mistake" at bounding box center [250, 54] width 49 height 14
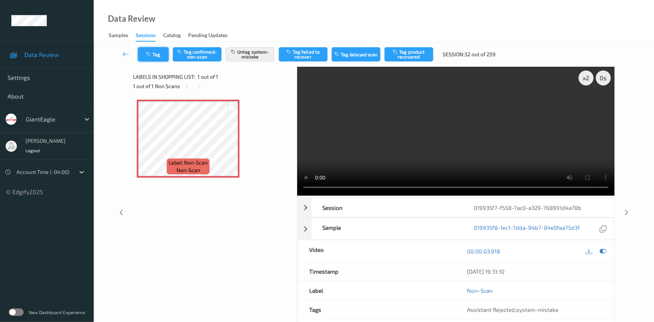
click at [155, 57] on button "Tag" at bounding box center [153, 54] width 31 height 14
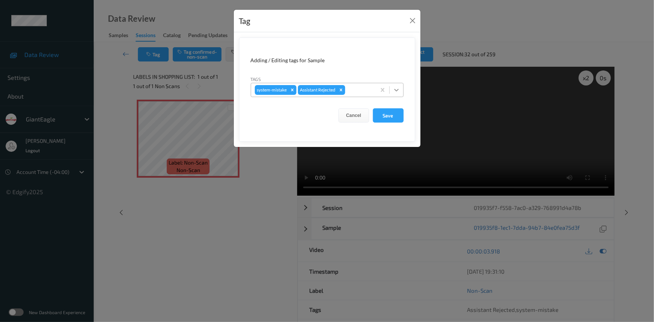
click at [398, 92] on icon at bounding box center [396, 89] width 7 height 7
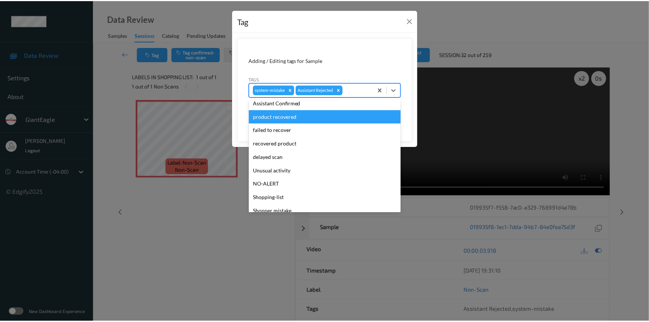
scroll to position [66, 0]
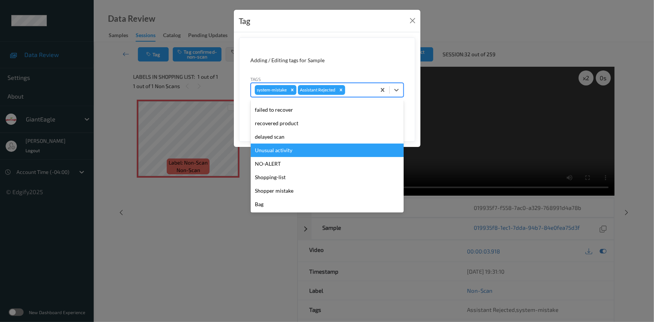
click at [301, 148] on div "Unusual activity" at bounding box center [327, 150] width 153 height 13
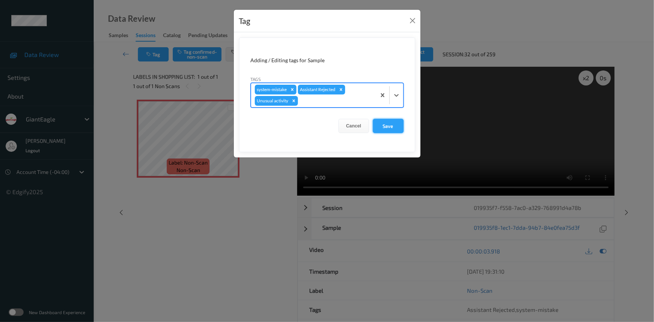
click at [384, 126] on button "Save" at bounding box center [388, 126] width 31 height 14
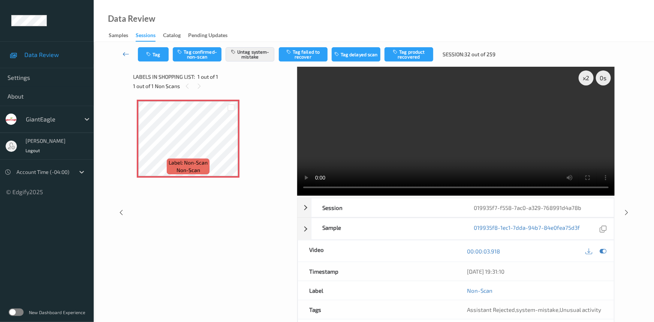
click at [124, 49] on link at bounding box center [126, 54] width 24 height 14
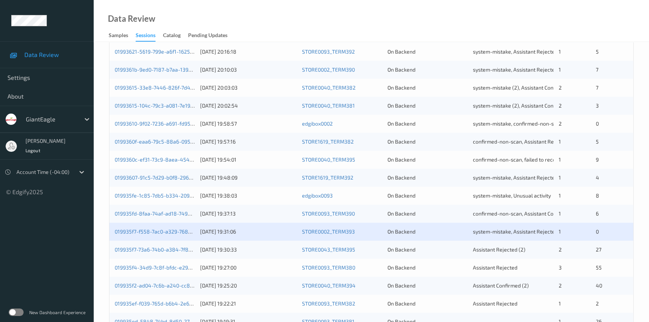
scroll to position [238, 0]
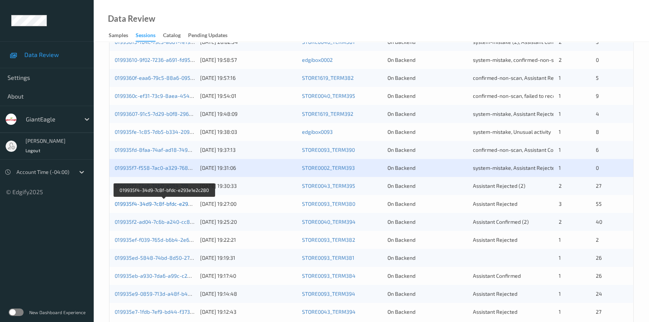
click at [148, 204] on link "019935f4-34d9-7c8f-bfdc-e293e1e2c280" at bounding box center [165, 204] width 100 height 6
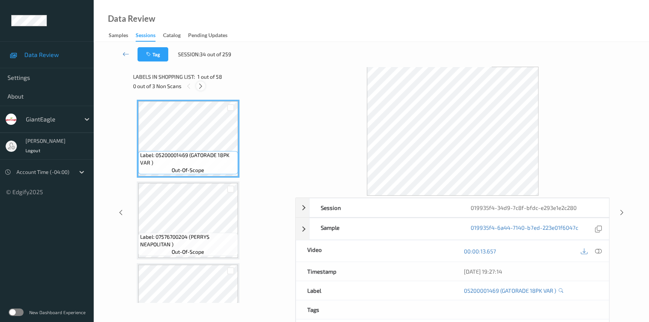
click at [201, 85] on icon at bounding box center [201, 86] width 6 height 7
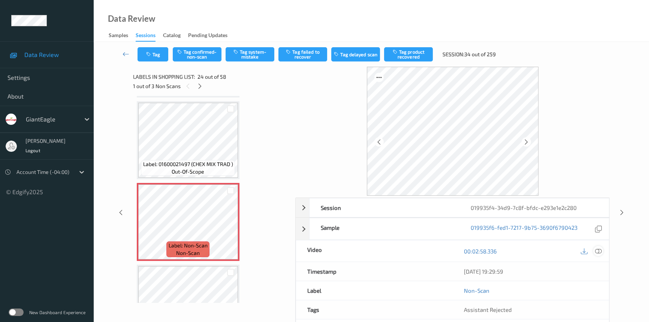
click at [600, 249] on icon at bounding box center [598, 251] width 7 height 7
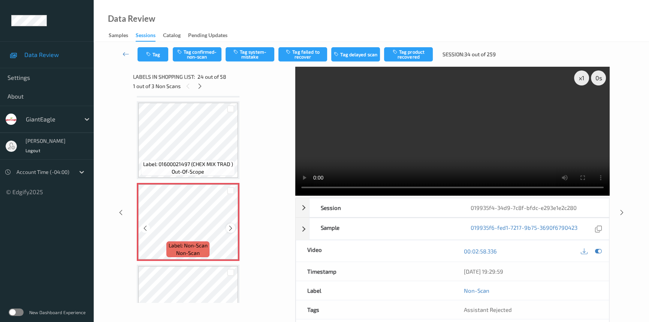
click at [228, 225] on icon at bounding box center [231, 228] width 6 height 7
click at [232, 225] on icon at bounding box center [231, 228] width 6 height 7
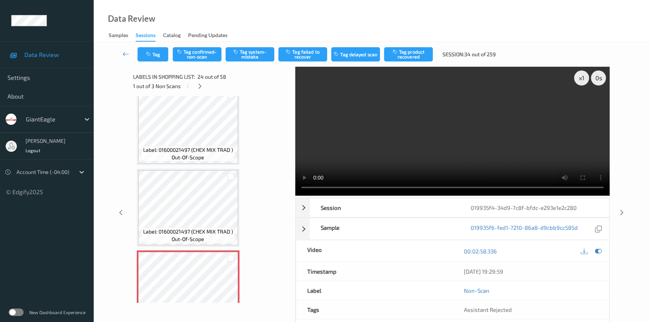
scroll to position [1727, 0]
drag, startPoint x: 394, startPoint y: 135, endPoint x: 423, endPoint y: 138, distance: 29.5
click at [396, 135] on video at bounding box center [452, 131] width 314 height 129
click at [353, 135] on video at bounding box center [452, 131] width 314 height 129
click at [385, 127] on video at bounding box center [452, 131] width 314 height 129
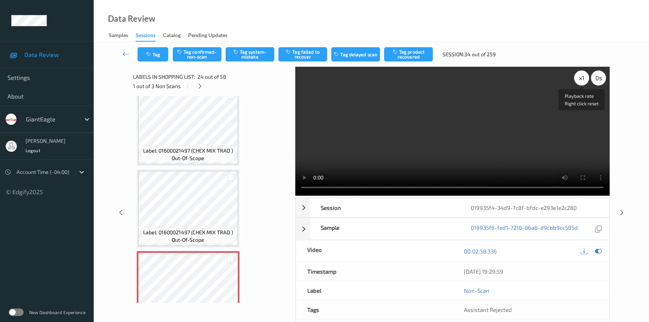
click at [582, 78] on div "x 1" at bounding box center [581, 77] width 15 height 15
click at [585, 80] on div "x 2" at bounding box center [581, 77] width 15 height 15
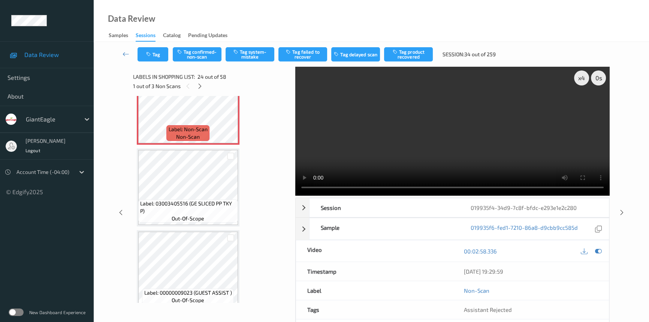
scroll to position [1932, 0]
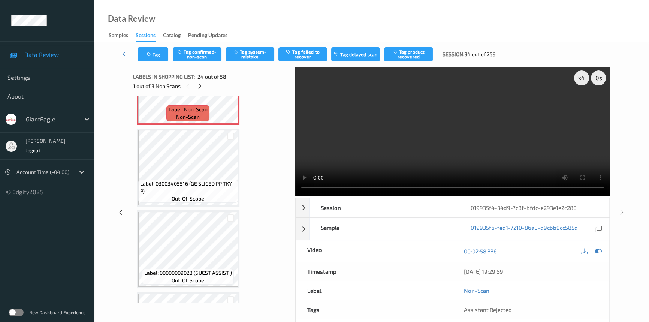
click at [471, 136] on video at bounding box center [452, 131] width 314 height 129
click at [588, 76] on div "x 4" at bounding box center [581, 77] width 15 height 15
click at [588, 76] on div "x 8" at bounding box center [581, 77] width 15 height 15
click at [585, 78] on div "x 1" at bounding box center [581, 77] width 15 height 15
click at [550, 116] on video at bounding box center [452, 131] width 314 height 129
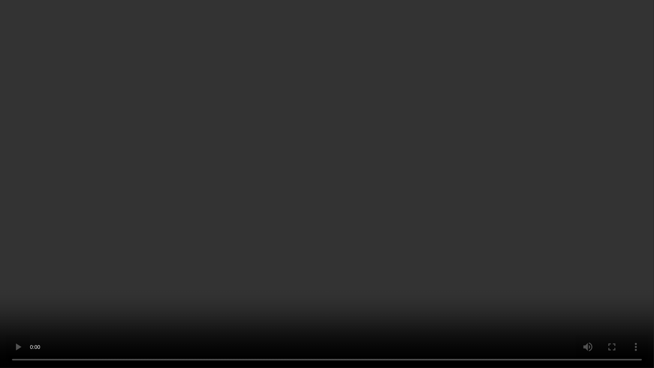
click at [567, 214] on video at bounding box center [327, 184] width 654 height 368
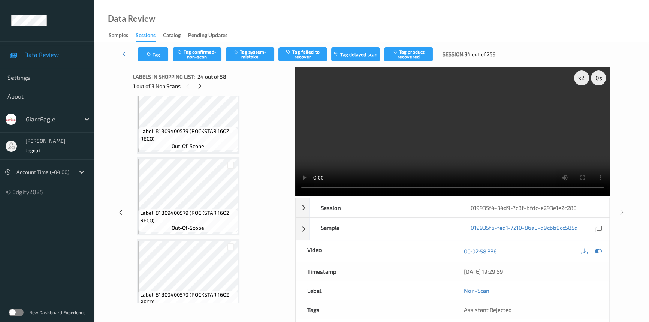
scroll to position [2408, 0]
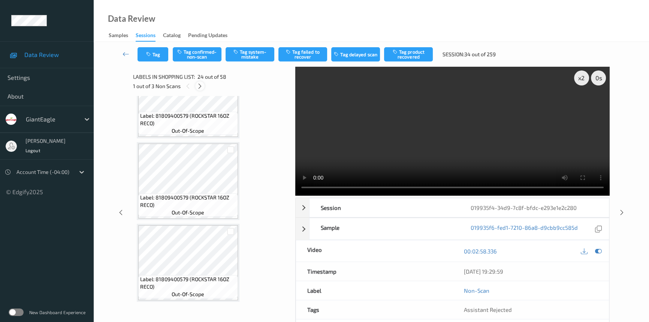
click at [200, 84] on icon at bounding box center [200, 86] width 6 height 7
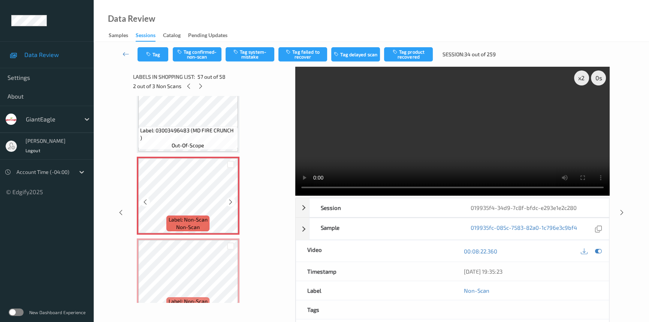
scroll to position [4520, 0]
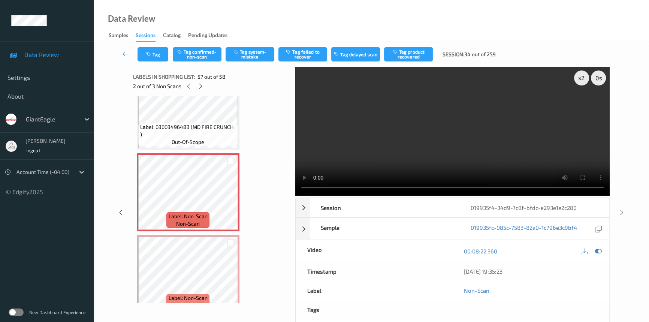
click at [520, 142] on video at bounding box center [452, 131] width 314 height 129
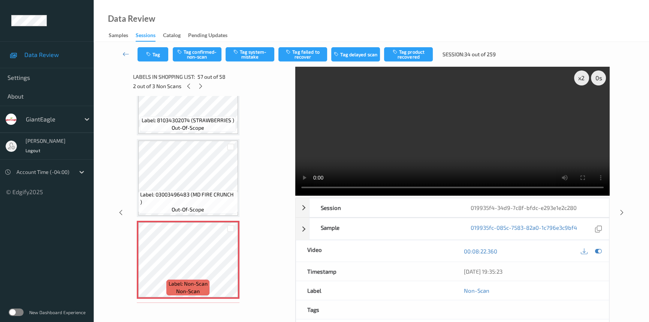
scroll to position [4452, 0]
click at [480, 135] on video at bounding box center [452, 131] width 314 height 129
click at [447, 153] on video at bounding box center [452, 131] width 314 height 129
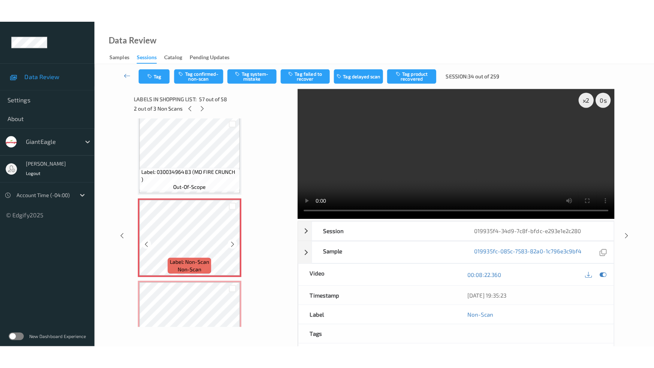
scroll to position [4520, 0]
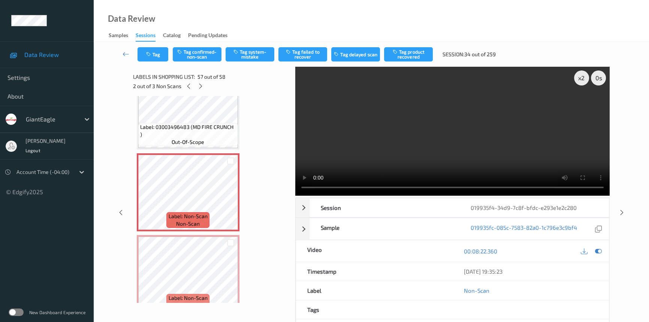
click at [460, 125] on video at bounding box center [452, 131] width 314 height 129
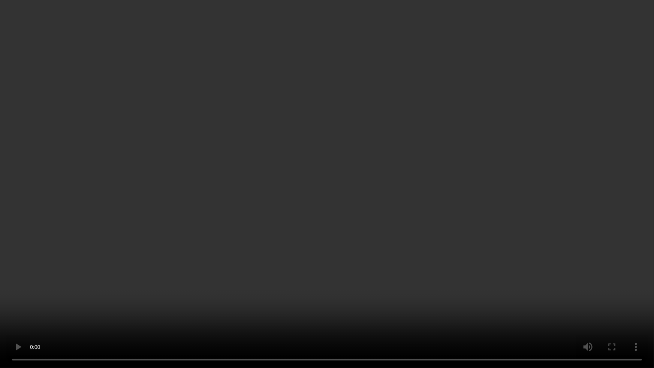
click at [479, 212] on video at bounding box center [327, 184] width 654 height 368
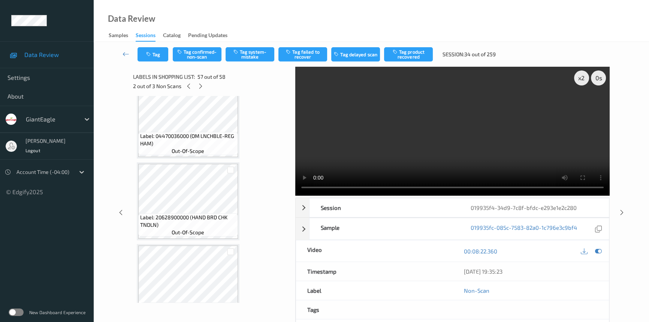
scroll to position [4009, 0]
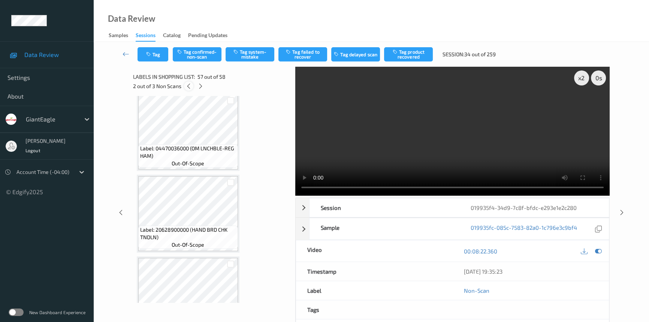
click at [189, 86] on icon at bounding box center [189, 86] width 6 height 7
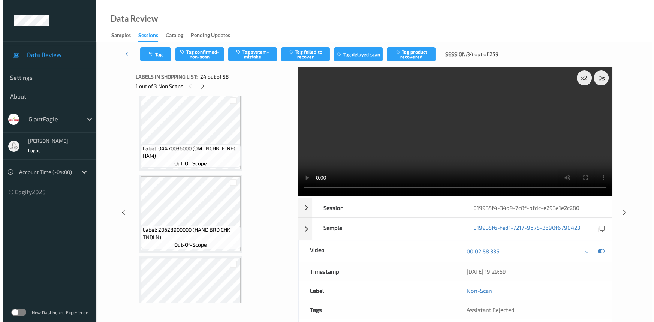
scroll to position [1795, 0]
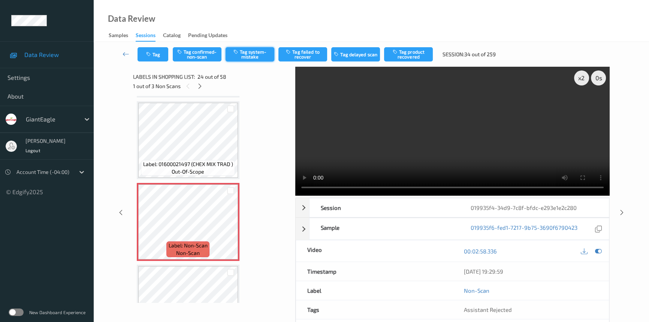
click at [243, 58] on button "Tag system-mistake" at bounding box center [250, 54] width 49 height 14
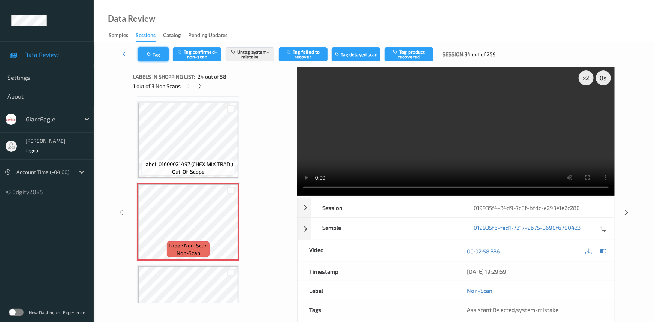
click at [154, 51] on button "Tag" at bounding box center [153, 54] width 31 height 14
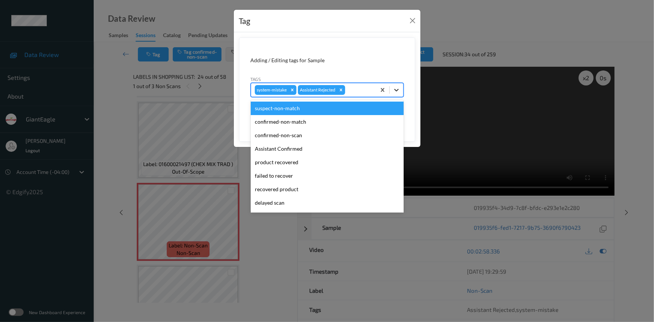
click at [403, 90] on div at bounding box center [396, 89] width 13 height 13
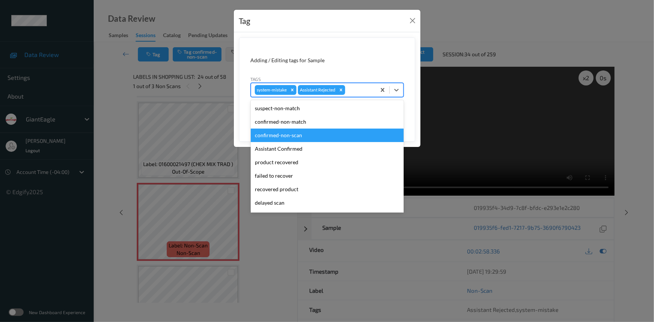
scroll to position [66, 0]
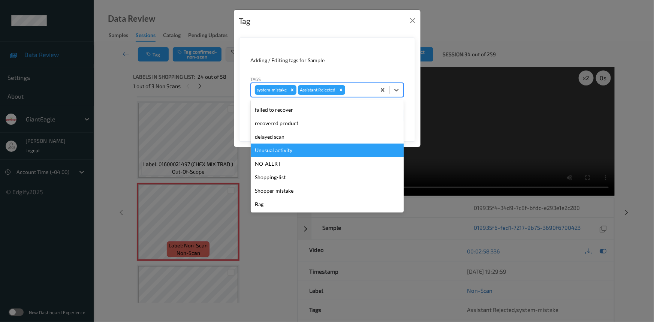
drag, startPoint x: 289, startPoint y: 152, endPoint x: 325, endPoint y: 135, distance: 39.6
click at [290, 152] on div "Unusual activity" at bounding box center [327, 150] width 153 height 13
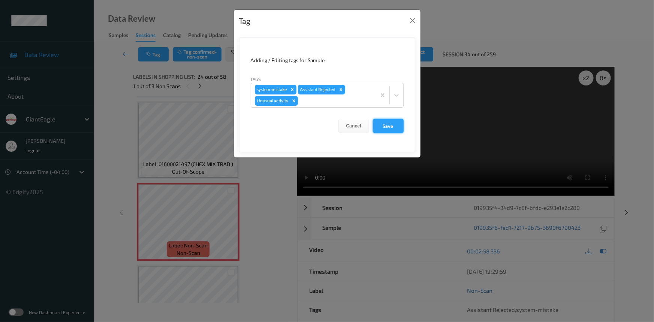
click at [389, 123] on button "Save" at bounding box center [388, 126] width 31 height 14
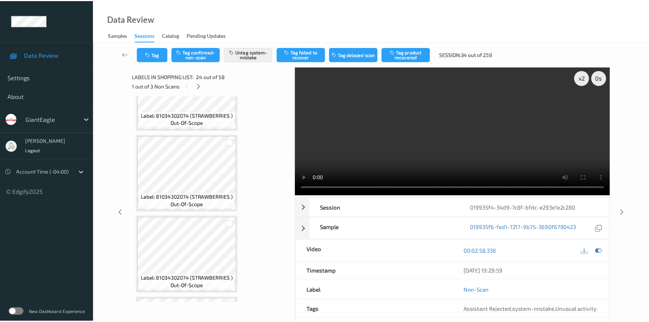
scroll to position [4520, 0]
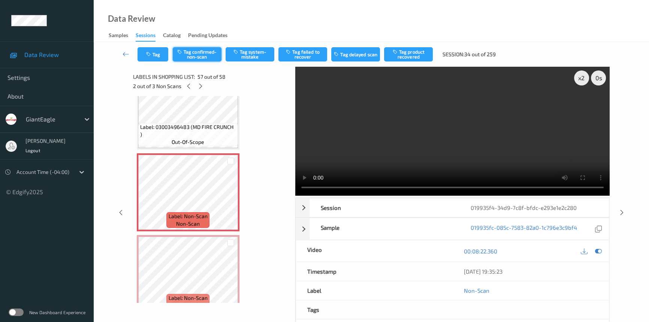
click at [190, 52] on button "Tag confirmed-non-scan" at bounding box center [197, 54] width 49 height 14
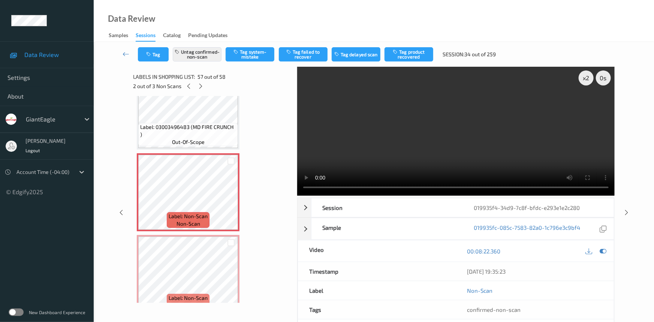
drag, startPoint x: 313, startPoint y: 51, endPoint x: 307, endPoint y: 86, distance: 35.3
click at [313, 52] on button "Tag failed to recover" at bounding box center [303, 54] width 49 height 14
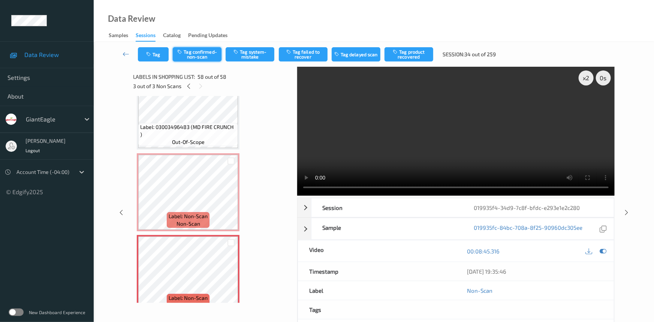
click at [203, 55] on button "Tag confirmed-non-scan" at bounding box center [197, 54] width 49 height 14
click at [321, 55] on button "Tag failed to recover" at bounding box center [303, 54] width 49 height 14
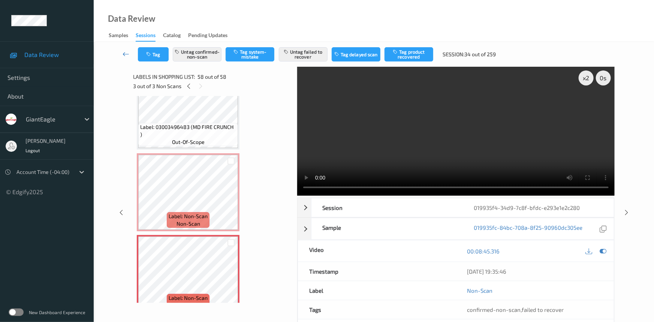
click at [122, 49] on link at bounding box center [126, 54] width 24 height 14
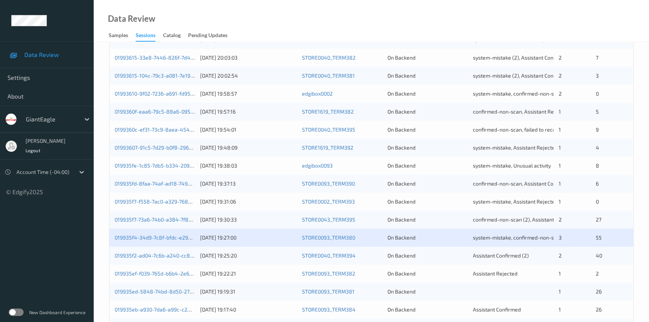
scroll to position [238, 0]
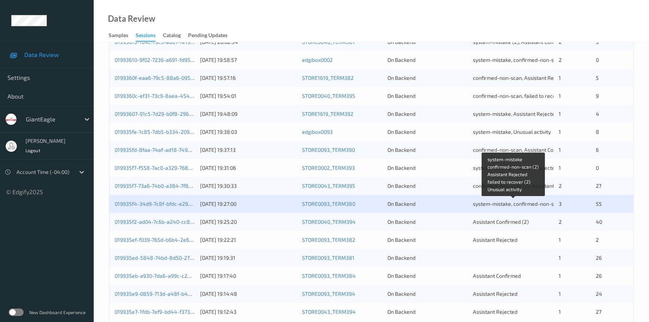
click at [490, 204] on span "system-mistake, confirmed-non-scan (2), Assistant Rejected, failed to recover (…" at bounding box center [590, 204] width 234 height 6
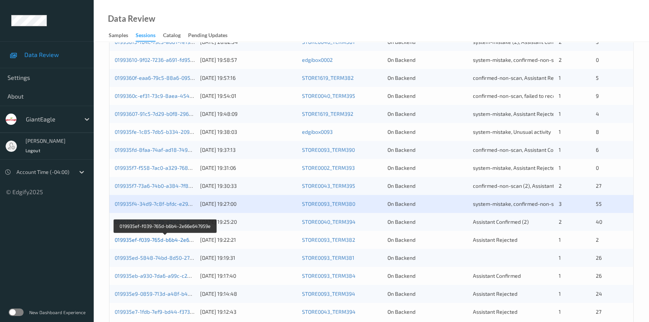
click at [147, 240] on link "019935ef-f039-765d-b6b4-2e66e647959e" at bounding box center [166, 240] width 102 height 6
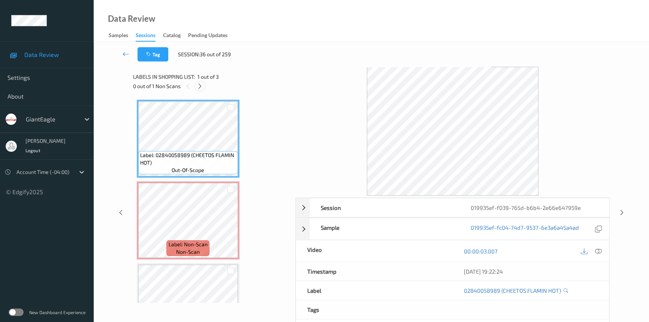
drag, startPoint x: 198, startPoint y: 84, endPoint x: 202, endPoint y: 85, distance: 4.5
click at [198, 84] on icon at bounding box center [200, 86] width 6 height 7
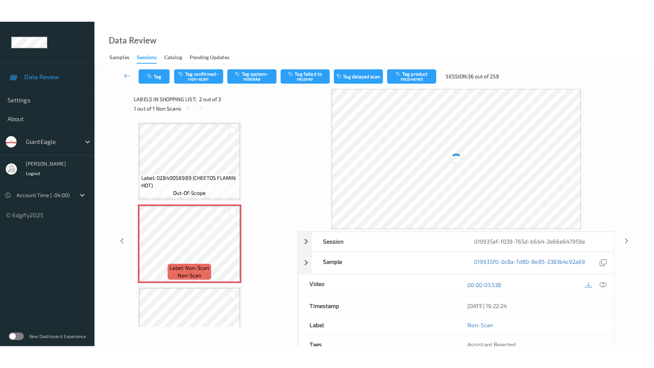
scroll to position [4, 0]
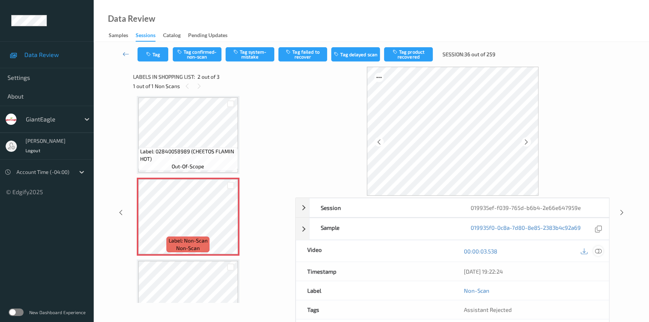
click at [599, 251] on icon at bounding box center [598, 251] width 7 height 7
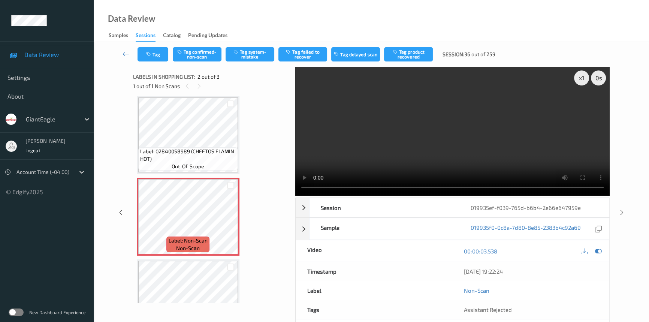
click at [417, 154] on video at bounding box center [452, 131] width 314 height 129
click at [585, 76] on div "x 1" at bounding box center [581, 77] width 15 height 15
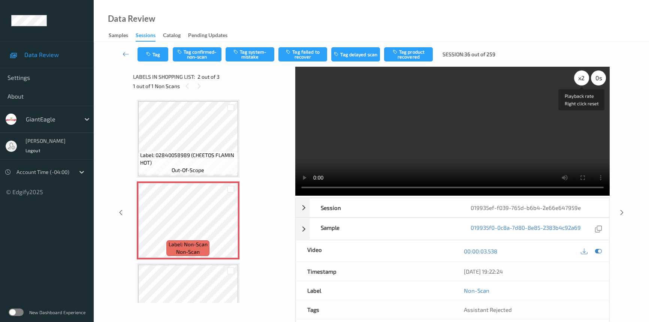
click at [577, 73] on div "x 2" at bounding box center [581, 77] width 15 height 15
click at [210, 55] on button "Tag confirmed-non-scan" at bounding box center [197, 54] width 49 height 14
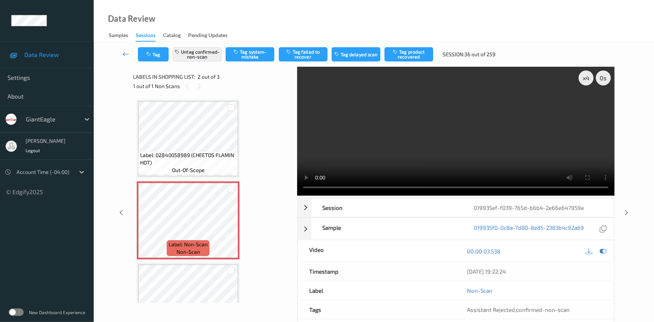
click at [121, 49] on link at bounding box center [126, 54] width 24 height 14
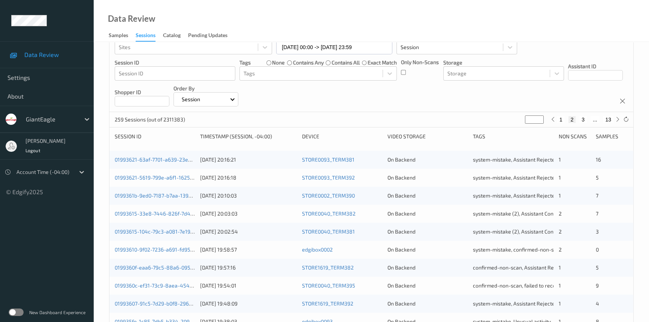
scroll to position [238, 0]
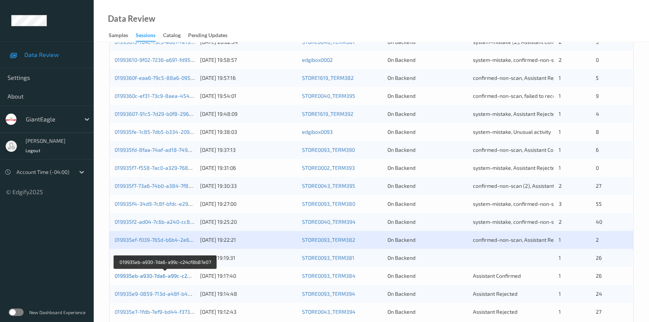
click at [141, 276] on link "019935eb-a930-7da6-a99c-c24cf8b87e07" at bounding box center [166, 276] width 102 height 6
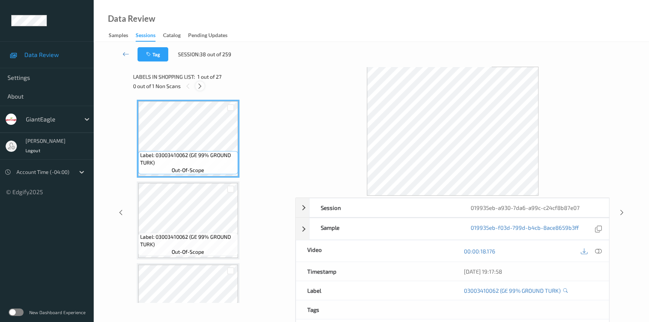
click at [201, 84] on icon at bounding box center [200, 86] width 6 height 7
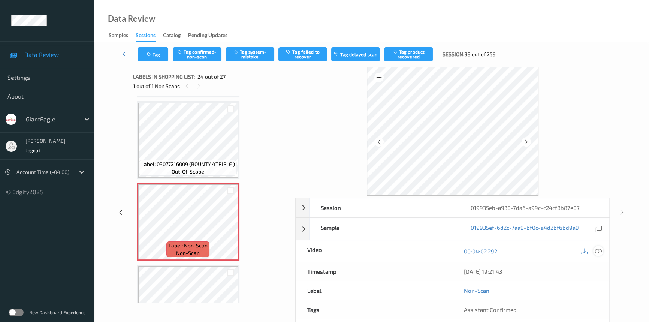
click at [599, 252] on icon at bounding box center [598, 251] width 7 height 7
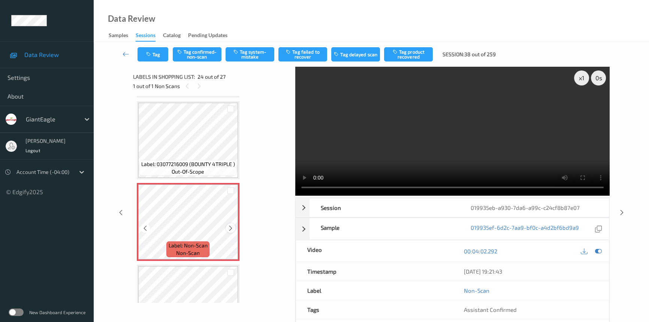
click at [229, 225] on icon at bounding box center [231, 228] width 6 height 7
click at [455, 165] on video at bounding box center [452, 131] width 314 height 129
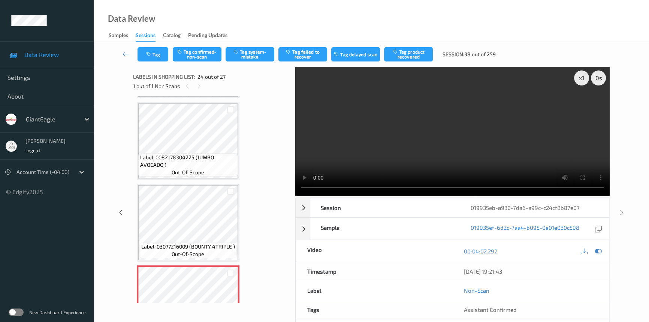
scroll to position [1693, 0]
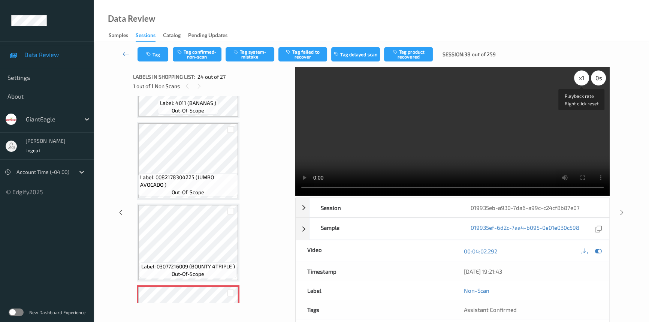
click at [583, 79] on div "x 1" at bounding box center [581, 77] width 15 height 15
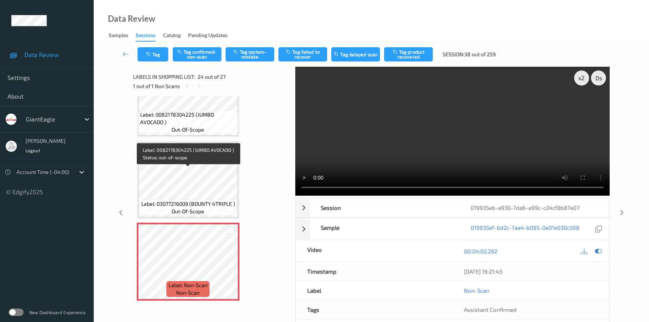
scroll to position [1761, 0]
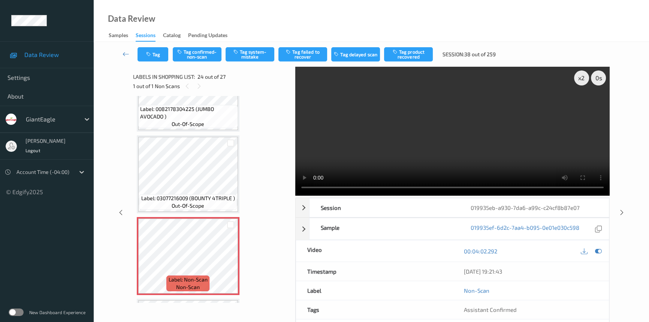
click at [495, 144] on video at bounding box center [452, 131] width 314 height 129
click at [424, 139] on video at bounding box center [452, 131] width 314 height 129
click at [445, 145] on video at bounding box center [452, 131] width 314 height 129
click at [390, 143] on video at bounding box center [452, 131] width 314 height 129
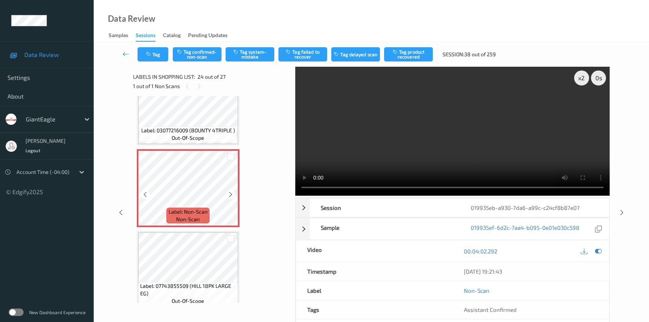
scroll to position [1829, 0]
click at [539, 153] on video at bounding box center [452, 131] width 314 height 129
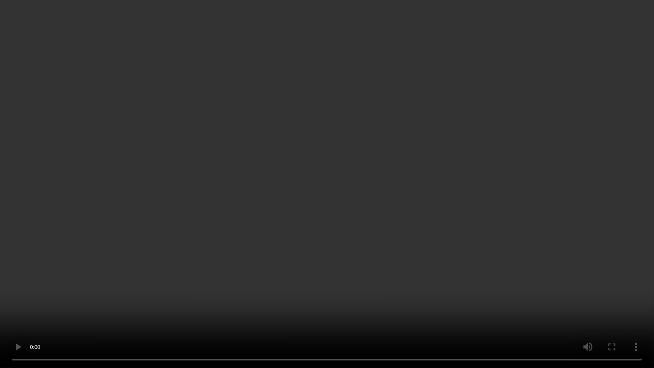
click at [553, 207] on video at bounding box center [327, 184] width 654 height 368
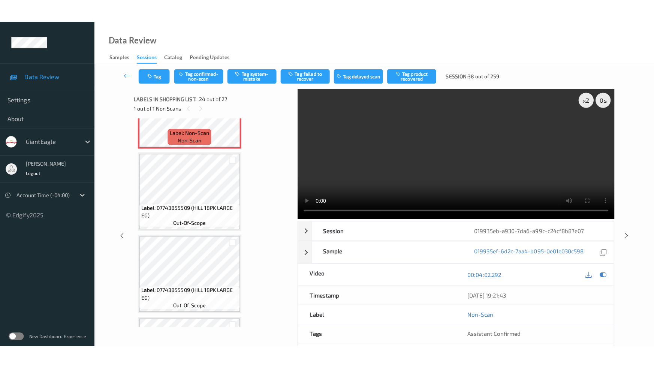
scroll to position [1996, 0]
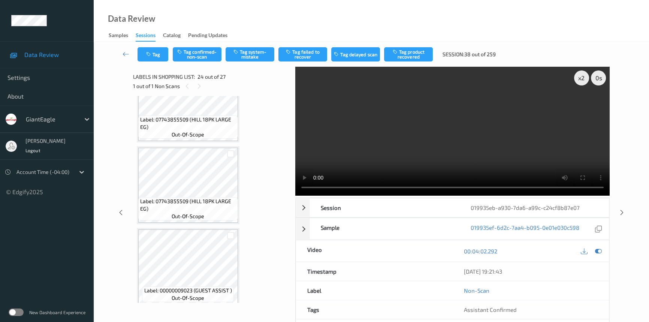
click at [419, 154] on video at bounding box center [452, 131] width 314 height 129
drag, startPoint x: 455, startPoint y: 132, endPoint x: 488, endPoint y: 133, distance: 32.6
click at [455, 132] on video at bounding box center [452, 131] width 314 height 129
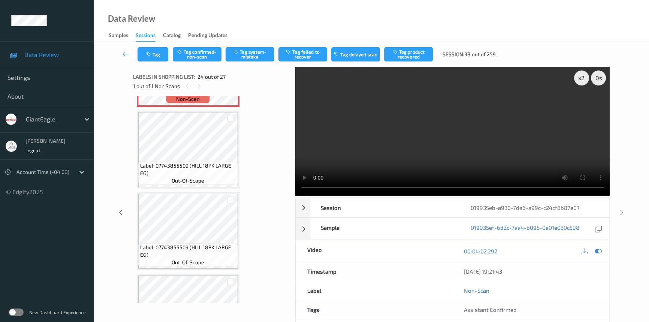
drag, startPoint x: 450, startPoint y: 152, endPoint x: 437, endPoint y: 154, distance: 12.9
click at [450, 152] on video at bounding box center [452, 131] width 314 height 129
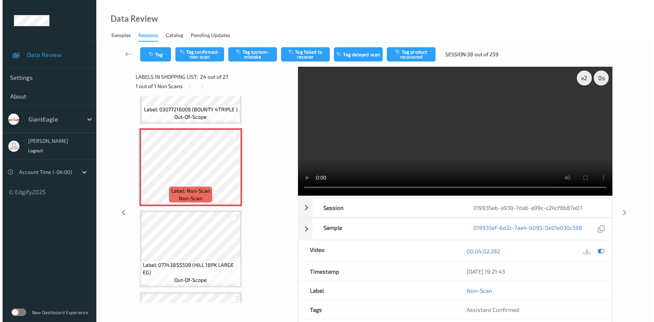
scroll to position [1848, 0]
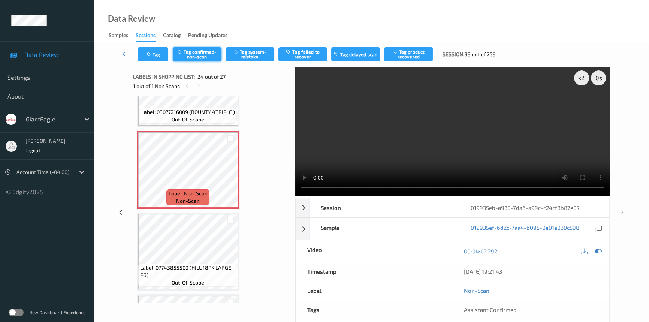
click at [214, 52] on button "Tag confirmed-non-scan" at bounding box center [197, 54] width 49 height 14
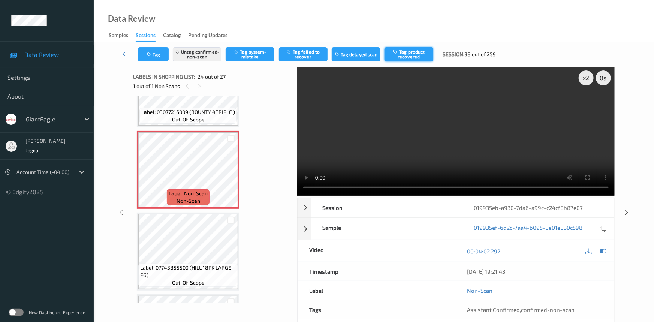
click at [418, 52] on button "Tag product recovered" at bounding box center [409, 54] width 49 height 14
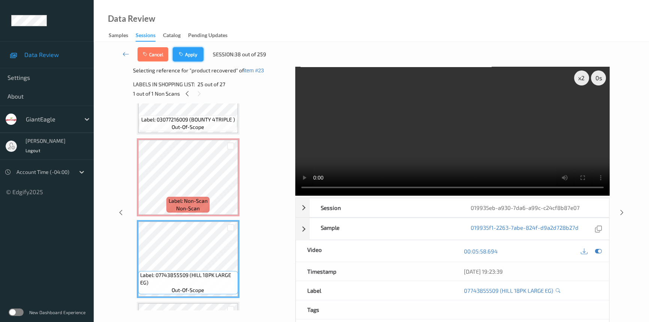
click at [186, 55] on button "Apply" at bounding box center [188, 54] width 31 height 14
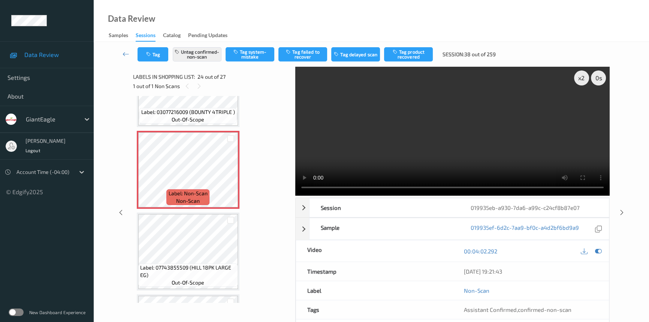
scroll to position [1795, 0]
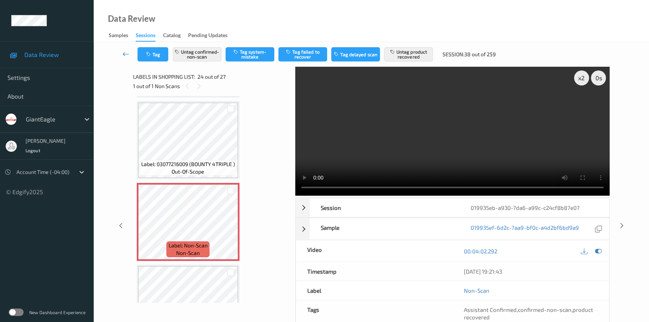
click at [123, 52] on icon at bounding box center [126, 53] width 7 height 7
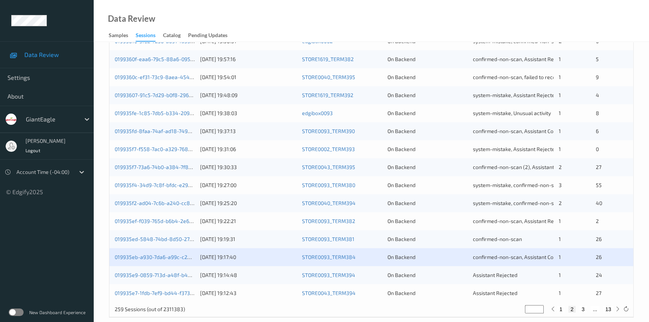
scroll to position [267, 0]
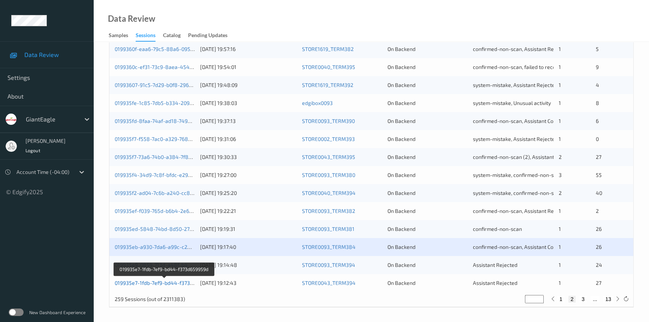
click at [156, 282] on link "019935e7-1fdb-7ef9-bd44-f373d659959d" at bounding box center [164, 283] width 99 height 6
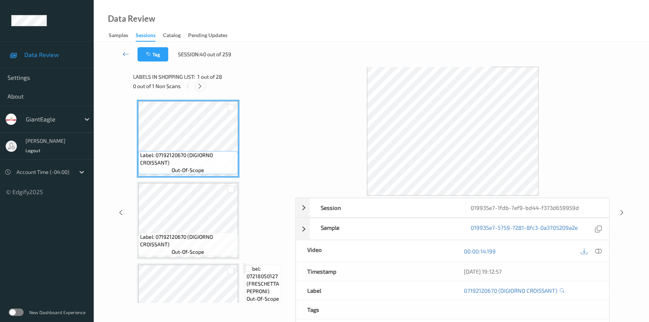
click at [201, 85] on icon at bounding box center [200, 86] width 6 height 7
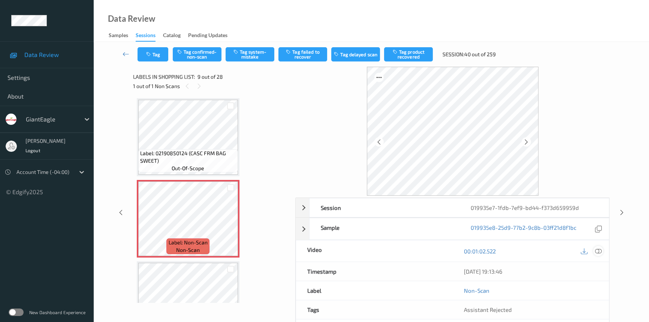
click at [600, 249] on icon at bounding box center [598, 251] width 7 height 7
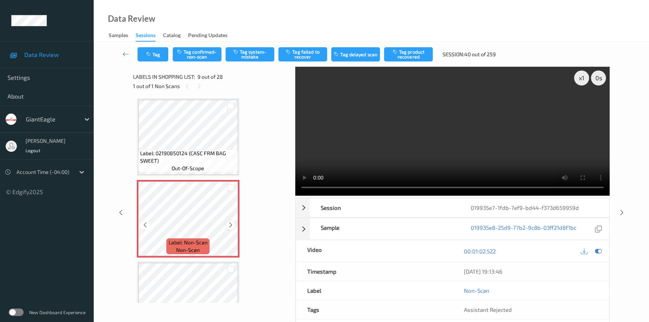
click at [227, 222] on div at bounding box center [230, 224] width 9 height 9
click at [229, 222] on icon at bounding box center [231, 225] width 6 height 7
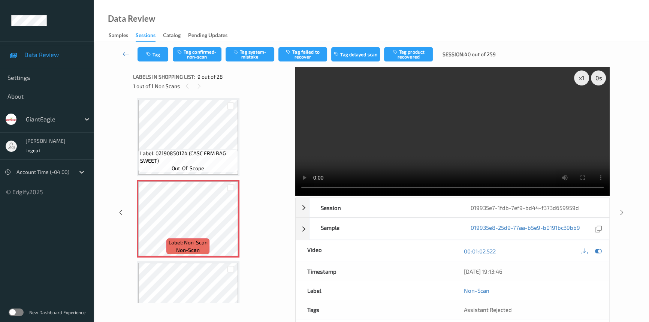
click at [466, 160] on video at bounding box center [452, 131] width 314 height 129
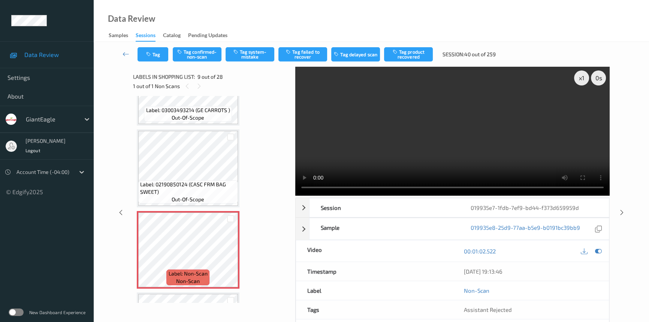
scroll to position [472, 0]
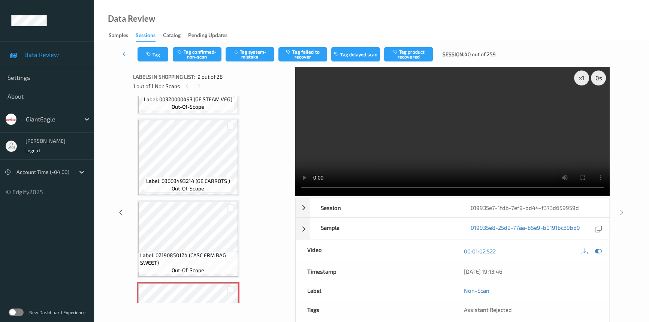
click at [495, 103] on video at bounding box center [452, 131] width 314 height 129
click at [577, 76] on div "x 1" at bounding box center [581, 77] width 15 height 15
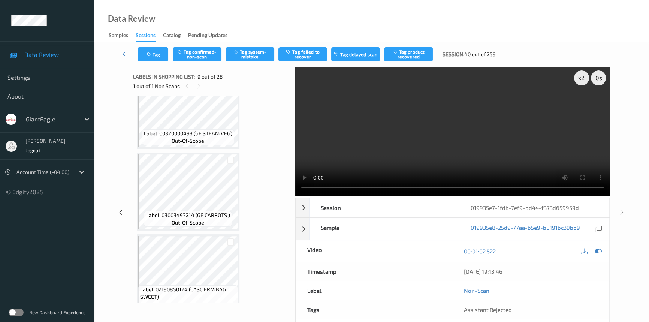
scroll to position [506, 0]
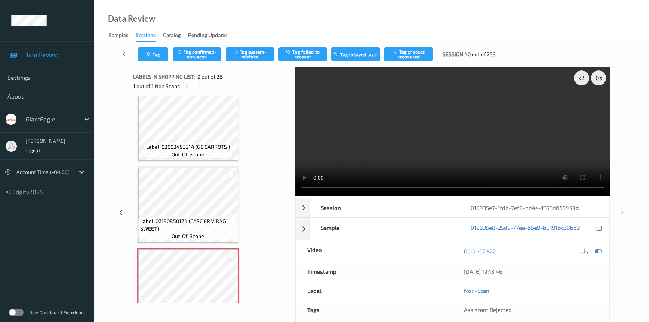
click at [347, 131] on video at bounding box center [452, 131] width 314 height 129
click at [368, 127] on video at bounding box center [452, 131] width 314 height 129
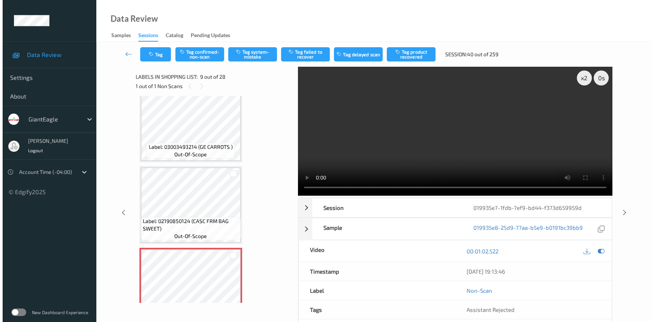
scroll to position [540, 0]
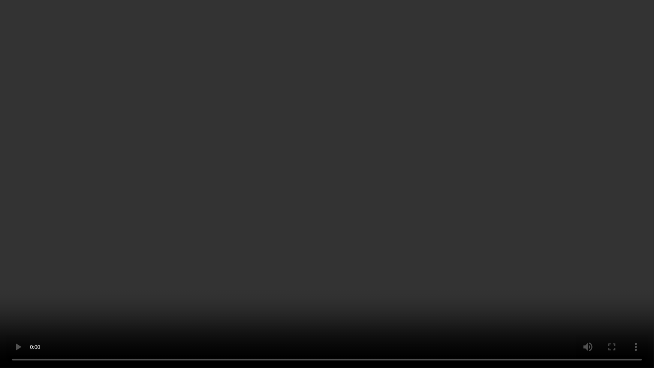
click at [451, 213] on video at bounding box center [327, 184] width 654 height 368
click at [465, 211] on video at bounding box center [327, 184] width 654 height 368
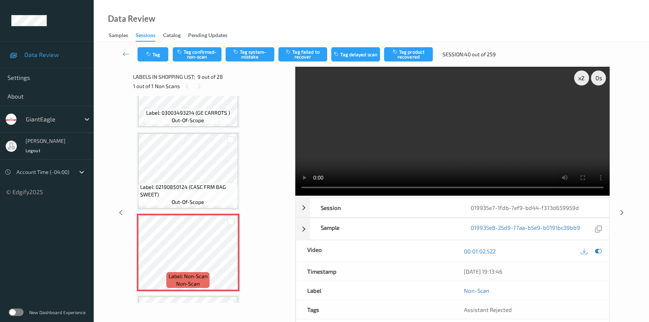
click at [488, 147] on video at bounding box center [452, 131] width 314 height 129
drag, startPoint x: 582, startPoint y: 80, endPoint x: 576, endPoint y: 124, distance: 44.3
click at [582, 81] on div "x 2" at bounding box center [581, 77] width 15 height 15
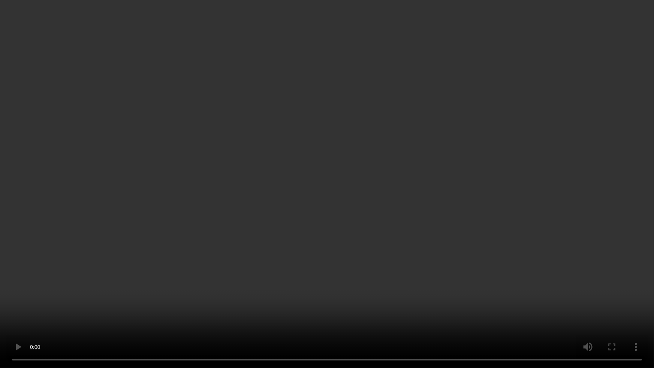
click at [313, 262] on video at bounding box center [327, 184] width 654 height 368
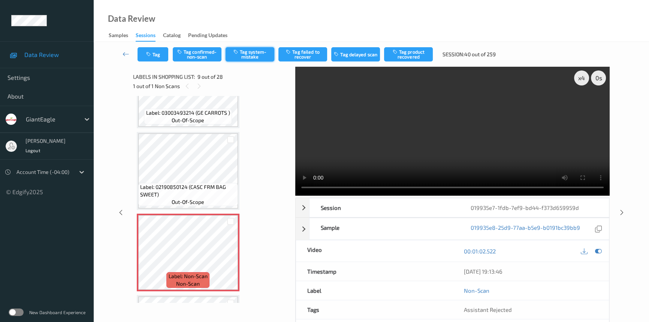
click at [255, 54] on button "Tag system-mistake" at bounding box center [250, 54] width 49 height 14
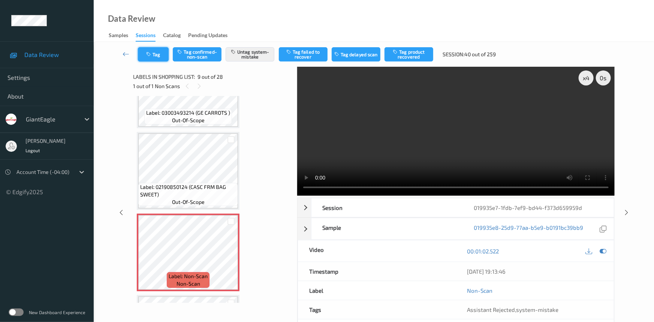
click at [155, 55] on button "Tag" at bounding box center [153, 54] width 31 height 14
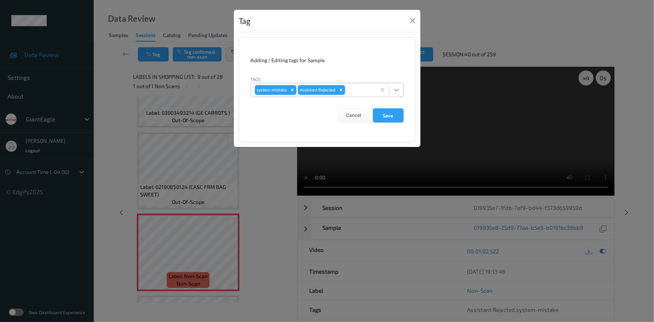
click at [394, 88] on icon at bounding box center [396, 89] width 7 height 7
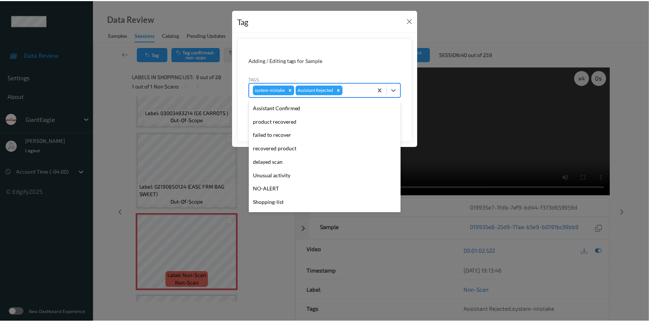
scroll to position [66, 0]
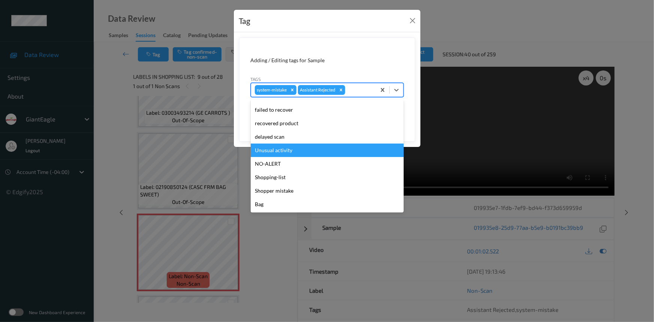
click at [260, 149] on div "Unusual activity" at bounding box center [327, 150] width 153 height 13
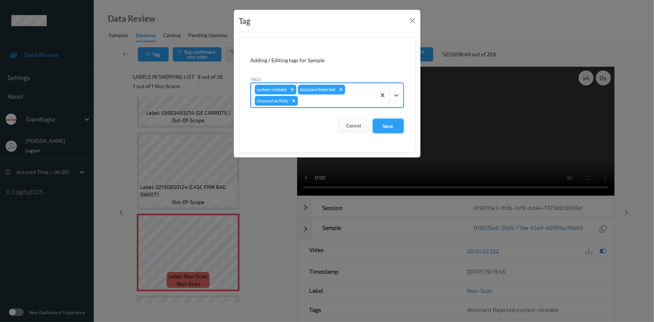
click at [392, 128] on button "Save" at bounding box center [388, 126] width 31 height 14
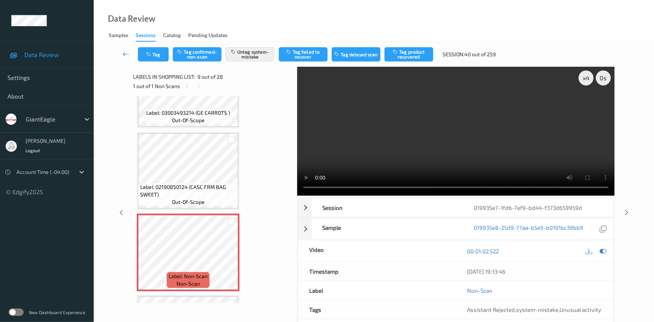
click at [122, 51] on link at bounding box center [126, 54] width 24 height 14
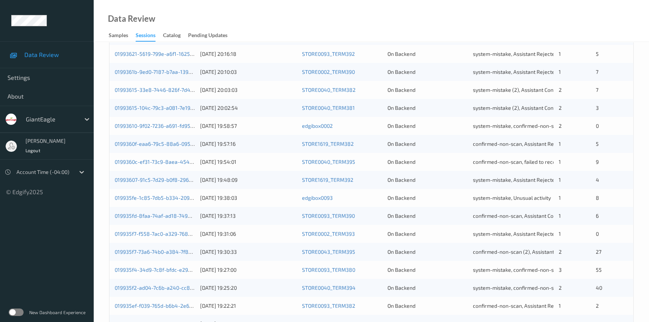
scroll to position [267, 0]
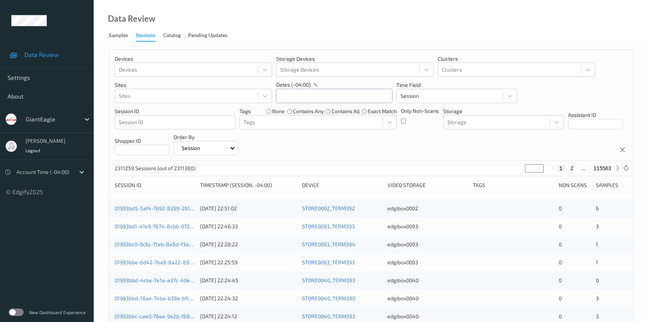
click at [292, 93] on input "text" at bounding box center [334, 96] width 116 height 14
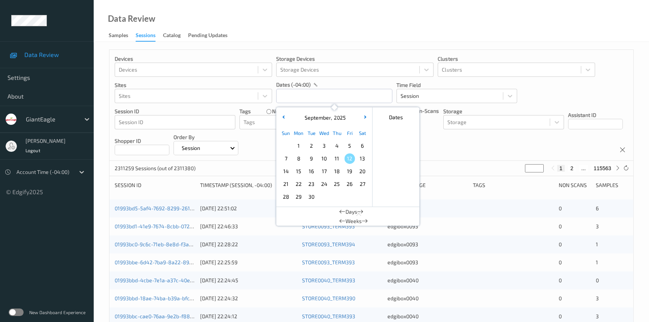
click at [323, 157] on span "10" at bounding box center [324, 158] width 10 height 10
type input "[DATE] 00:00 -> [DATE] 23:59"
click at [323, 21] on div "Data Review Samples Sessions Catalog Pending Updates" at bounding box center [372, 21] width 556 height 42
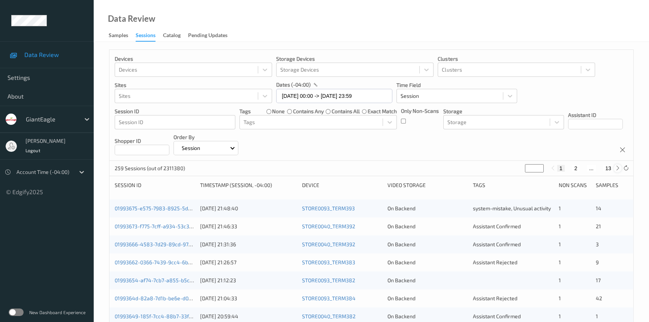
click at [619, 169] on icon at bounding box center [618, 168] width 6 height 6
type input "*"
click at [555, 170] on icon at bounding box center [553, 168] width 6 height 6
type input "*"
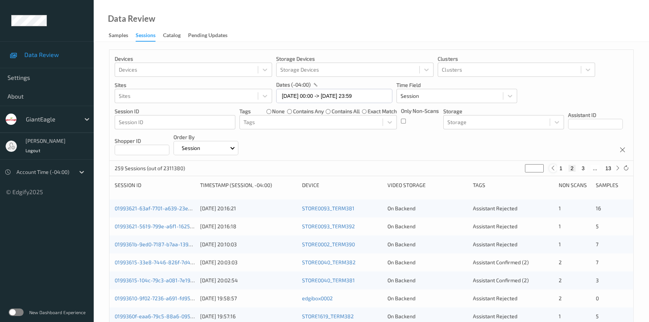
type input "*"
click at [616, 170] on icon at bounding box center [618, 168] width 6 height 6
type input "*"
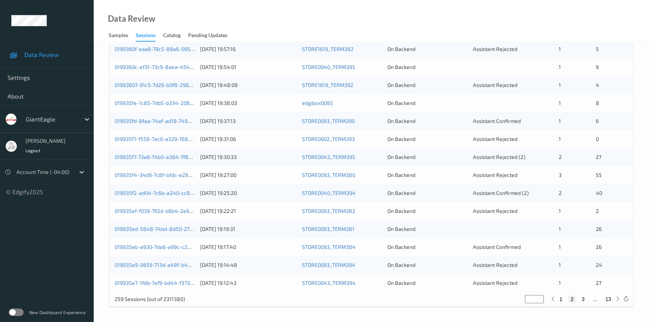
scroll to position [63, 0]
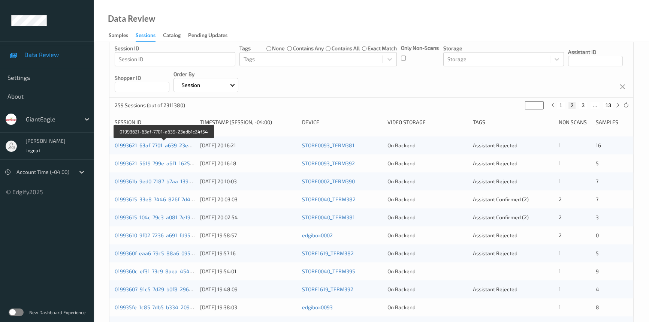
click at [142, 145] on link "01993621-63af-7701-a639-23edb1c24f54" at bounding box center [164, 145] width 99 height 6
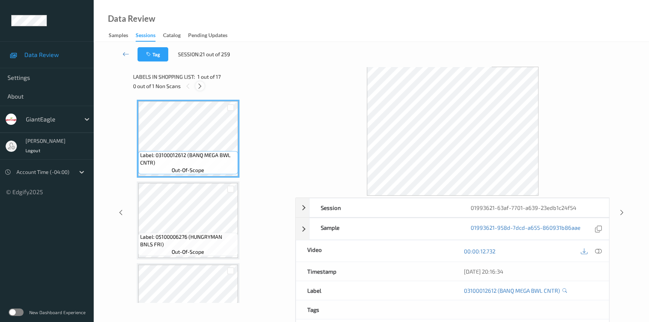
click at [199, 86] on icon at bounding box center [200, 86] width 6 height 7
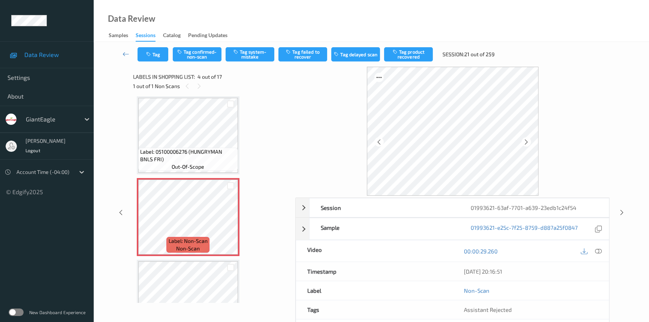
drag, startPoint x: 599, startPoint y: 249, endPoint x: 501, endPoint y: 174, distance: 123.3
click at [599, 248] on icon at bounding box center [598, 251] width 7 height 7
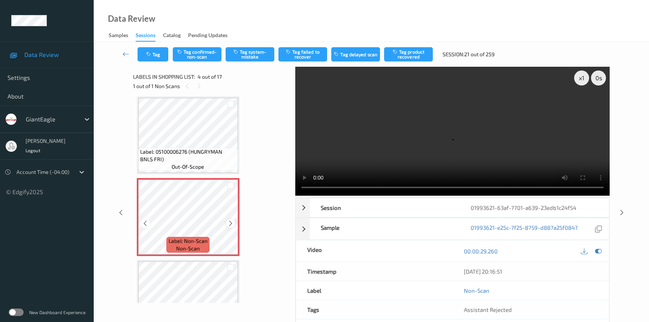
click at [228, 221] on icon at bounding box center [231, 223] width 6 height 7
click at [582, 81] on div "x 1" at bounding box center [581, 77] width 15 height 15
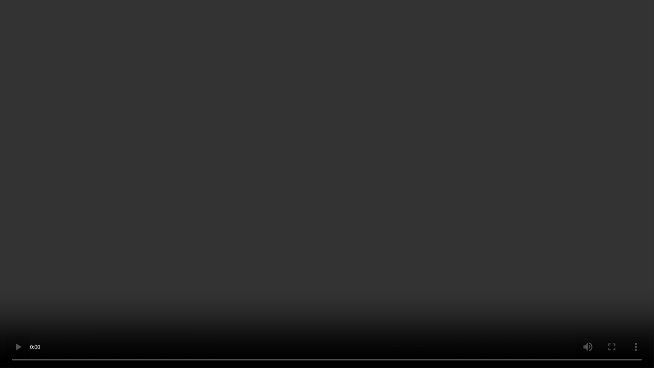
click at [333, 227] on video at bounding box center [327, 184] width 654 height 368
click at [440, 240] on video at bounding box center [327, 184] width 654 height 368
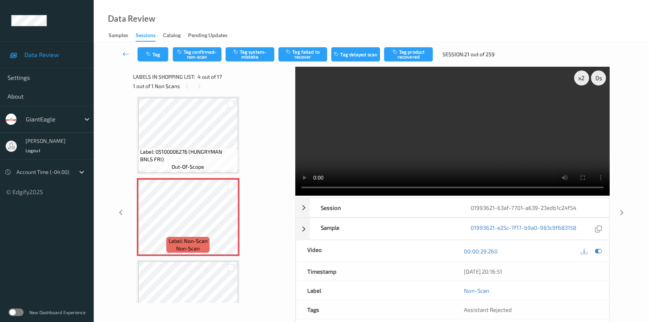
click at [428, 138] on video at bounding box center [452, 131] width 314 height 129
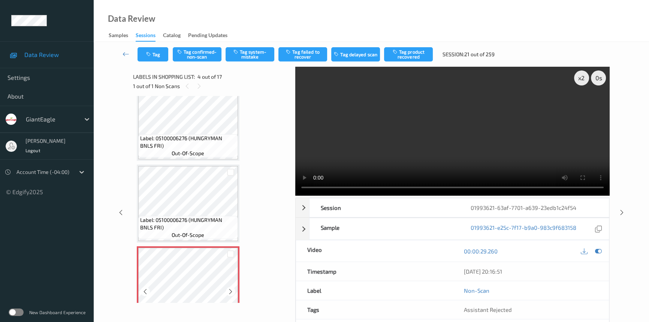
scroll to position [102, 0]
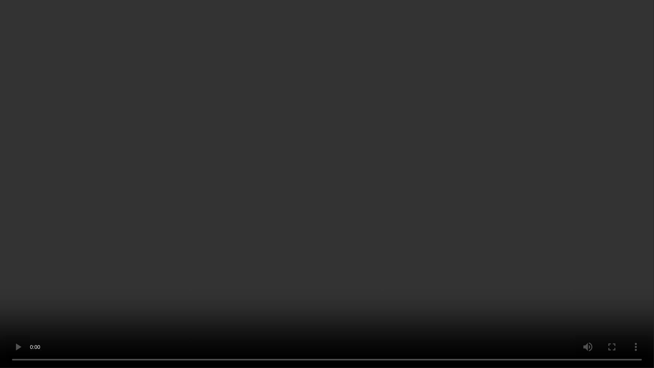
click at [488, 240] on video at bounding box center [327, 184] width 654 height 368
click at [406, 314] on video at bounding box center [327, 184] width 654 height 368
click at [220, 288] on video at bounding box center [327, 184] width 654 height 368
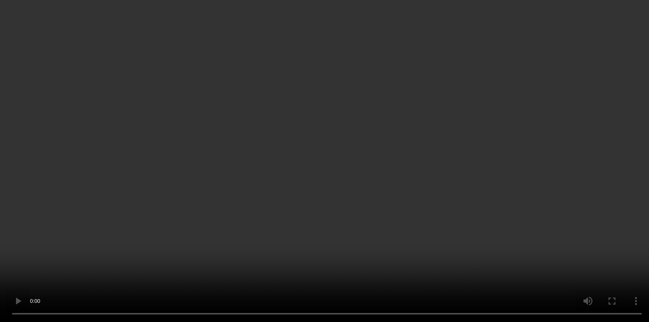
scroll to position [170, 0]
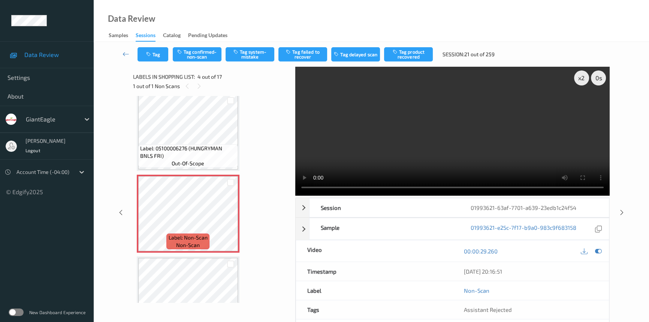
click at [379, 153] on video at bounding box center [452, 131] width 314 height 129
click at [229, 220] on icon at bounding box center [231, 220] width 6 height 7
click at [263, 54] on button "Tag system-mistake" at bounding box center [250, 54] width 49 height 14
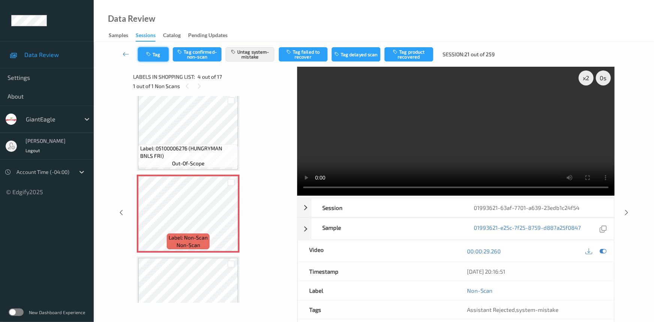
click at [150, 54] on icon "button" at bounding box center [149, 54] width 6 height 5
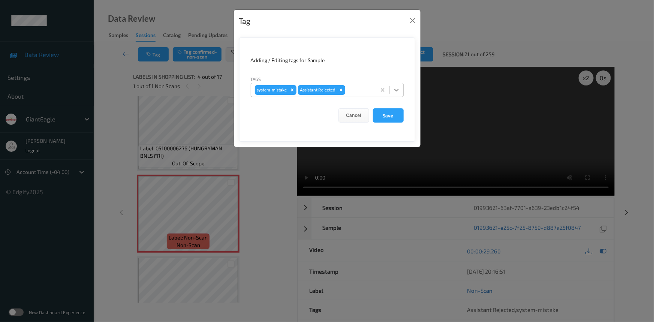
click at [400, 89] on icon at bounding box center [396, 89] width 7 height 7
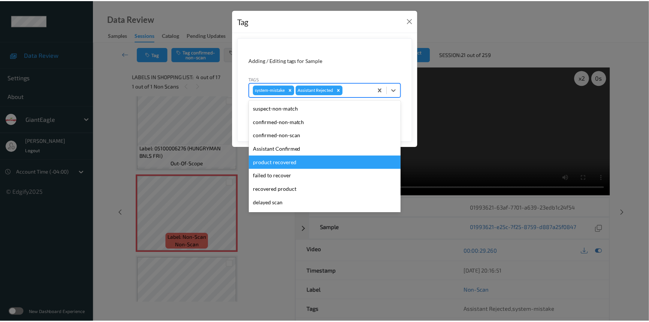
scroll to position [66, 0]
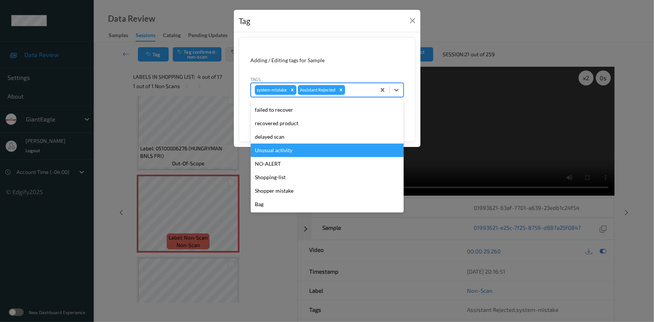
click at [283, 149] on div "Unusual activity" at bounding box center [327, 150] width 153 height 13
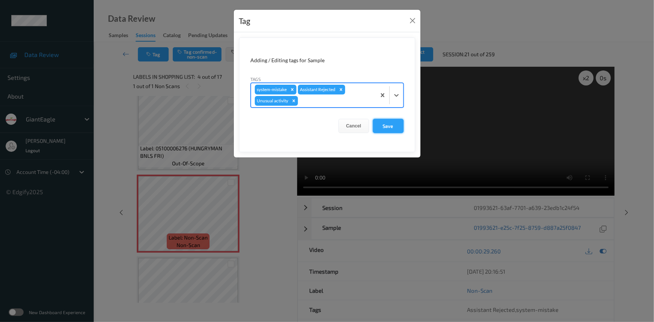
click at [381, 127] on button "Save" at bounding box center [388, 126] width 31 height 14
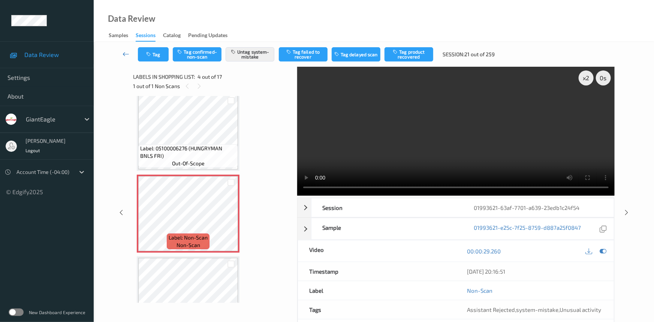
click at [122, 49] on link at bounding box center [126, 54] width 24 height 14
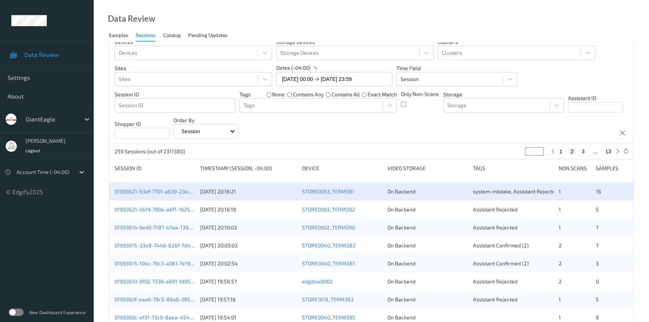
scroll to position [34, 0]
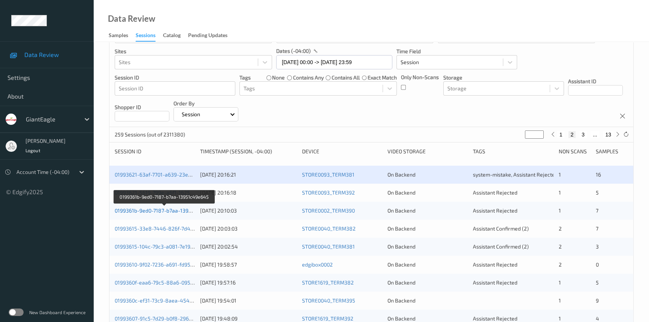
click at [145, 212] on link "0199361b-9ed0-7187-b7aa-13951c49e645" at bounding box center [165, 210] width 100 height 6
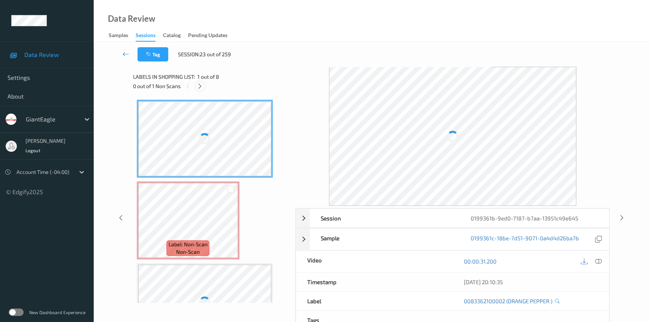
click at [199, 88] on icon at bounding box center [200, 86] width 6 height 7
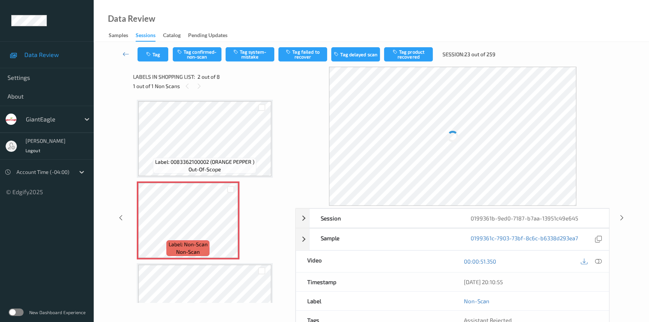
scroll to position [4, 0]
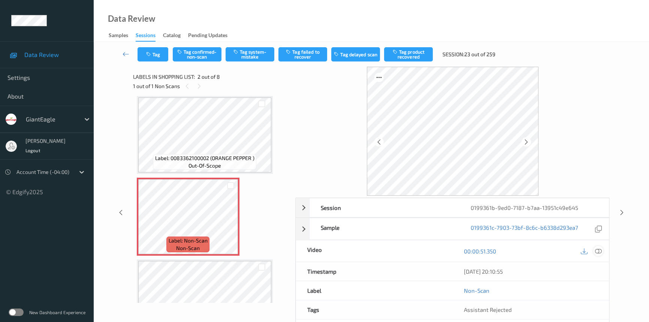
click at [599, 251] on icon at bounding box center [598, 251] width 7 height 7
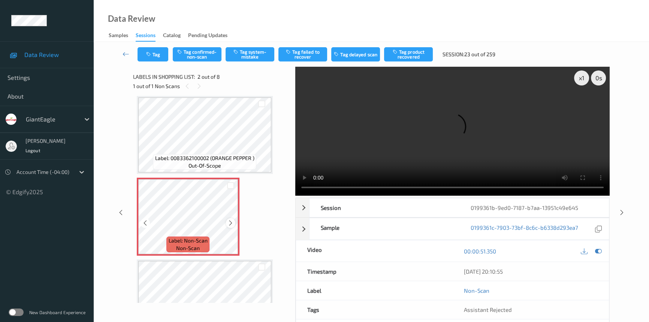
click at [232, 222] on icon at bounding box center [231, 223] width 6 height 7
click at [440, 146] on video at bounding box center [452, 131] width 314 height 129
click at [579, 78] on div "x 1" at bounding box center [581, 77] width 15 height 15
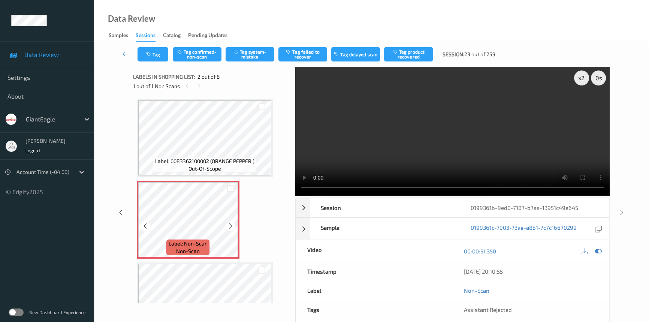
scroll to position [0, 0]
drag, startPoint x: 581, startPoint y: 78, endPoint x: 592, endPoint y: 120, distance: 43.8
click at [581, 79] on div "x 2" at bounding box center [581, 77] width 15 height 15
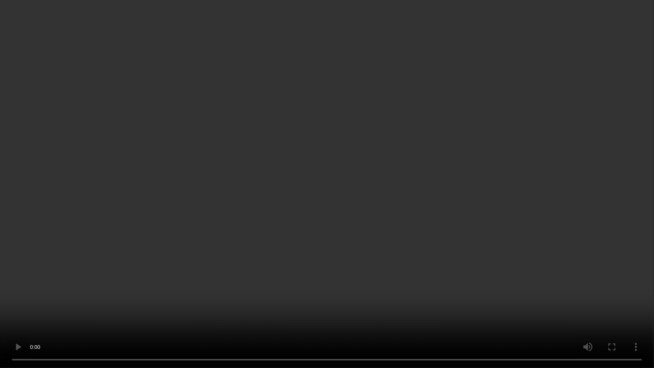
click at [343, 213] on video at bounding box center [327, 184] width 654 height 368
click at [356, 281] on video at bounding box center [327, 184] width 654 height 368
click at [496, 285] on video at bounding box center [327, 184] width 654 height 368
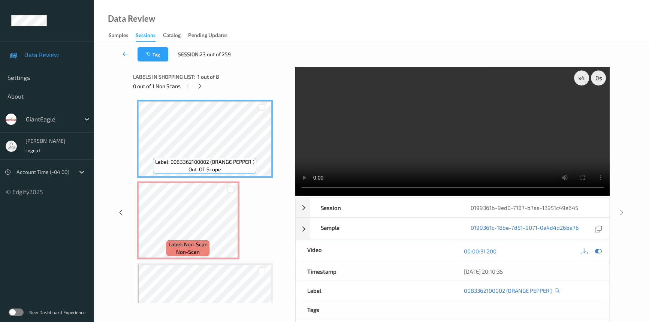
click at [394, 129] on video at bounding box center [452, 131] width 314 height 129
click at [446, 145] on video at bounding box center [452, 131] width 314 height 129
click at [439, 157] on video at bounding box center [452, 131] width 314 height 129
click at [431, 159] on video at bounding box center [452, 131] width 314 height 129
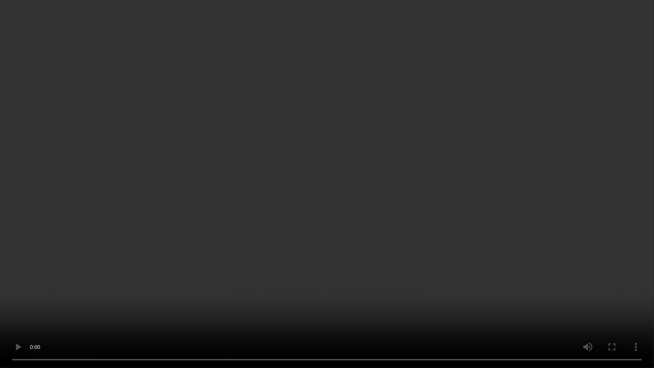
click at [503, 217] on video at bounding box center [327, 184] width 654 height 368
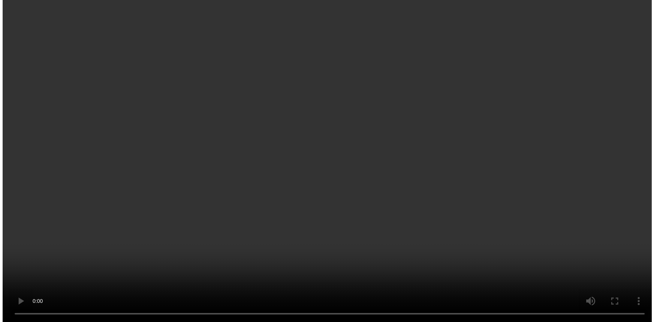
scroll to position [68, 0]
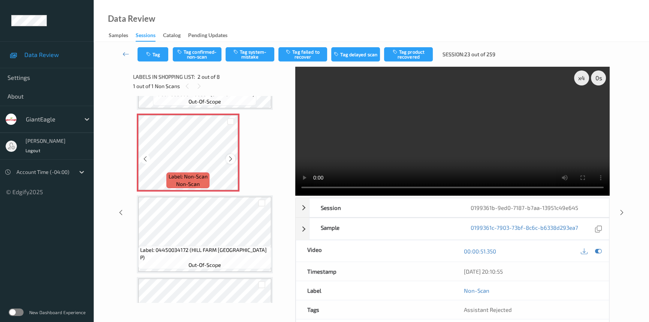
click at [232, 159] on icon at bounding box center [231, 159] width 6 height 7
click at [363, 163] on video at bounding box center [452, 131] width 314 height 129
click at [253, 55] on button "Tag system-mistake" at bounding box center [250, 54] width 49 height 14
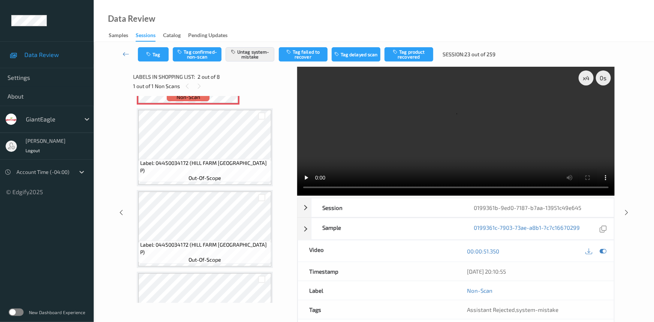
scroll to position [102, 0]
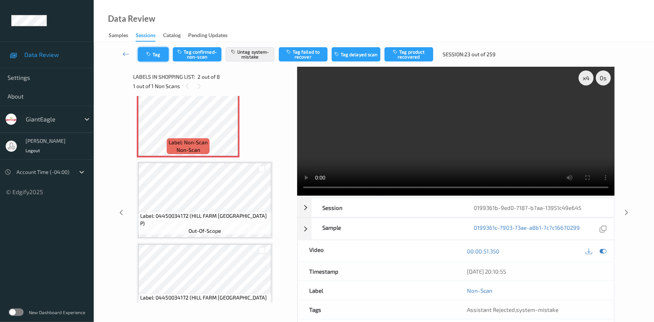
click at [160, 56] on button "Tag" at bounding box center [153, 54] width 31 height 14
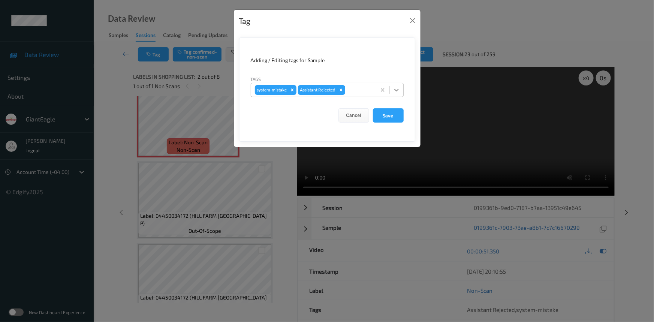
click at [402, 92] on div at bounding box center [396, 89] width 13 height 13
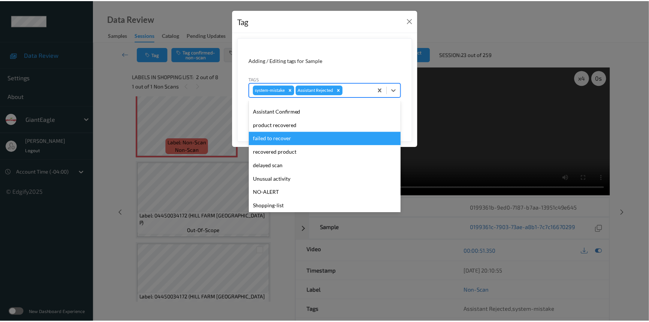
scroll to position [66, 0]
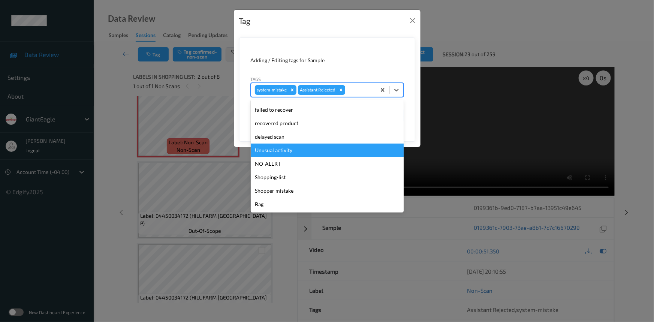
click at [274, 150] on div "Unusual activity" at bounding box center [327, 150] width 153 height 13
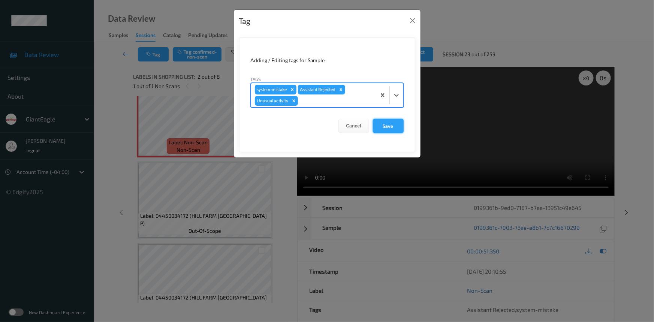
click at [386, 128] on button "Save" at bounding box center [388, 126] width 31 height 14
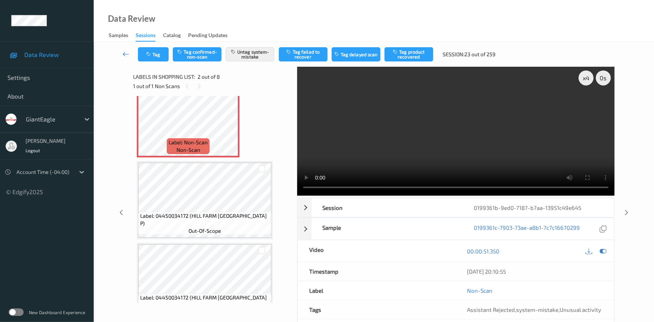
click at [124, 49] on link at bounding box center [126, 54] width 24 height 14
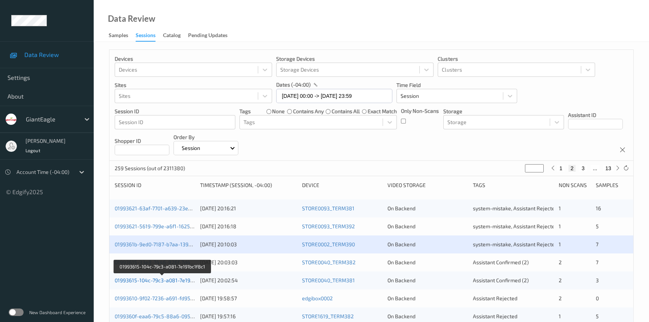
click at [146, 280] on link "01993615-104c-79c3-a081-7e191bc1f8c1" at bounding box center [163, 280] width 96 height 6
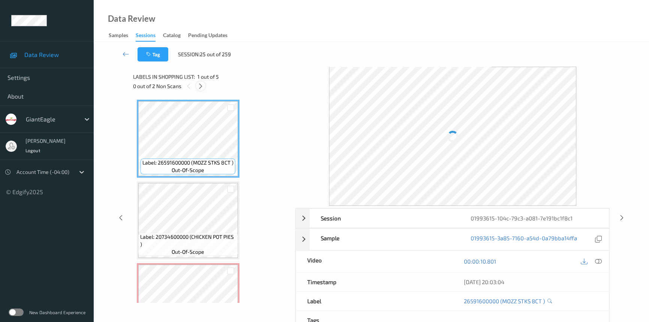
click at [202, 87] on icon at bounding box center [201, 86] width 6 height 7
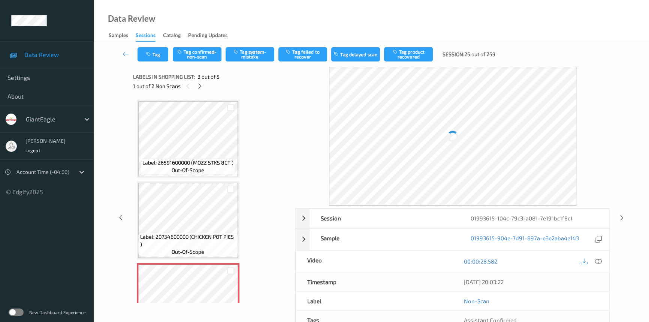
scroll to position [85, 0]
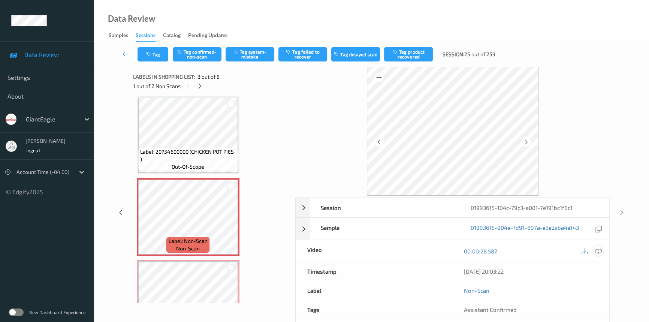
click at [599, 250] on icon at bounding box center [598, 251] width 7 height 7
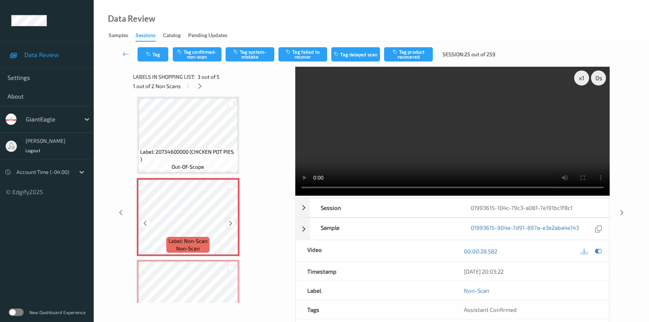
click at [232, 221] on icon at bounding box center [231, 223] width 6 height 7
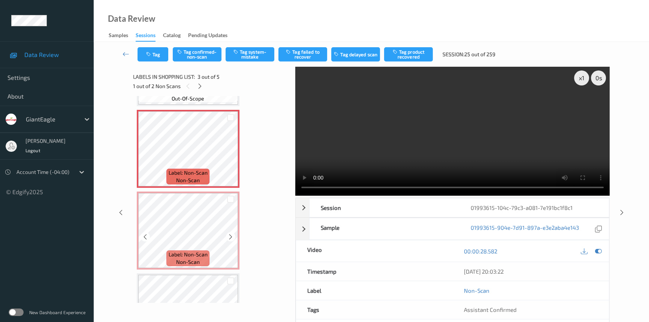
scroll to position [0, 0]
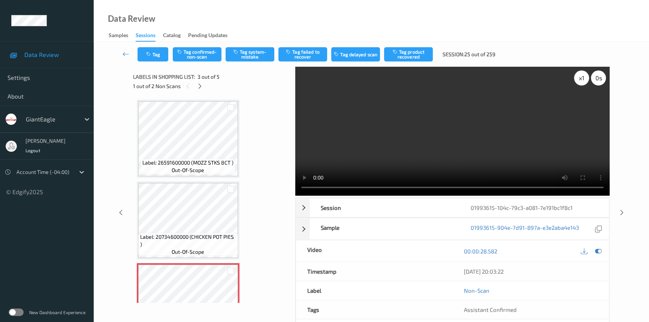
click at [579, 74] on div "x 1" at bounding box center [581, 77] width 15 height 15
click at [495, 140] on video at bounding box center [452, 131] width 314 height 129
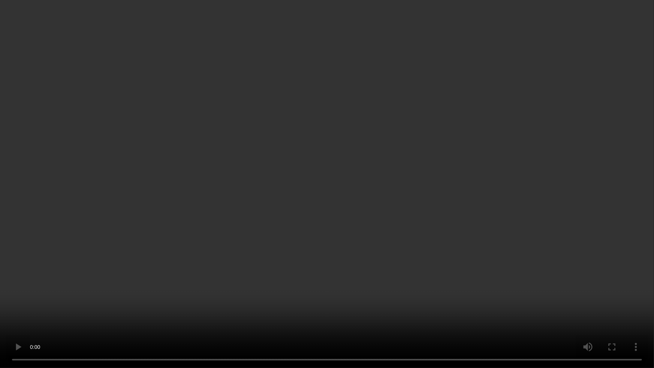
click at [441, 247] on video at bounding box center [327, 184] width 654 height 368
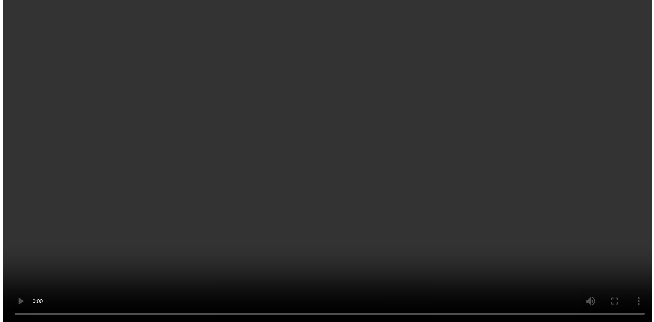
scroll to position [136, 0]
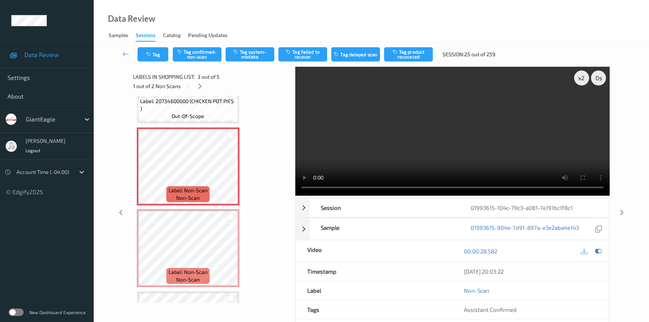
click at [436, 153] on video at bounding box center [452, 131] width 314 height 129
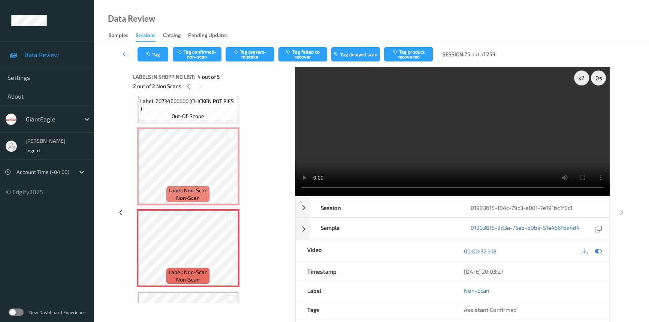
click at [381, 165] on video at bounding box center [452, 131] width 314 height 129
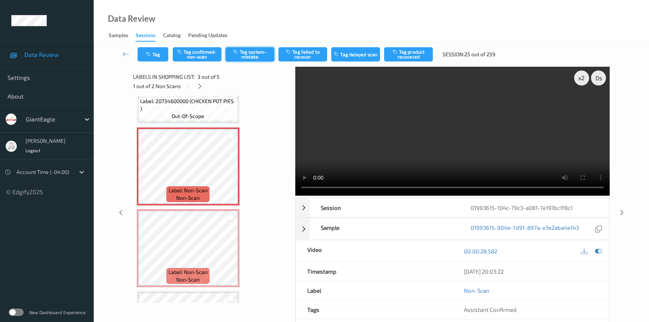
click at [254, 56] on button "Tag system-mistake" at bounding box center [250, 54] width 49 height 14
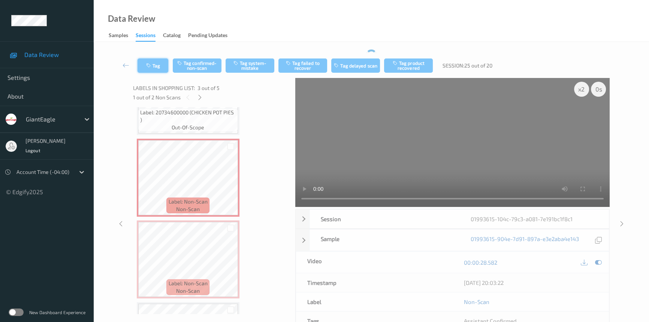
click at [153, 61] on button "Tag" at bounding box center [153, 65] width 31 height 14
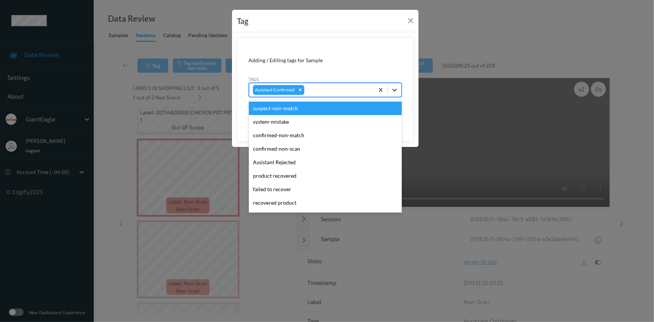
click at [394, 96] on div at bounding box center [394, 89] width 13 height 13
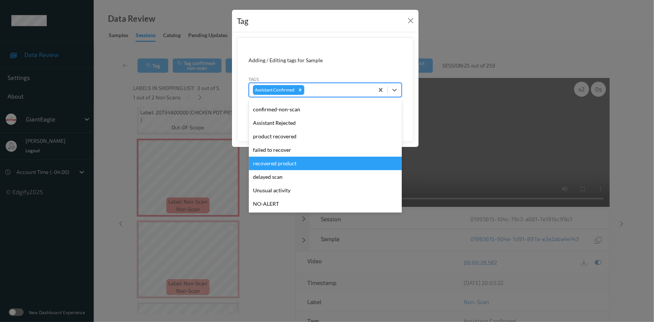
scroll to position [79, 0]
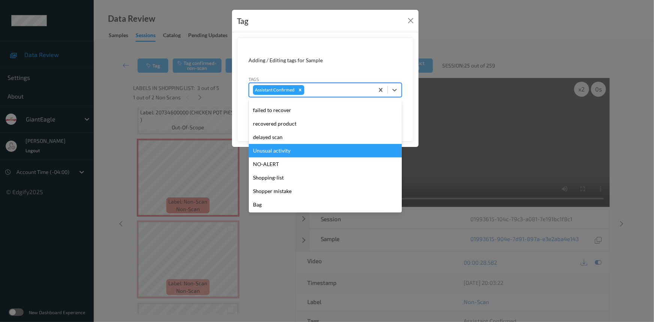
drag, startPoint x: 285, startPoint y: 150, endPoint x: 298, endPoint y: 149, distance: 12.8
click at [292, 150] on div "Unusual activity" at bounding box center [325, 150] width 153 height 13
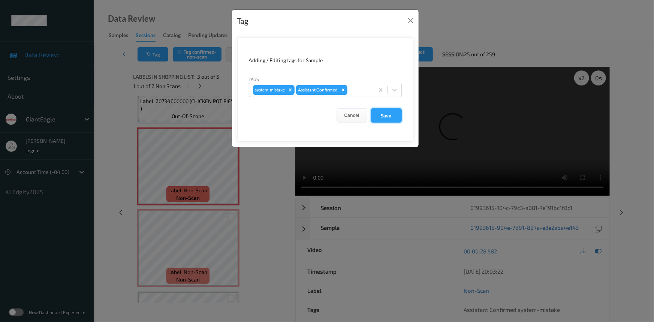
click at [394, 120] on button "Save" at bounding box center [386, 115] width 31 height 14
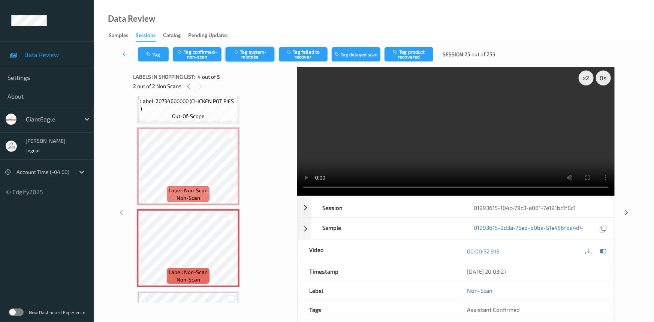
click at [259, 53] on button "Tag system-mistake" at bounding box center [250, 54] width 49 height 14
click at [156, 52] on button "Tag" at bounding box center [153, 54] width 31 height 14
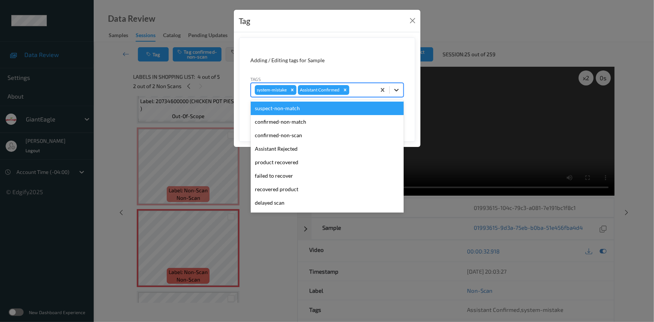
click at [396, 90] on icon at bounding box center [396, 90] width 4 height 3
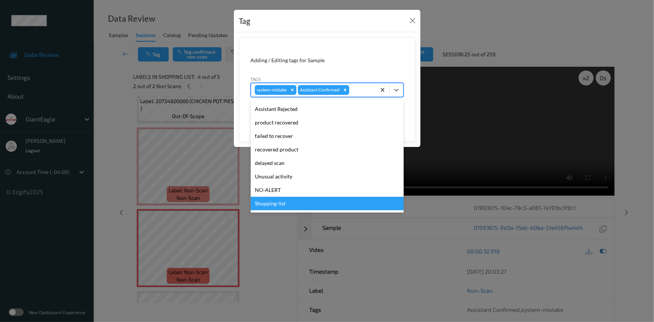
scroll to position [66, 0]
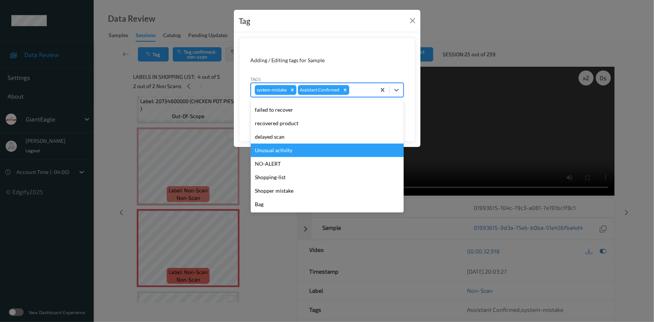
drag, startPoint x: 286, startPoint y: 150, endPoint x: 319, endPoint y: 146, distance: 32.9
click at [292, 150] on div "Unusual activity" at bounding box center [327, 150] width 153 height 13
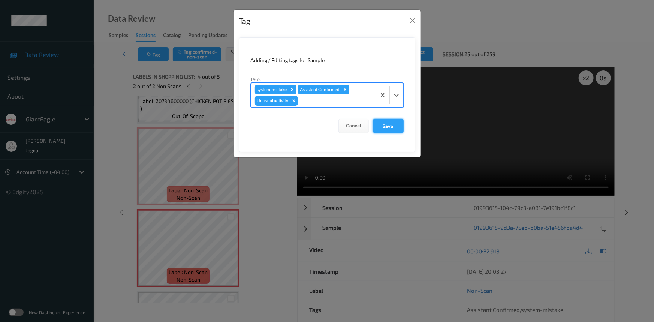
click at [390, 126] on button "Save" at bounding box center [388, 126] width 31 height 14
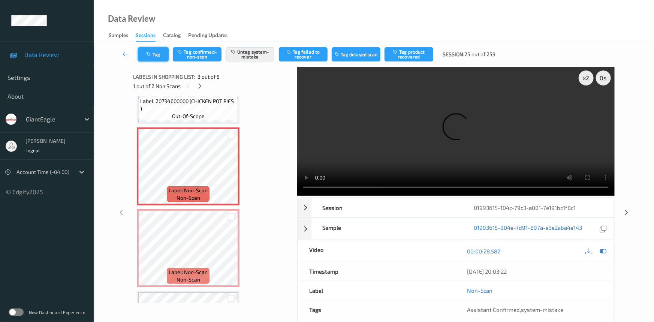
click at [157, 52] on button "Tag" at bounding box center [153, 54] width 31 height 14
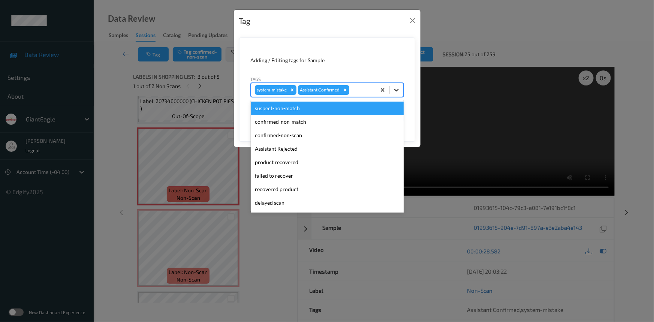
click at [394, 92] on icon at bounding box center [396, 89] width 7 height 7
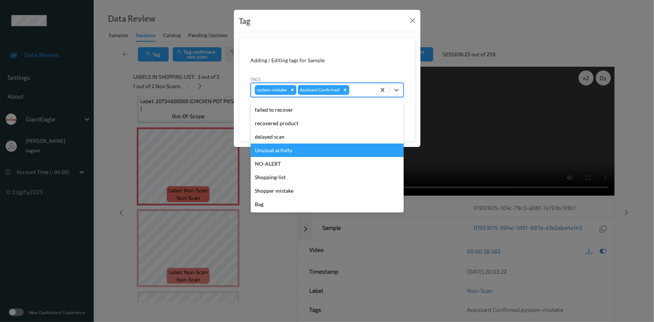
click at [290, 150] on div "Unusual activity" at bounding box center [327, 150] width 153 height 13
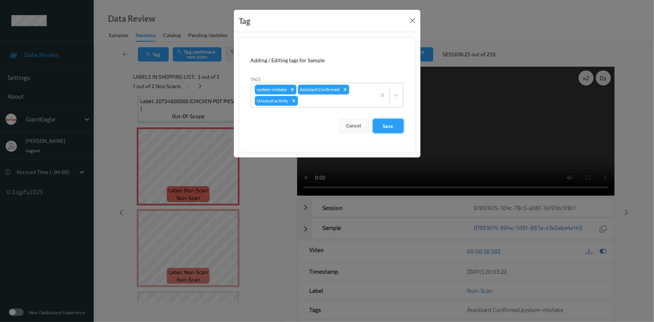
click at [395, 124] on button "Save" at bounding box center [388, 126] width 31 height 14
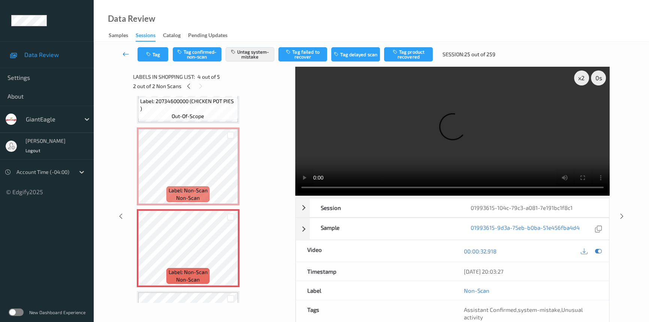
click at [124, 49] on link at bounding box center [125, 54] width 23 height 14
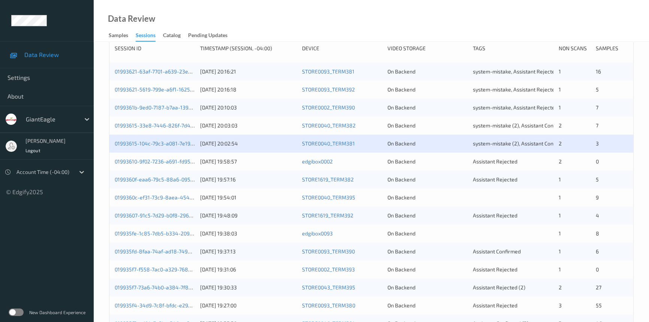
scroll to position [136, 0]
click at [150, 179] on link "0199360f-eaa6-79c5-88a6-09527cc5e0aa" at bounding box center [166, 180] width 102 height 6
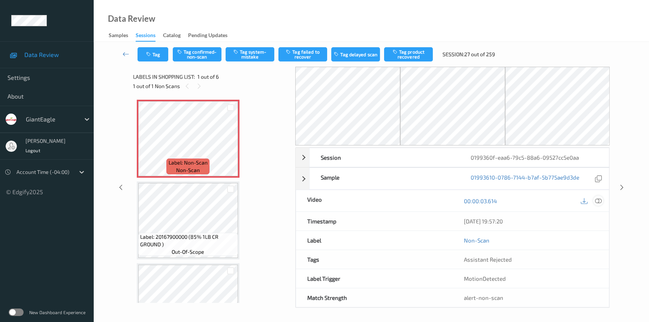
click at [599, 198] on icon at bounding box center [598, 201] width 7 height 7
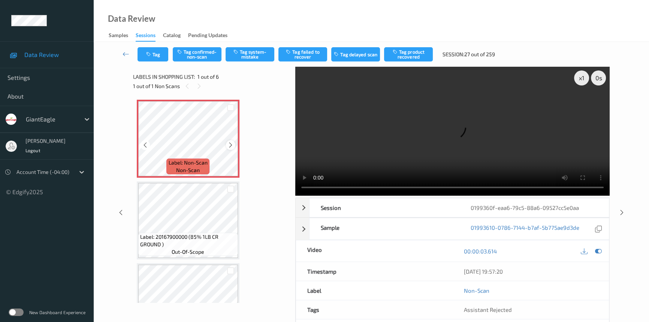
click at [231, 143] on icon at bounding box center [231, 145] width 6 height 7
click at [585, 70] on div "x 1 0 s" at bounding box center [590, 77] width 32 height 15
click at [579, 76] on div "x 1" at bounding box center [581, 77] width 15 height 15
click at [521, 137] on video at bounding box center [452, 131] width 314 height 129
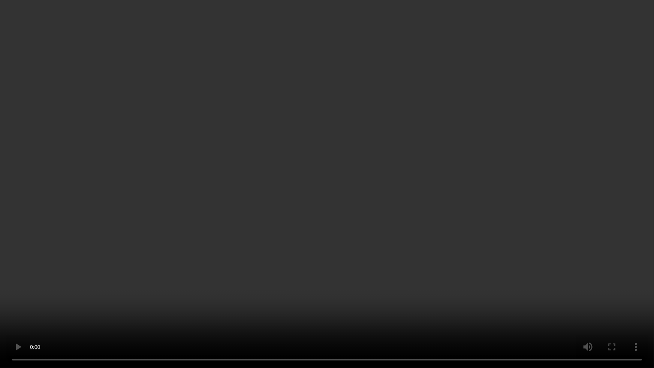
click at [404, 192] on video at bounding box center [327, 184] width 654 height 368
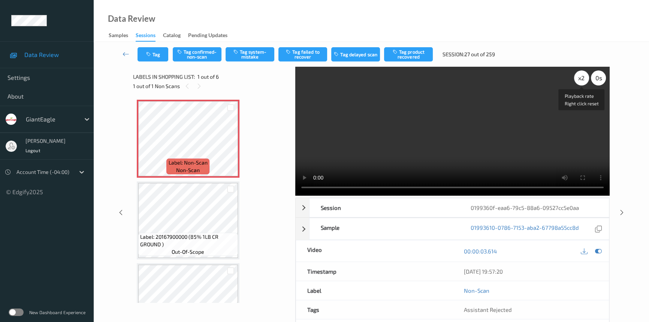
click at [580, 76] on div "x 2" at bounding box center [581, 77] width 15 height 15
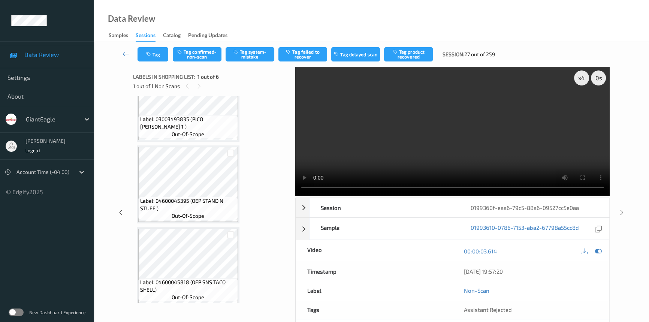
scroll to position [285, 0]
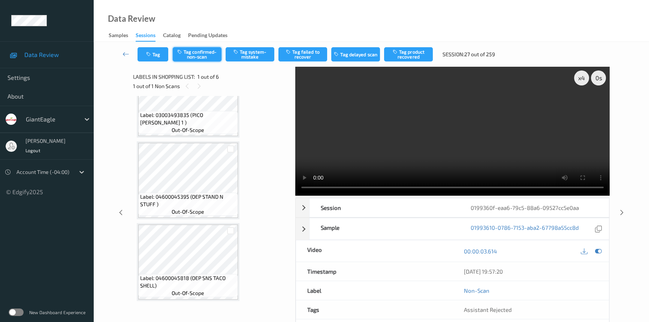
click at [202, 55] on button "Tag confirmed-non-scan" at bounding box center [197, 54] width 49 height 14
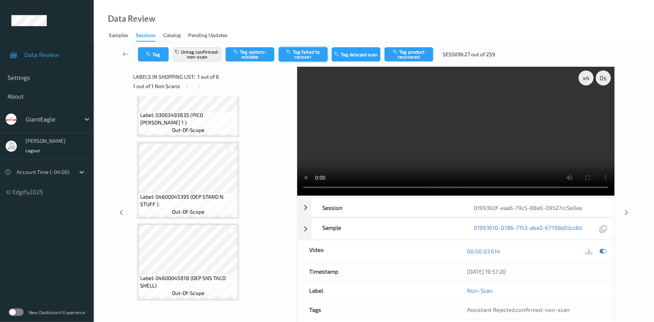
click at [305, 53] on button "Tag failed to recover" at bounding box center [303, 54] width 49 height 14
click at [123, 52] on icon at bounding box center [126, 53] width 7 height 7
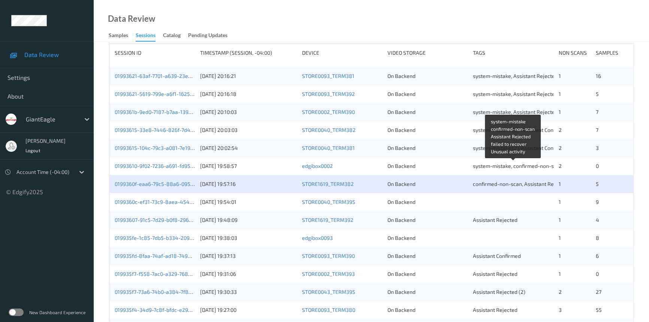
scroll to position [170, 0]
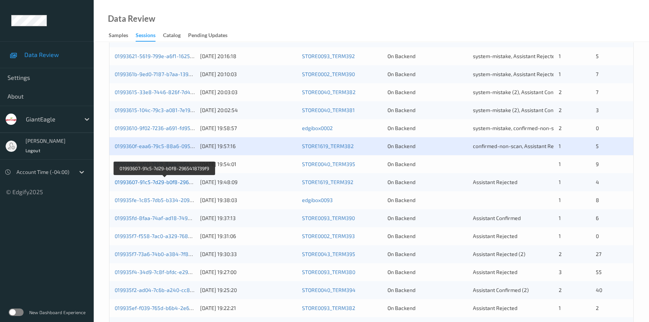
click at [150, 181] on link "01993607-91c5-7d29-b0f8-2965418739f9" at bounding box center [165, 182] width 100 height 6
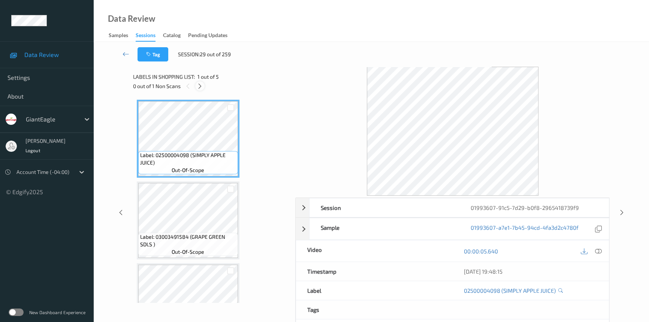
click at [196, 85] on div at bounding box center [199, 85] width 9 height 9
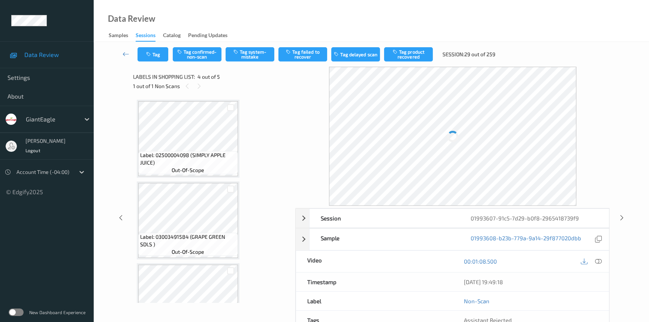
scroll to position [167, 0]
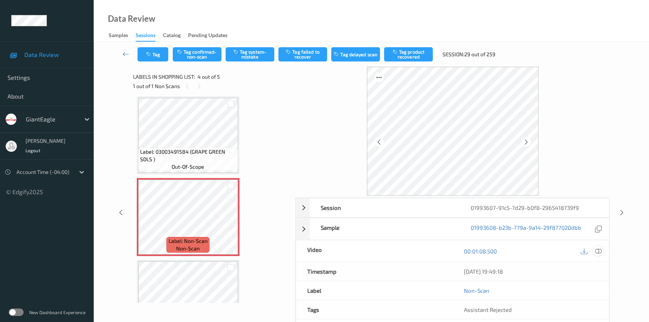
click at [600, 250] on icon at bounding box center [598, 251] width 7 height 7
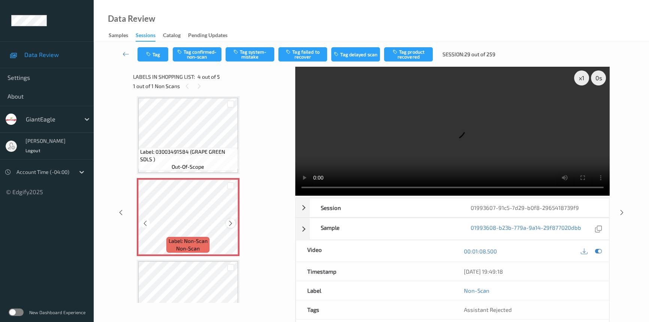
click at [232, 223] on icon at bounding box center [231, 223] width 6 height 7
click at [580, 78] on div "x 1" at bounding box center [581, 77] width 15 height 15
click at [476, 135] on video at bounding box center [452, 131] width 314 height 129
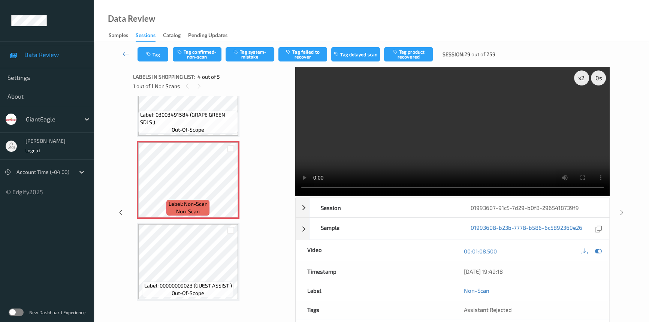
scroll to position [158, 0]
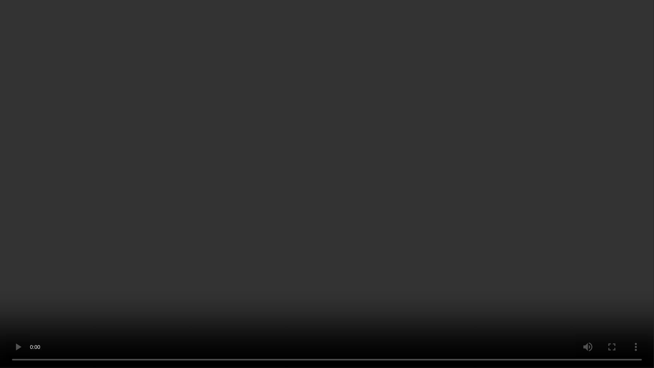
click at [467, 243] on video at bounding box center [327, 184] width 654 height 368
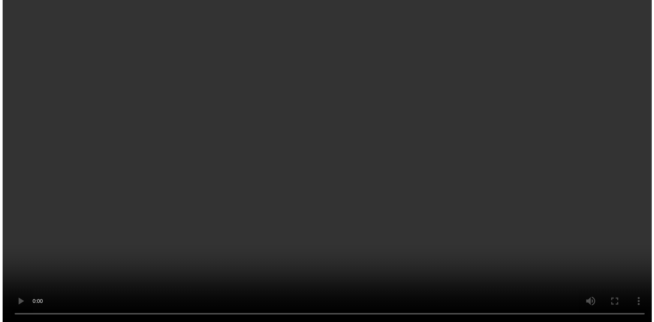
scroll to position [0, 0]
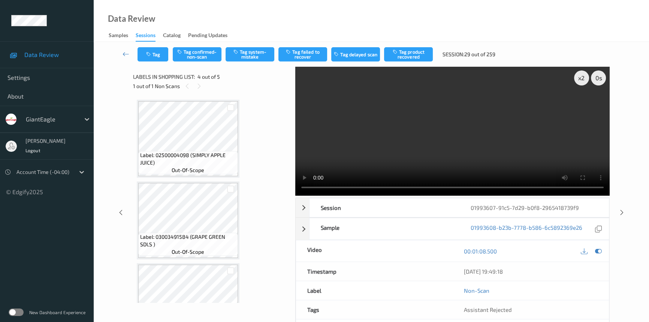
drag, startPoint x: 406, startPoint y: 142, endPoint x: 509, endPoint y: 149, distance: 103.7
click at [414, 143] on video at bounding box center [452, 131] width 314 height 129
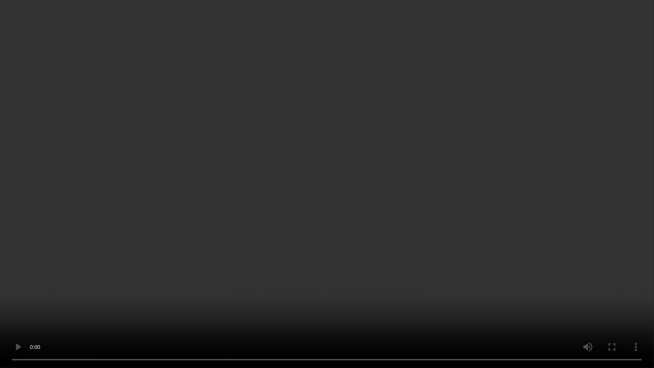
click at [396, 235] on video at bounding box center [327, 184] width 654 height 368
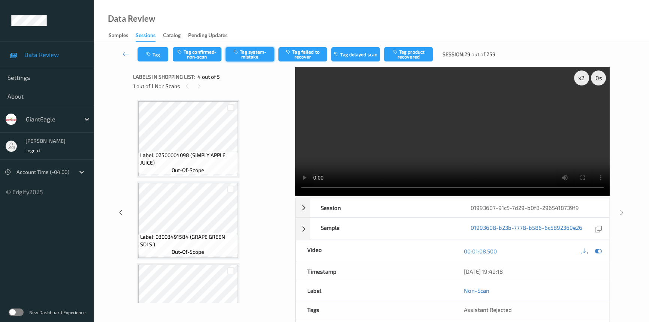
click at [247, 56] on button "Tag system-mistake" at bounding box center [250, 54] width 49 height 14
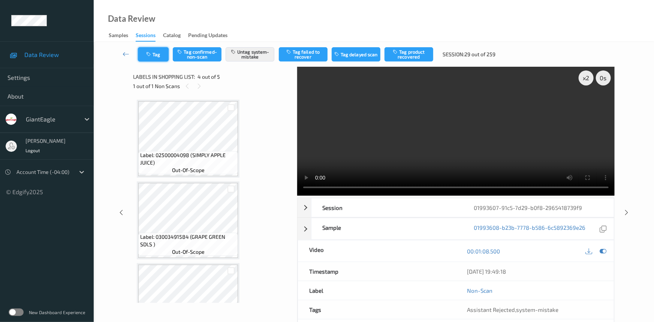
click at [153, 53] on button "Tag" at bounding box center [153, 54] width 31 height 14
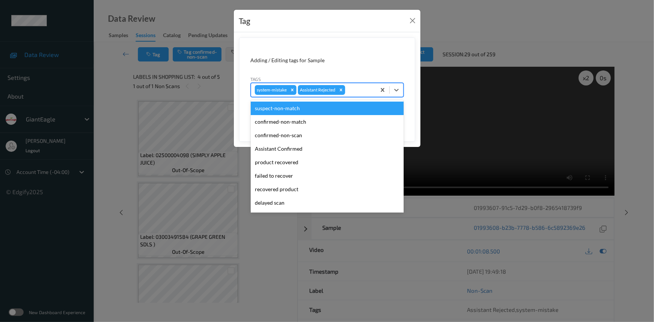
drag, startPoint x: 397, startPoint y: 91, endPoint x: 384, endPoint y: 105, distance: 19.4
click at [398, 91] on icon at bounding box center [396, 89] width 7 height 7
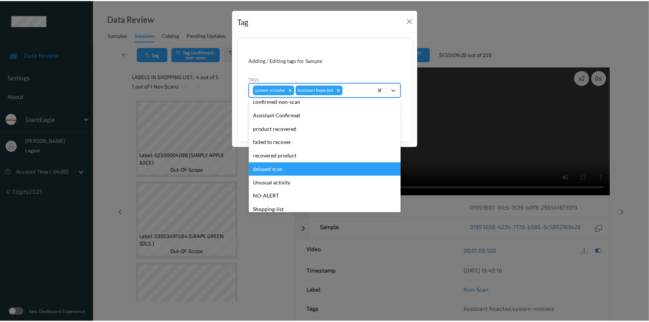
scroll to position [66, 0]
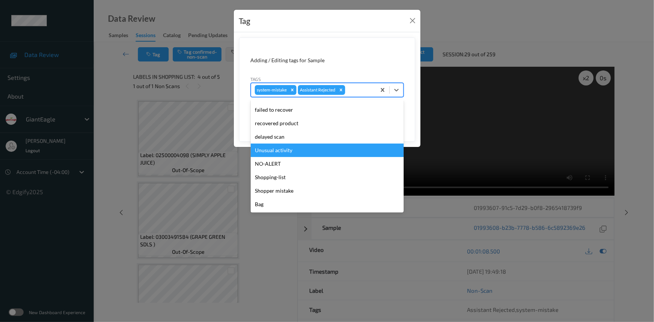
drag, startPoint x: 288, startPoint y: 151, endPoint x: 315, endPoint y: 144, distance: 28.0
click at [289, 151] on div "Unusual activity" at bounding box center [327, 150] width 153 height 13
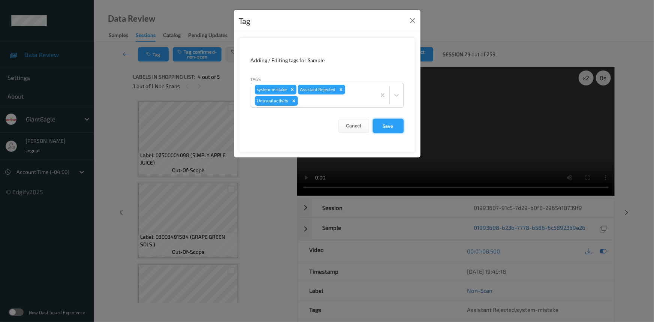
click at [379, 126] on button "Save" at bounding box center [388, 126] width 31 height 14
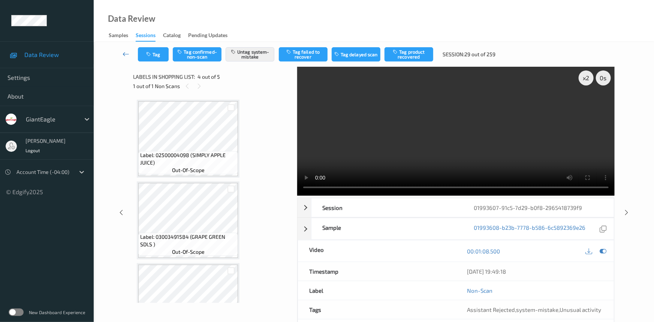
click at [123, 49] on link at bounding box center [126, 54] width 24 height 14
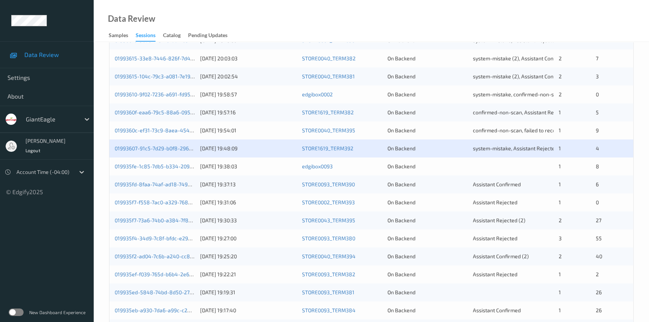
scroll to position [238, 0]
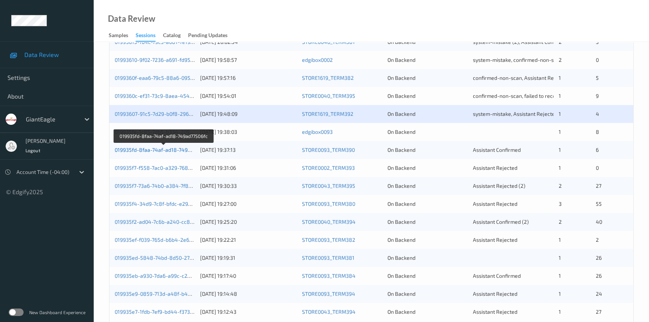
click at [143, 151] on link "019935fd-8faa-74af-ad18-749ad77506fc" at bounding box center [164, 150] width 98 height 6
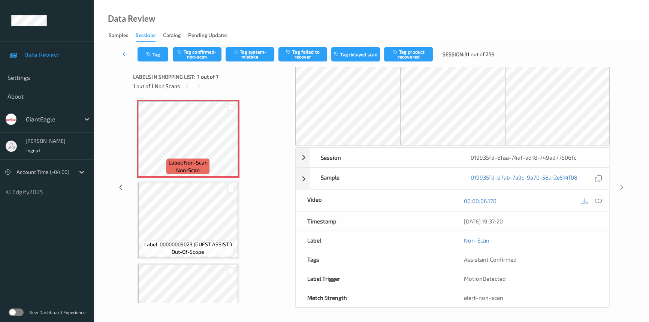
click at [600, 200] on icon at bounding box center [598, 201] width 7 height 7
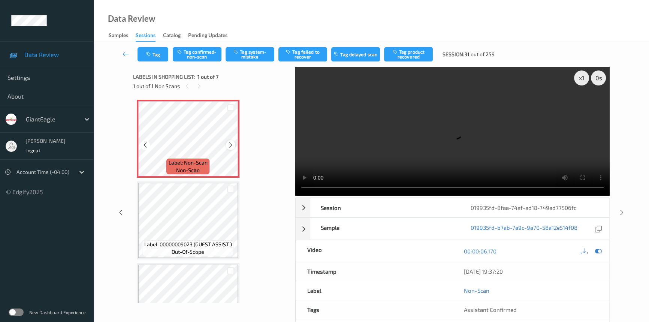
click at [230, 147] on icon at bounding box center [231, 145] width 6 height 7
click at [338, 148] on video at bounding box center [452, 131] width 314 height 129
click at [230, 144] on icon at bounding box center [231, 145] width 6 height 7
click at [579, 79] on div "x 1" at bounding box center [581, 77] width 15 height 15
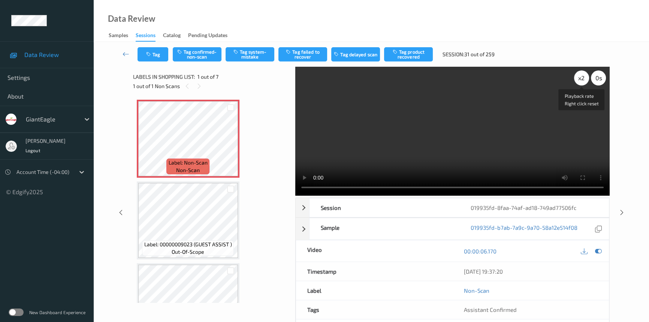
click at [583, 78] on div "x 2" at bounding box center [581, 77] width 15 height 15
click at [539, 154] on video at bounding box center [452, 131] width 314 height 129
click at [581, 78] on div "x 4" at bounding box center [581, 77] width 15 height 15
drag, startPoint x: 579, startPoint y: 73, endPoint x: 574, endPoint y: 86, distance: 14.3
click at [578, 76] on div "x 8" at bounding box center [581, 77] width 15 height 15
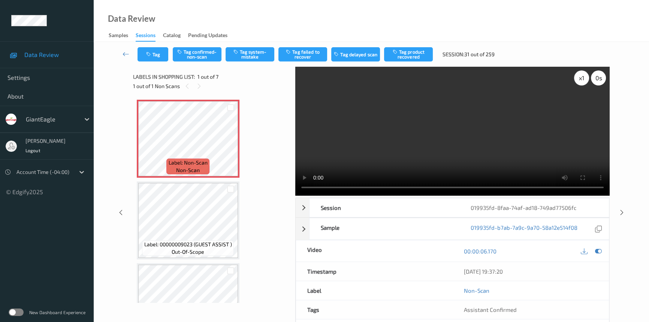
click at [580, 78] on div "x 1" at bounding box center [581, 77] width 15 height 15
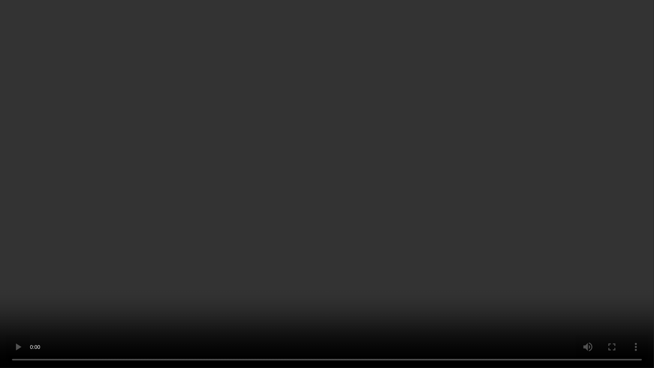
click at [515, 221] on video at bounding box center [327, 184] width 654 height 368
click at [413, 201] on video at bounding box center [327, 184] width 654 height 368
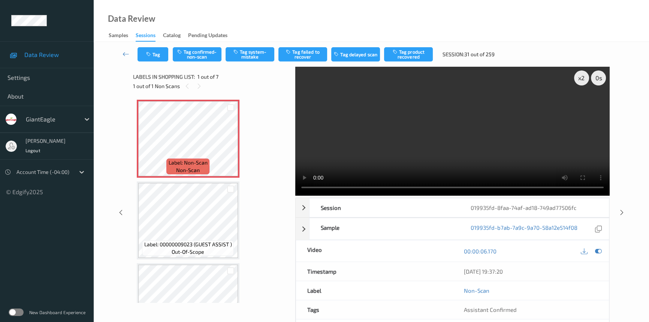
click at [397, 121] on video at bounding box center [452, 131] width 314 height 129
click at [193, 50] on button "Tag confirmed-non-scan" at bounding box center [197, 54] width 49 height 14
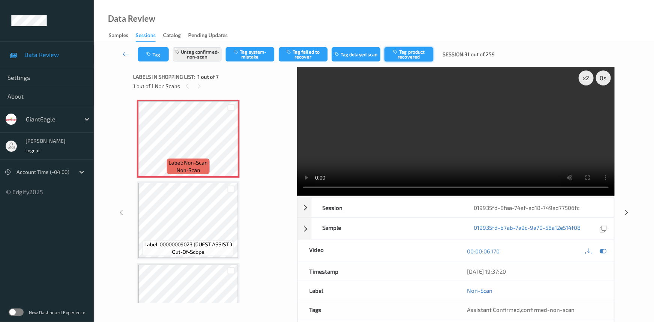
click at [410, 52] on button "Tag product recovered" at bounding box center [409, 54] width 49 height 14
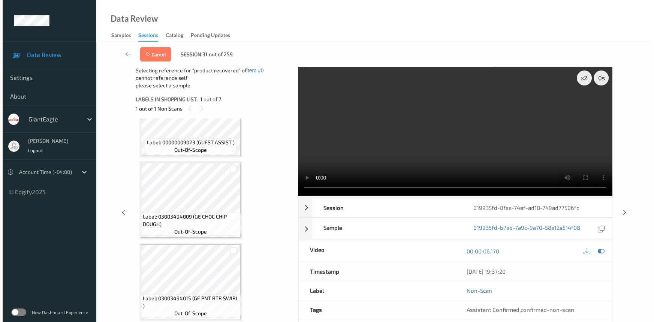
scroll to position [136, 0]
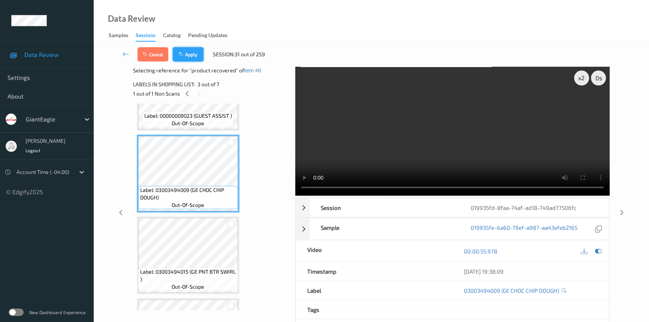
click at [194, 57] on button "Apply" at bounding box center [188, 54] width 31 height 14
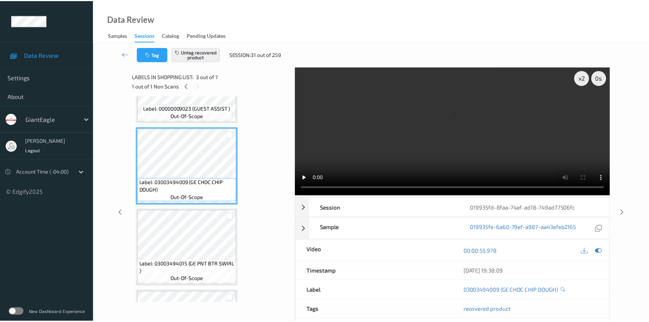
scroll to position [0, 0]
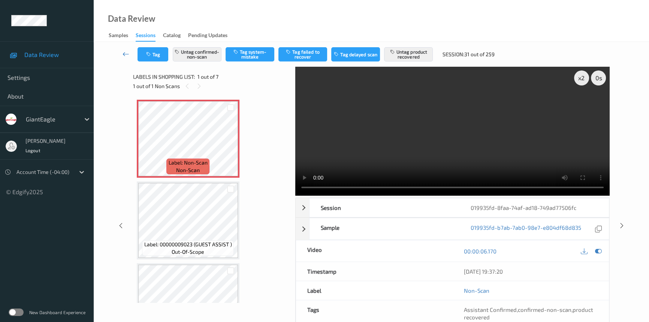
click at [126, 52] on icon at bounding box center [126, 53] width 7 height 7
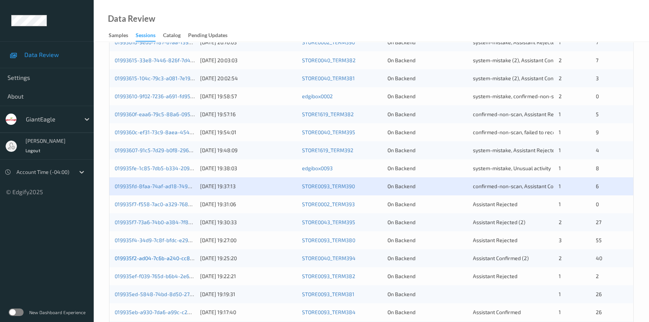
scroll to position [267, 0]
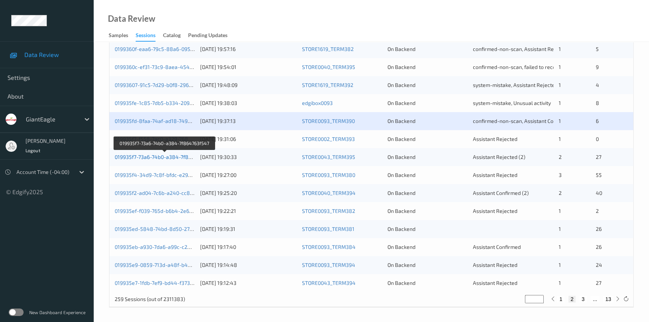
click at [146, 157] on link "019935f7-73a6-74b0-a384-7f864763f547" at bounding box center [165, 157] width 100 height 6
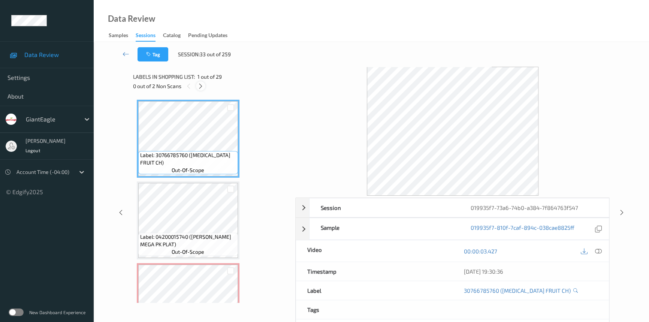
click at [199, 87] on icon at bounding box center [201, 86] width 6 height 7
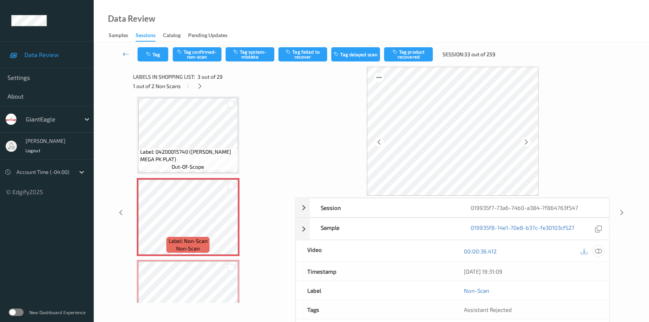
click at [601, 251] on icon at bounding box center [598, 251] width 7 height 7
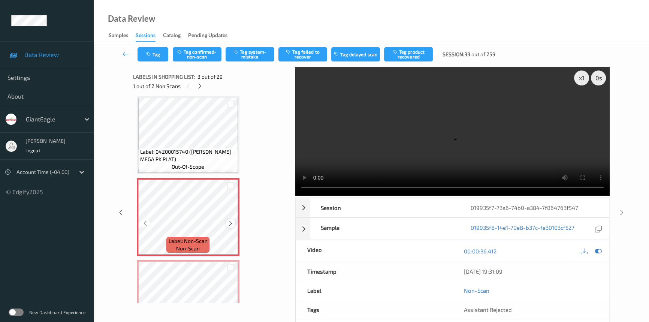
click at [232, 221] on icon at bounding box center [231, 223] width 6 height 7
click at [234, 221] on div at bounding box center [230, 223] width 9 height 9
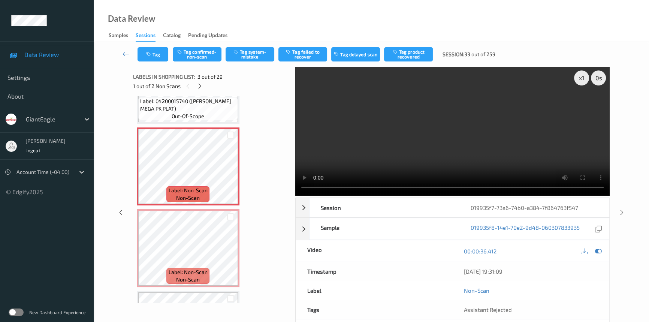
scroll to position [136, 0]
click at [583, 74] on div "x 1" at bounding box center [581, 77] width 15 height 15
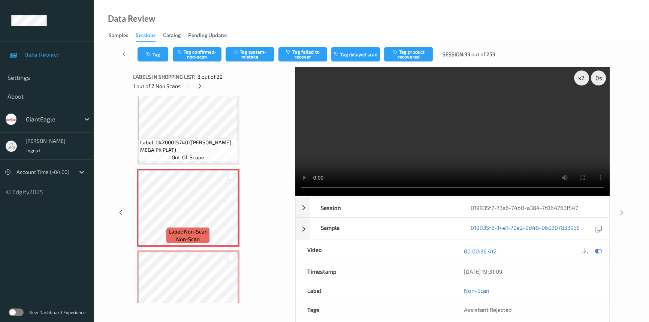
scroll to position [0, 0]
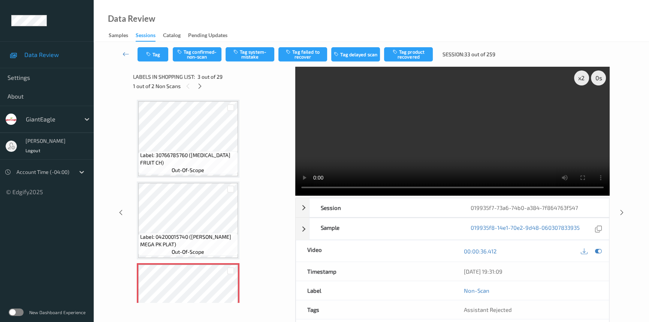
click at [355, 150] on video at bounding box center [452, 131] width 314 height 129
click at [435, 153] on video at bounding box center [452, 131] width 314 height 129
drag, startPoint x: 395, startPoint y: 138, endPoint x: 332, endPoint y: 127, distance: 63.0
click at [395, 138] on video at bounding box center [452, 131] width 314 height 129
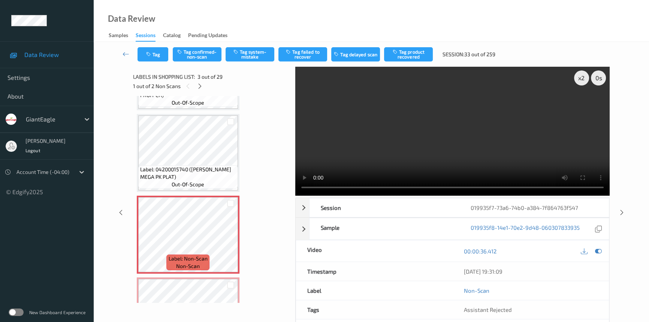
scroll to position [102, 0]
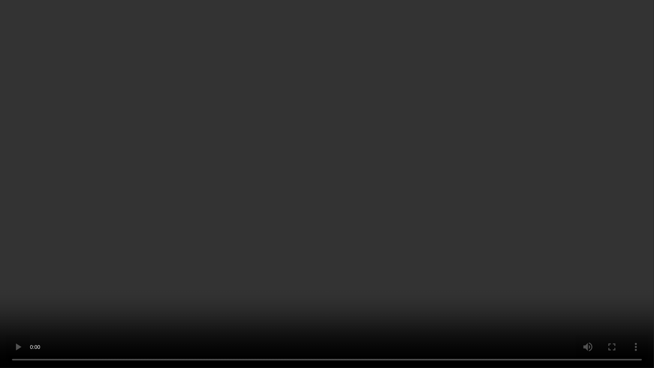
click at [478, 208] on video at bounding box center [327, 184] width 654 height 368
click at [463, 280] on video at bounding box center [327, 184] width 654 height 368
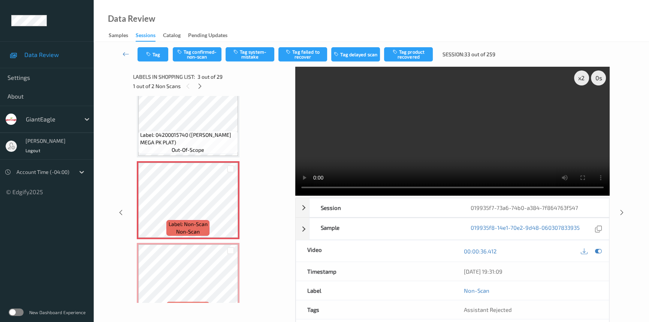
click at [446, 127] on video at bounding box center [452, 131] width 314 height 129
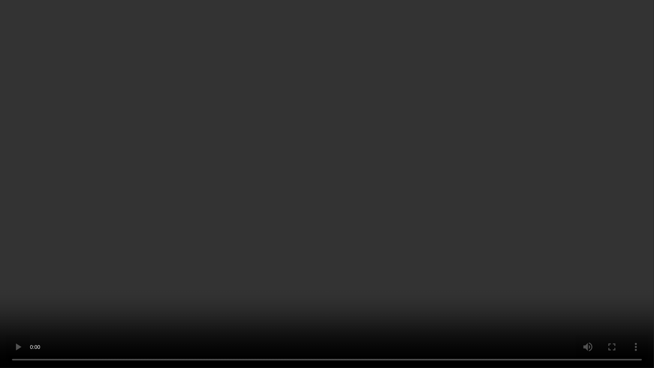
click at [193, 295] on video at bounding box center [327, 184] width 654 height 368
click at [244, 277] on video at bounding box center [327, 184] width 654 height 368
click at [487, 235] on video at bounding box center [327, 184] width 654 height 368
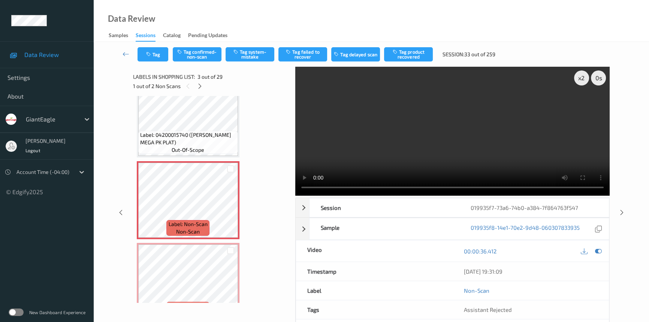
click at [202, 46] on div "Tag Tag confirmed-non-scan Tag system-mistake Tag failed to recover Tag delayed…" at bounding box center [371, 54] width 525 height 25
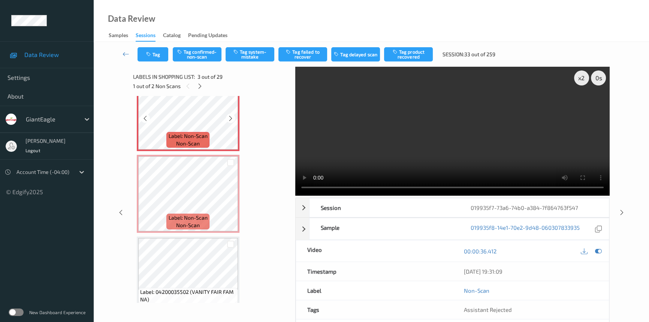
scroll to position [204, 0]
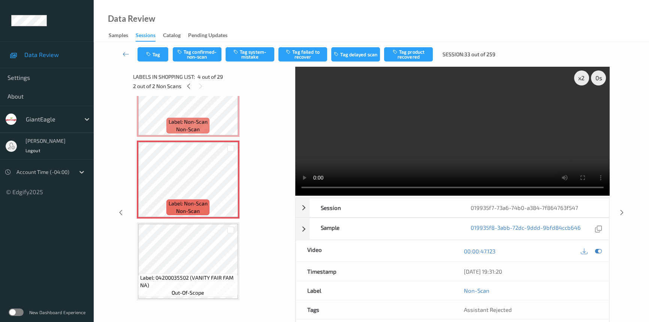
click at [370, 159] on video at bounding box center [452, 131] width 314 height 129
click at [400, 150] on video at bounding box center [452, 131] width 314 height 129
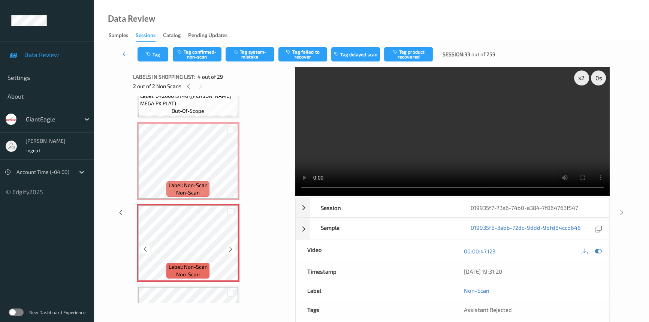
scroll to position [136, 0]
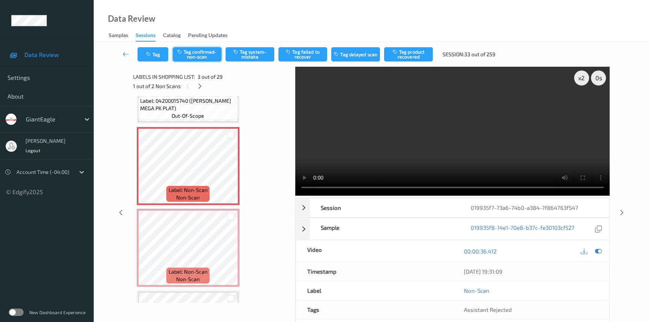
click at [208, 52] on button "Tag confirmed-non-scan" at bounding box center [197, 54] width 49 height 14
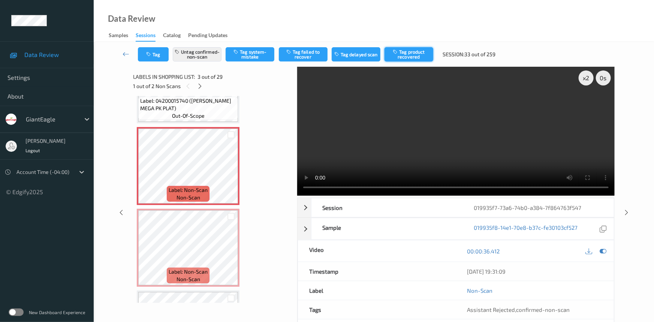
click at [413, 53] on button "Tag product recovered" at bounding box center [409, 54] width 49 height 14
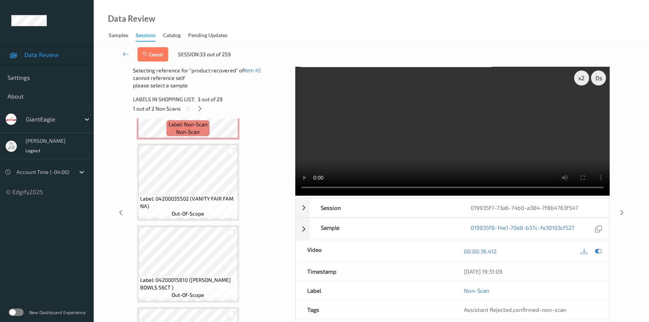
scroll to position [307, 0]
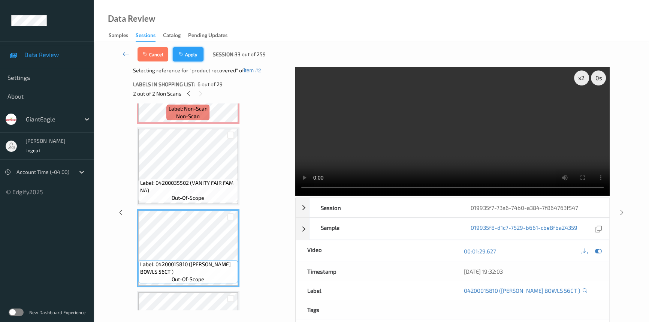
click at [201, 52] on button "Apply" at bounding box center [188, 54] width 31 height 14
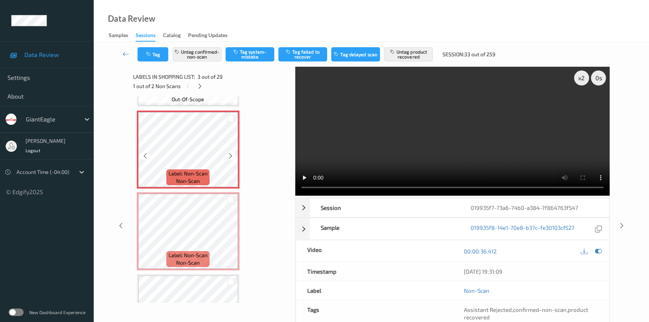
scroll to position [153, 0]
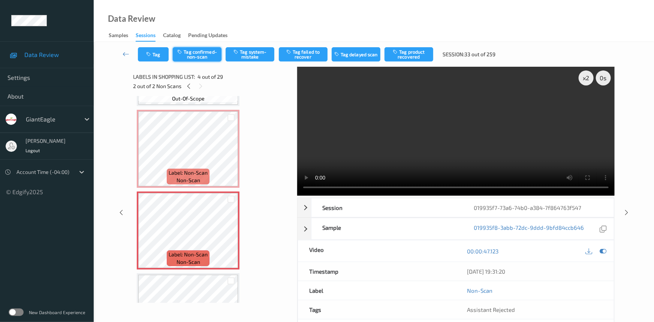
click at [201, 49] on button "Tag confirmed-non-scan" at bounding box center [197, 54] width 49 height 14
click at [419, 54] on button "Tag product recovered" at bounding box center [409, 54] width 49 height 14
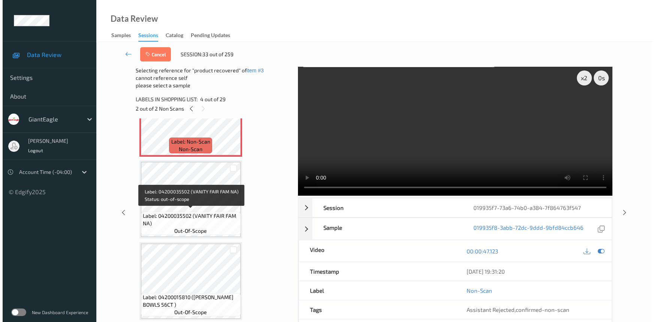
scroll to position [289, 0]
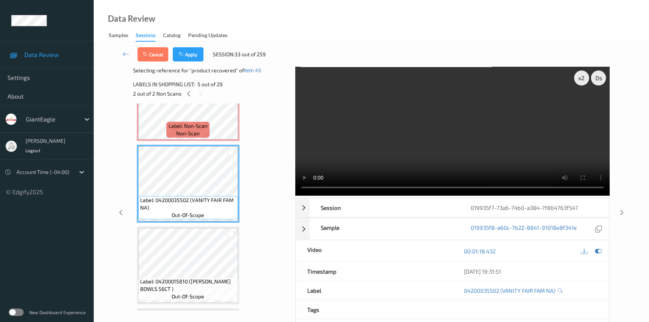
click at [194, 62] on div "Cancel Apply Session: 33 out of 259" at bounding box center [371, 54] width 525 height 25
click at [194, 54] on button "Apply" at bounding box center [188, 54] width 31 height 14
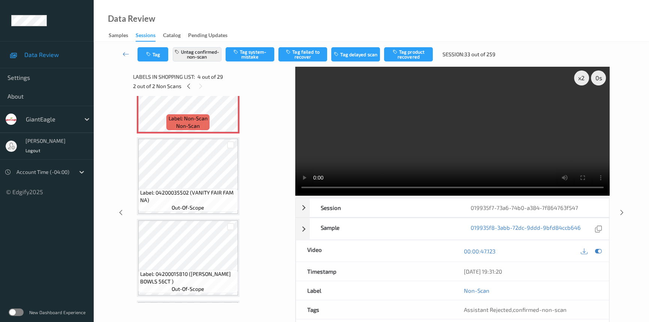
scroll to position [167, 0]
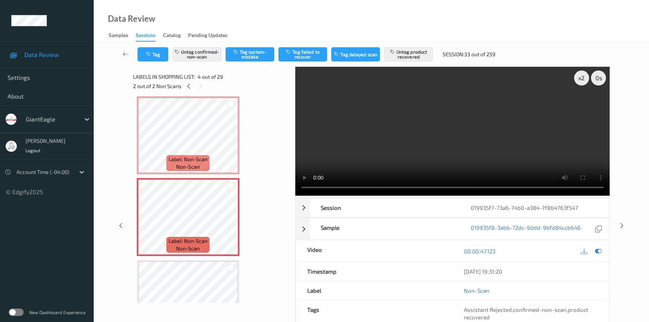
drag, startPoint x: 123, startPoint y: 47, endPoint x: 127, endPoint y: 49, distance: 4.7
click at [123, 47] on link at bounding box center [125, 54] width 23 height 14
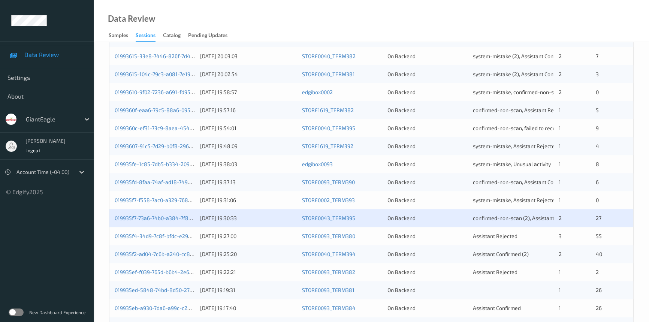
scroll to position [267, 0]
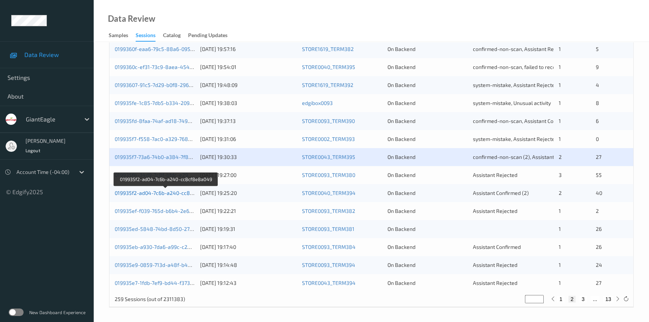
click at [145, 194] on link "019935f2-ad04-7c6b-a240-cc8cf8e8a049" at bounding box center [166, 193] width 102 height 6
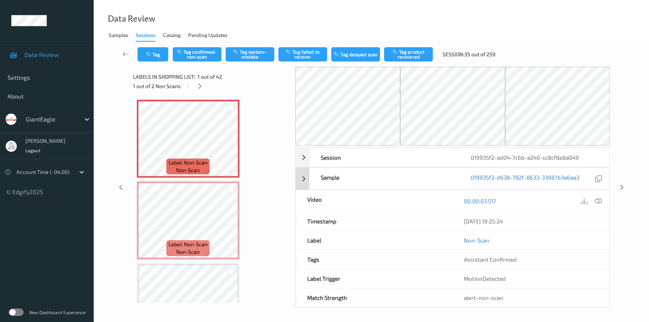
drag, startPoint x: 204, startPoint y: 87, endPoint x: 484, endPoint y: 168, distance: 291.3
click at [206, 89] on div "1 out of 2 Non Scans" at bounding box center [211, 85] width 157 height 9
click at [201, 85] on icon at bounding box center [200, 86] width 6 height 7
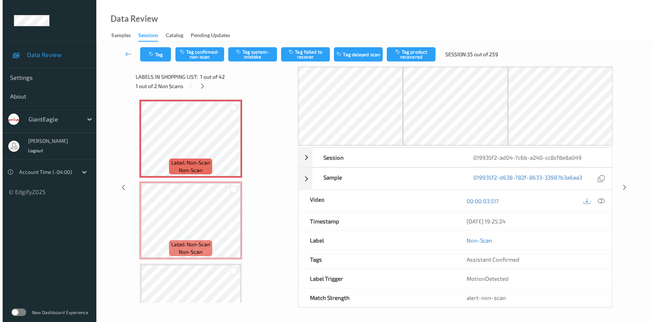
scroll to position [4, 0]
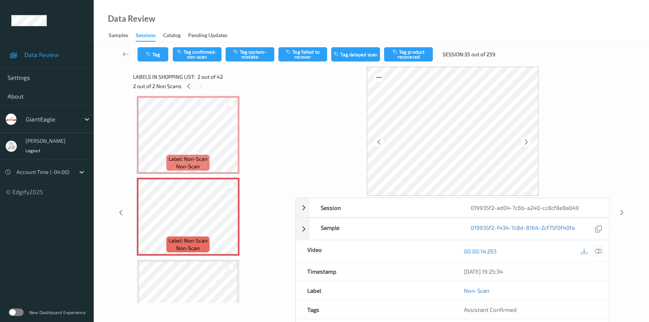
click at [598, 249] on icon at bounding box center [598, 251] width 7 height 7
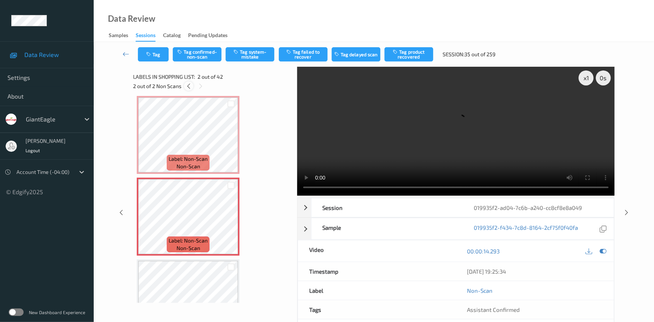
click at [189, 85] on icon at bounding box center [189, 86] width 6 height 7
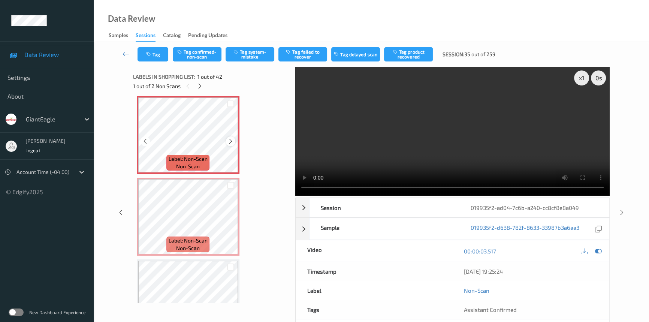
click at [231, 139] on icon at bounding box center [231, 141] width 6 height 7
click at [231, 224] on icon at bounding box center [231, 223] width 6 height 7
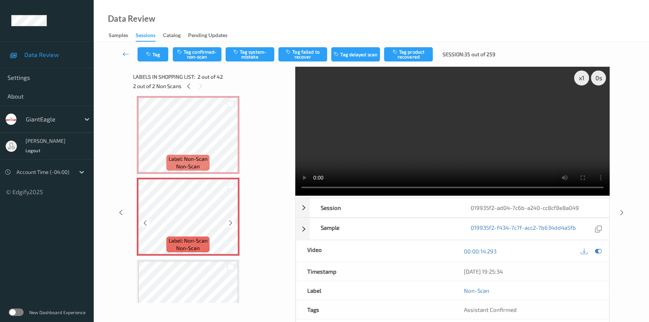
click at [231, 224] on icon at bounding box center [231, 223] width 6 height 7
click at [231, 139] on icon at bounding box center [231, 141] width 6 height 7
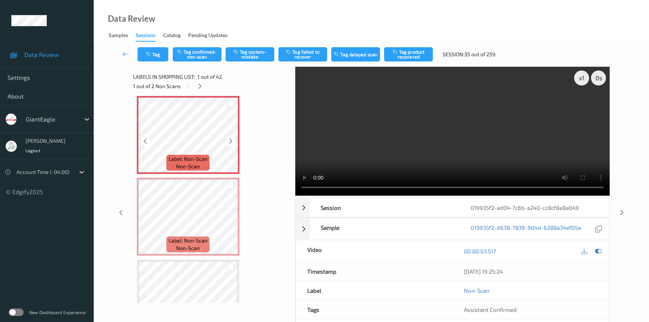
click at [231, 139] on icon at bounding box center [231, 141] width 6 height 7
click at [585, 79] on div "x 1" at bounding box center [581, 77] width 15 height 15
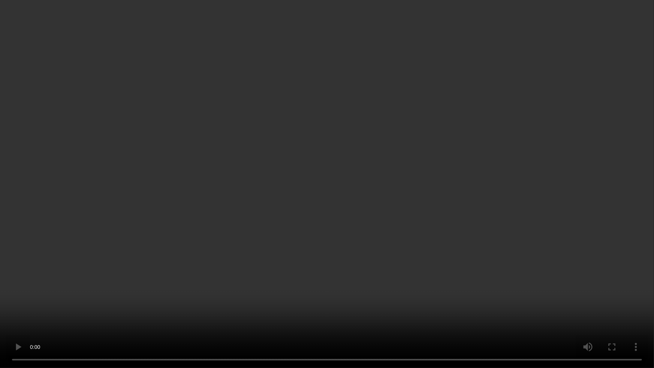
click at [366, 143] on video at bounding box center [327, 184] width 654 height 368
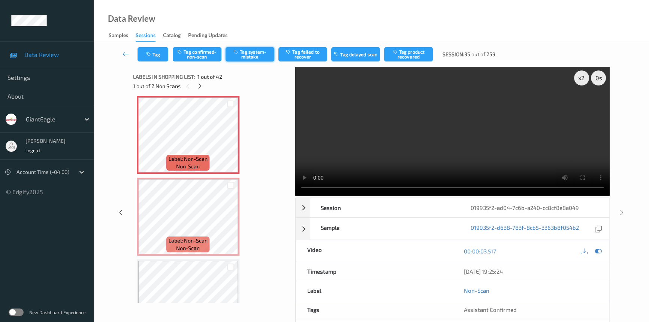
click at [244, 59] on button "Tag system-mistake" at bounding box center [250, 54] width 49 height 14
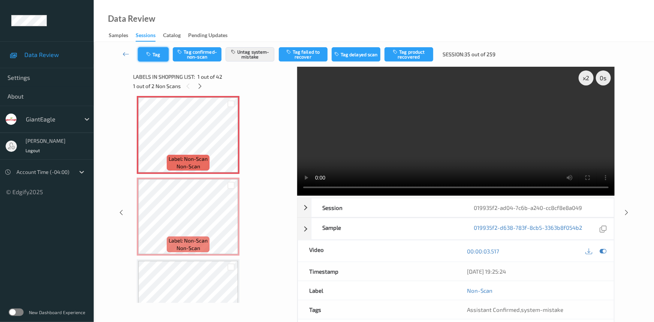
click at [148, 52] on icon "button" at bounding box center [149, 54] width 6 height 5
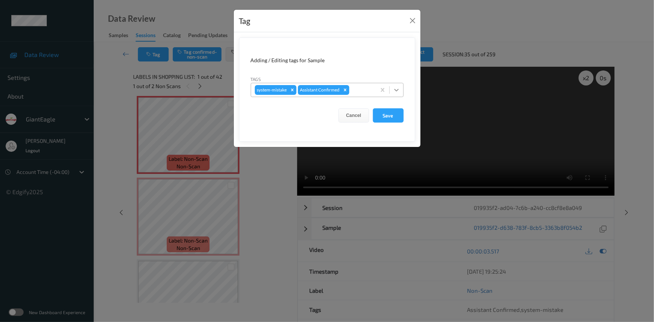
click at [398, 92] on icon at bounding box center [396, 89] width 7 height 7
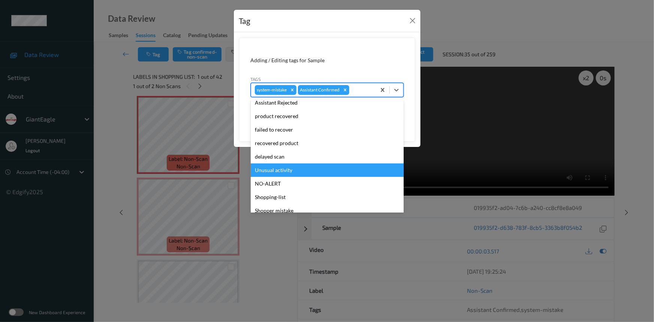
scroll to position [66, 0]
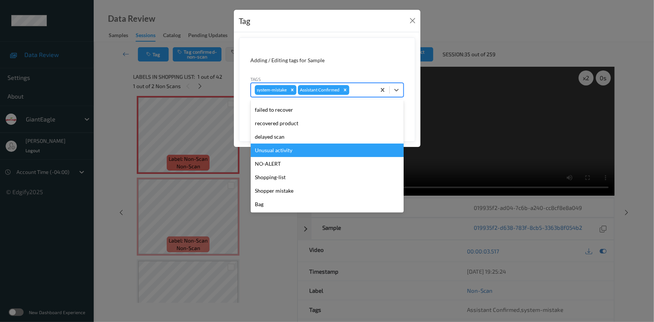
click at [273, 148] on div "Unusual activity" at bounding box center [327, 150] width 153 height 13
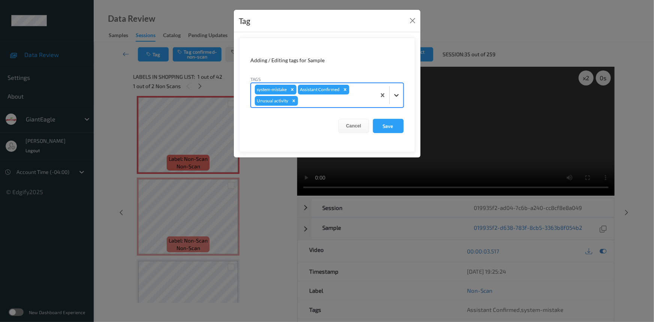
click at [394, 100] on div at bounding box center [396, 94] width 13 height 13
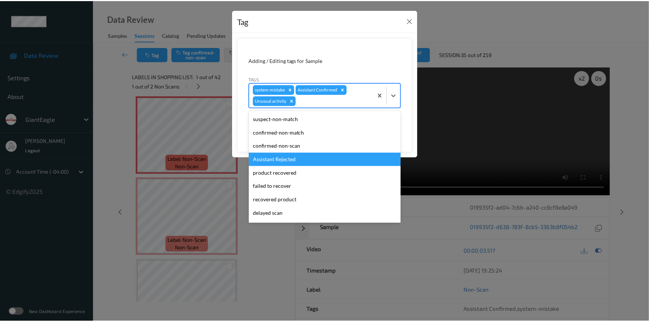
scroll to position [52, 0]
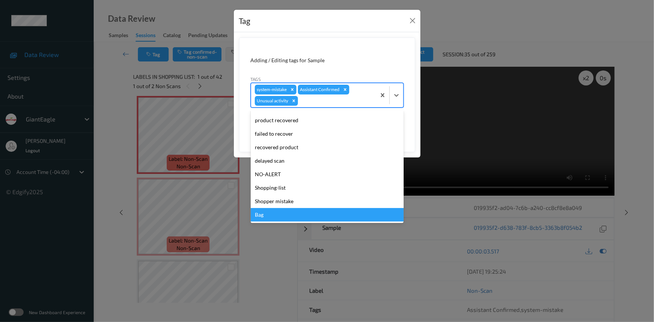
click at [273, 215] on div "Bag" at bounding box center [327, 214] width 153 height 13
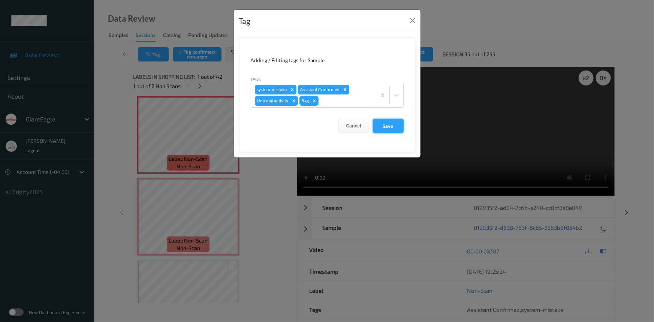
click at [390, 127] on button "Save" at bounding box center [388, 126] width 31 height 14
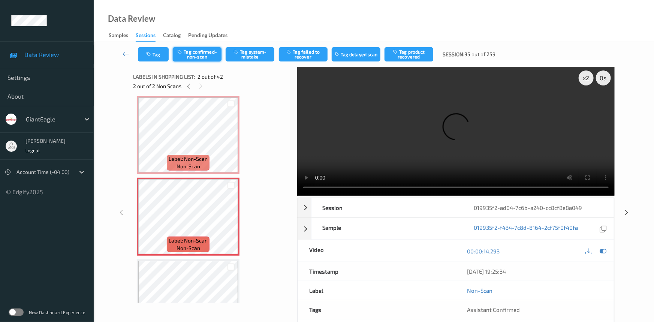
click at [199, 54] on button "Tag confirmed-non-scan" at bounding box center [197, 54] width 49 height 14
click at [412, 55] on button "Tag product recovered" at bounding box center [409, 54] width 49 height 14
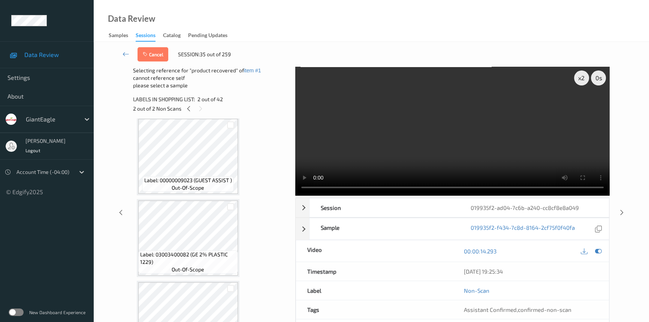
scroll to position [174, 0]
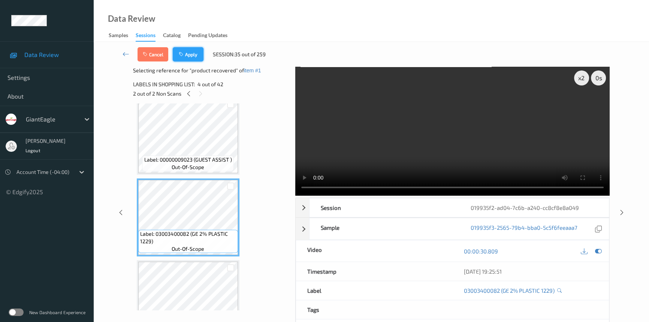
click at [193, 51] on button "Apply" at bounding box center [188, 54] width 31 height 14
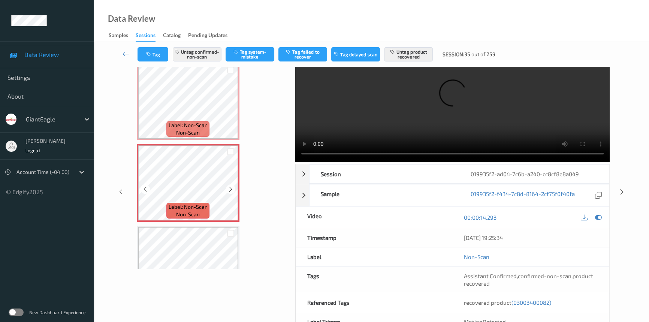
scroll to position [0, 0]
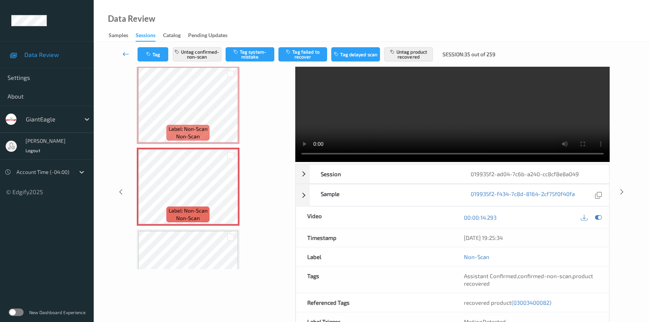
click at [122, 49] on link at bounding box center [125, 54] width 23 height 14
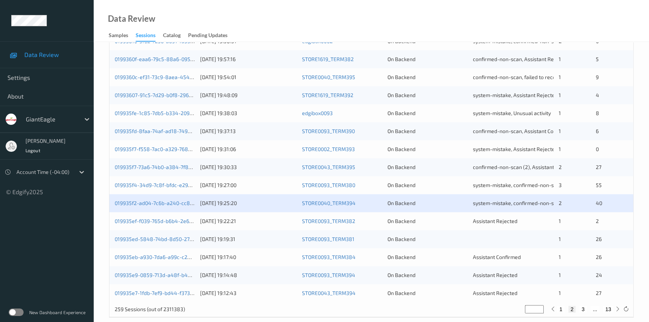
scroll to position [267, 0]
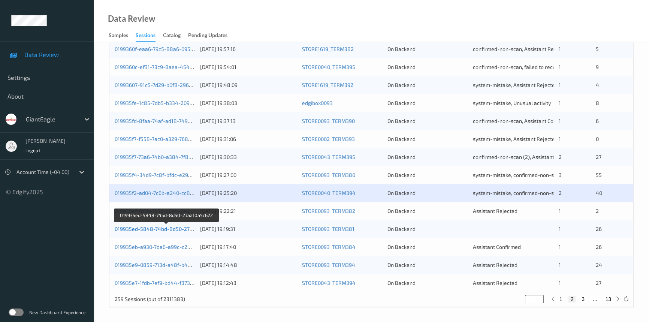
click at [142, 229] on link "019935ed-5848-74bd-8d50-27aa10a5c622" at bounding box center [167, 229] width 104 height 6
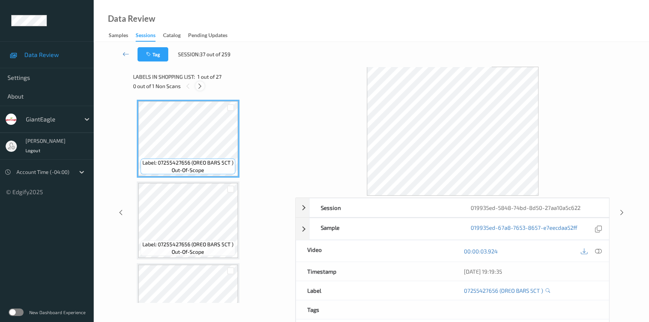
click at [200, 87] on icon at bounding box center [200, 86] width 6 height 7
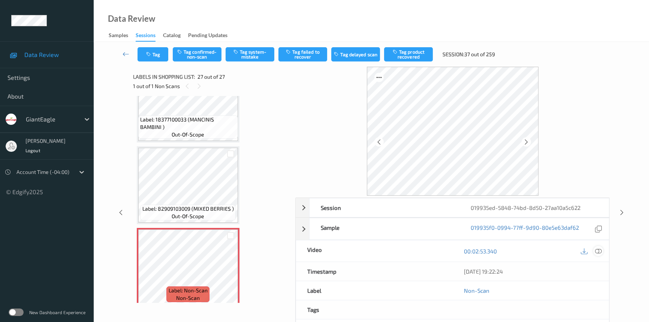
click at [600, 250] on icon at bounding box center [598, 251] width 7 height 7
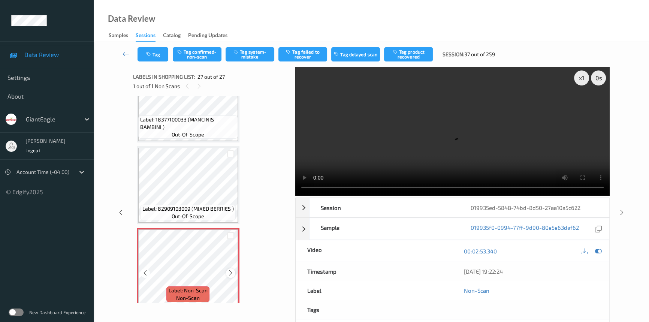
click at [229, 270] on icon at bounding box center [231, 273] width 6 height 7
click at [430, 137] on video at bounding box center [452, 131] width 314 height 129
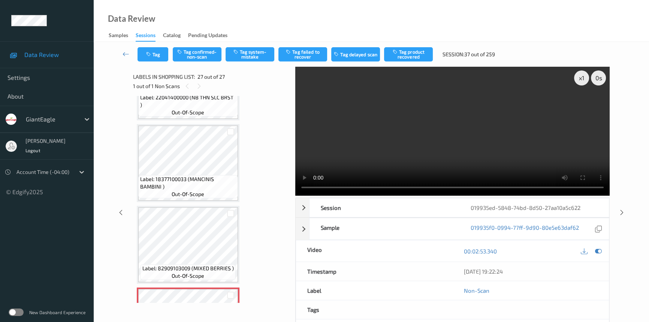
scroll to position [1927, 0]
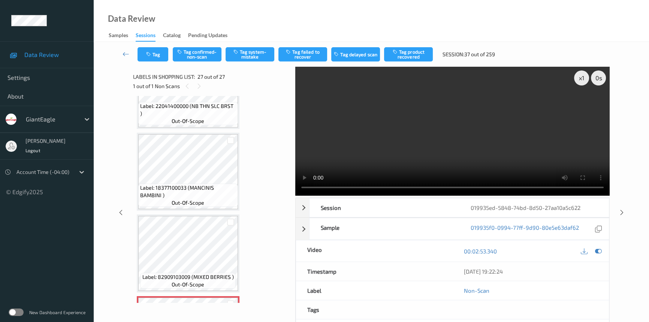
drag, startPoint x: 404, startPoint y: 140, endPoint x: 337, endPoint y: 136, distance: 66.8
click at [404, 142] on video at bounding box center [452, 131] width 314 height 129
click at [445, 148] on video at bounding box center [452, 131] width 314 height 129
click at [578, 77] on div "x 1" at bounding box center [581, 77] width 15 height 15
click at [439, 133] on video at bounding box center [452, 131] width 314 height 129
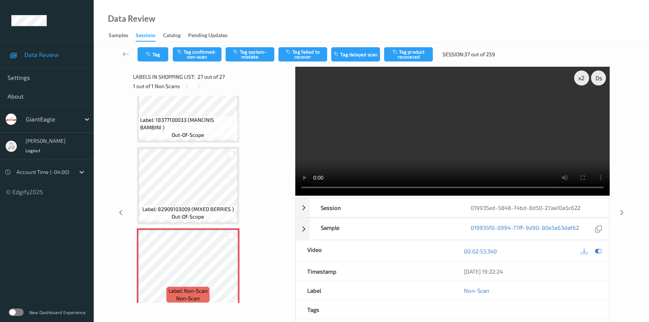
scroll to position [1996, 0]
click at [471, 117] on video at bounding box center [452, 131] width 314 height 129
click at [472, 135] on video at bounding box center [452, 131] width 314 height 129
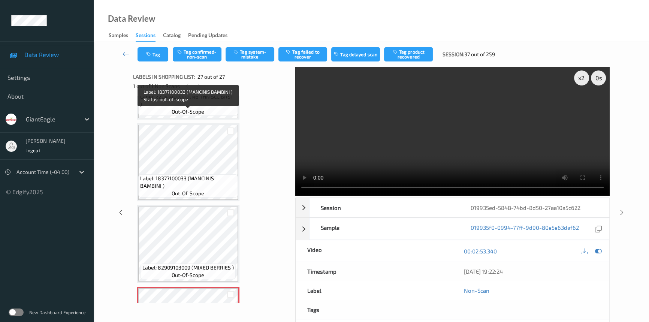
scroll to position [1927, 0]
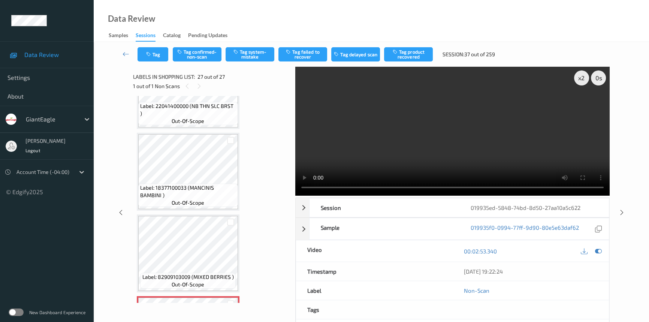
click at [430, 127] on video at bounding box center [452, 131] width 314 height 129
click at [487, 139] on video at bounding box center [452, 131] width 314 height 129
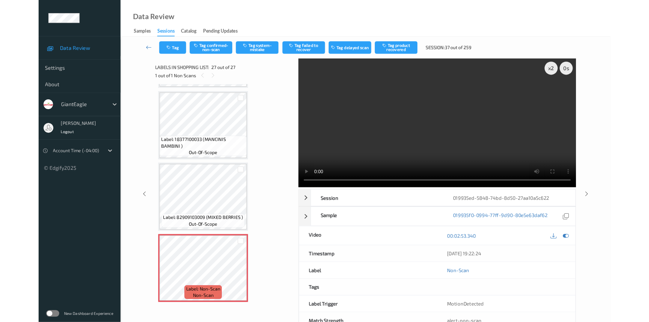
scroll to position [1950, 0]
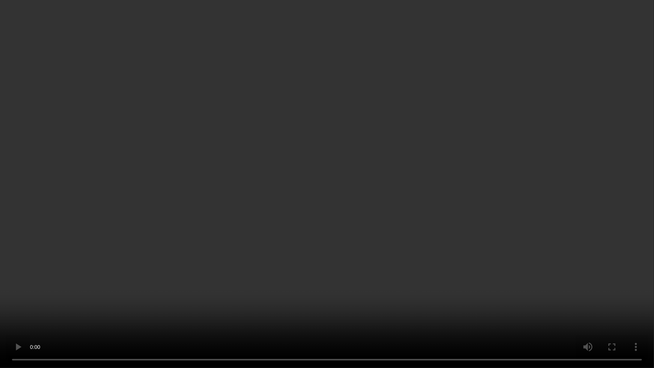
click at [507, 209] on video at bounding box center [327, 184] width 654 height 368
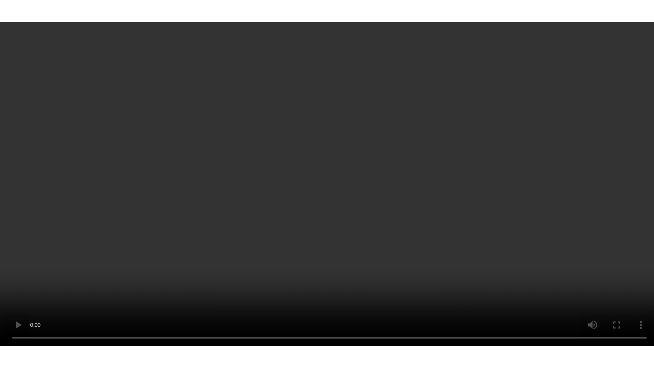
scroll to position [1996, 0]
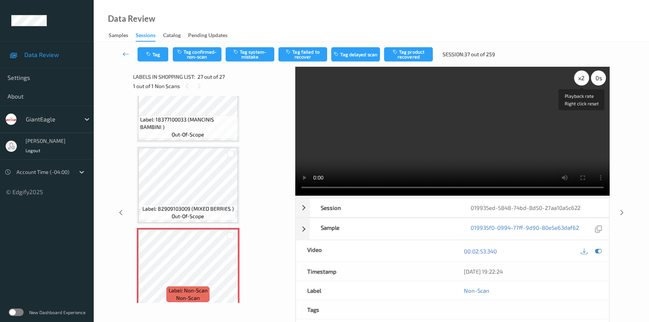
click at [581, 78] on div "x 2" at bounding box center [581, 77] width 15 height 15
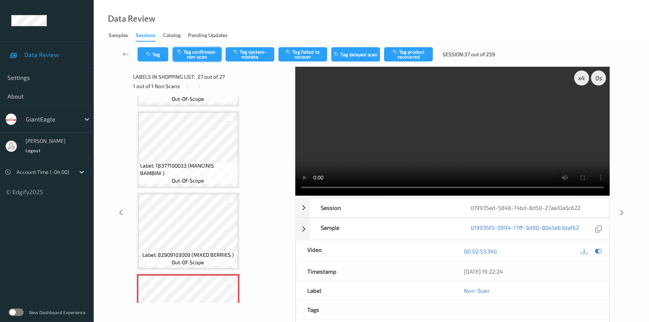
click at [204, 54] on button "Tag confirmed-non-scan" at bounding box center [197, 54] width 49 height 14
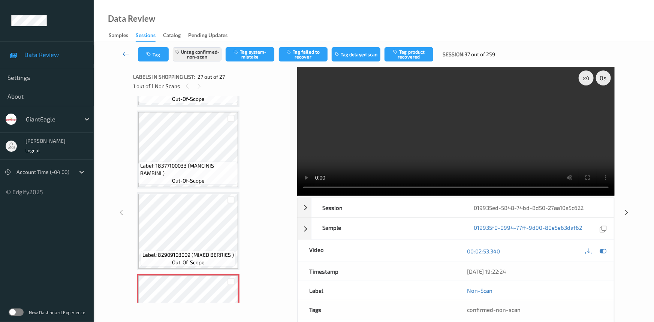
click at [125, 49] on link at bounding box center [126, 54] width 24 height 14
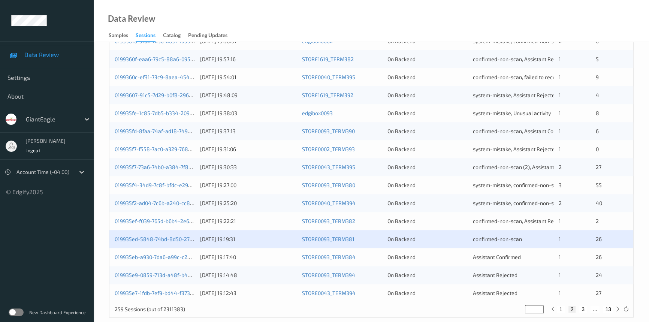
scroll to position [267, 0]
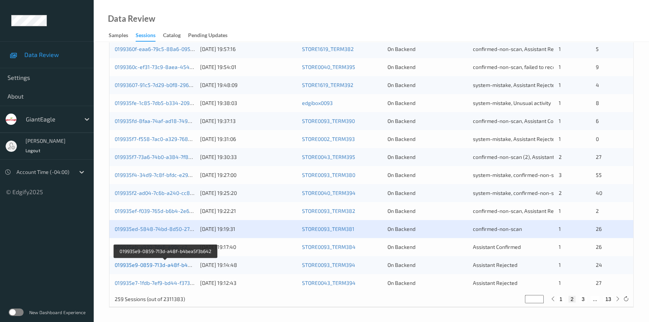
click at [145, 264] on link "019935e9-0859-713d-a48f-b4bea5f3b642" at bounding box center [166, 265] width 102 height 6
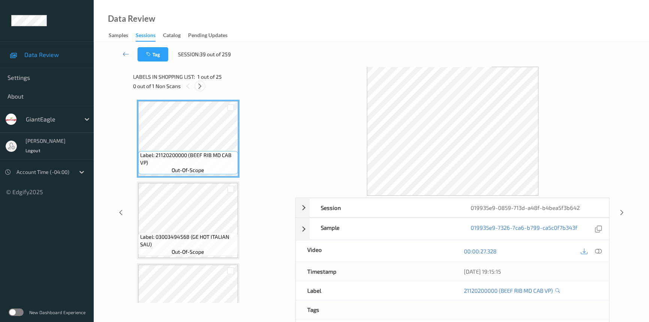
click at [202, 86] on icon at bounding box center [200, 86] width 6 height 7
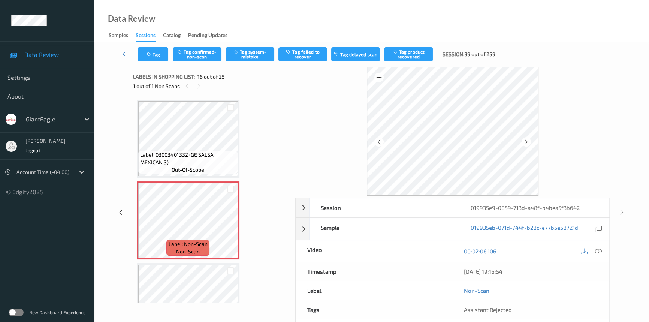
click at [600, 253] on icon at bounding box center [598, 251] width 7 height 7
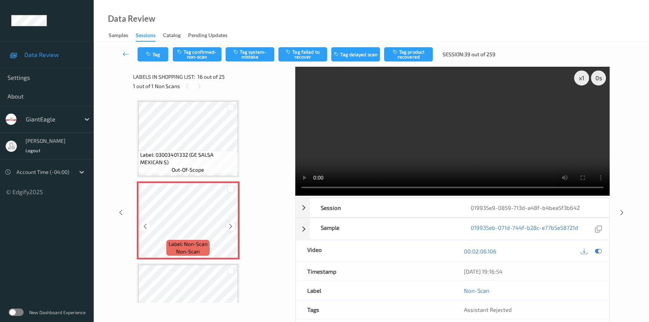
click at [229, 223] on icon at bounding box center [231, 226] width 6 height 7
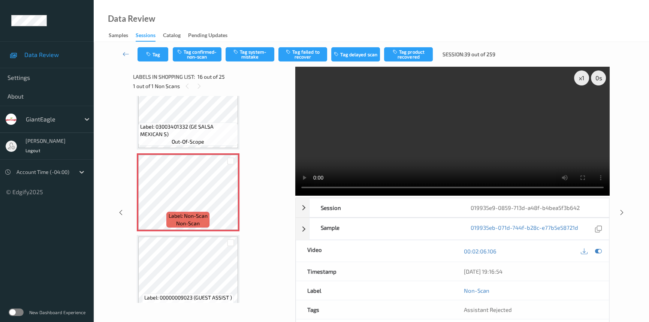
scroll to position [1178, 0]
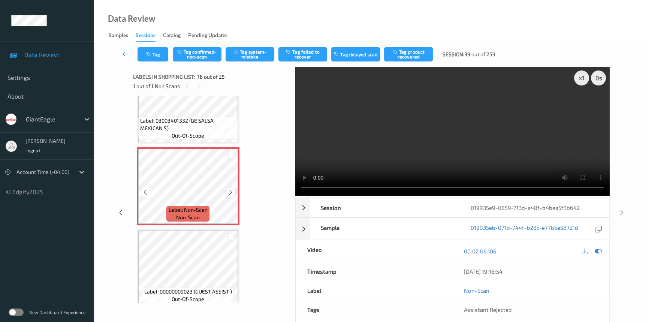
click at [232, 189] on icon at bounding box center [231, 192] width 6 height 7
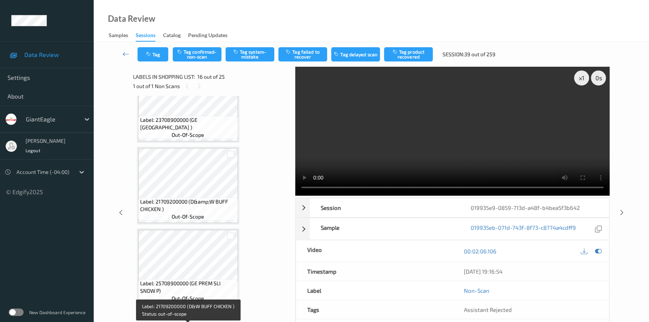
scroll to position [394, 0]
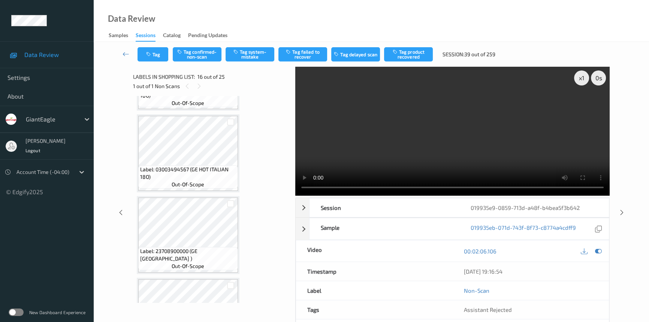
drag, startPoint x: 507, startPoint y: 136, endPoint x: 511, endPoint y: 136, distance: 4.1
click at [507, 136] on video at bounding box center [452, 131] width 314 height 129
click at [576, 80] on div "x 1" at bounding box center [581, 77] width 15 height 15
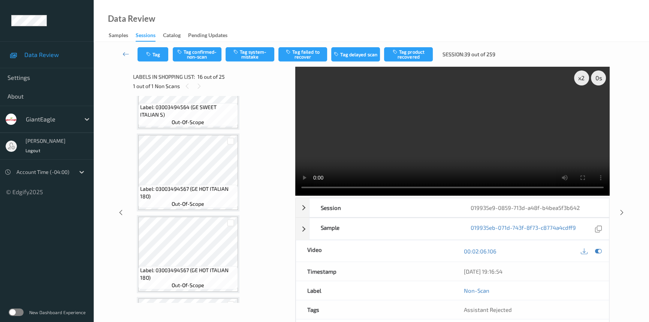
scroll to position [307, 0]
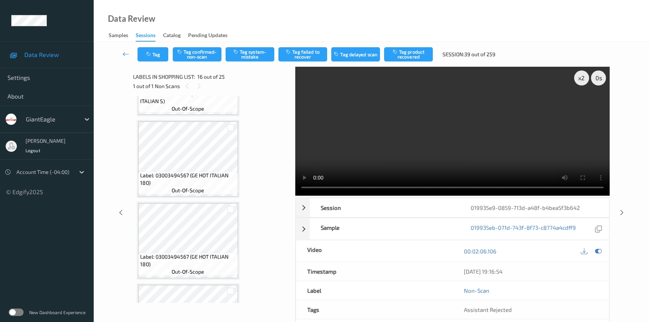
click at [461, 146] on video at bounding box center [452, 131] width 314 height 129
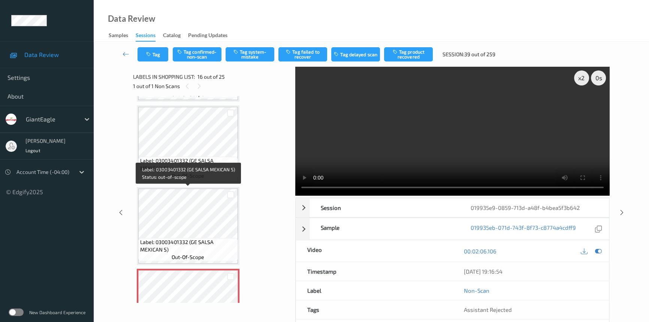
scroll to position [1090, 0]
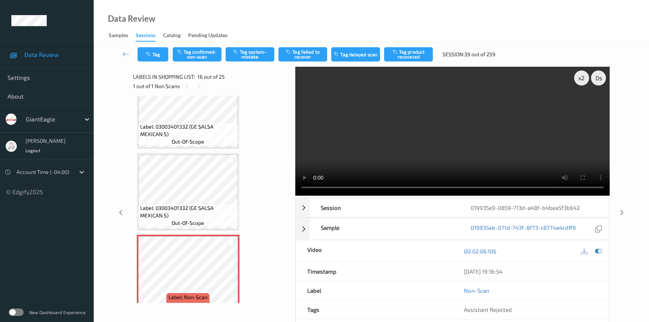
click at [493, 130] on video at bounding box center [452, 131] width 314 height 129
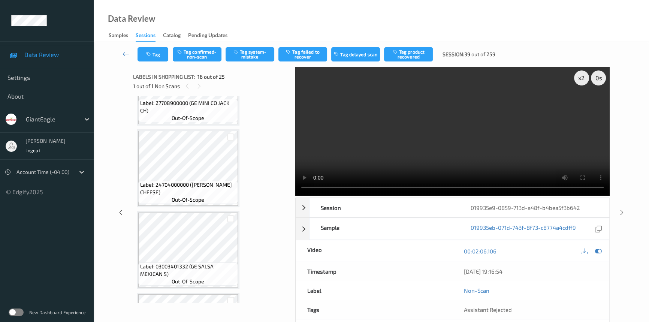
scroll to position [920, 0]
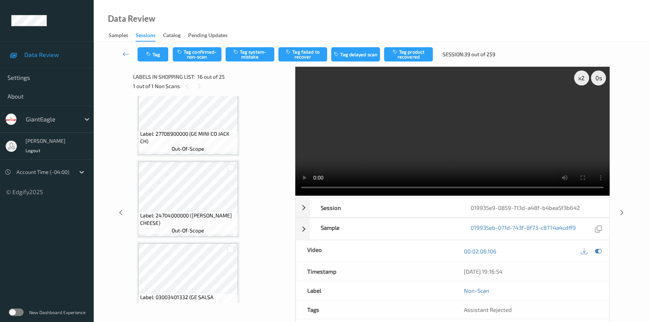
click at [432, 151] on video at bounding box center [452, 131] width 314 height 129
click at [431, 135] on video at bounding box center [452, 131] width 314 height 129
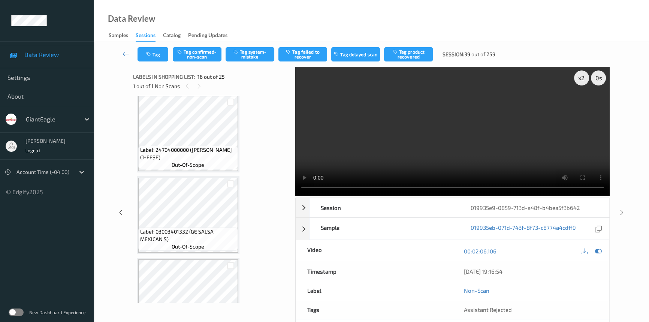
scroll to position [988, 0]
click at [398, 138] on video at bounding box center [452, 131] width 314 height 129
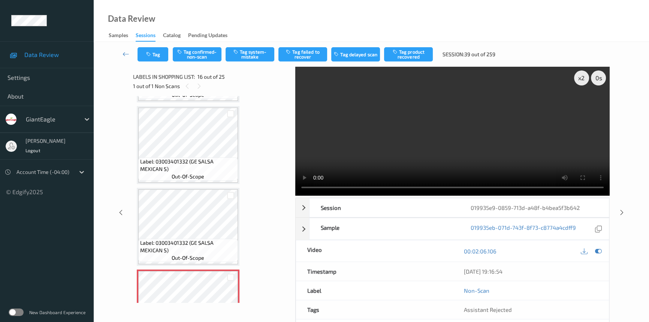
scroll to position [1056, 0]
click at [461, 126] on video at bounding box center [452, 131] width 314 height 129
click at [463, 127] on video at bounding box center [452, 131] width 314 height 129
click at [424, 152] on video at bounding box center [452, 131] width 314 height 129
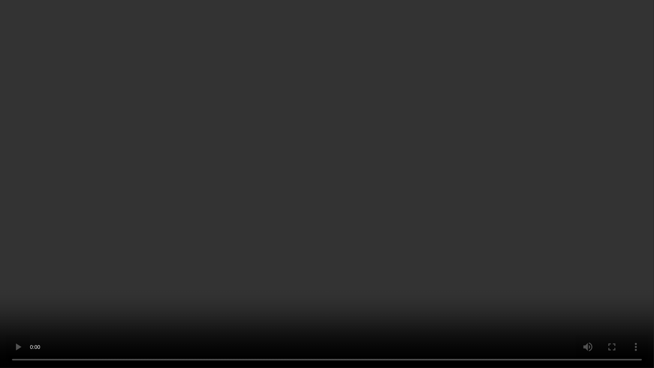
click at [378, 259] on video at bounding box center [327, 184] width 654 height 368
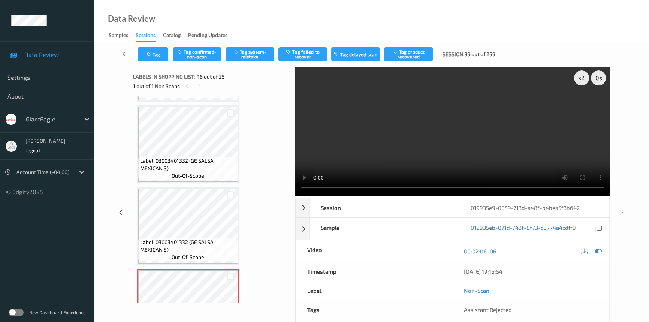
click at [473, 146] on video at bounding box center [452, 131] width 314 height 129
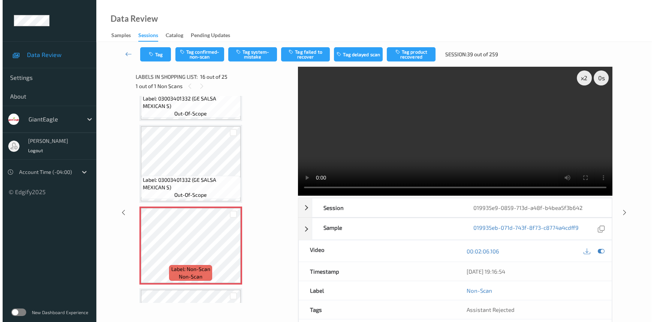
scroll to position [1125, 0]
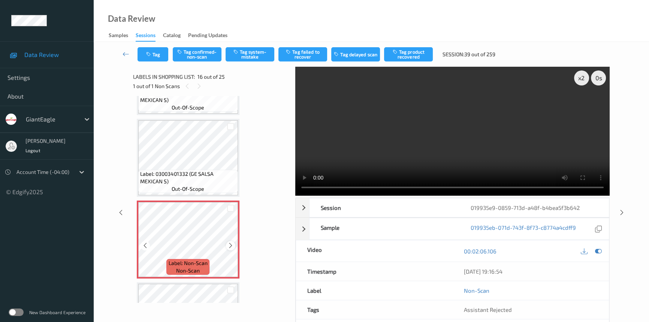
click at [228, 242] on icon at bounding box center [231, 245] width 6 height 7
click at [257, 52] on button "Tag system-mistake" at bounding box center [250, 54] width 49 height 14
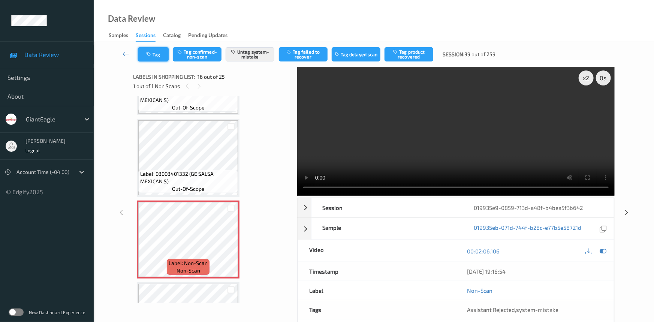
click at [157, 53] on button "Tag" at bounding box center [153, 54] width 31 height 14
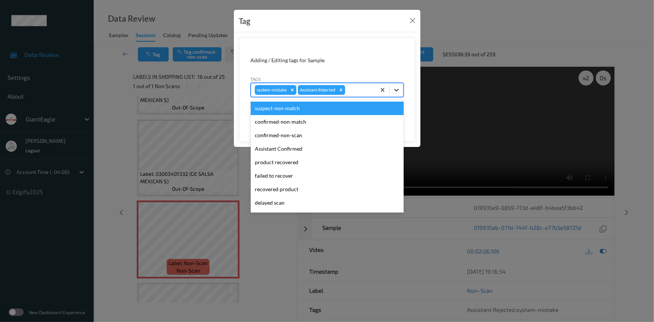
click at [395, 89] on icon at bounding box center [396, 89] width 7 height 7
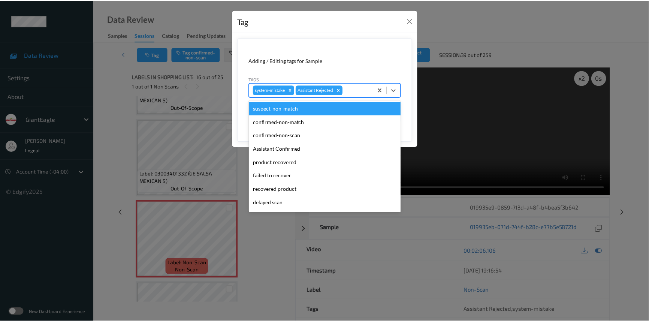
scroll to position [66, 0]
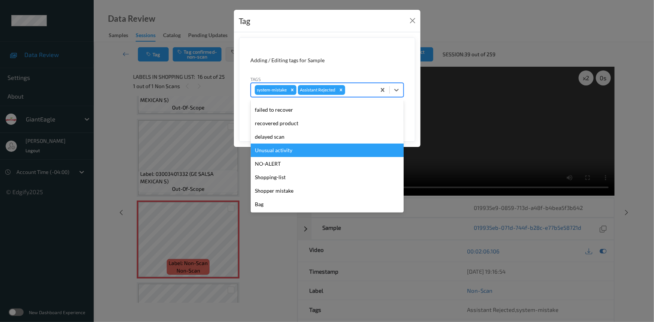
click at [266, 151] on div "Unusual activity" at bounding box center [327, 150] width 153 height 13
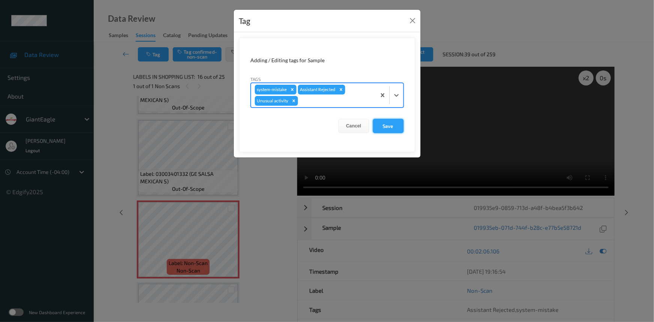
click at [387, 126] on button "Save" at bounding box center [388, 126] width 31 height 14
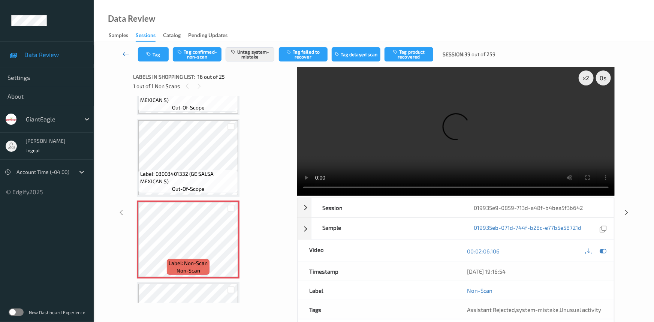
click at [124, 49] on link at bounding box center [126, 54] width 24 height 14
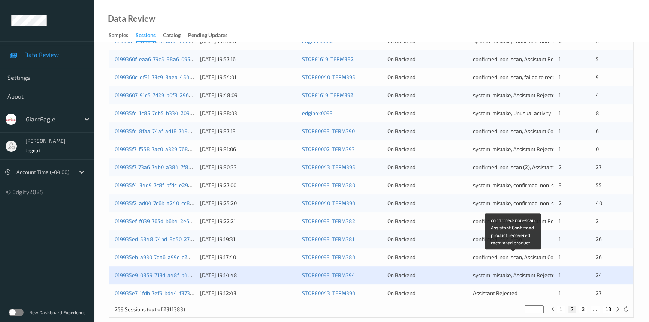
scroll to position [267, 0]
